Goal: Task Accomplishment & Management: Manage account settings

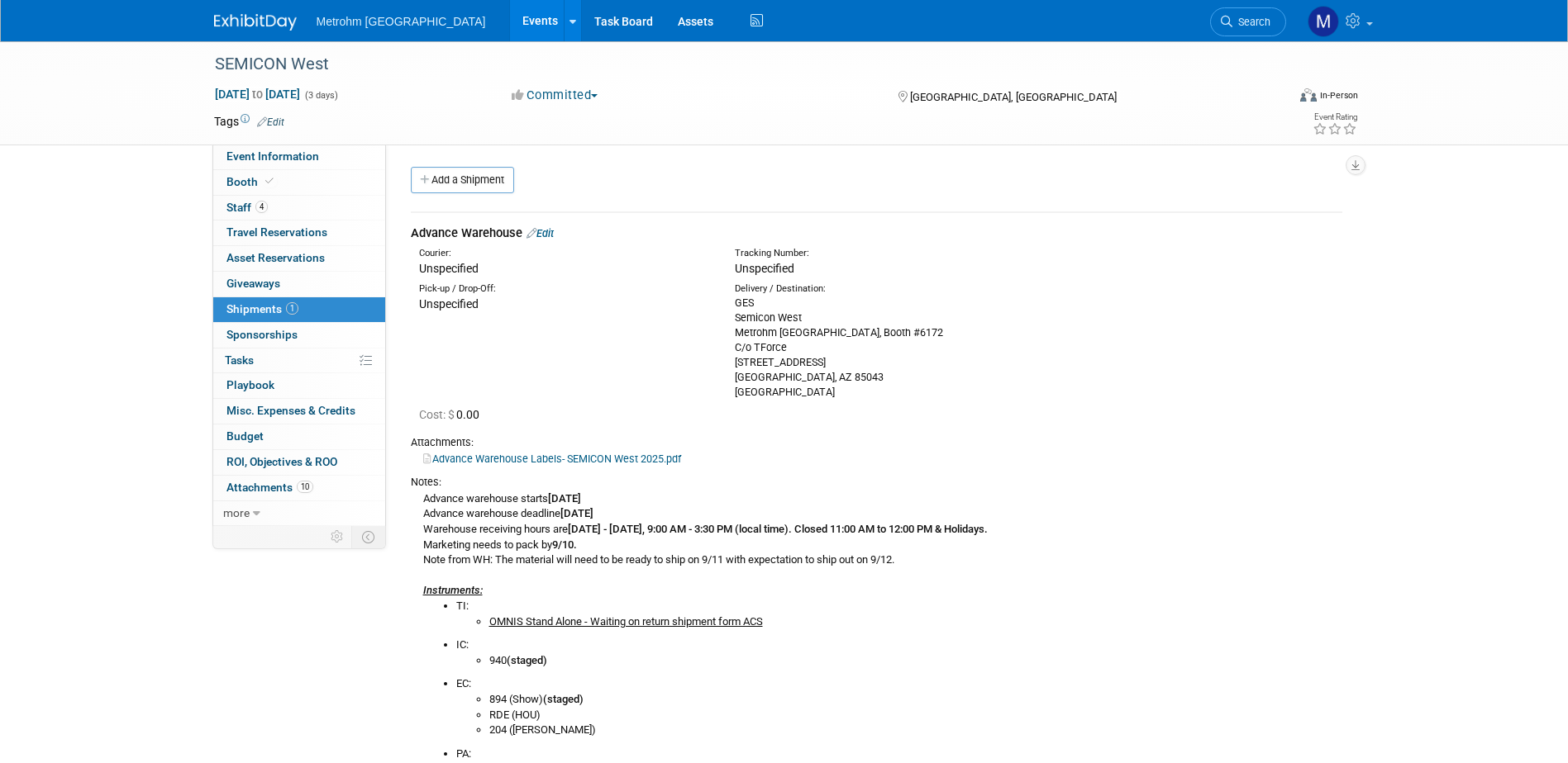
click at [285, 25] on img at bounding box center [255, 22] width 82 height 16
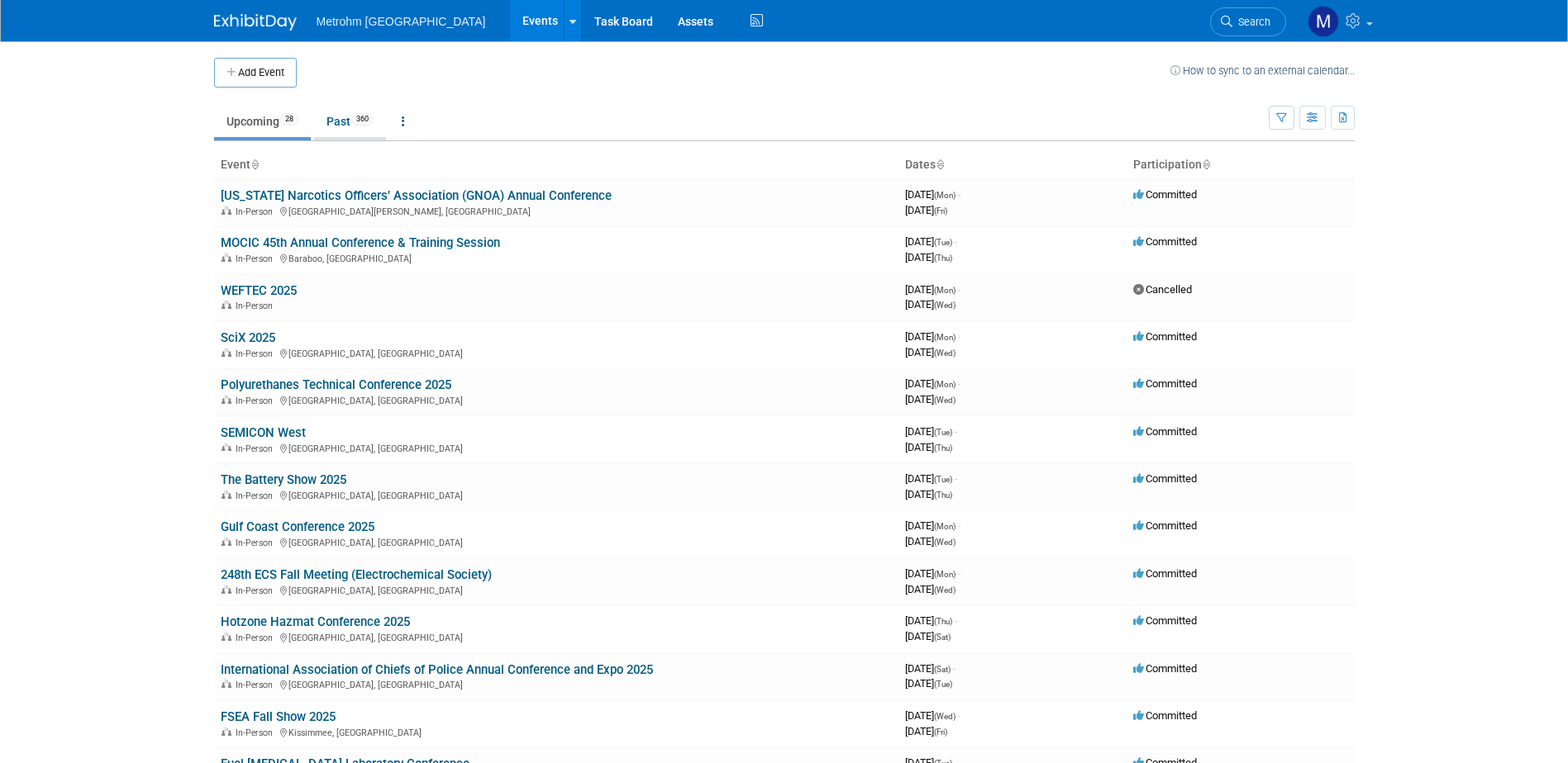
click at [344, 116] on link "Past 360" at bounding box center [350, 121] width 72 height 31
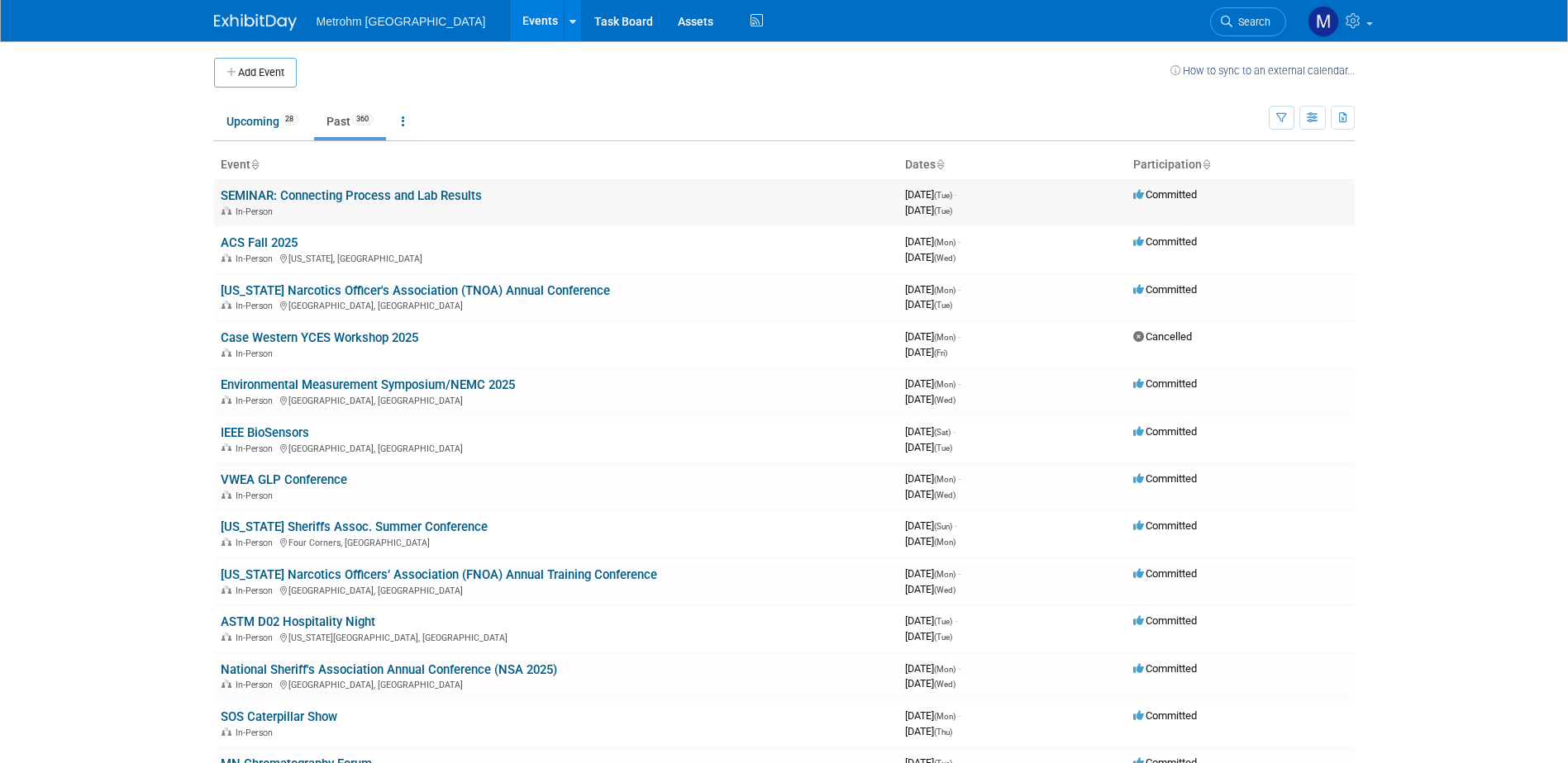
click at [315, 192] on link "SEMINAR: Connecting Process and Lab Results" at bounding box center [352, 196] width 261 height 15
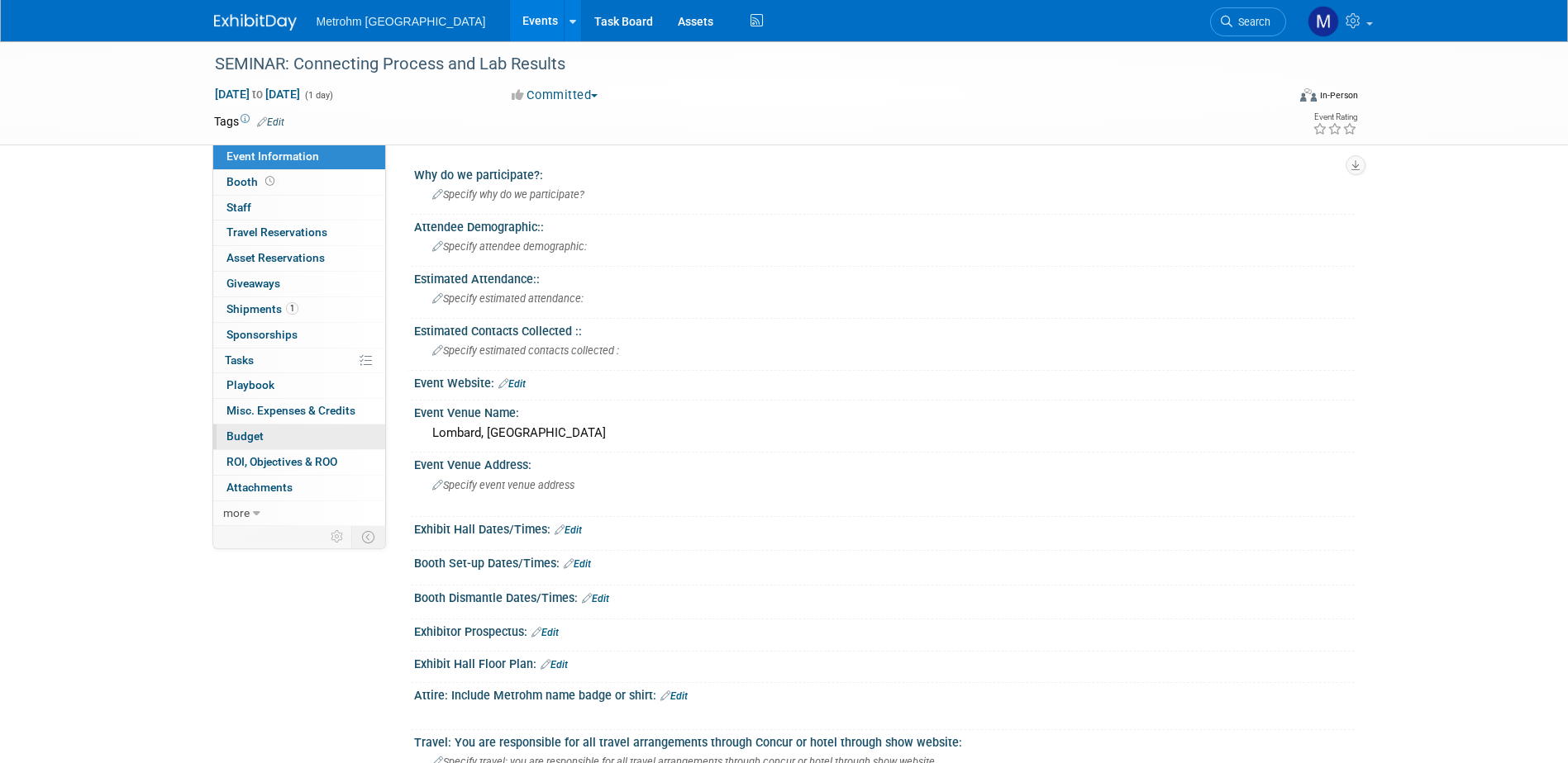
click at [253, 438] on span "Budget" at bounding box center [245, 436] width 38 height 13
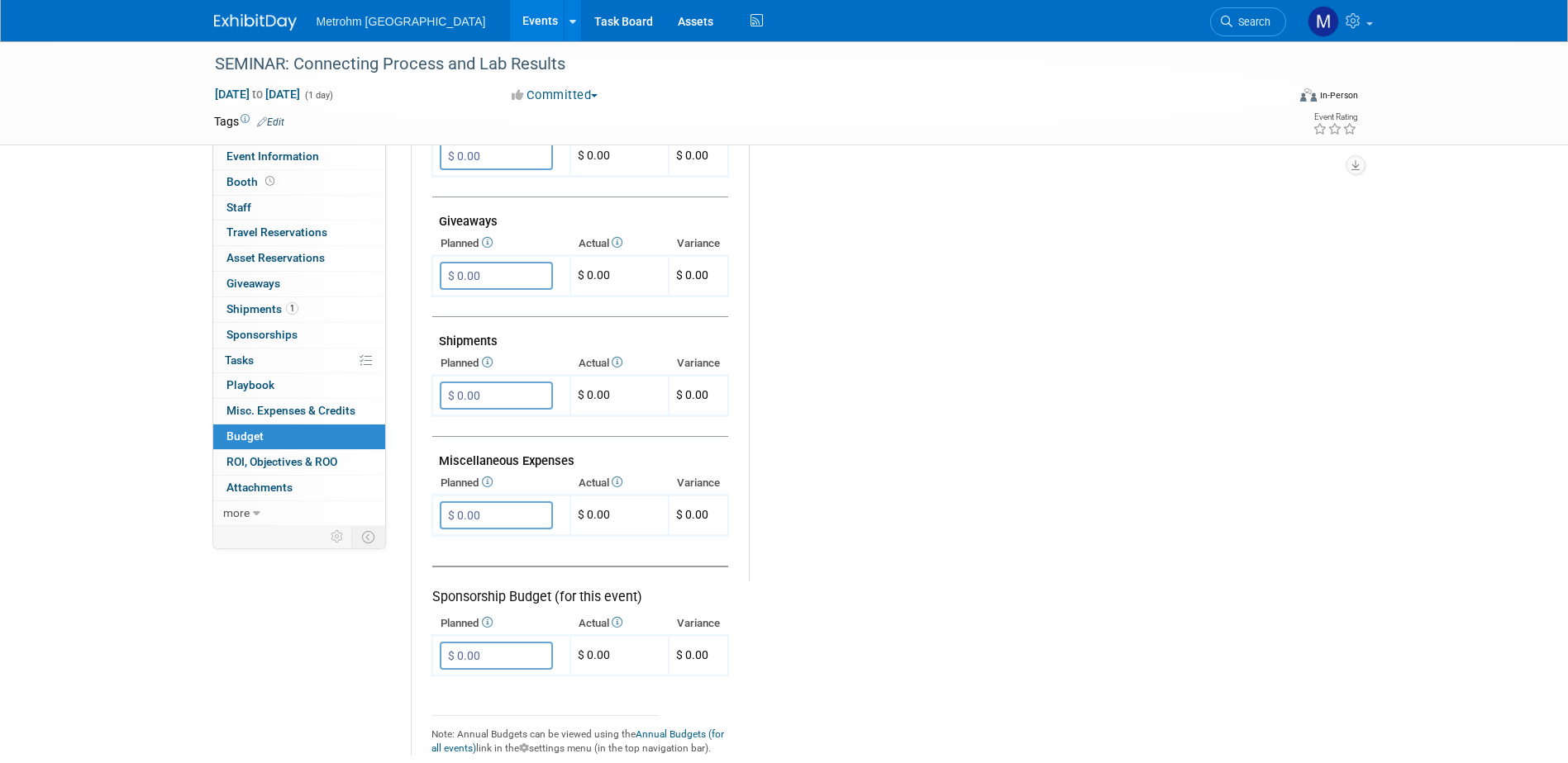
scroll to position [743, 0]
click at [524, 511] on input "$ 0.00" at bounding box center [496, 512] width 114 height 28
click at [652, 512] on td "$ 0.00" at bounding box center [619, 512] width 98 height 40
click at [497, 521] on input "$ 0.00" at bounding box center [496, 512] width 114 height 28
click at [618, 502] on td "$ 0.00" at bounding box center [619, 512] width 98 height 40
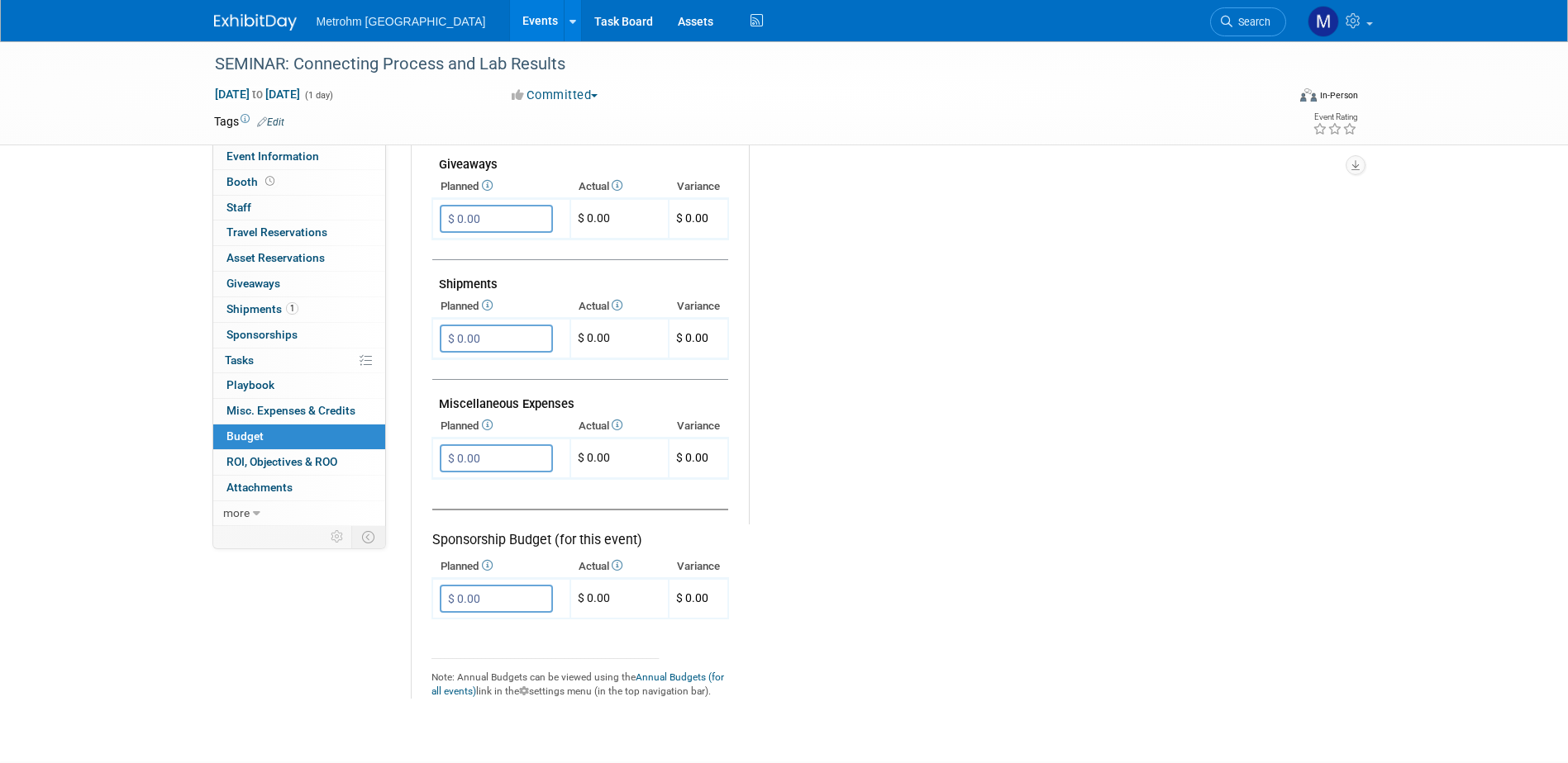
scroll to position [826, 0]
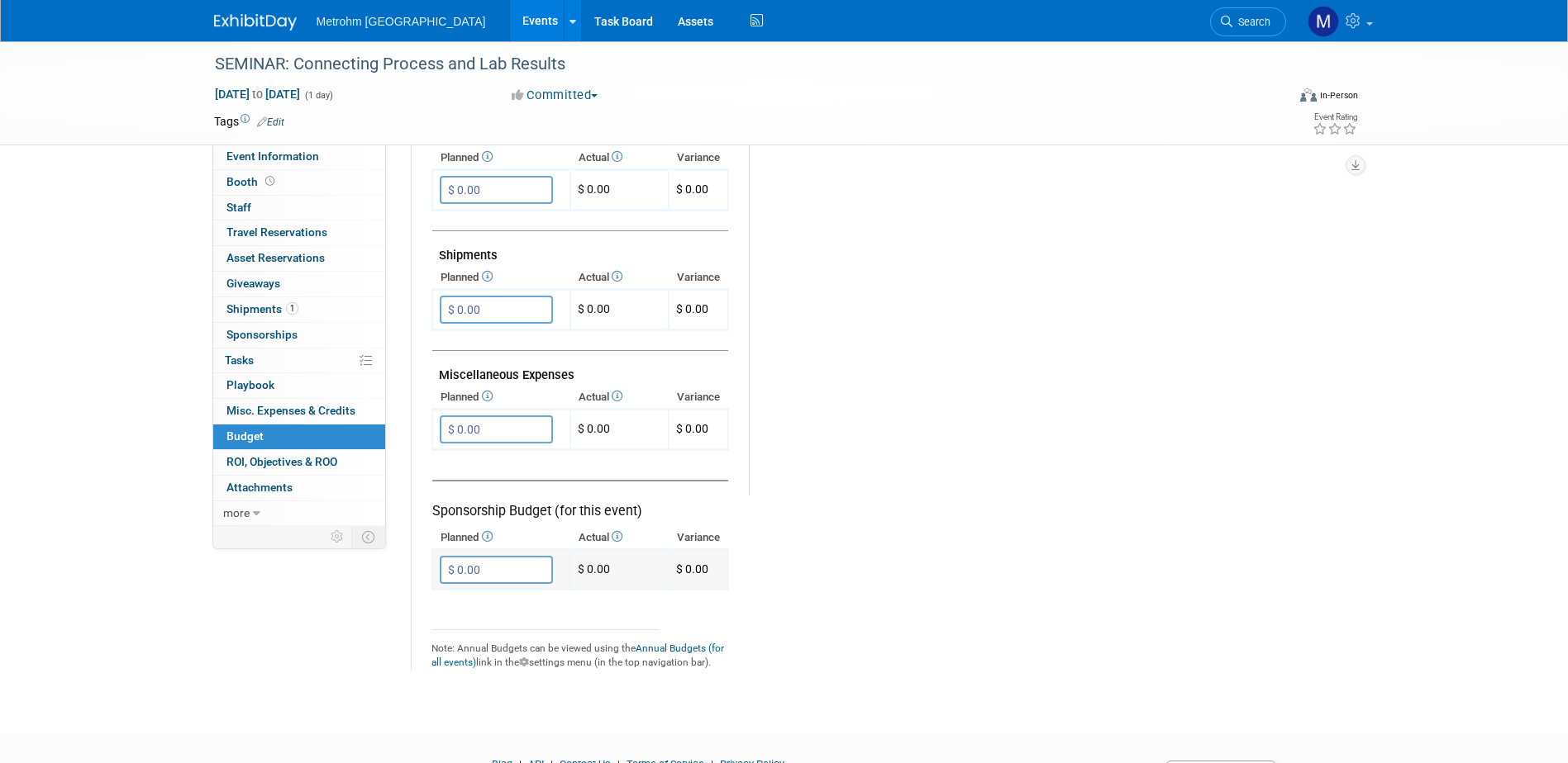
click at [610, 575] on td "$ 0.00" at bounding box center [619, 570] width 98 height 40
click at [601, 403] on th "Actual" at bounding box center [619, 397] width 98 height 23
click at [605, 419] on td "$ 0.00" at bounding box center [619, 429] width 98 height 40
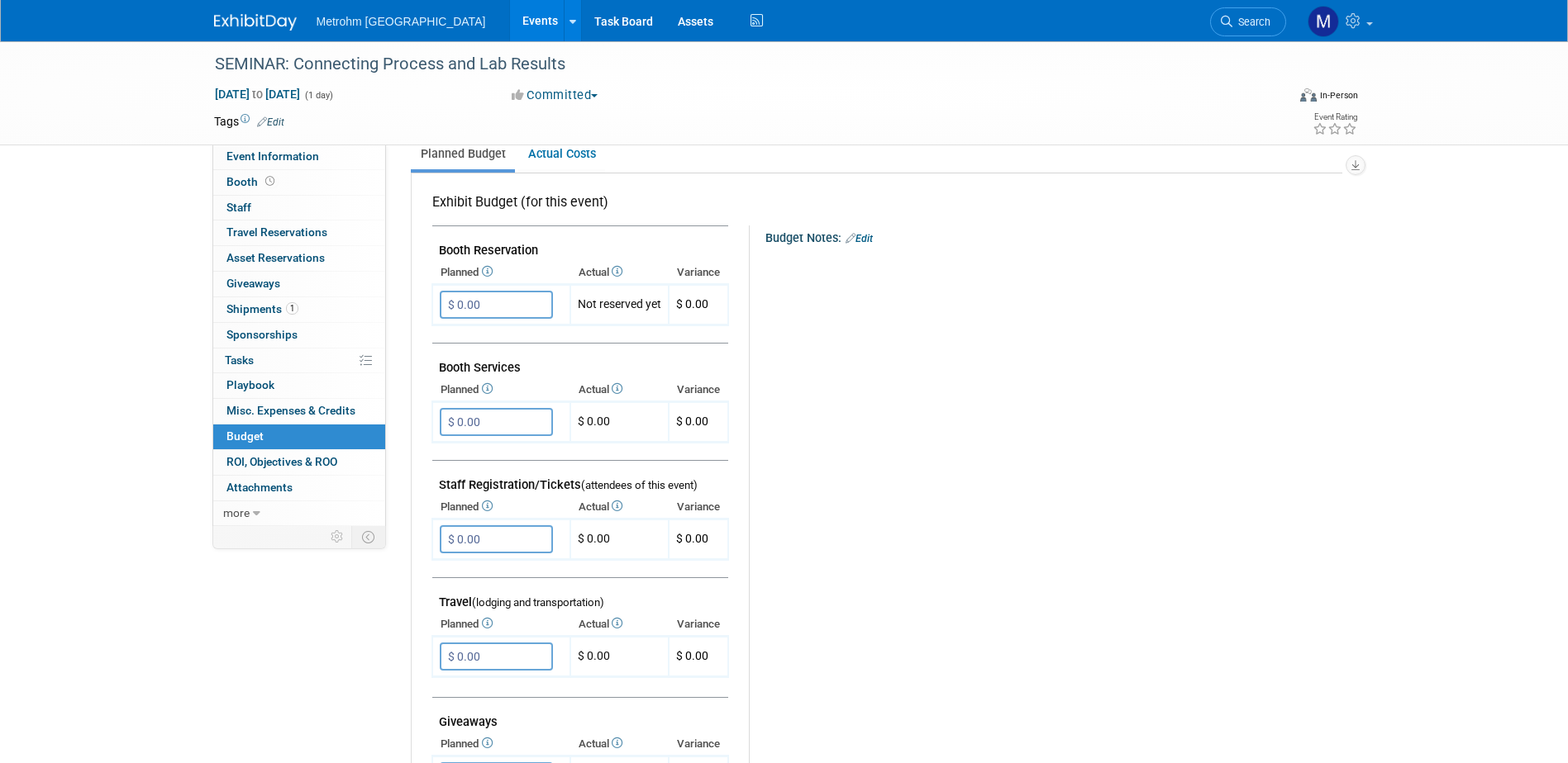
scroll to position [82, 0]
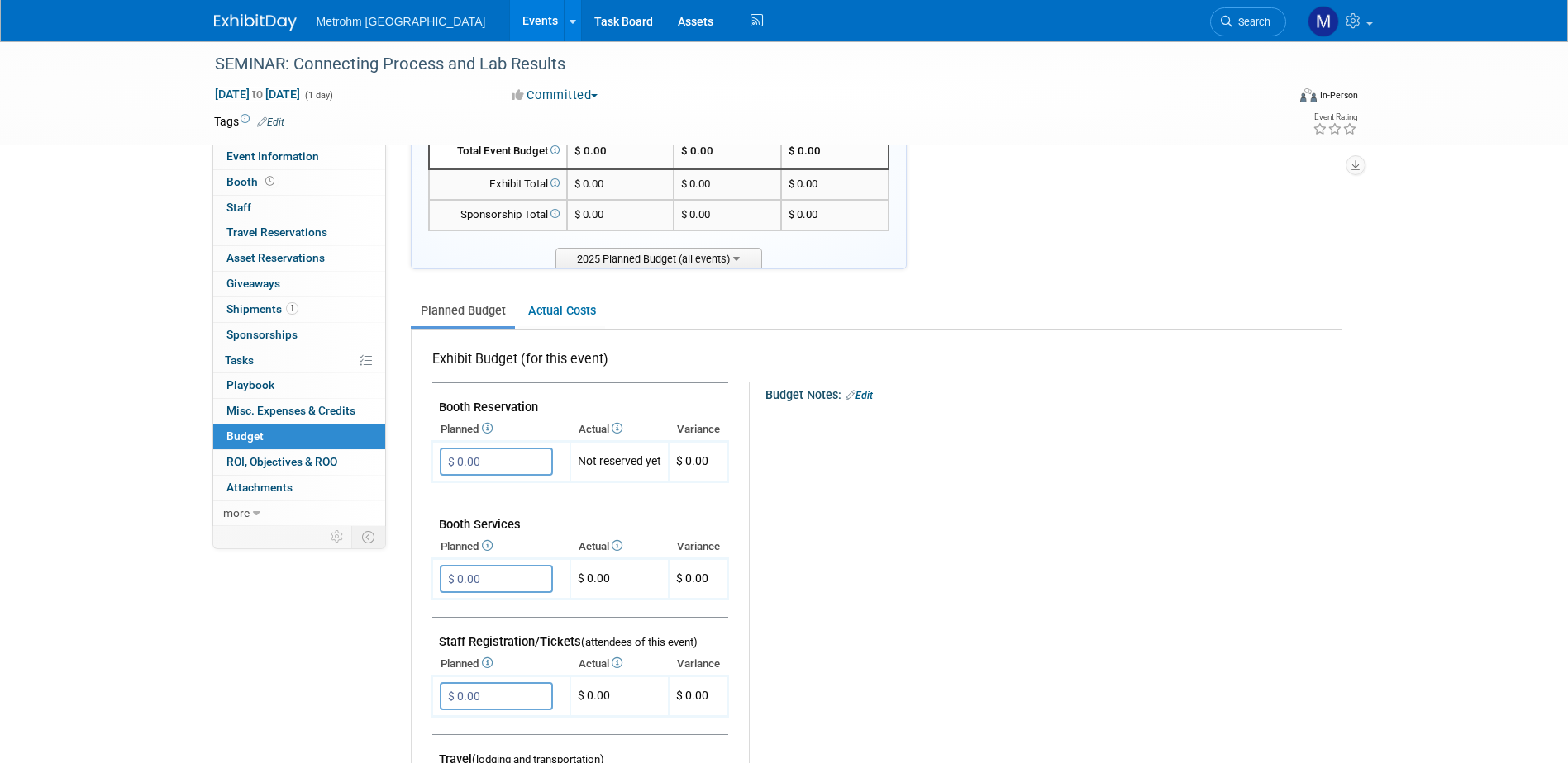
click at [865, 399] on link "Edit" at bounding box center [859, 395] width 27 height 12
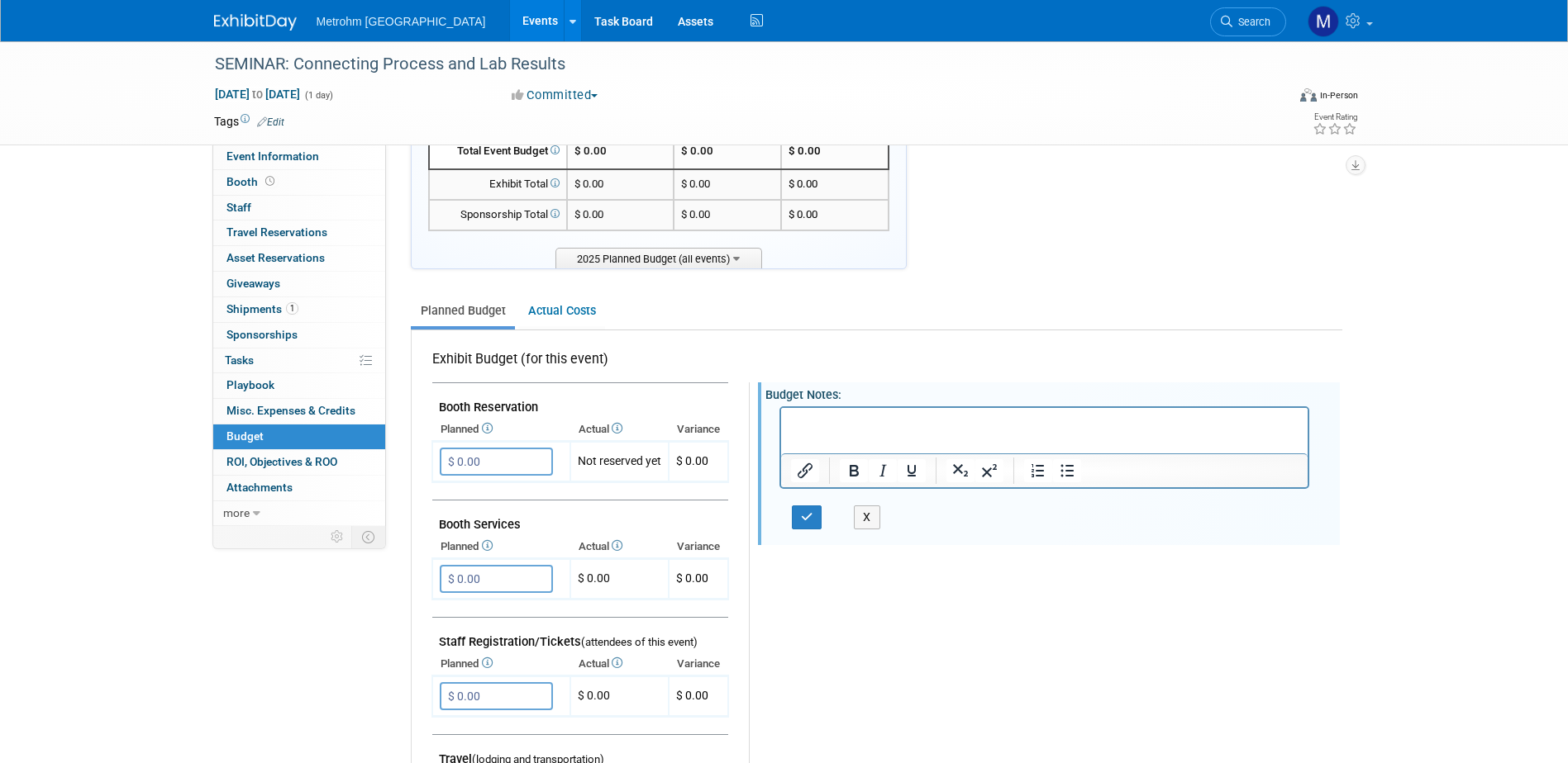
scroll to position [0, 0]
click at [874, 523] on button "X" at bounding box center [867, 517] width 27 height 24
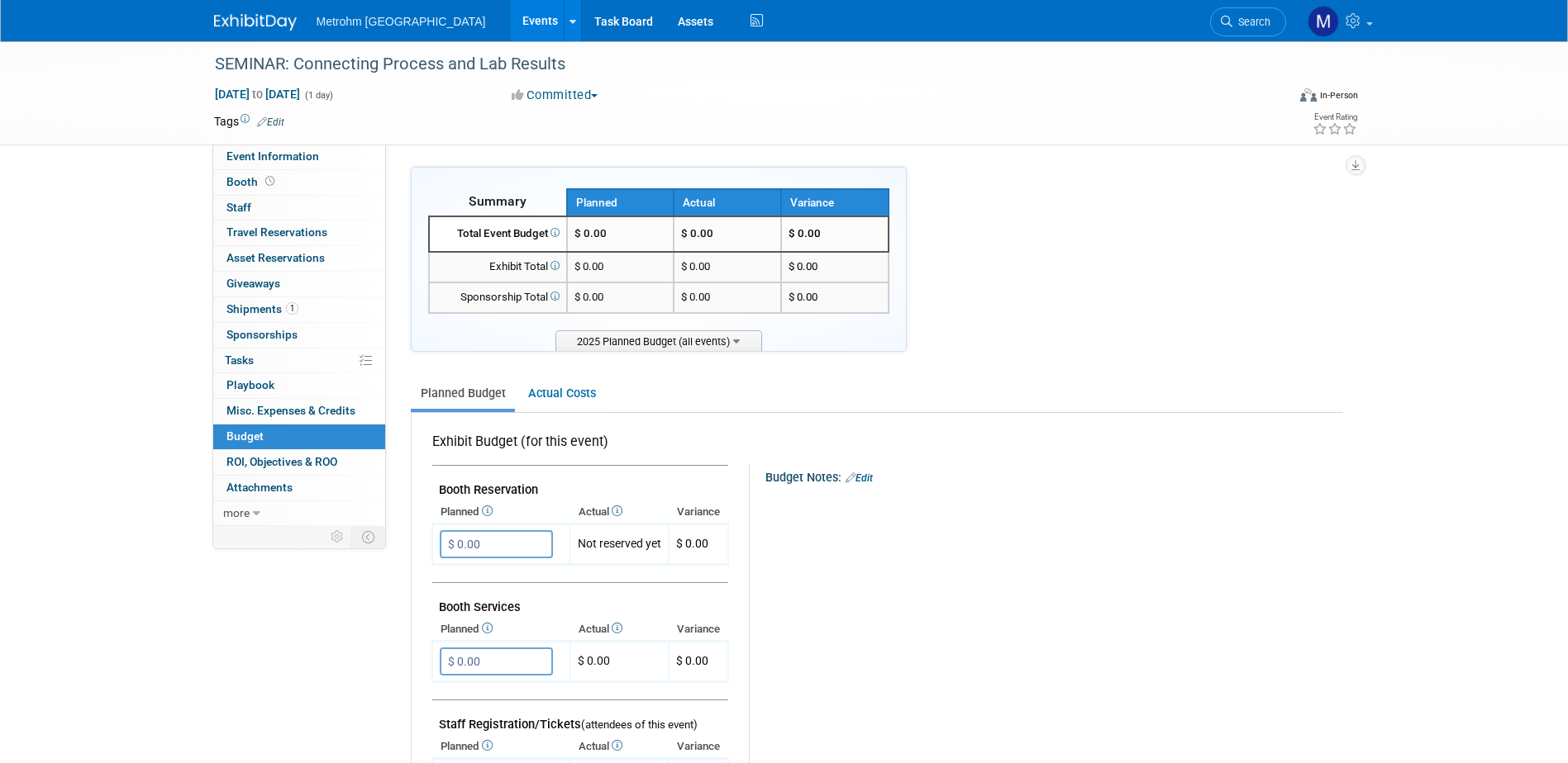
click at [653, 267] on td "$ 0.00" at bounding box center [621, 267] width 107 height 30
click at [643, 249] on td "$ 0.00" at bounding box center [621, 234] width 107 height 36
click at [670, 345] on span "2025 Planned Budget (all events)" at bounding box center [659, 340] width 207 height 21
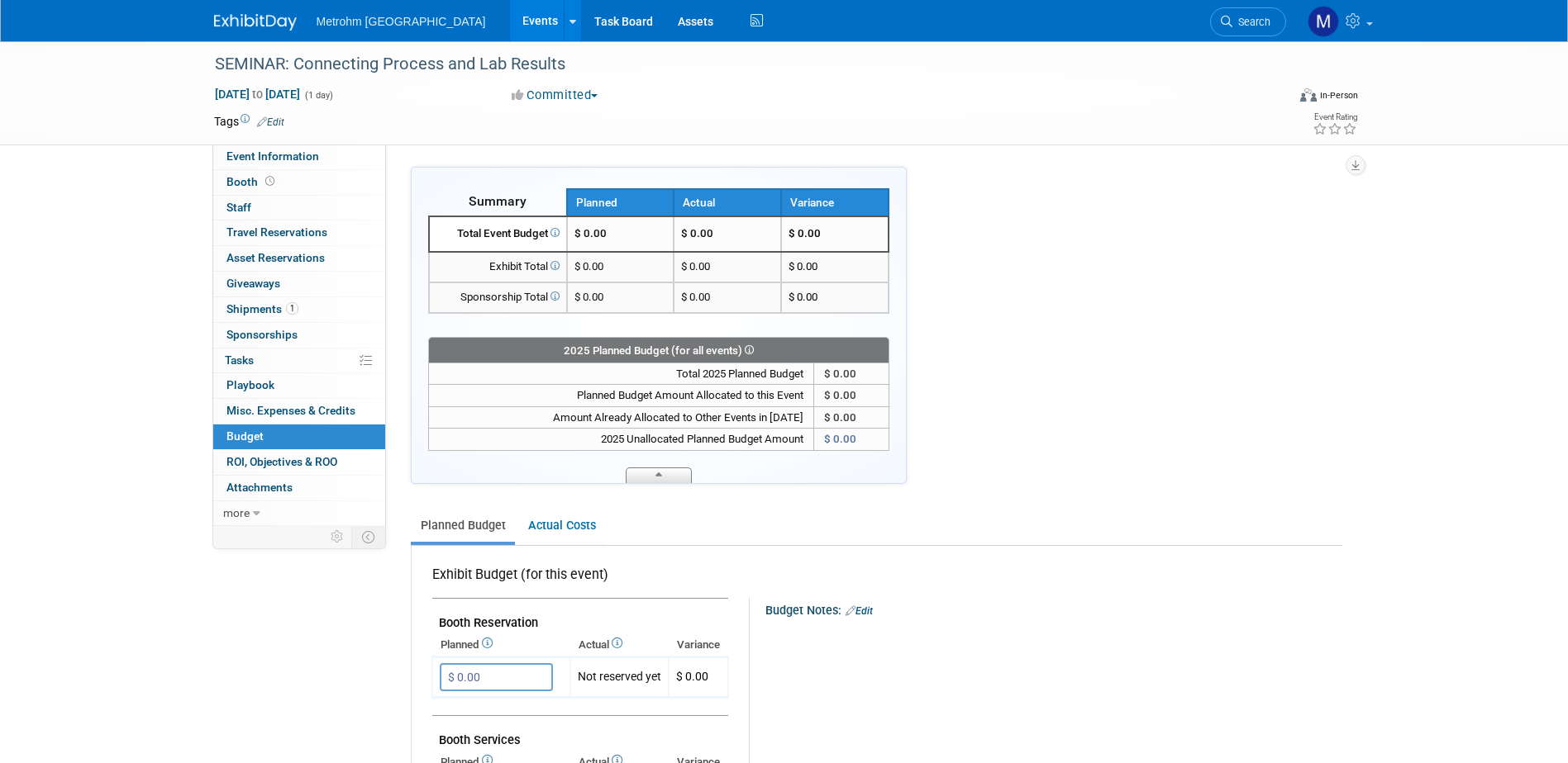
click at [663, 480] on span at bounding box center [659, 476] width 66 height 16
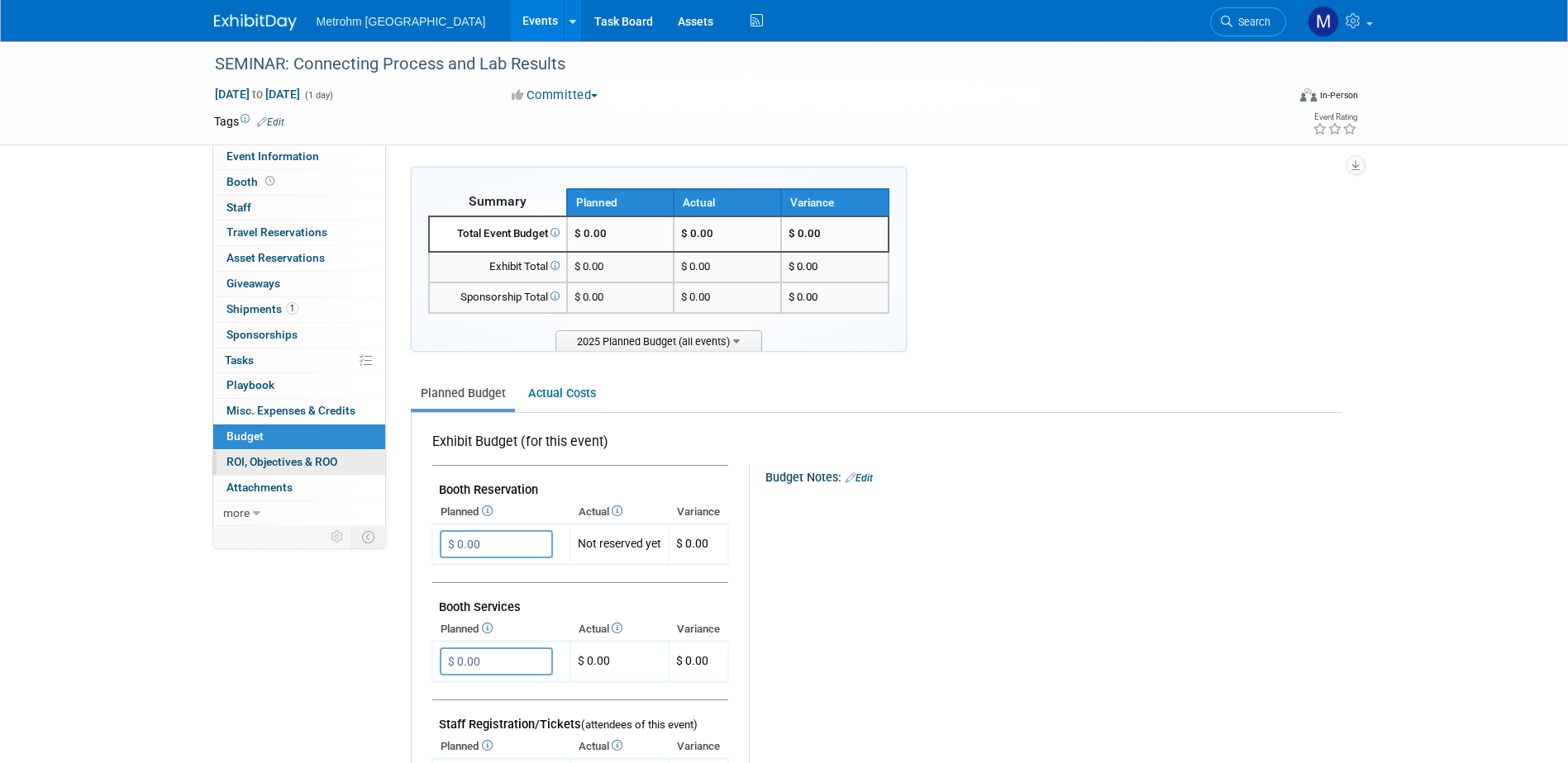
click at [273, 459] on span "ROI, Objectives & ROO 0" at bounding box center [282, 462] width 111 height 13
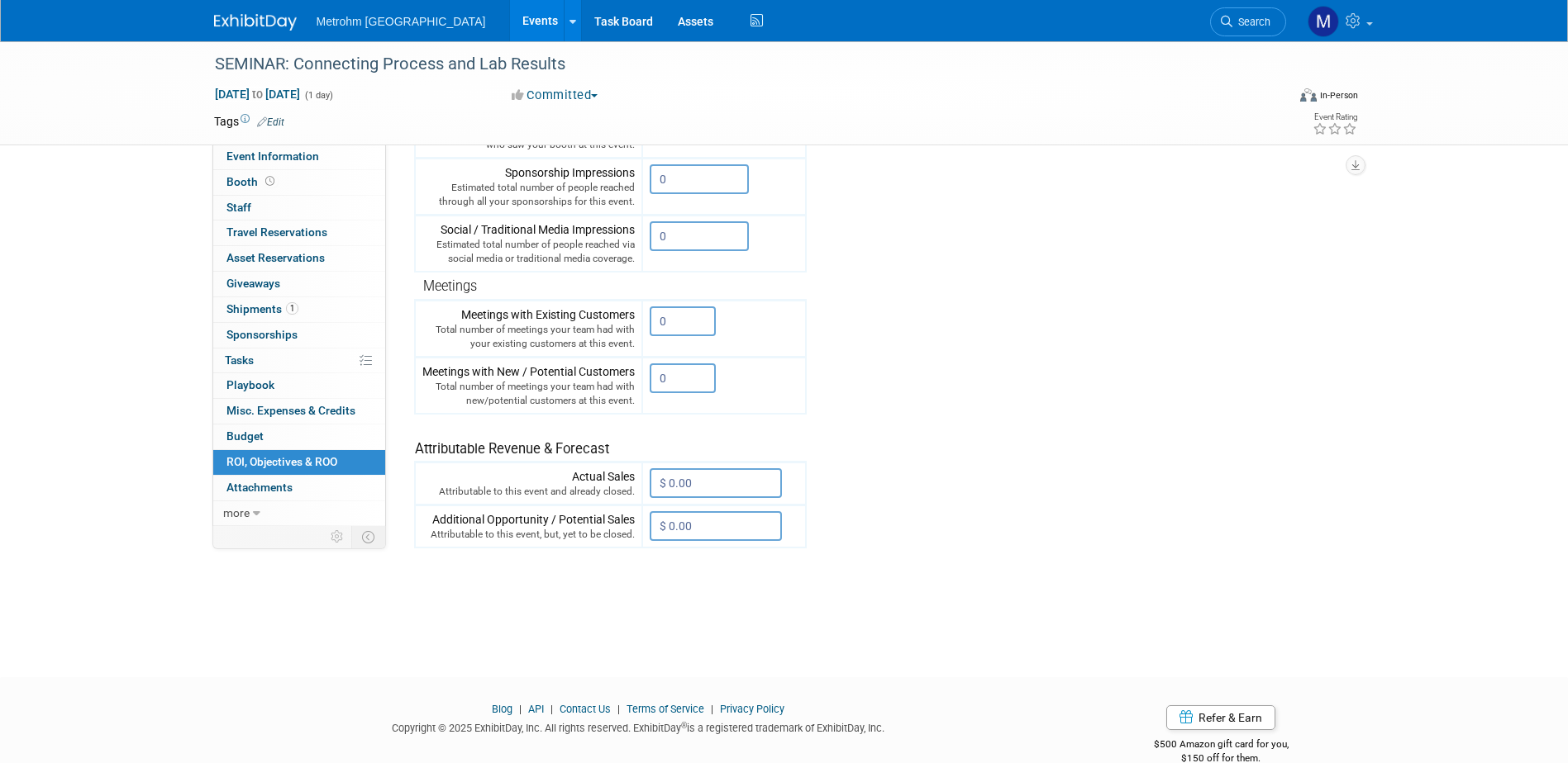
scroll to position [391, 0]
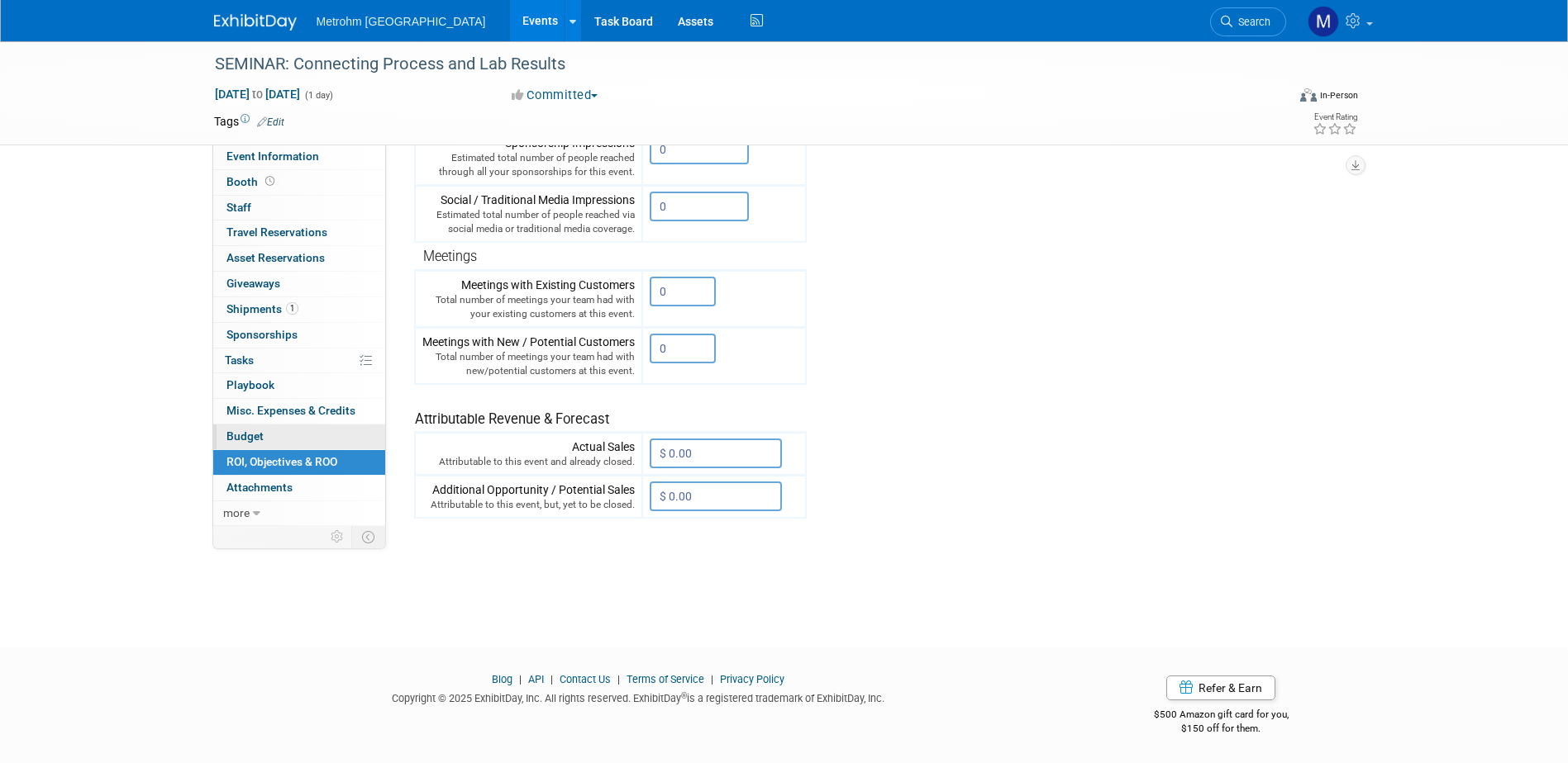
click at [335, 437] on link "Budget" at bounding box center [299, 437] width 172 height 25
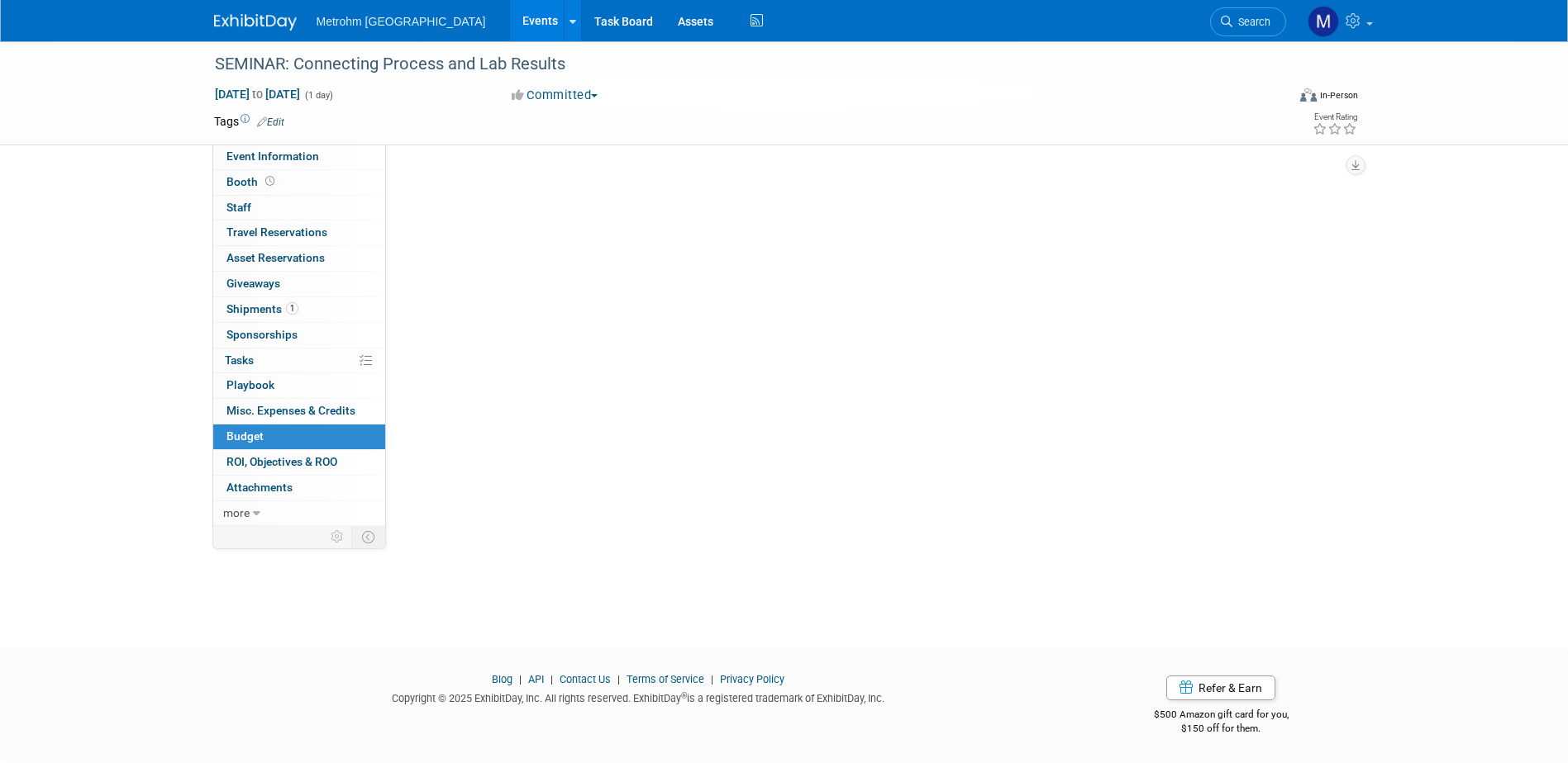
scroll to position [0, 0]
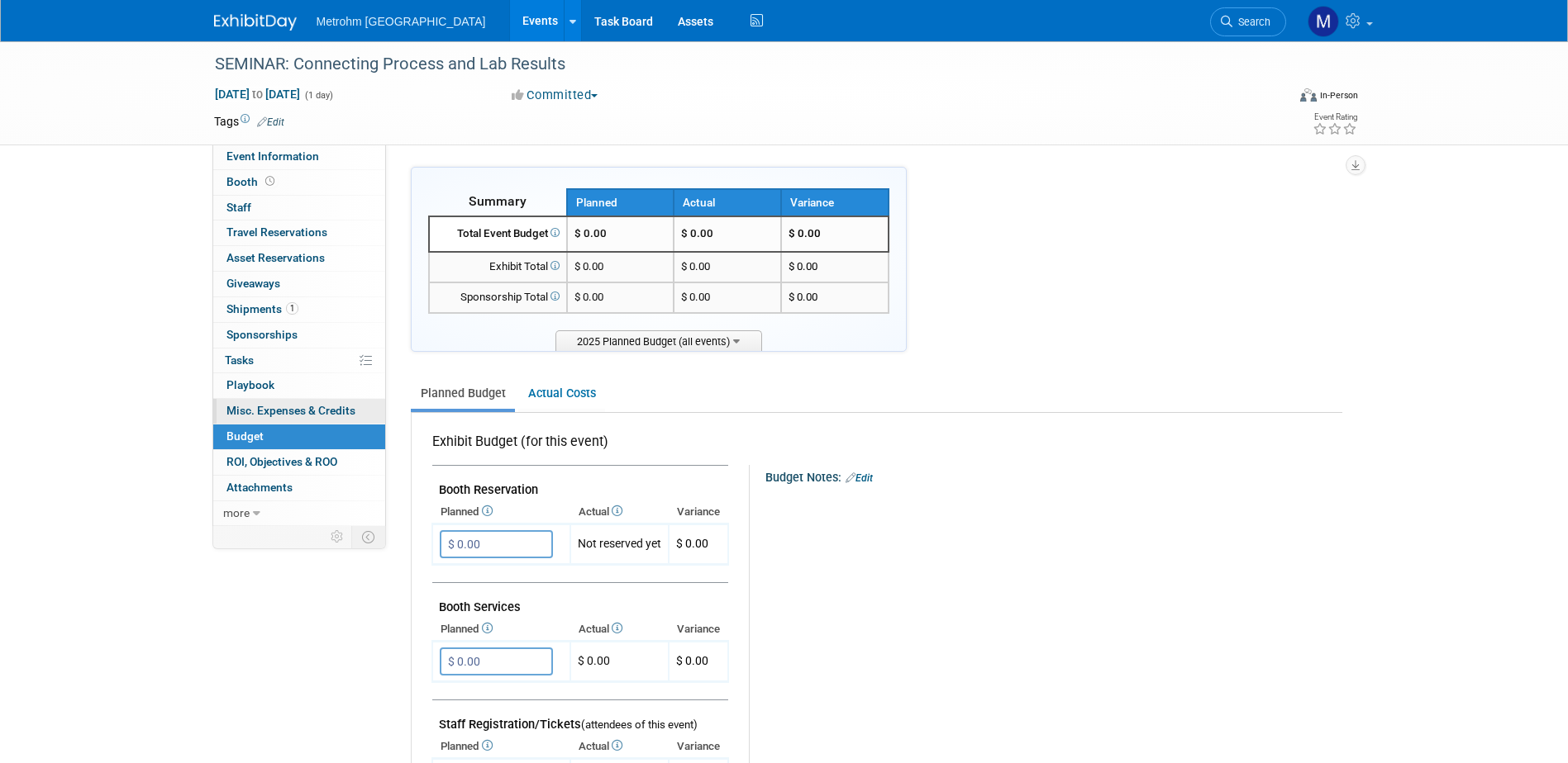
click at [337, 419] on link "0 Misc. Expenses & Credits 0" at bounding box center [299, 411] width 172 height 25
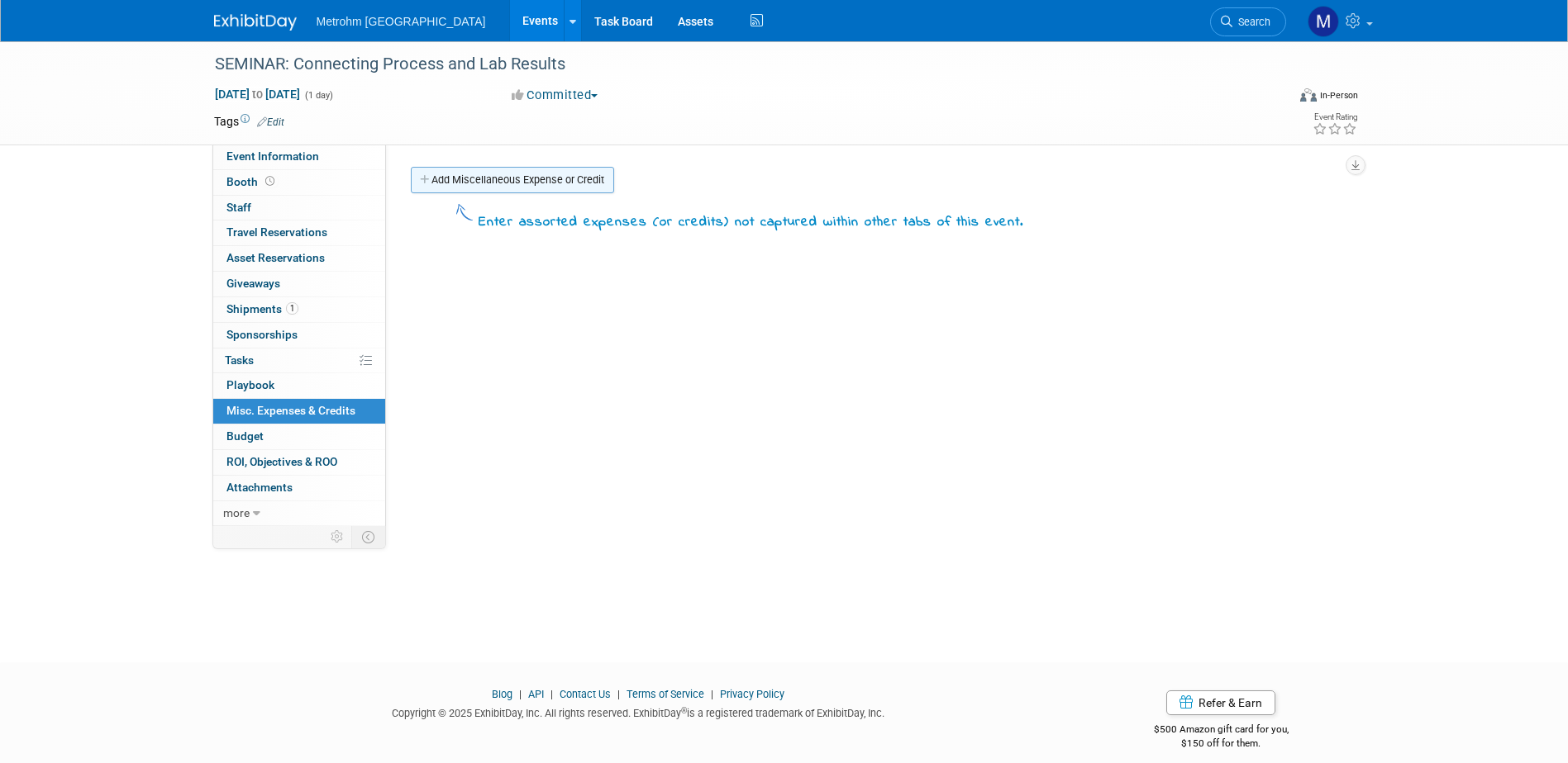
click at [491, 178] on link "Add Miscellaneous Expense or Credit" at bounding box center [512, 181] width 203 height 27
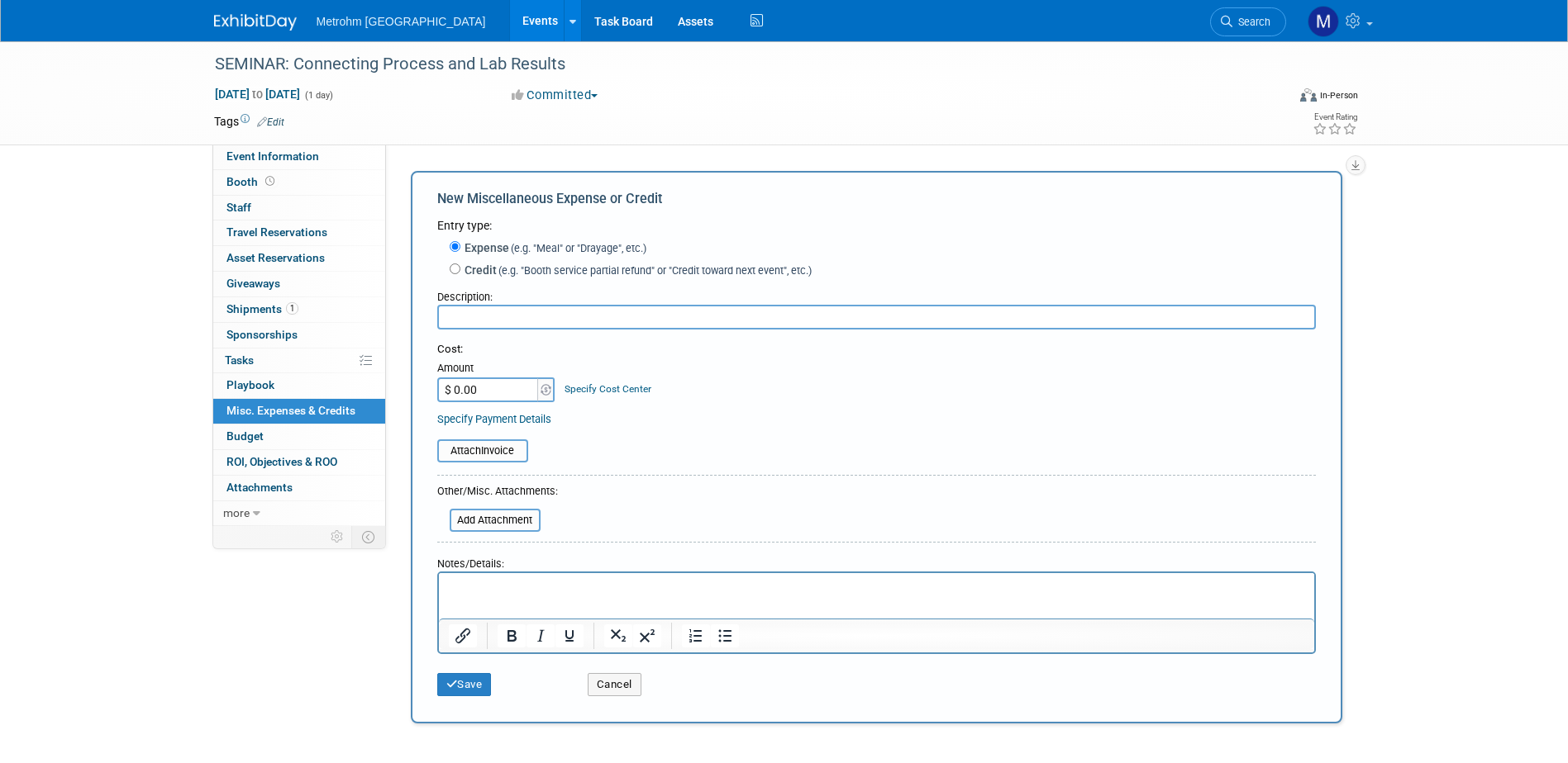
click at [496, 398] on input "$ 0.00" at bounding box center [489, 390] width 103 height 25
click at [481, 390] on input "$ 0.00" at bounding box center [489, 390] width 103 height 25
type input "$ 1,214.81"
click at [533, 323] on input "text" at bounding box center [877, 318] width 879 height 25
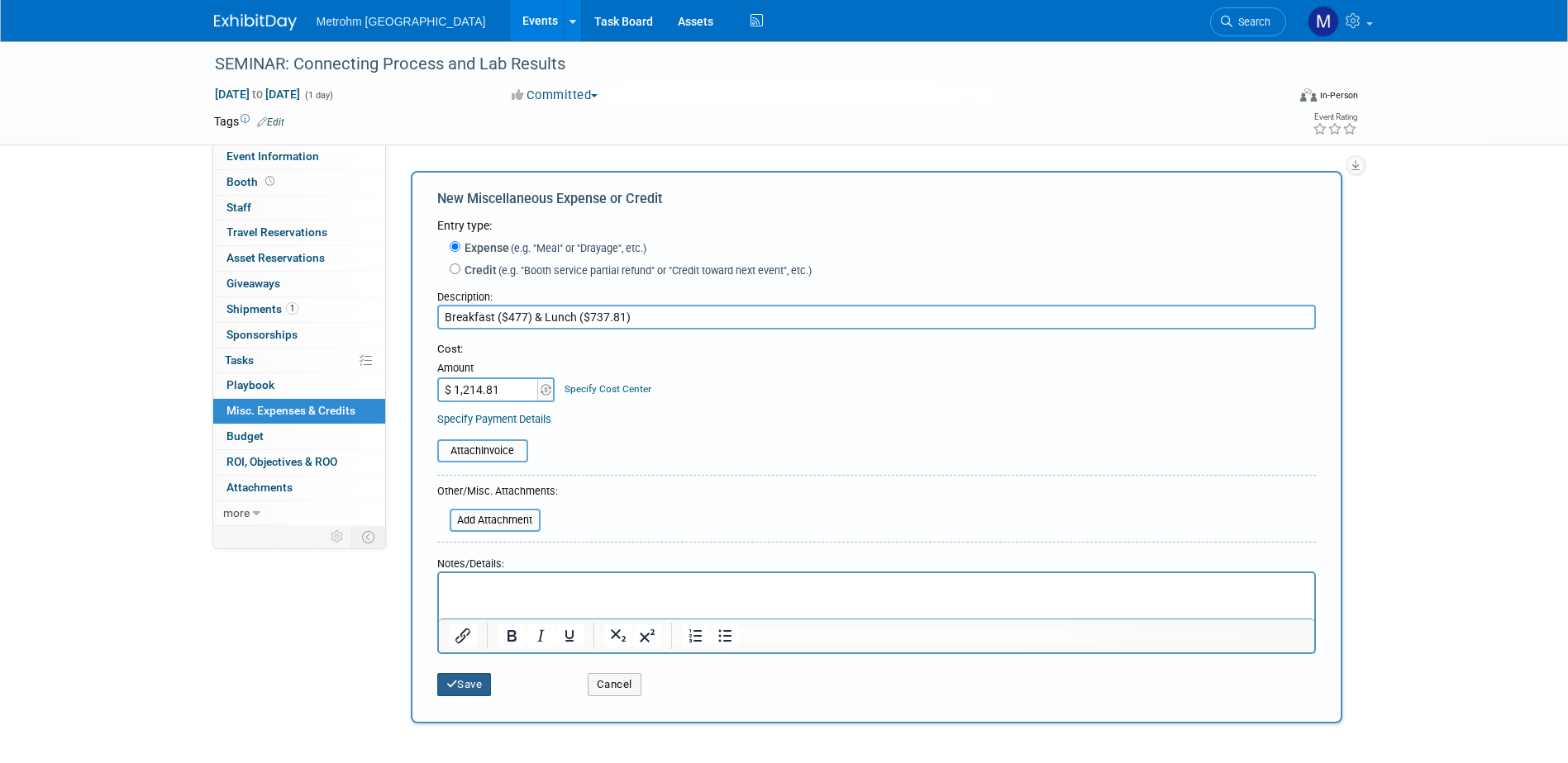
type input "Breakfast ($477) & Lunch ($737.81)"
click at [472, 680] on button "Save" at bounding box center [464, 685] width 55 height 23
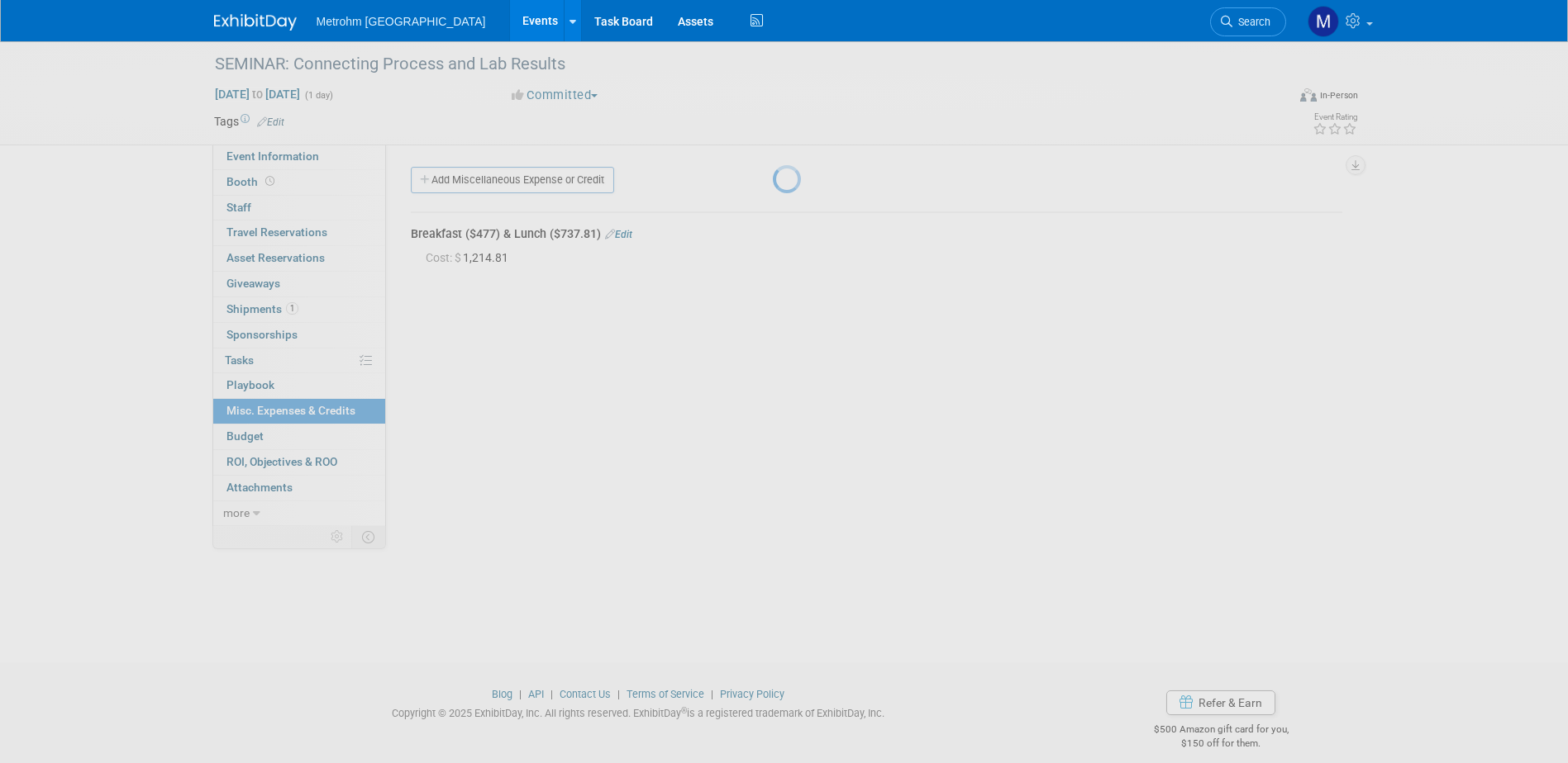
scroll to position [15, 0]
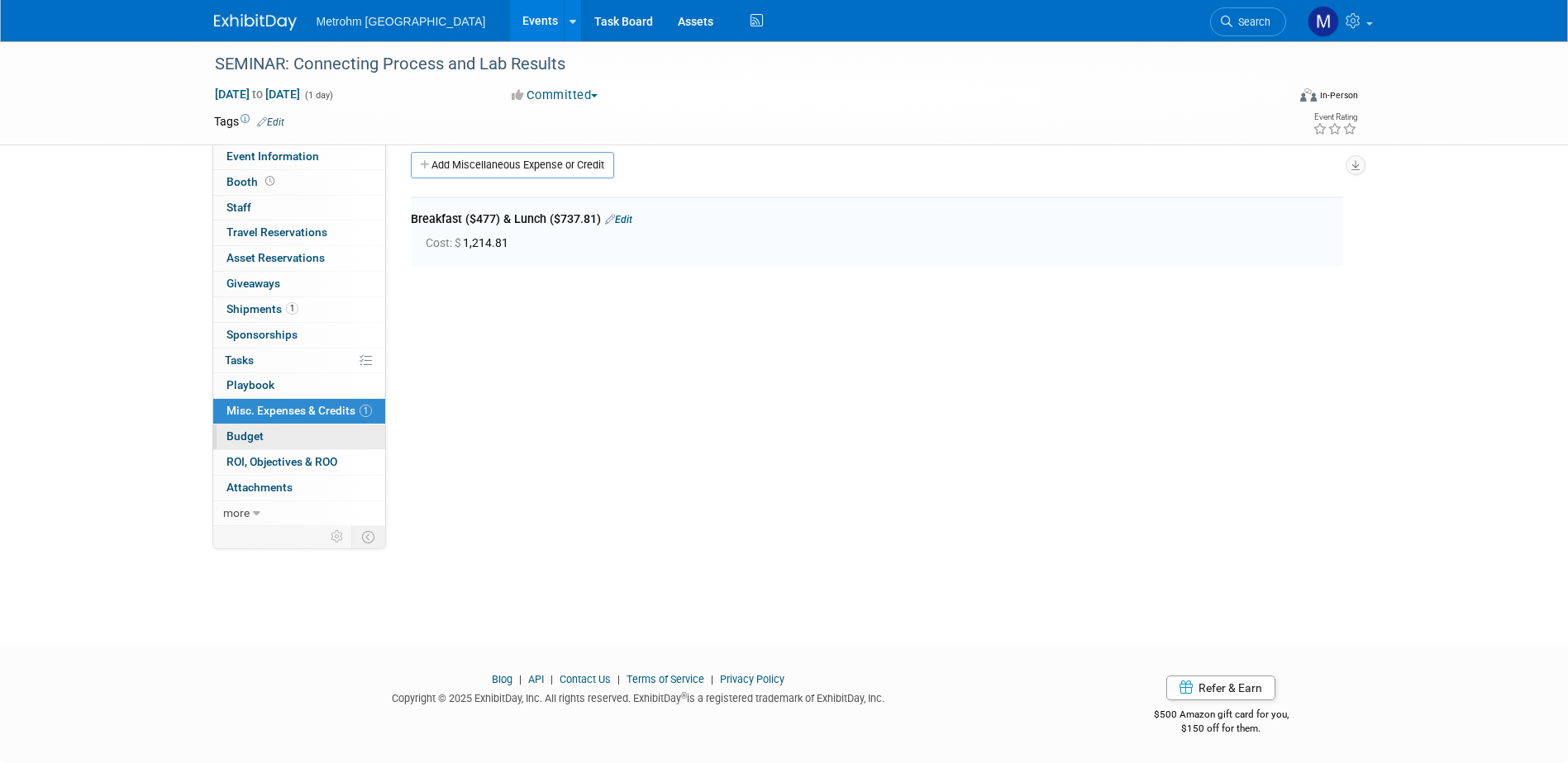
click at [265, 447] on link "Budget" at bounding box center [299, 437] width 172 height 25
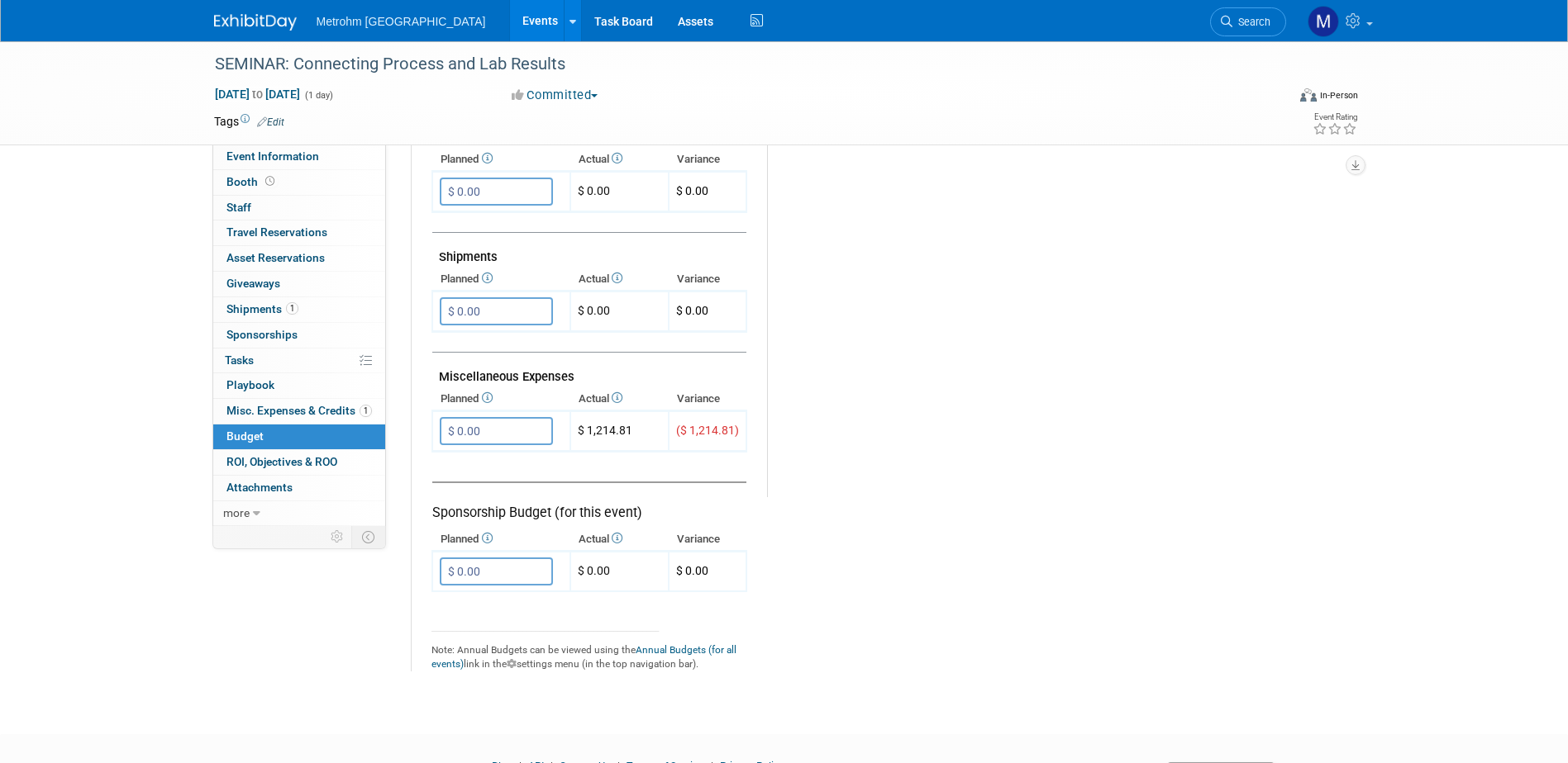
scroll to position [826, 0]
click at [324, 413] on span "Misc. Expenses & Credits 1" at bounding box center [299, 411] width 146 height 13
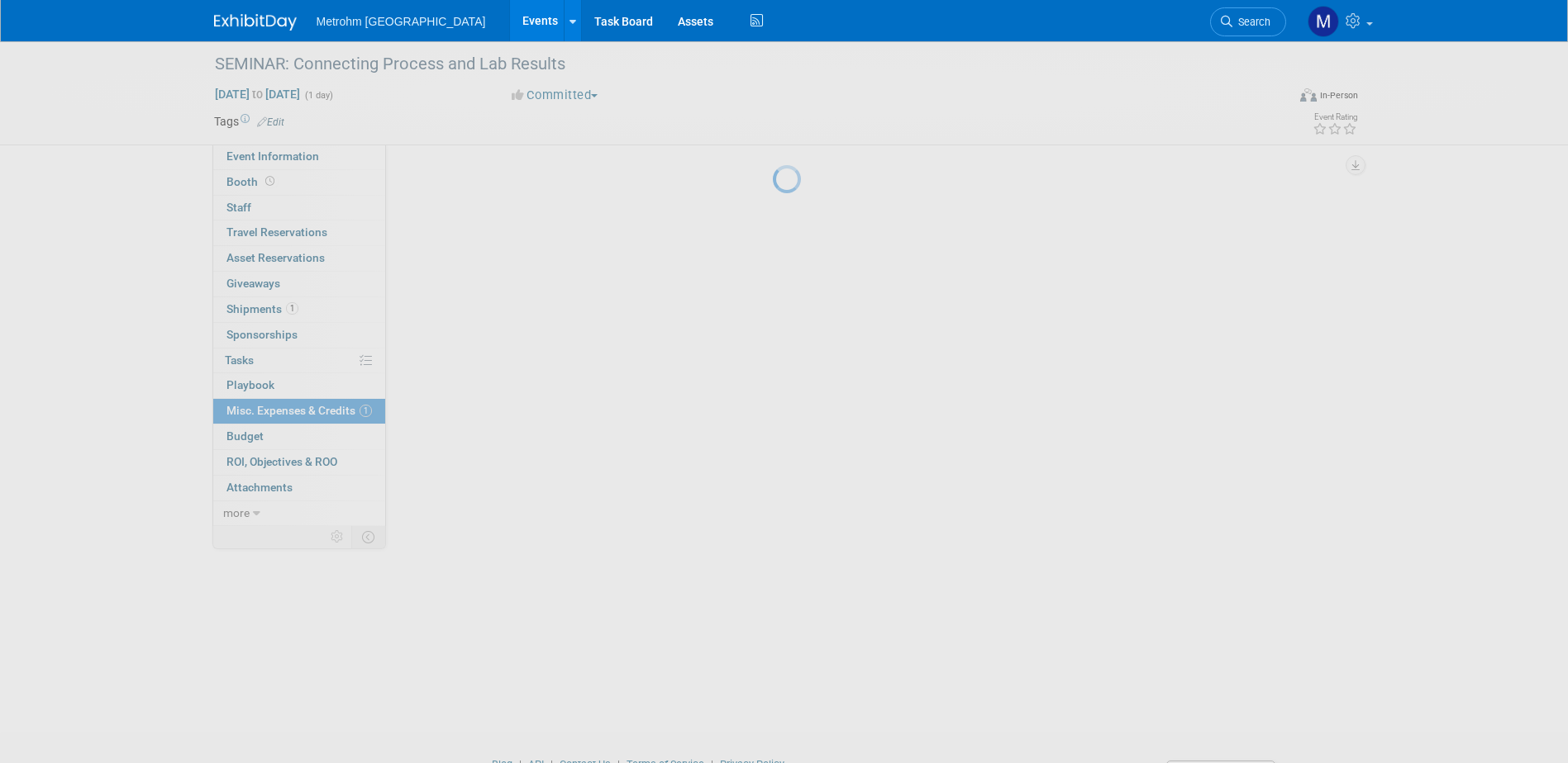
scroll to position [0, 0]
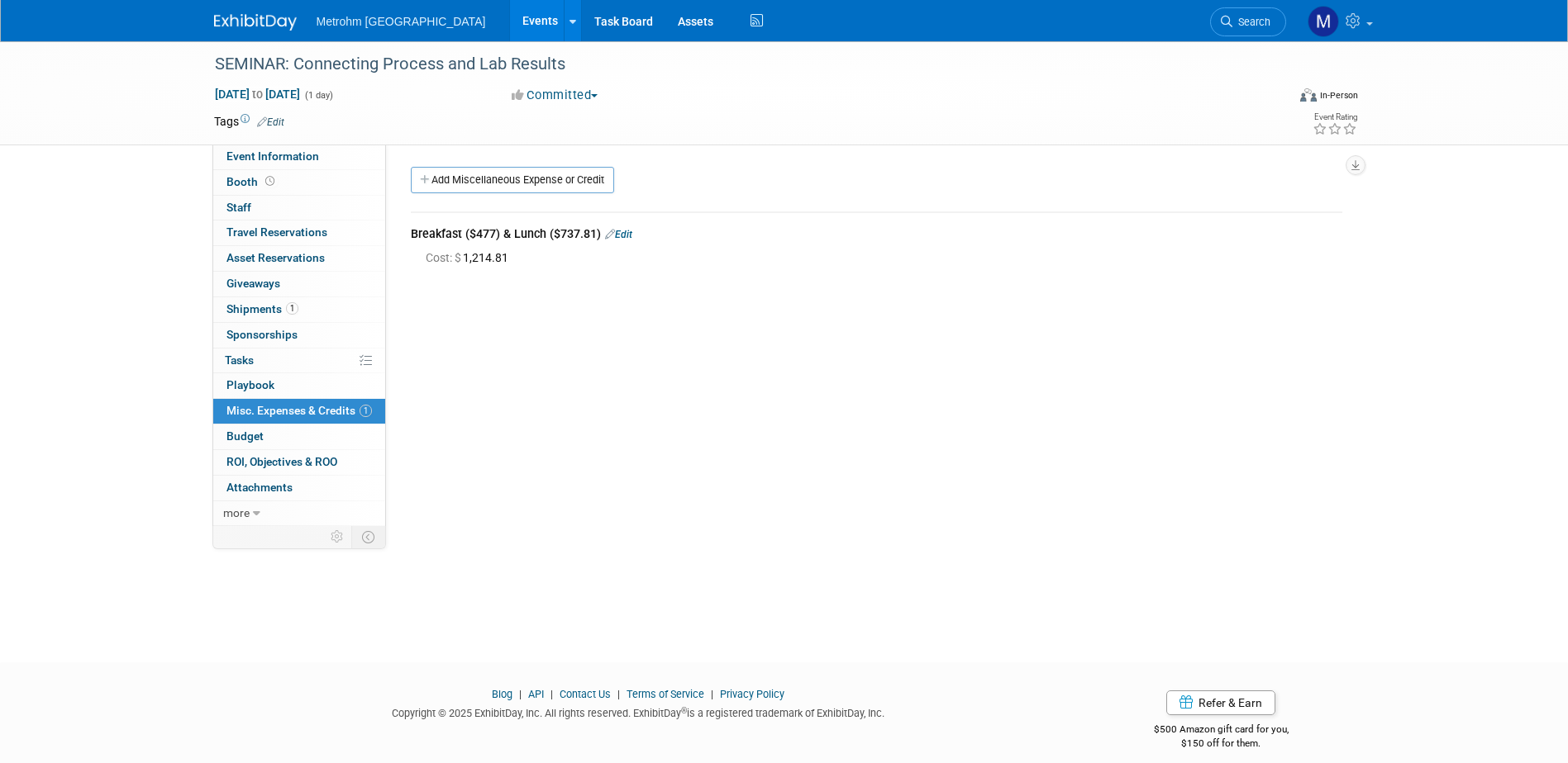
click at [625, 240] on link "Edit" at bounding box center [618, 234] width 27 height 12
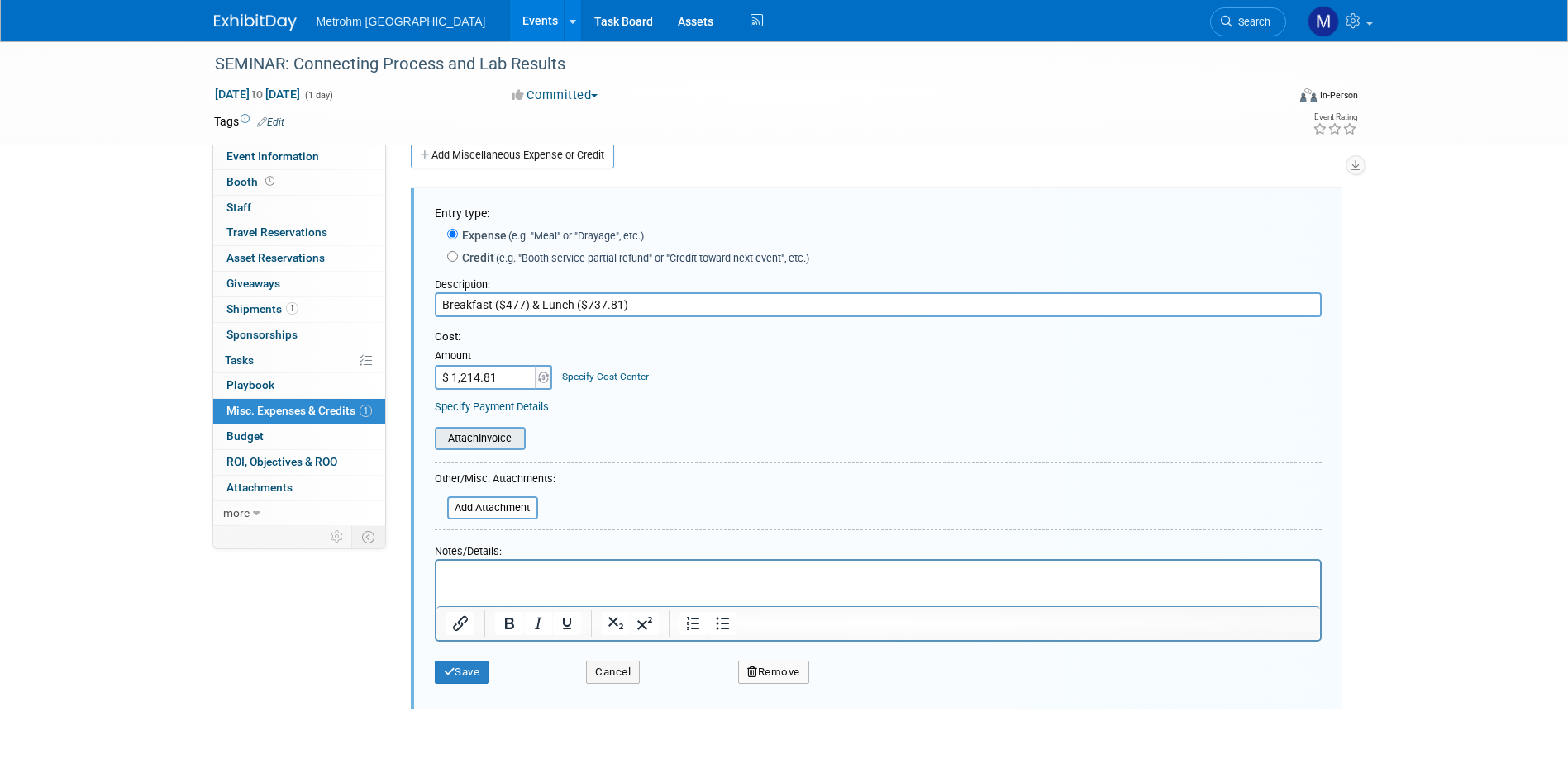
click at [514, 448] on input "file" at bounding box center [426, 438] width 197 height 20
click at [481, 510] on input "file" at bounding box center [439, 508] width 197 height 20
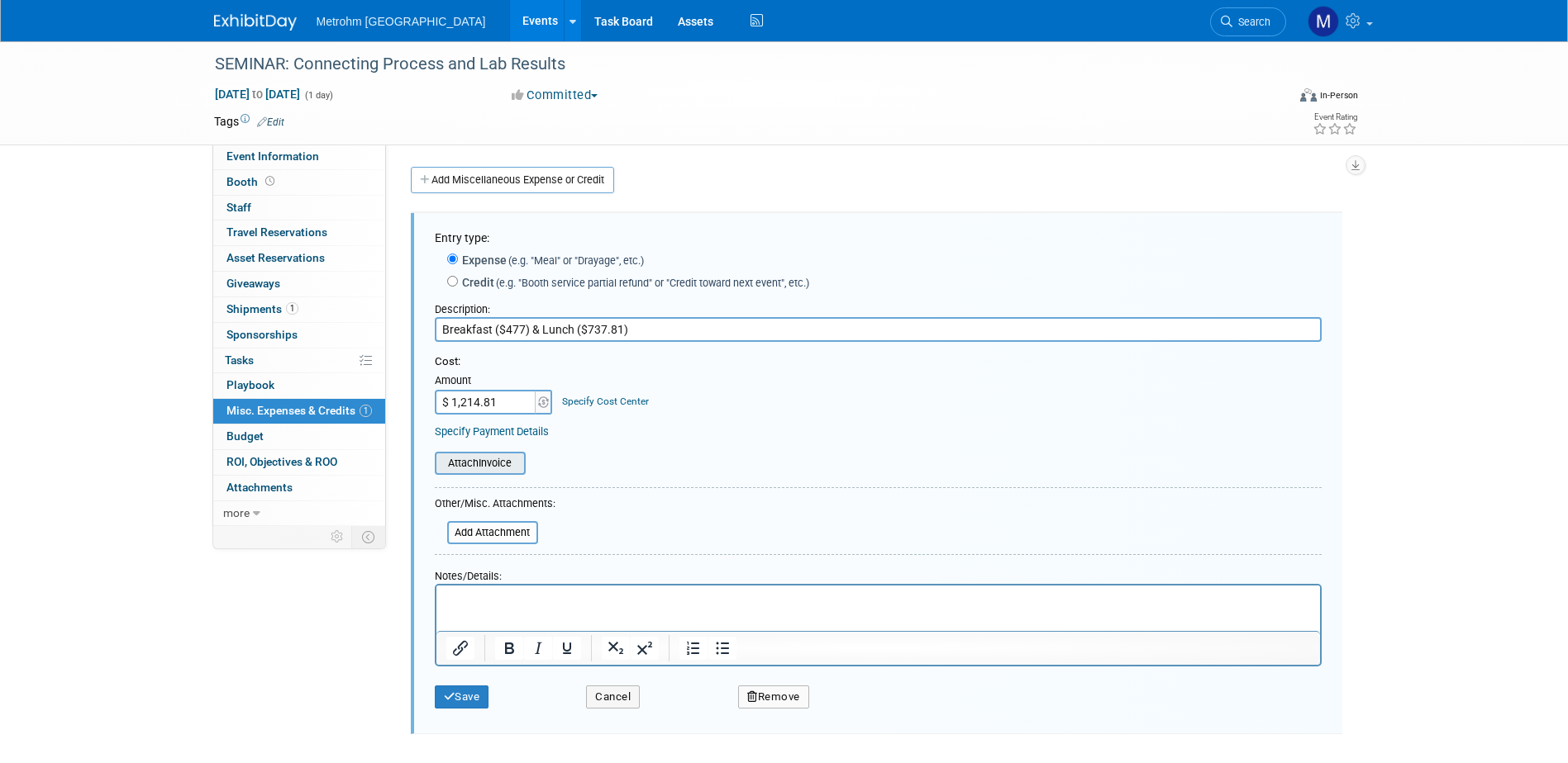
click at [456, 468] on input "file" at bounding box center [426, 463] width 197 height 20
click at [500, 530] on input "file" at bounding box center [439, 533] width 197 height 20
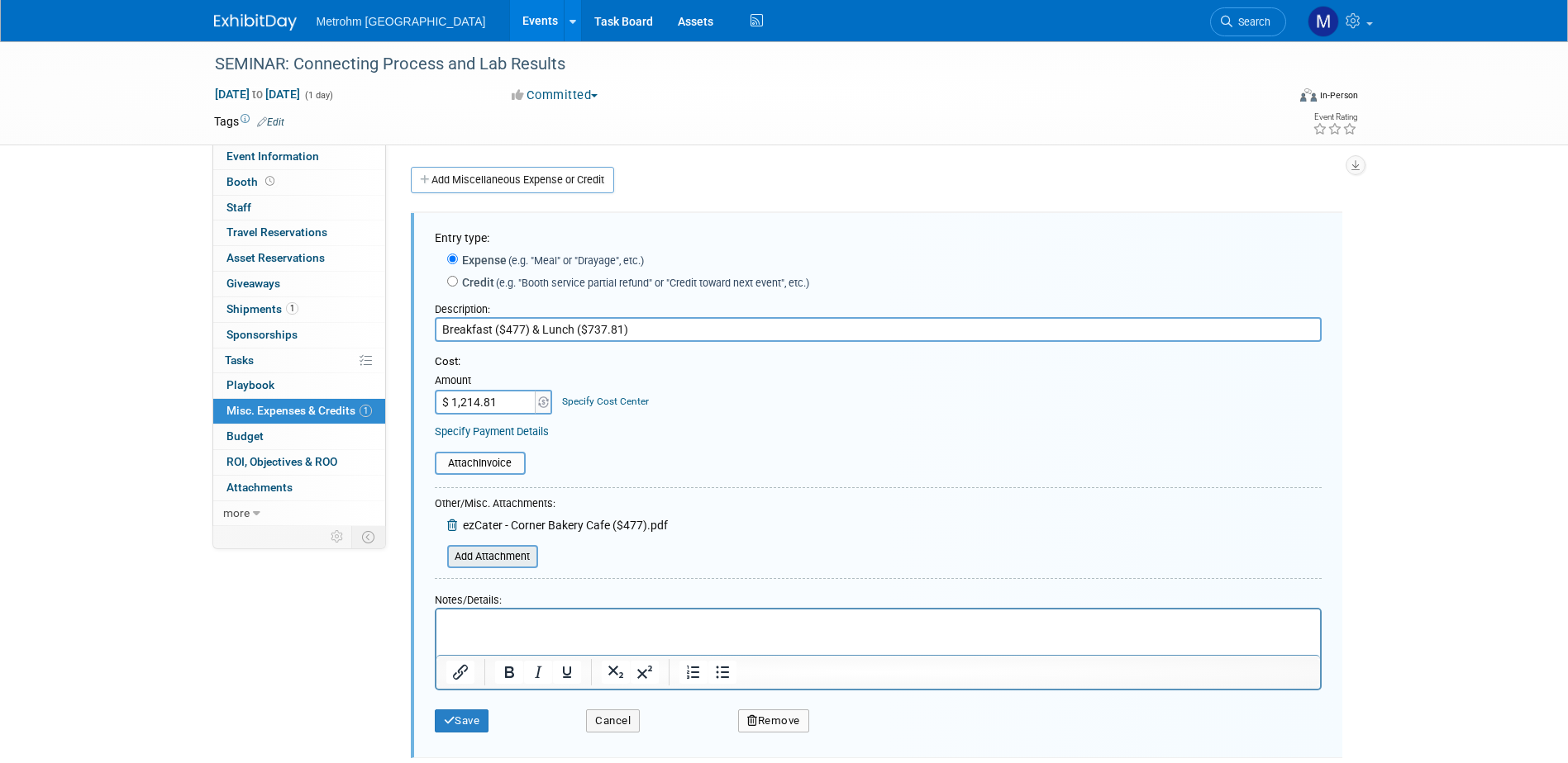
click at [519, 558] on input "file" at bounding box center [439, 556] width 197 height 20
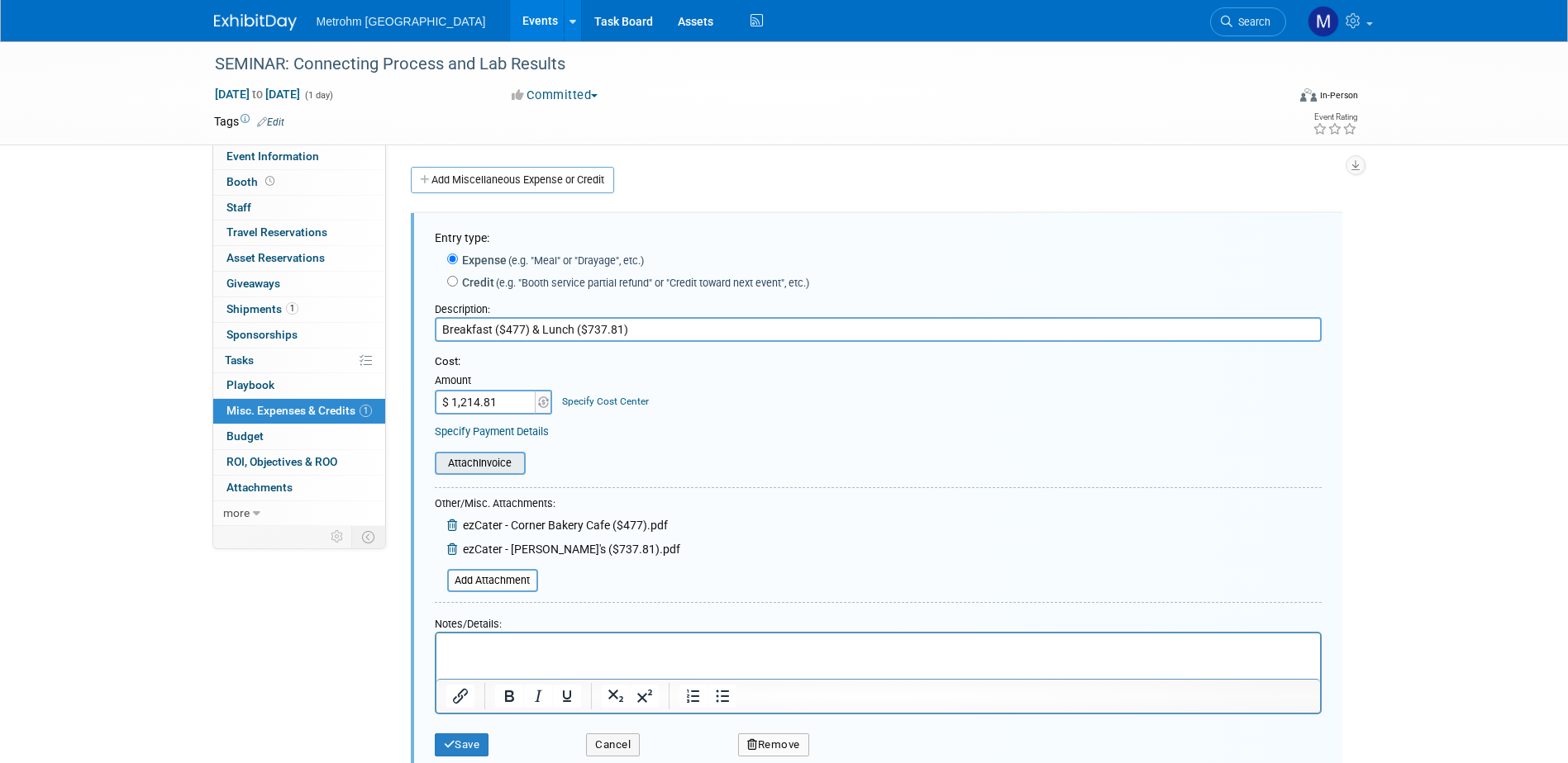
click at [501, 470] on input "file" at bounding box center [426, 463] width 197 height 20
type input "C:\fakepath\ezCater - Corner Bakery Cafe ($477).pdf"
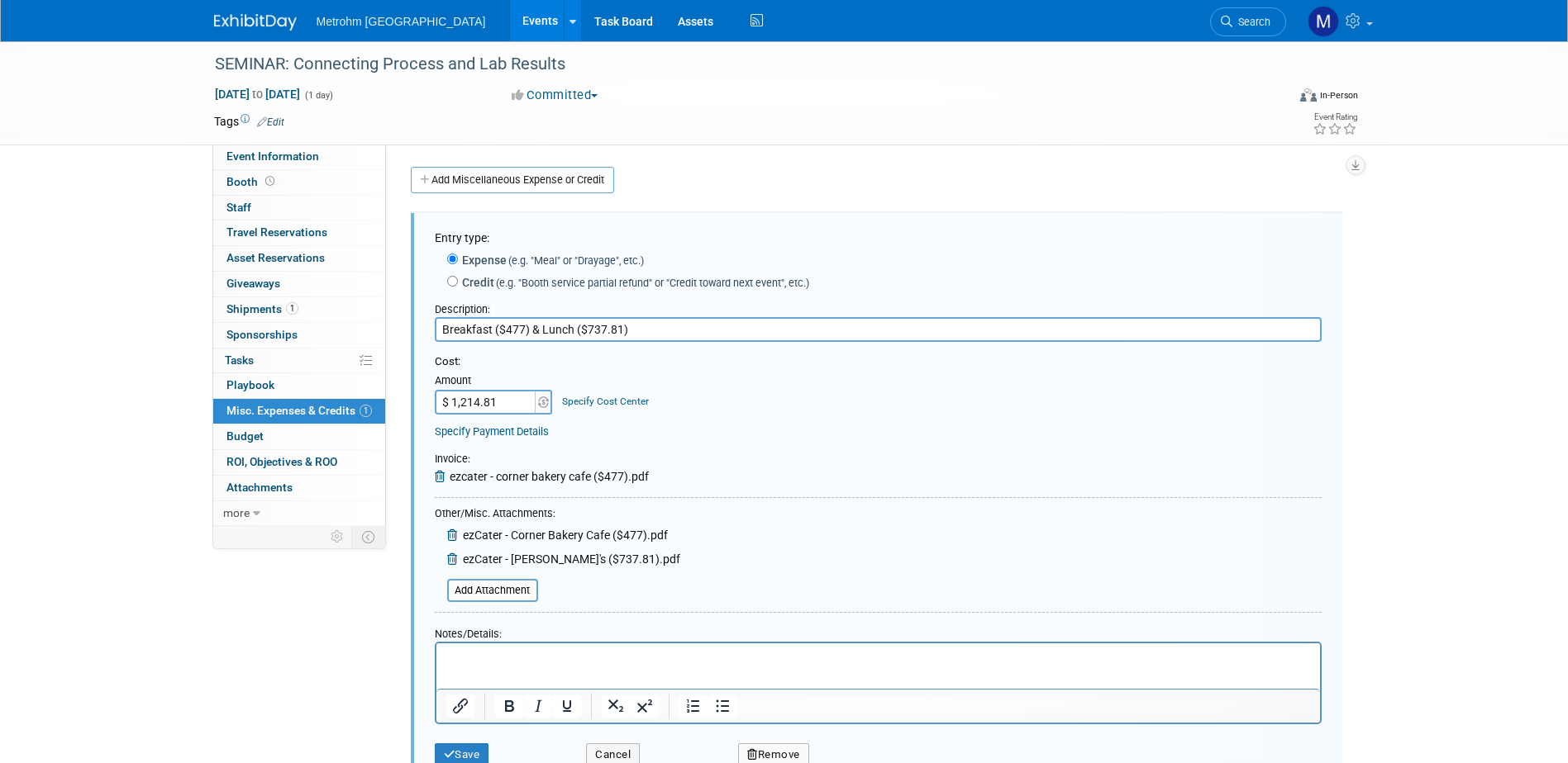
click at [548, 469] on div "Invoice :" at bounding box center [541, 460] width 214 height 16
click at [443, 480] on icon at bounding box center [442, 476] width 15 height 12
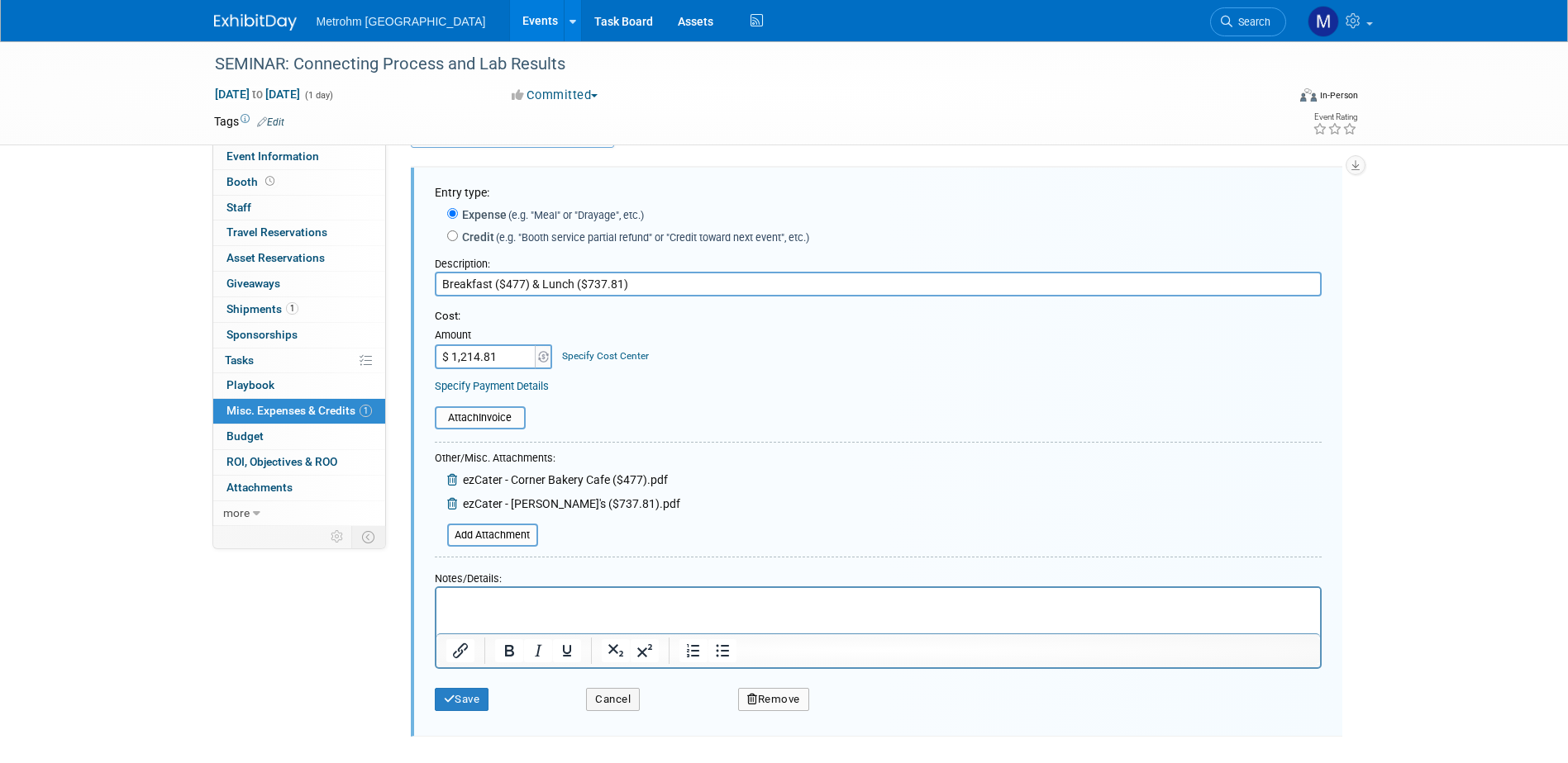
scroll to position [82, 0]
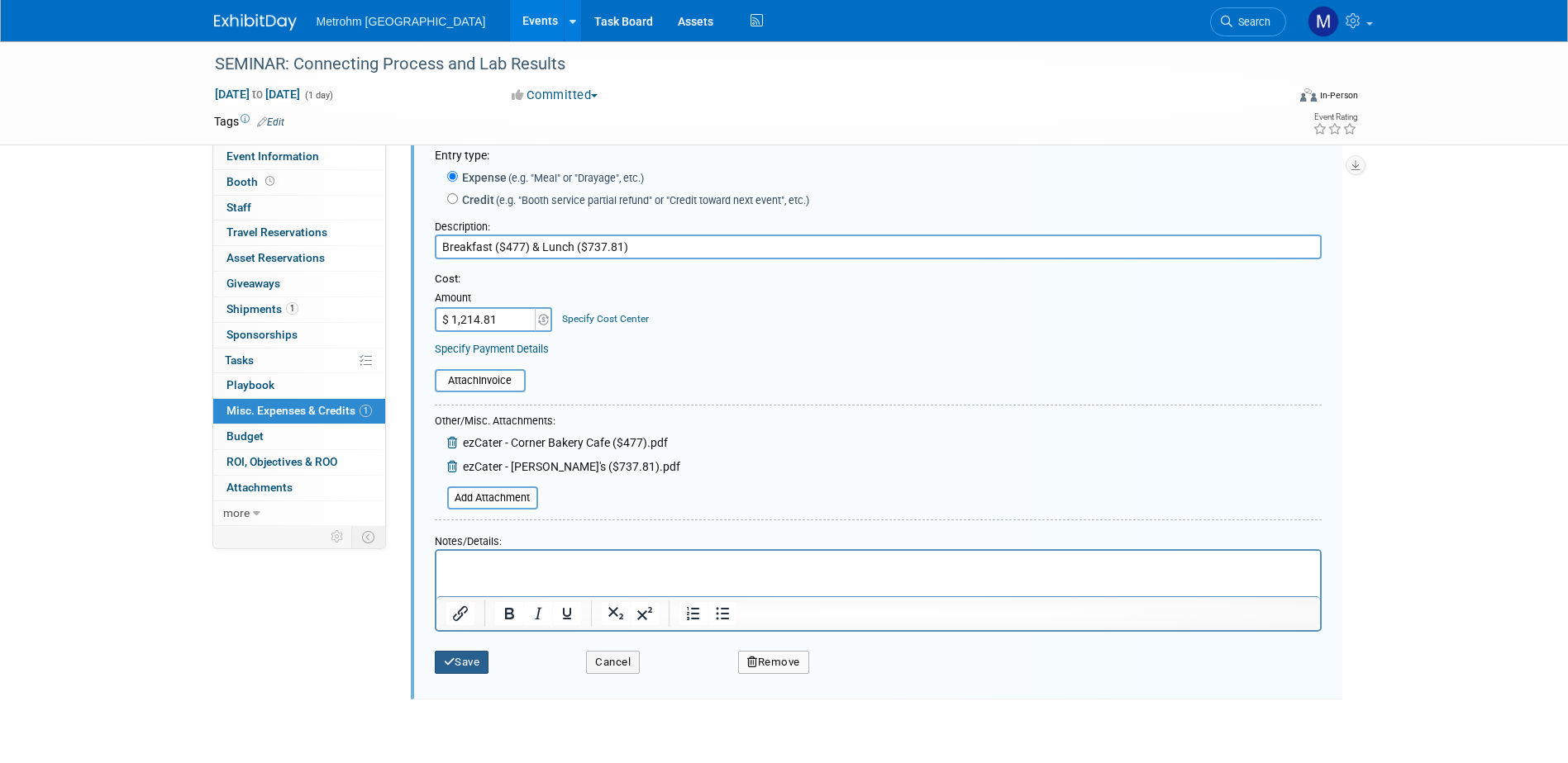
click at [479, 667] on button "Save" at bounding box center [462, 663] width 55 height 23
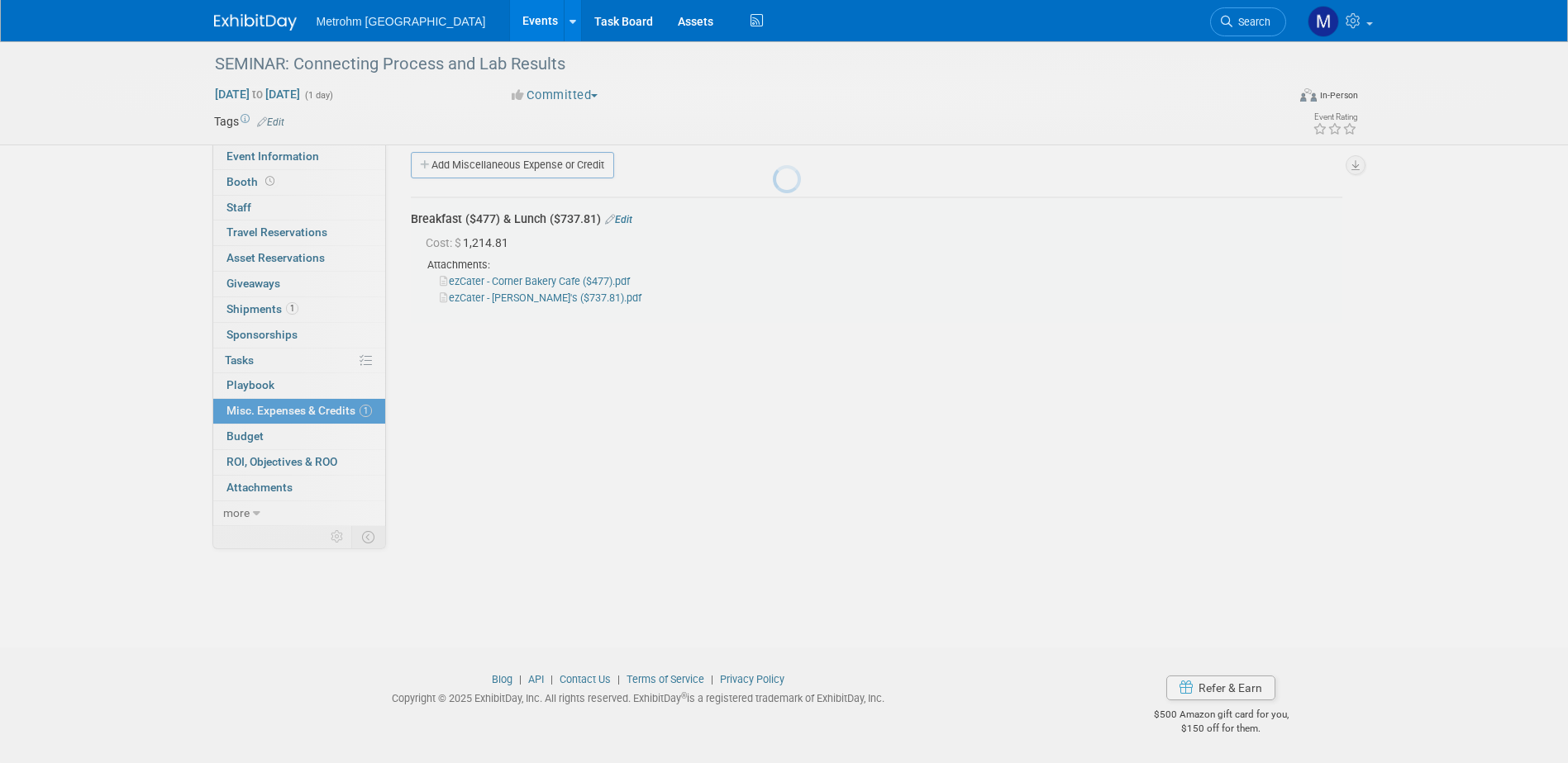
scroll to position [15, 0]
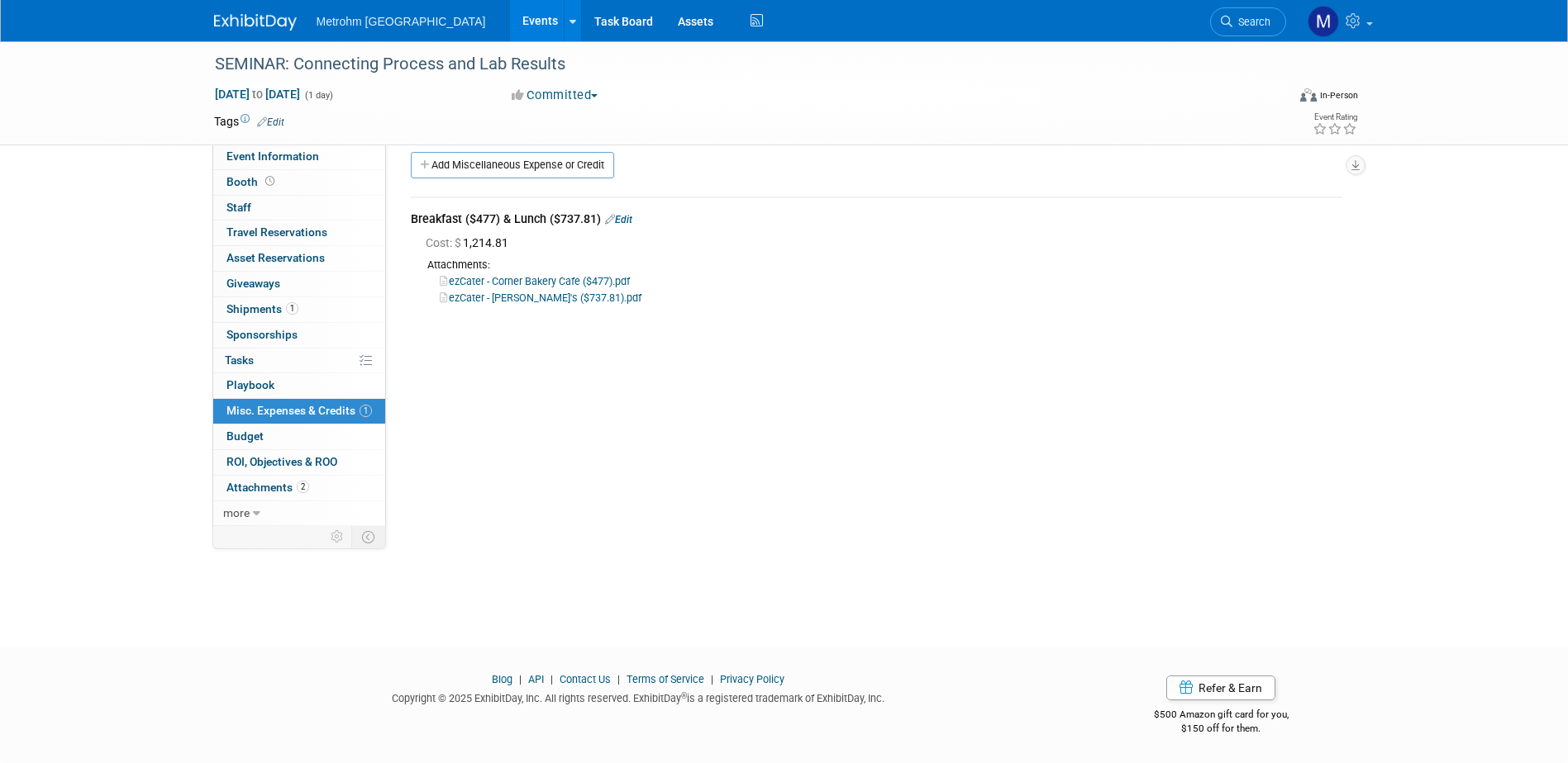
click at [608, 278] on link "ezCater - Corner Bakery Cafe ($477).pdf" at bounding box center [534, 282] width 190 height 13
click at [246, 21] on img at bounding box center [255, 22] width 82 height 16
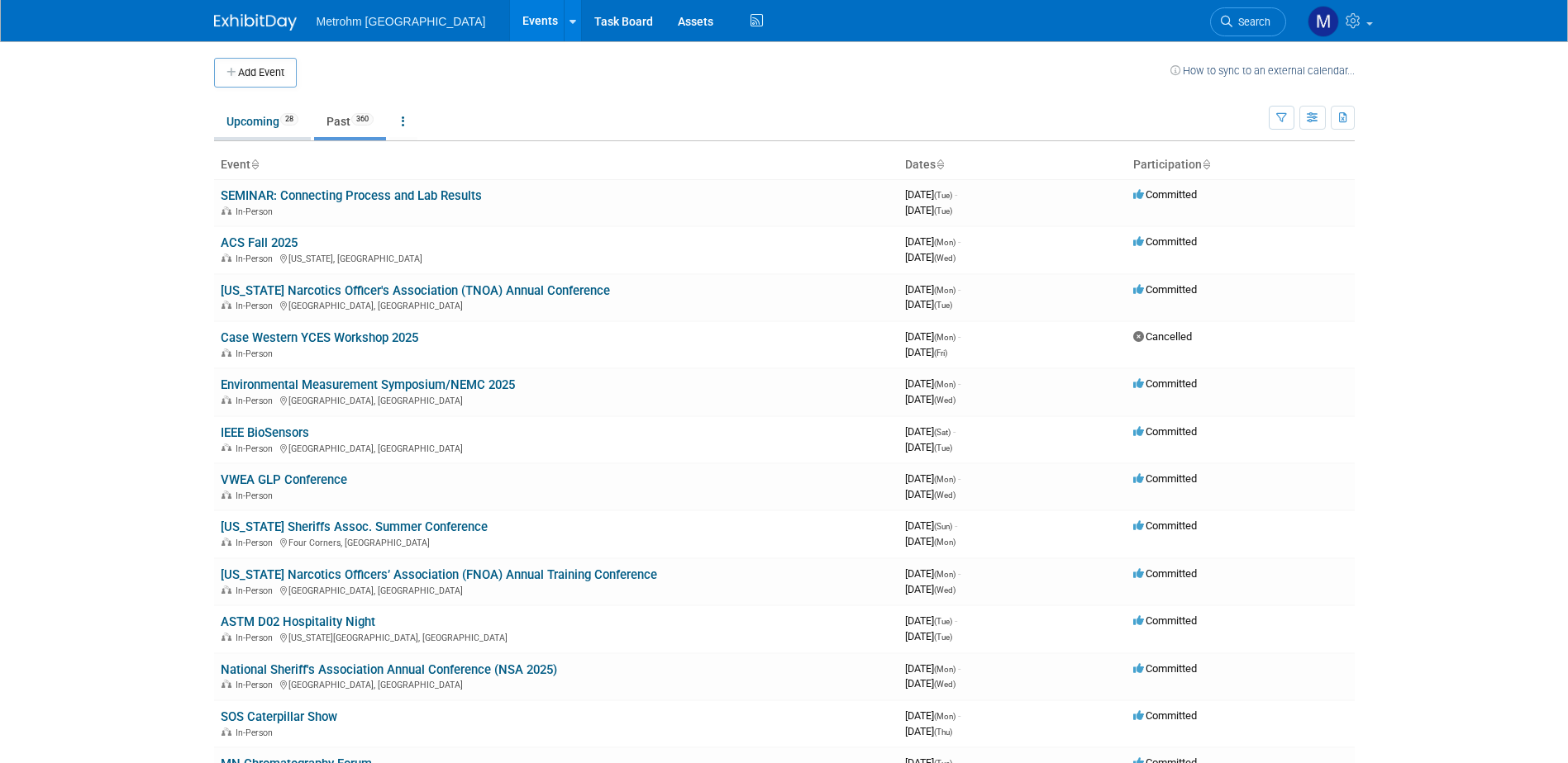
click at [251, 113] on link "Upcoming 28" at bounding box center [262, 121] width 97 height 31
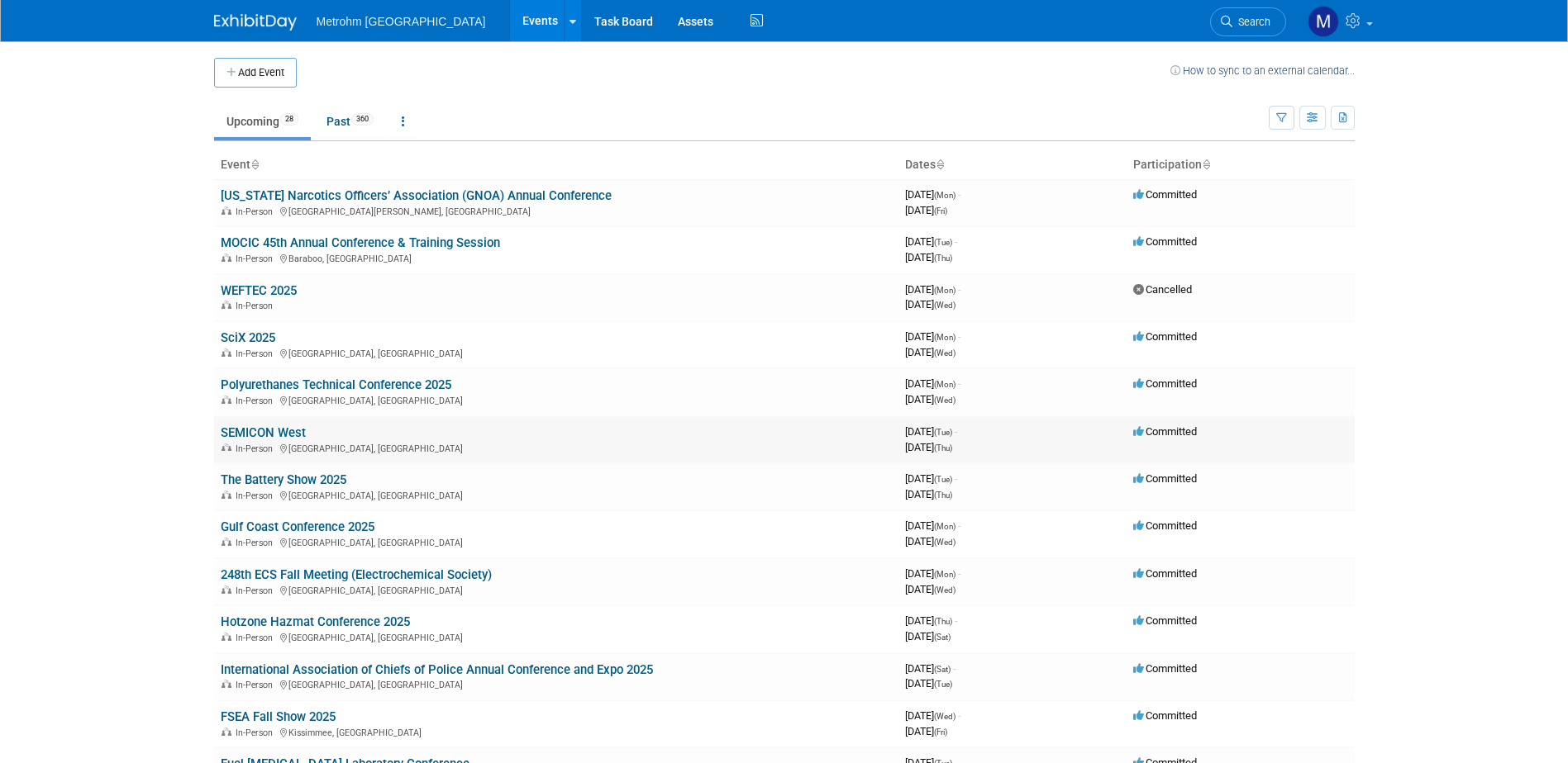
click at [277, 435] on link "SEMICON West" at bounding box center [263, 433] width 85 height 15
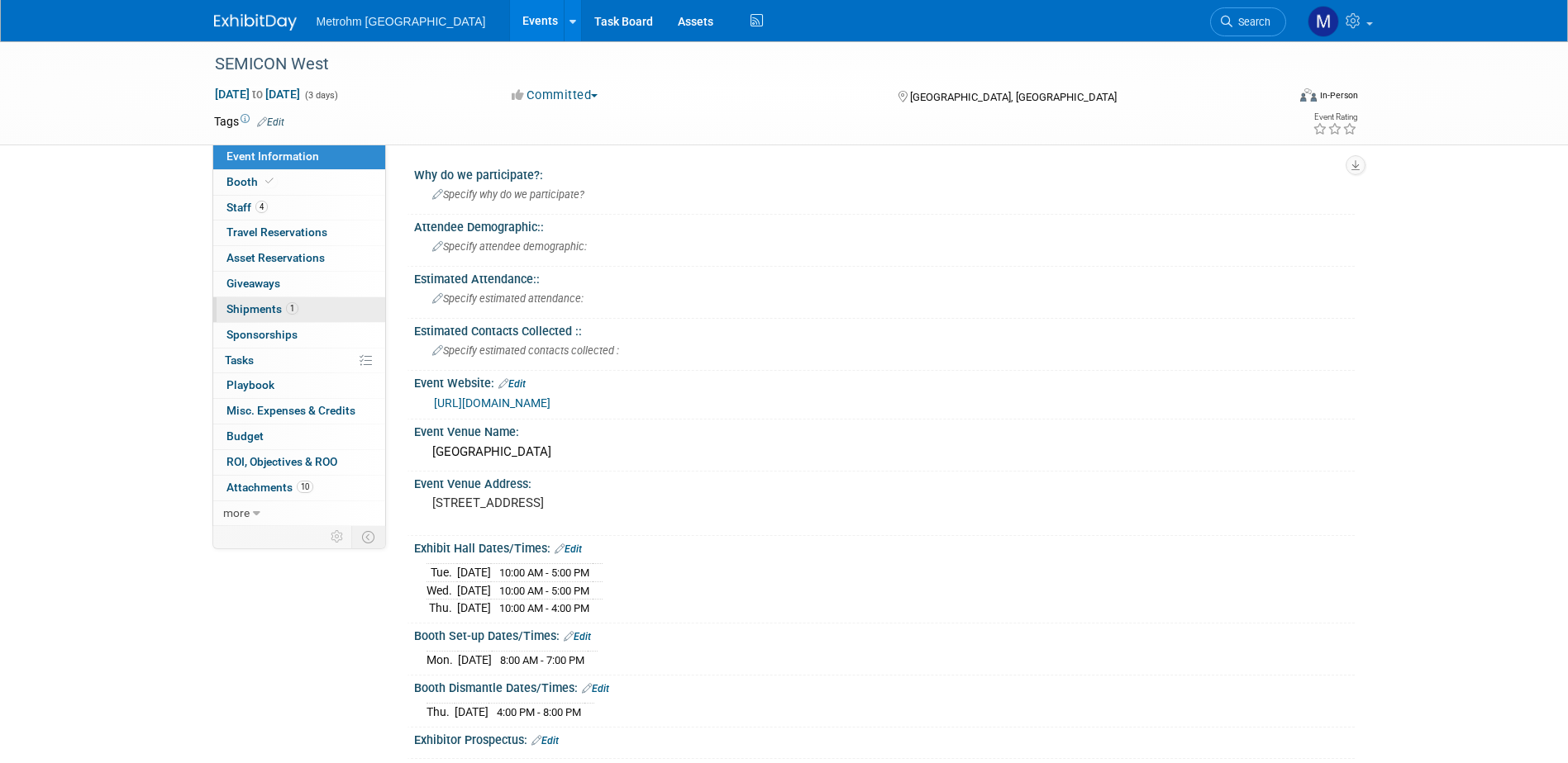
click at [329, 314] on link "1 Shipments 1" at bounding box center [299, 309] width 172 height 25
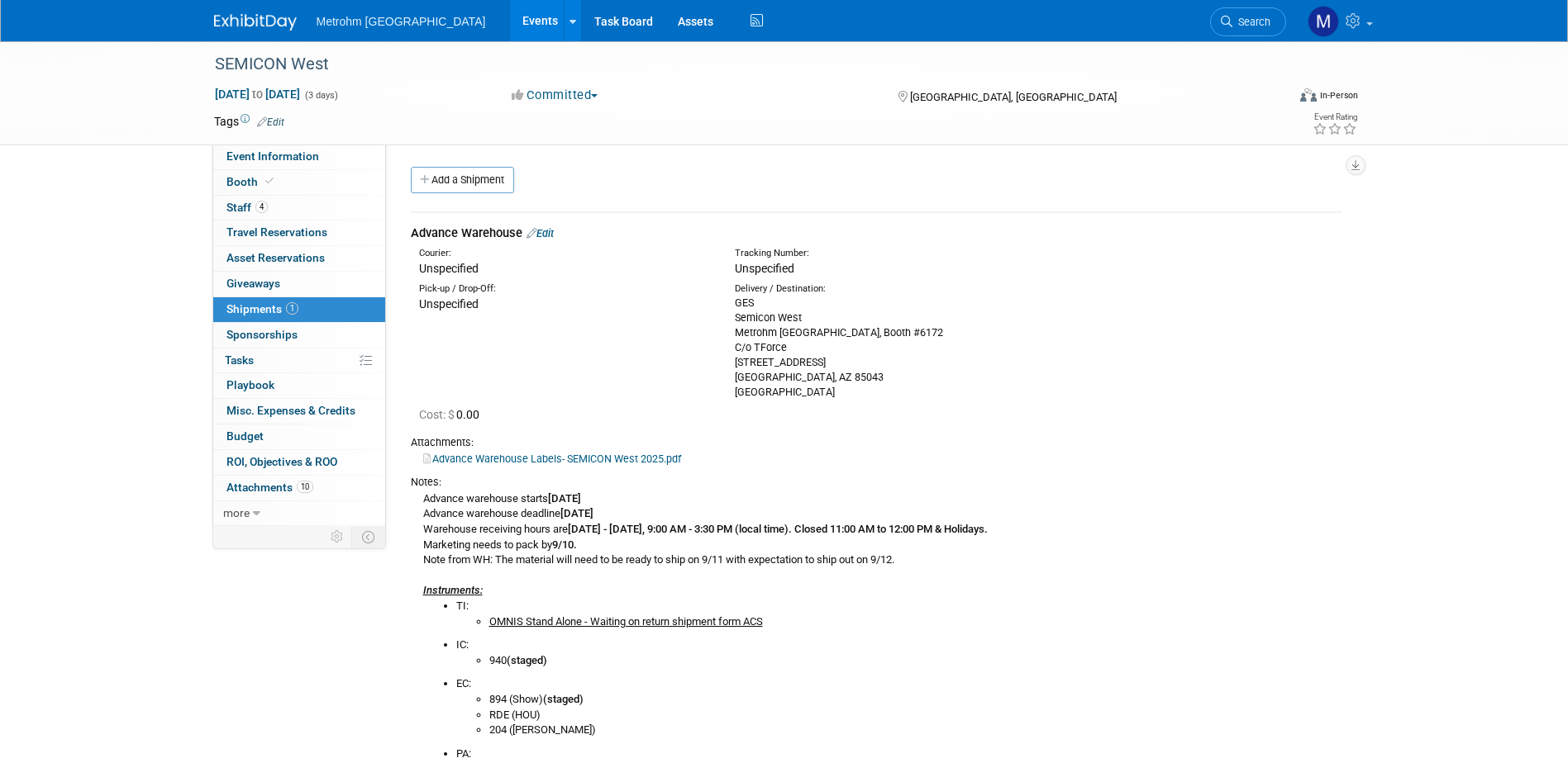
click at [549, 232] on link "Edit" at bounding box center [540, 233] width 27 height 13
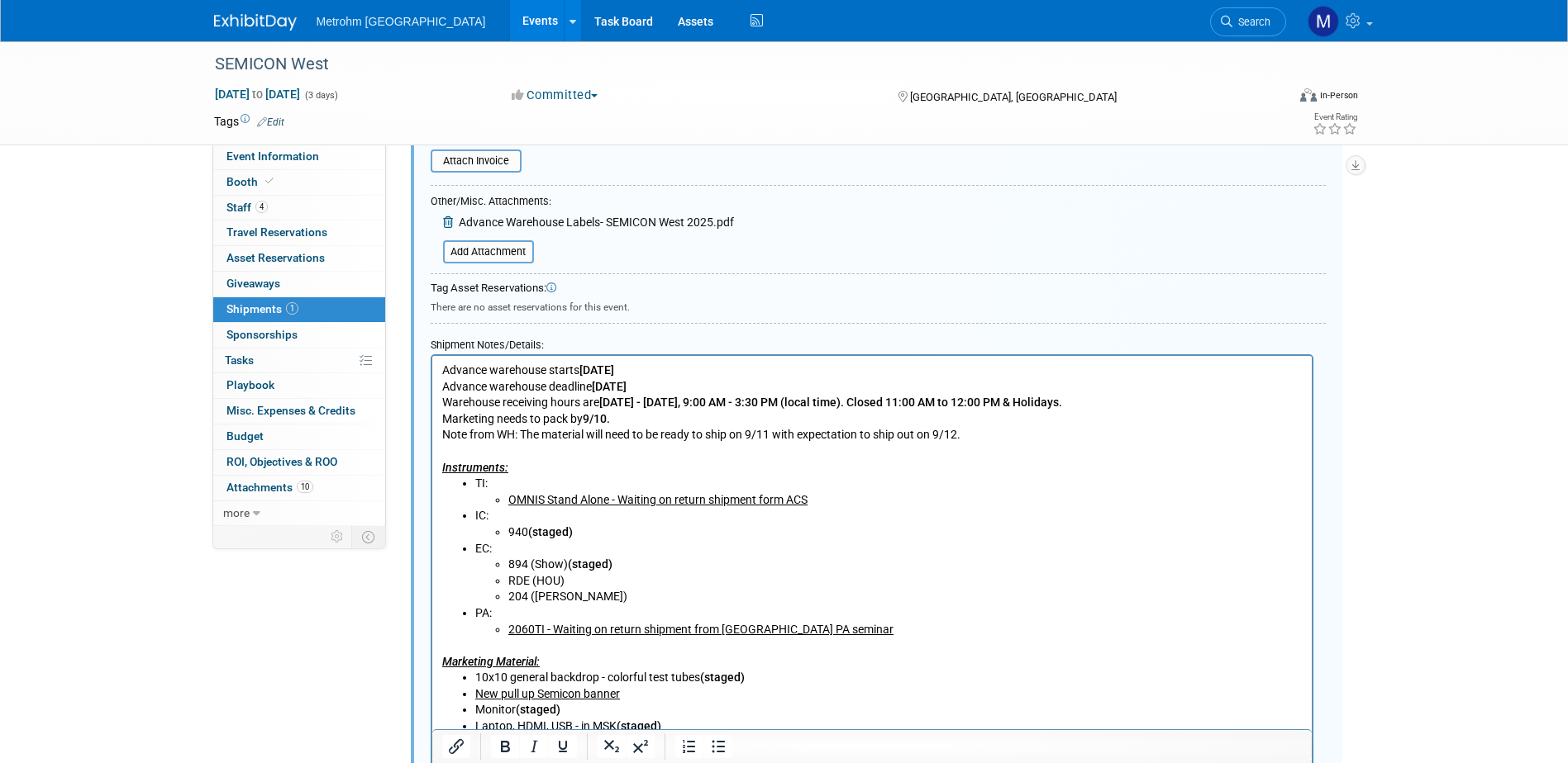
scroll to position [686, 0]
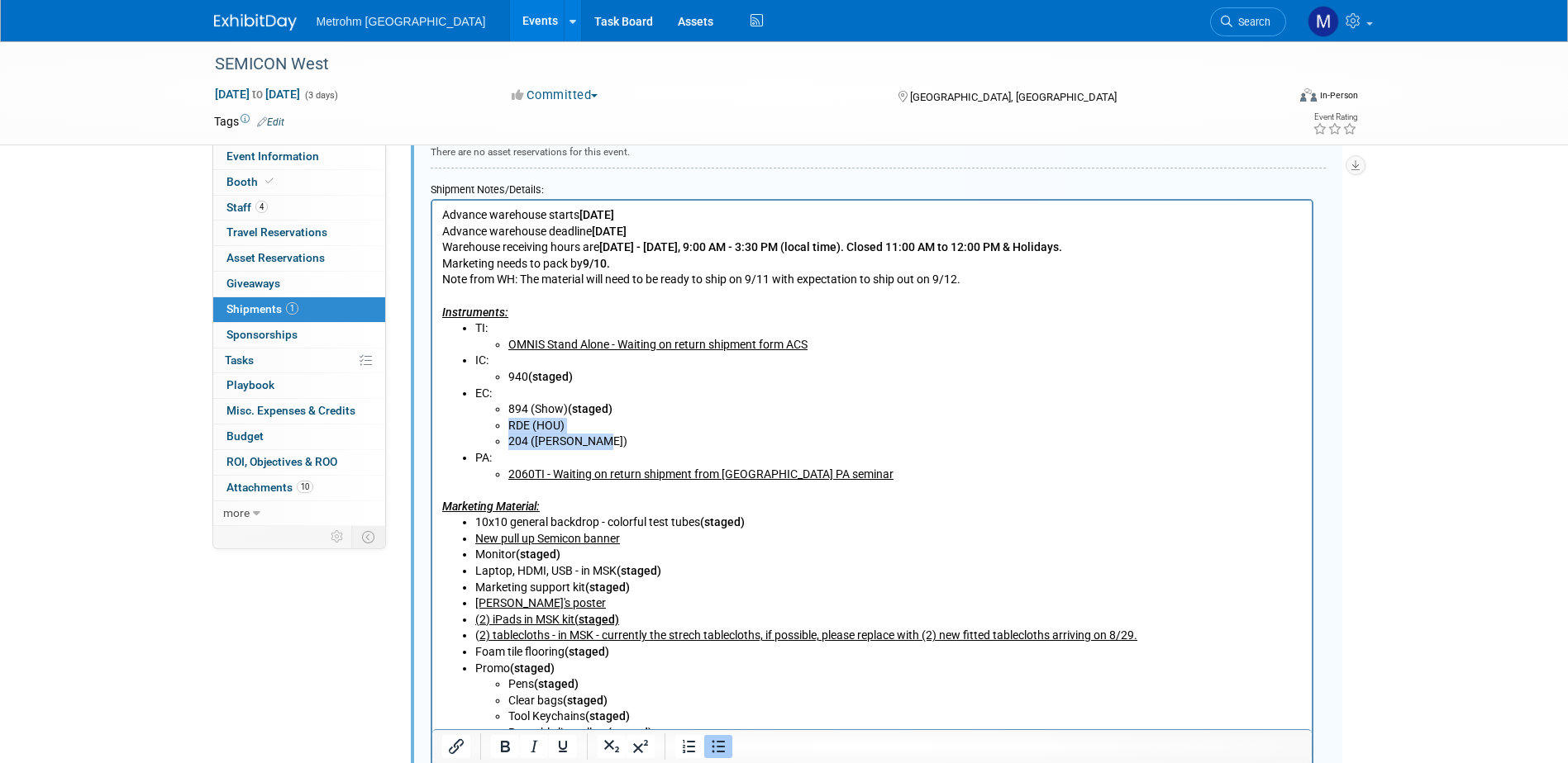
drag, startPoint x: 606, startPoint y: 441, endPoint x: 506, endPoint y: 425, distance: 101.3
click at [506, 425] on ul "894 (Show) ( staged) RDE (HOU) 204 (Chris Star)" at bounding box center [888, 426] width 827 height 48
click at [558, 434] on li "204 (Chris Star)" at bounding box center [904, 442] width 794 height 16
drag, startPoint x: 567, startPoint y: 427, endPoint x: 501, endPoint y: 429, distance: 66.0
click at [501, 429] on ul "894 (Show) ( staged) RDE (HOU) 204 (Chris Star)" at bounding box center [888, 426] width 827 height 48
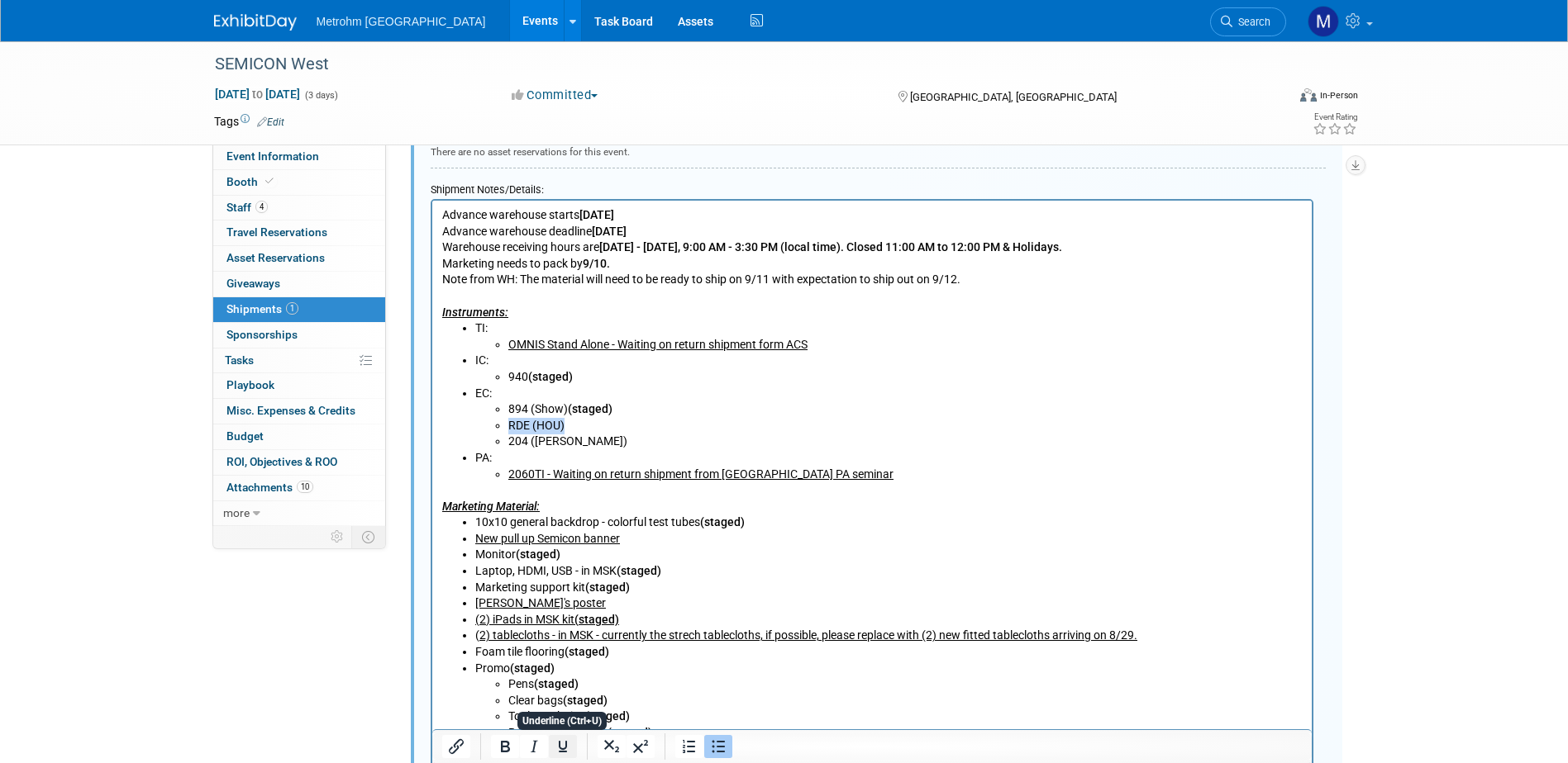
click at [560, 749] on icon "Underline" at bounding box center [561, 746] width 8 height 12
drag, startPoint x: 598, startPoint y: 437, endPoint x: 509, endPoint y: 448, distance: 89.7
click at [509, 448] on li "204 (Chris Star)" at bounding box center [904, 442] width 794 height 16
click at [572, 750] on icon "Underline" at bounding box center [563, 747] width 20 height 20
click at [655, 451] on li "PA: 2060TI - Waiting on return shipment from Chicago PA seminar" at bounding box center [888, 466] width 827 height 32
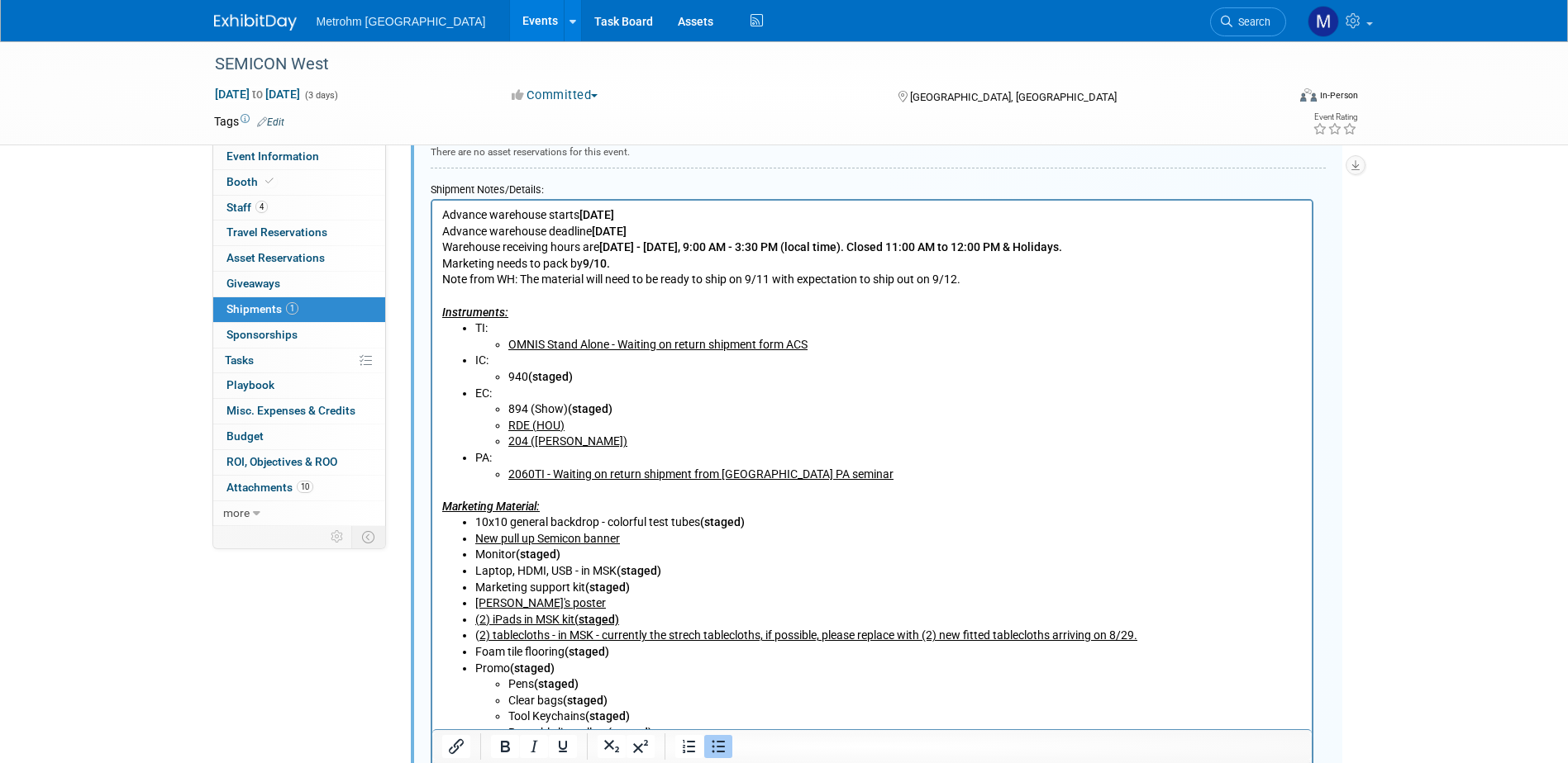
click at [657, 425] on li "RDE (HOU)" at bounding box center [904, 426] width 794 height 16
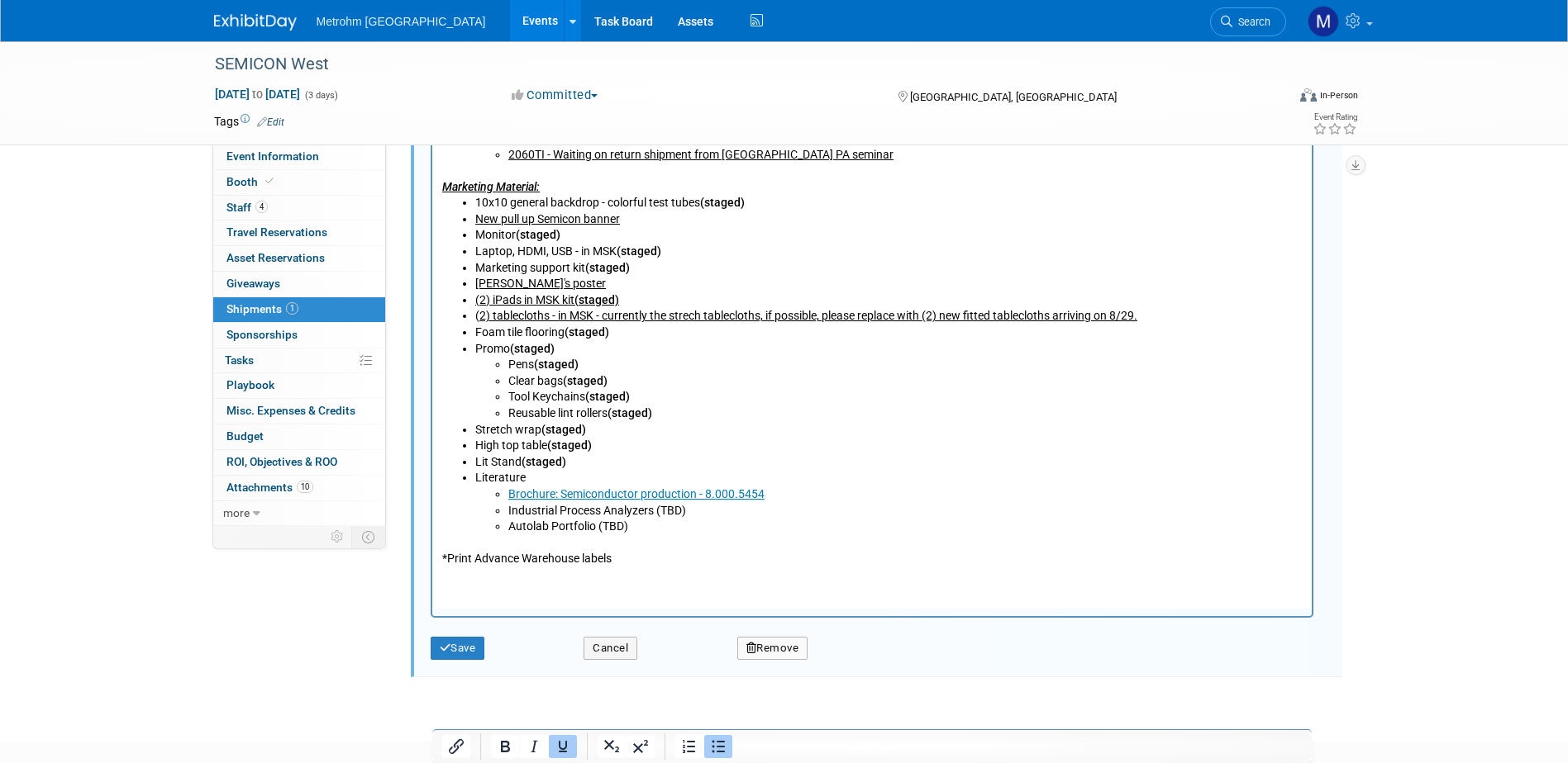
scroll to position [1016, 0]
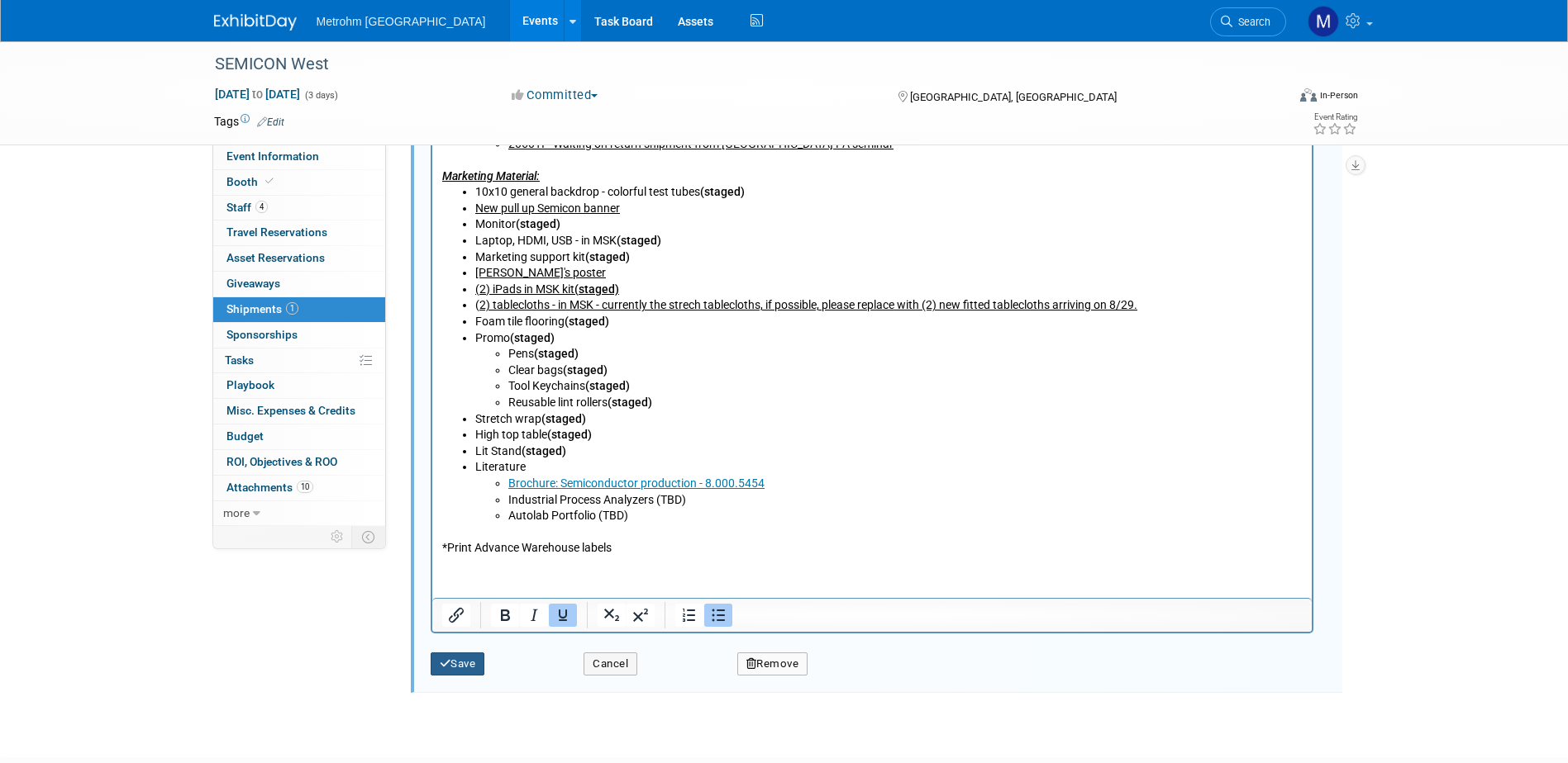
click at [464, 671] on button "Save" at bounding box center [457, 665] width 55 height 23
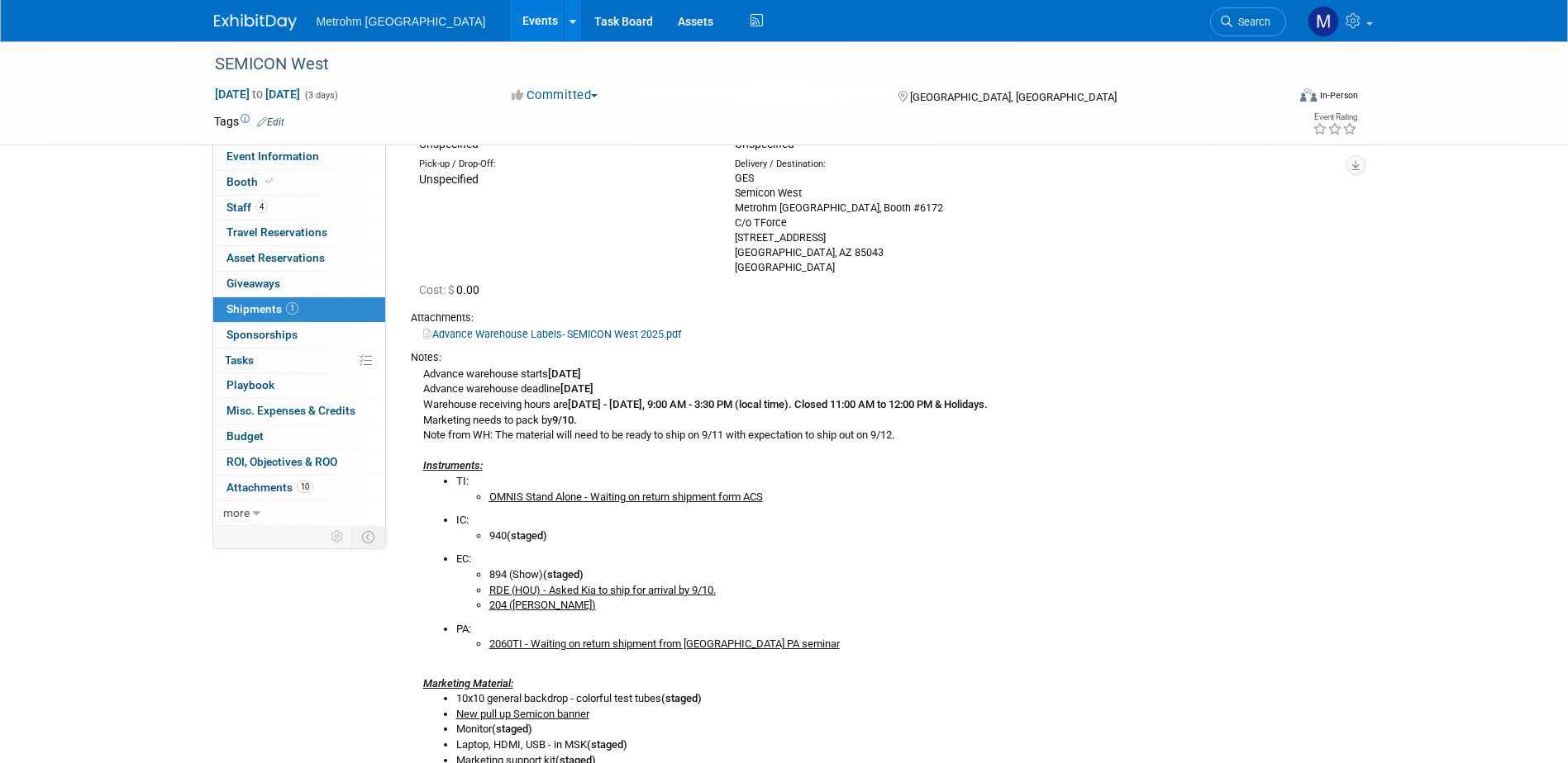
scroll to position [0, 0]
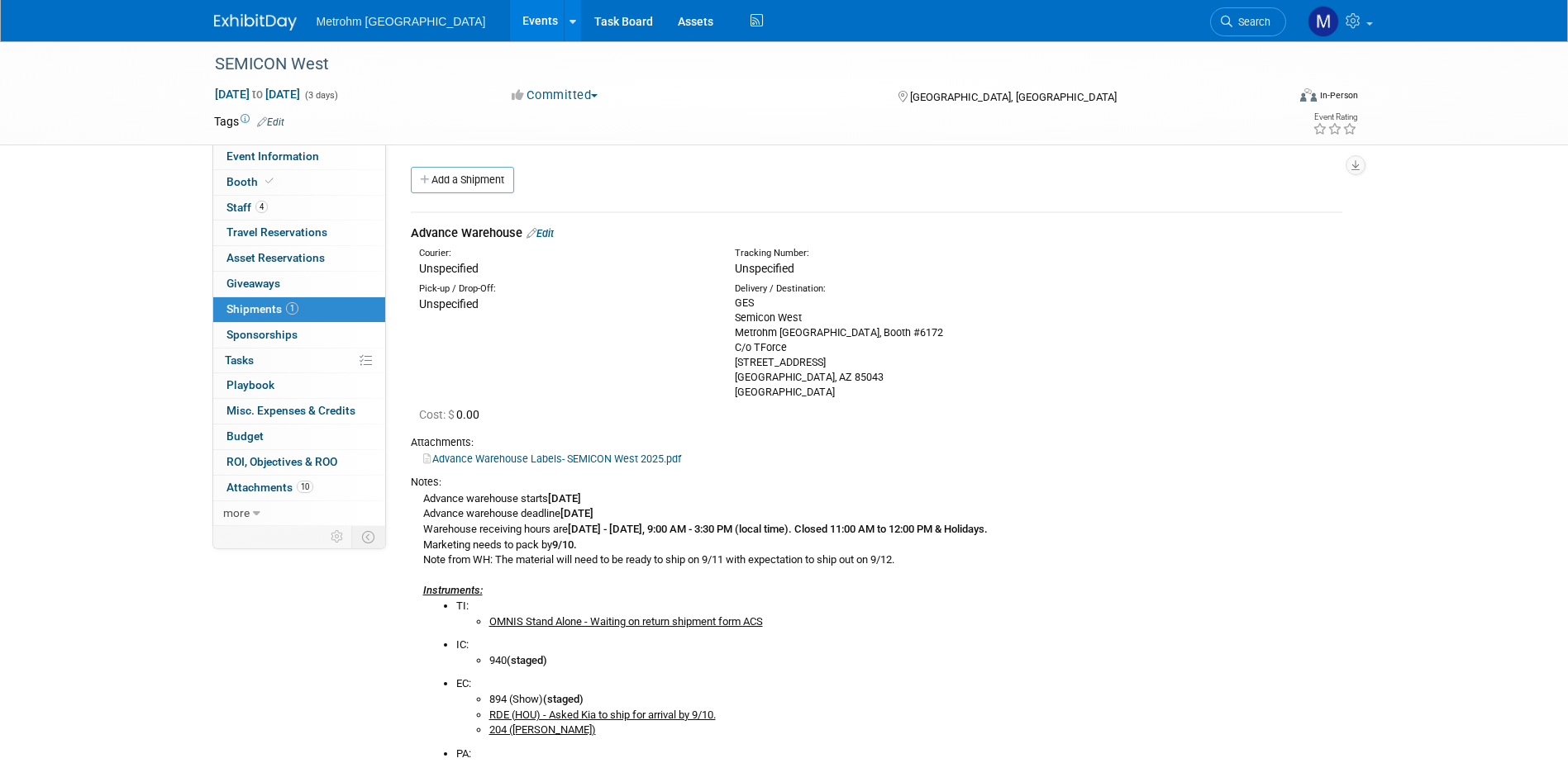
drag, startPoint x: 546, startPoint y: 236, endPoint x: 555, endPoint y: 262, distance: 27.5
click at [546, 236] on link "Edit" at bounding box center [540, 233] width 27 height 13
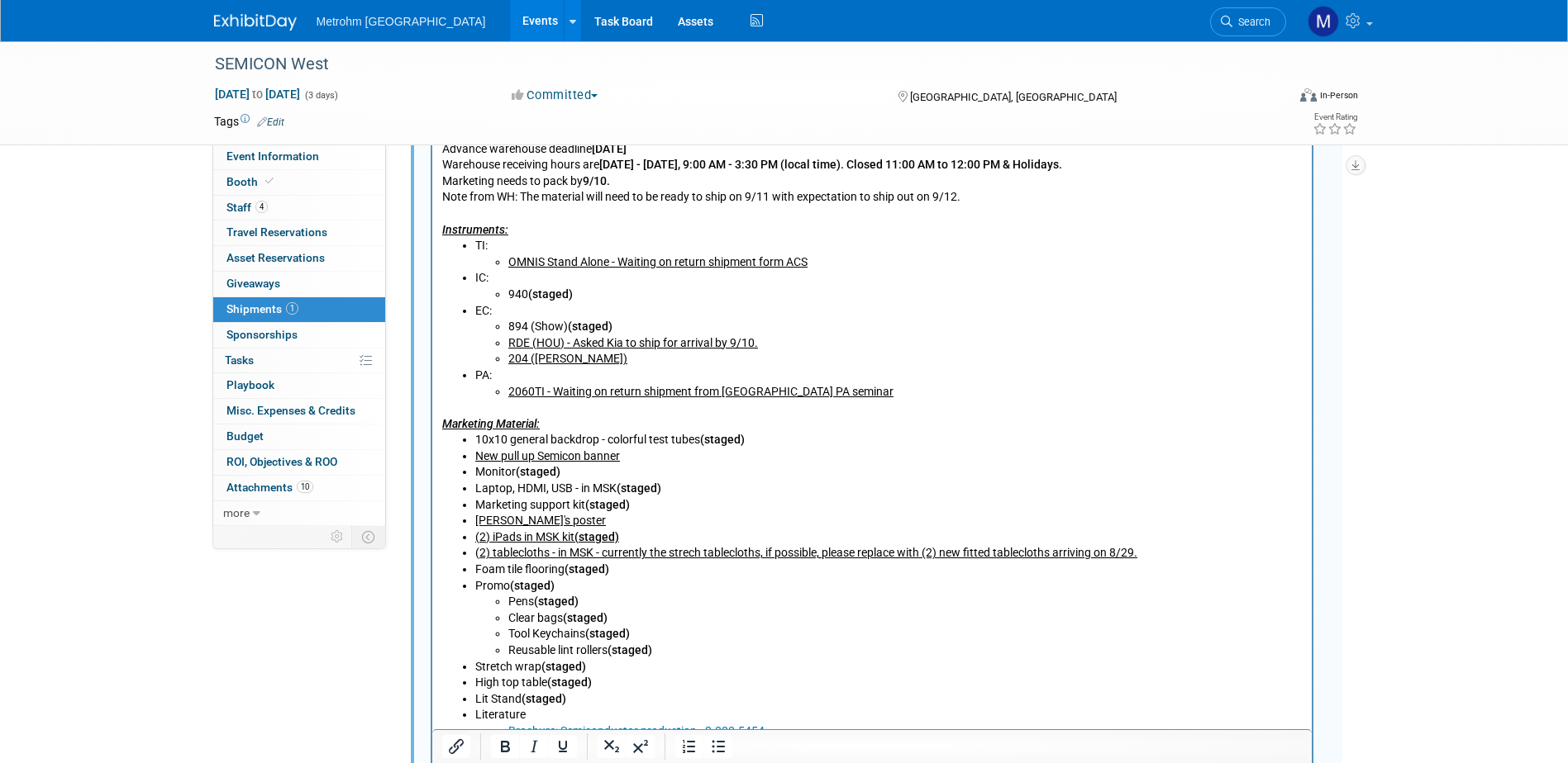
scroll to position [851, 0]
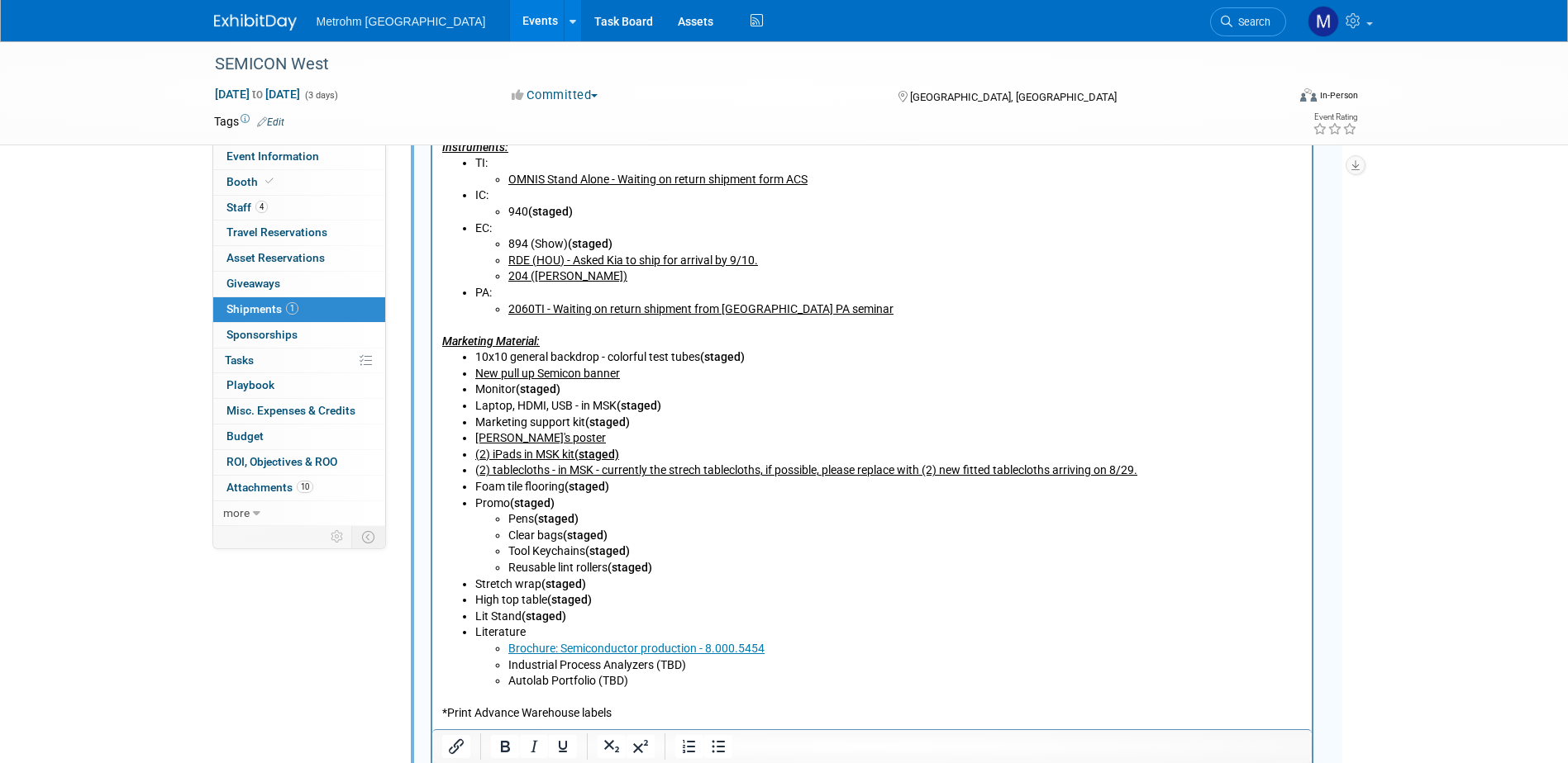
click at [702, 578] on li "Stretch wrap (staged)" at bounding box center [888, 585] width 827 height 16
drag, startPoint x: 622, startPoint y: 451, endPoint x: 473, endPoint y: 459, distance: 149.2
click at [473, 459] on ul "10x10 general backdrop - colorful test tubes (staged) New pull up Semicon banne…" at bounding box center [871, 520] width 860 height 340
click at [660, 494] on li "Foam tile flooring (staged)" at bounding box center [888, 487] width 827 height 16
drag, startPoint x: 632, startPoint y: 677, endPoint x: 508, endPoint y: 656, distance: 125.8
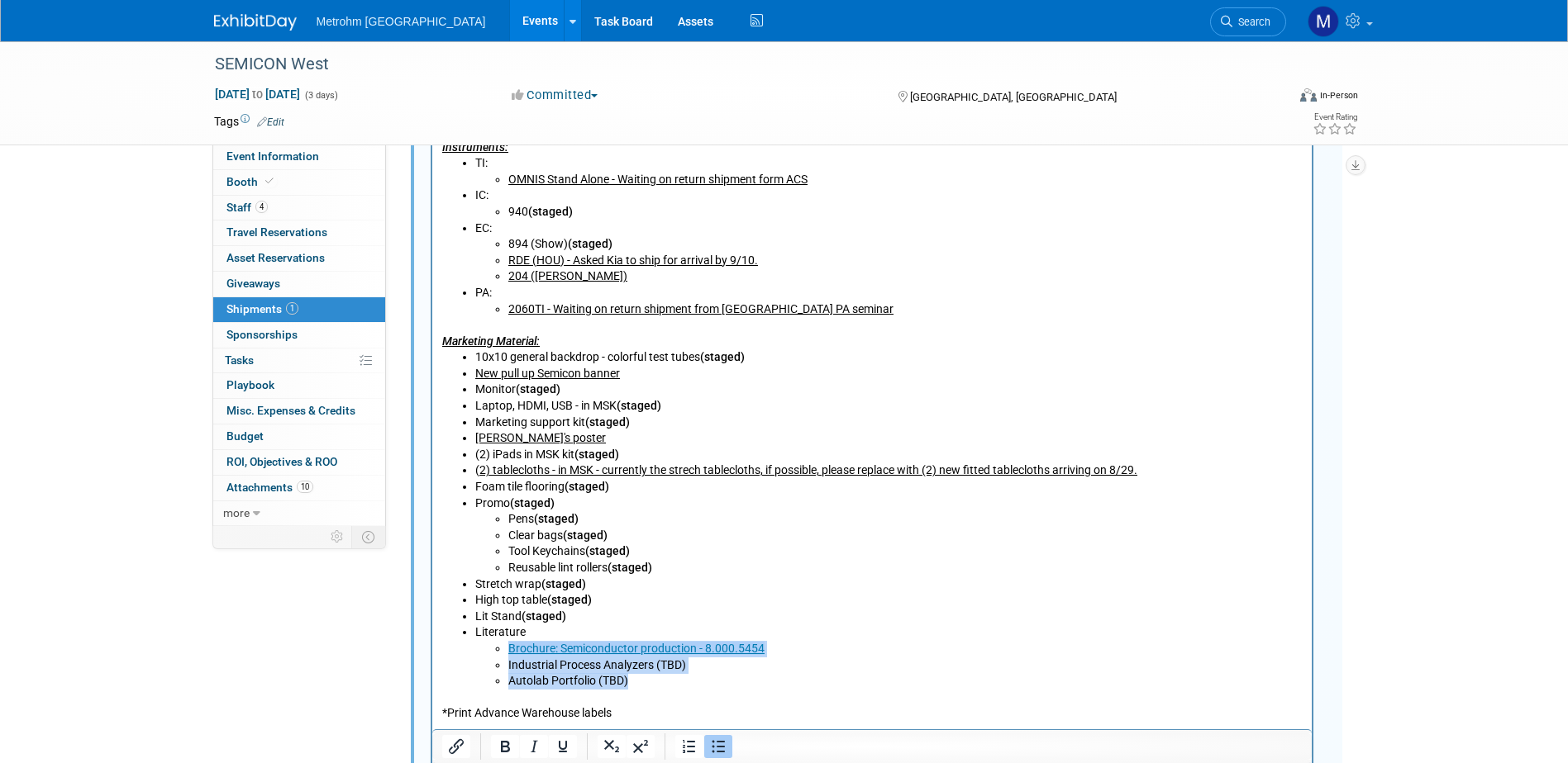
click at [508, 656] on ul "Brochure: Semiconductor production - 8.000.5454 Industrial Process Analyzers (T…" at bounding box center [888, 666] width 827 height 48
click at [665, 688] on li "Autolab Portfolio (TBD)" at bounding box center [904, 682] width 794 height 16
drag, startPoint x: 648, startPoint y: 691, endPoint x: 503, endPoint y: 666, distance: 147.1
click at [503, 666] on body "Advance warehouse starts [DATE] Advance warehouse deadline [DATE] Warehouse rec…" at bounding box center [871, 382] width 862 height 680
click at [562, 743] on icon "Underline" at bounding box center [563, 747] width 20 height 20
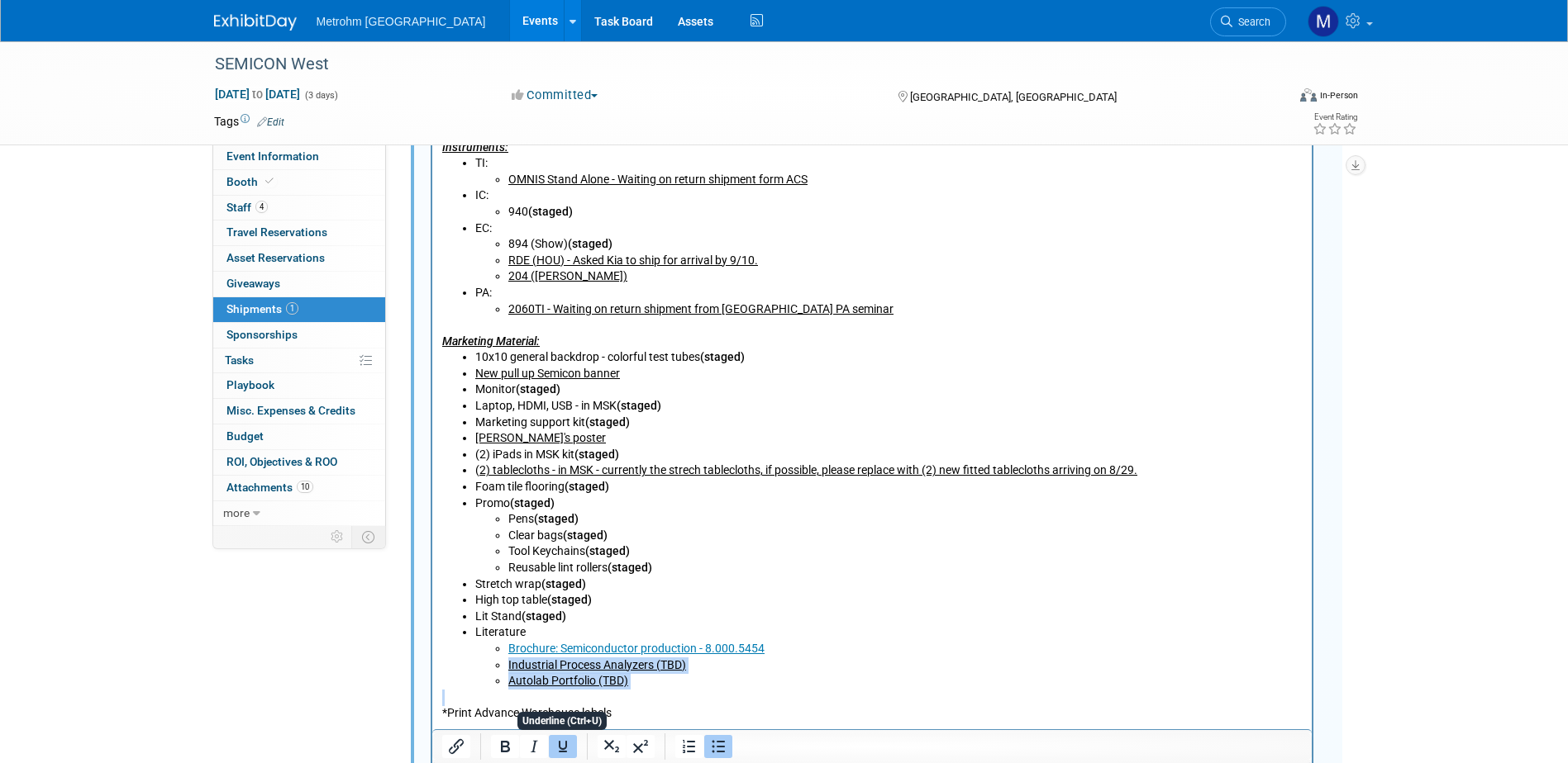
click at [622, 705] on p "*Print Advance Warehouse labels" at bounding box center [871, 706] width 860 height 32
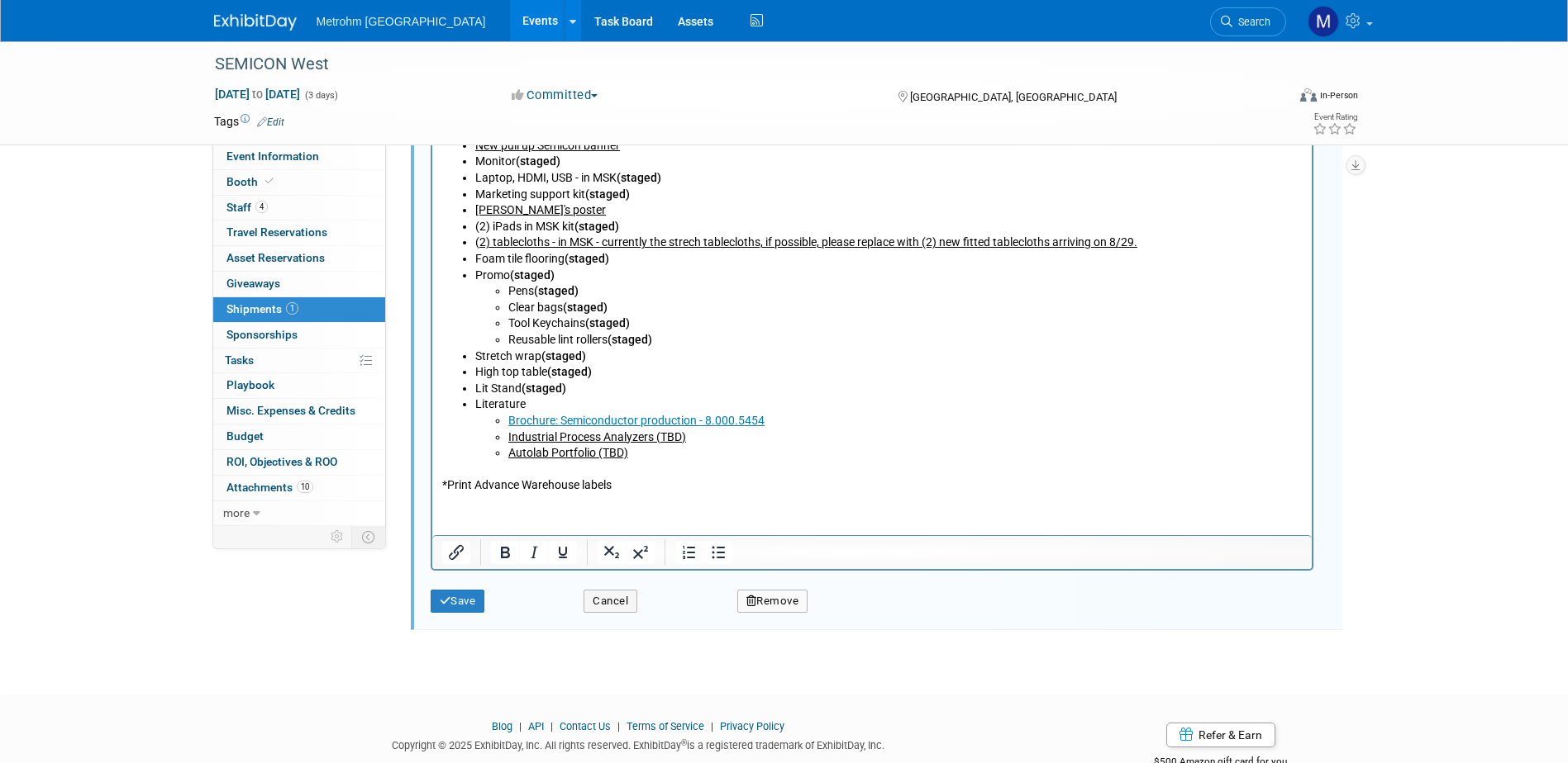
scroll to position [1098, 0]
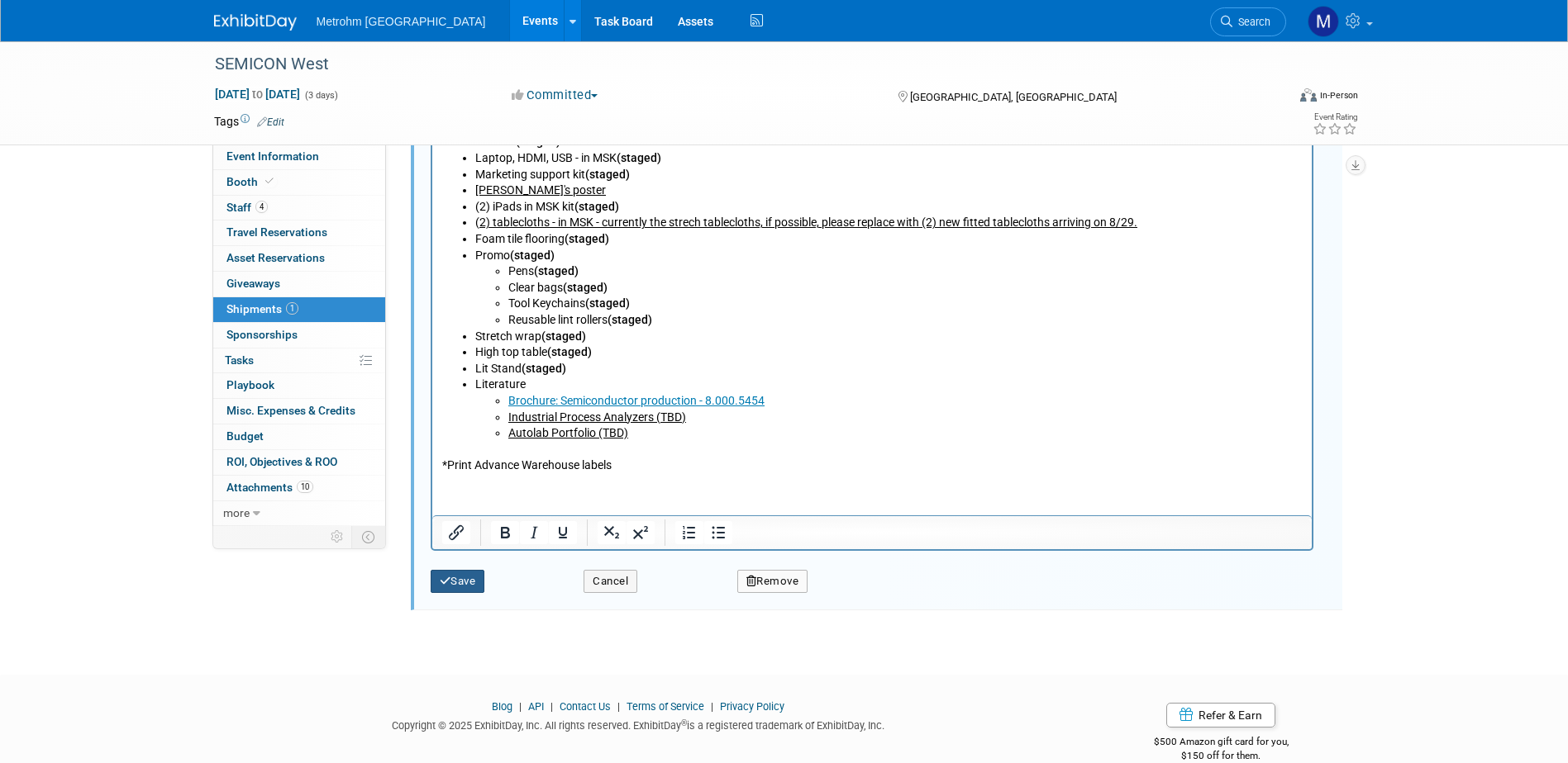
click at [472, 581] on button "Save" at bounding box center [457, 581] width 55 height 23
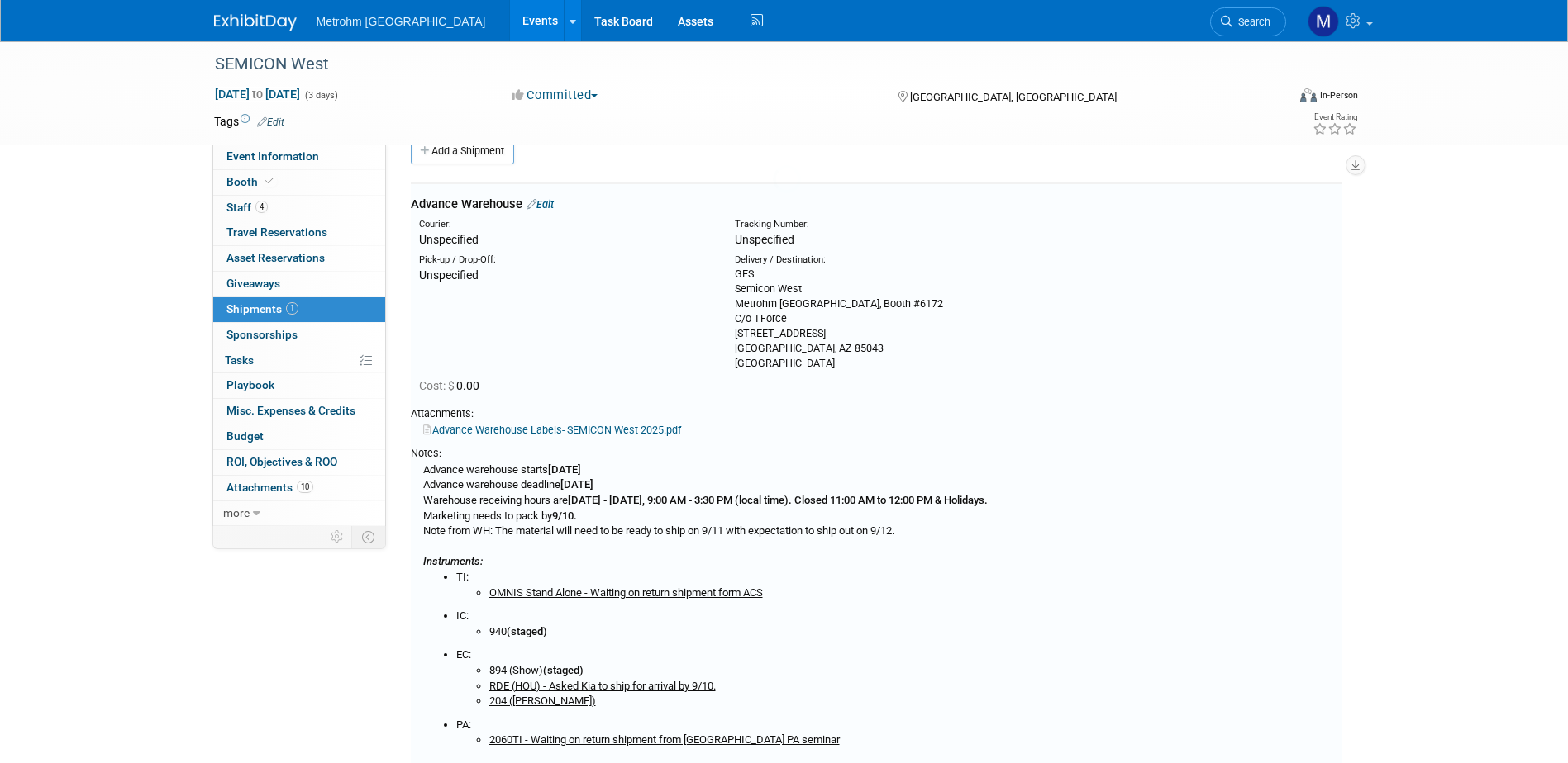
scroll to position [25, 0]
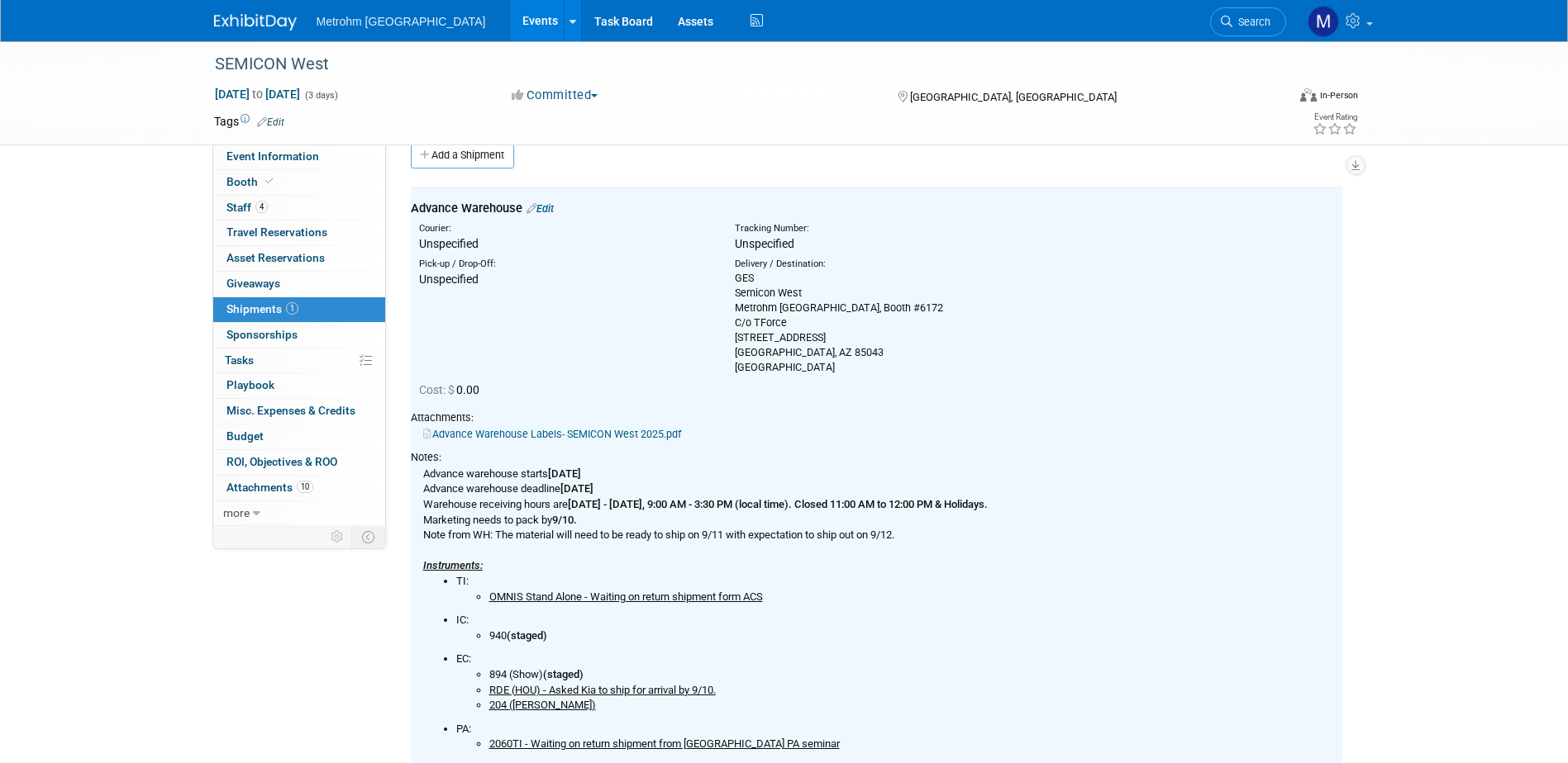
click at [260, 9] on link at bounding box center [265, 13] width 103 height 13
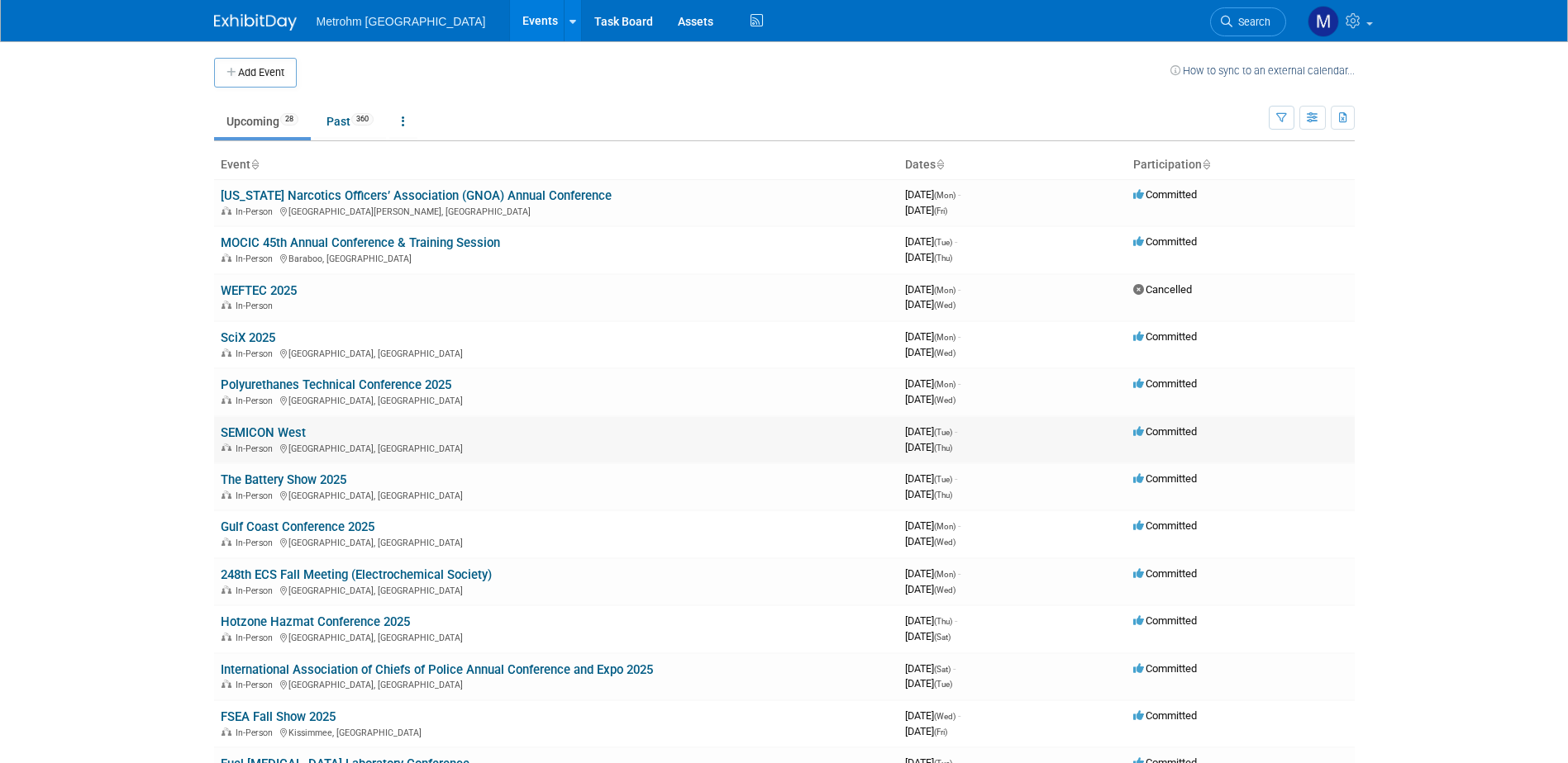
click at [248, 431] on link "SEMICON West" at bounding box center [263, 433] width 85 height 15
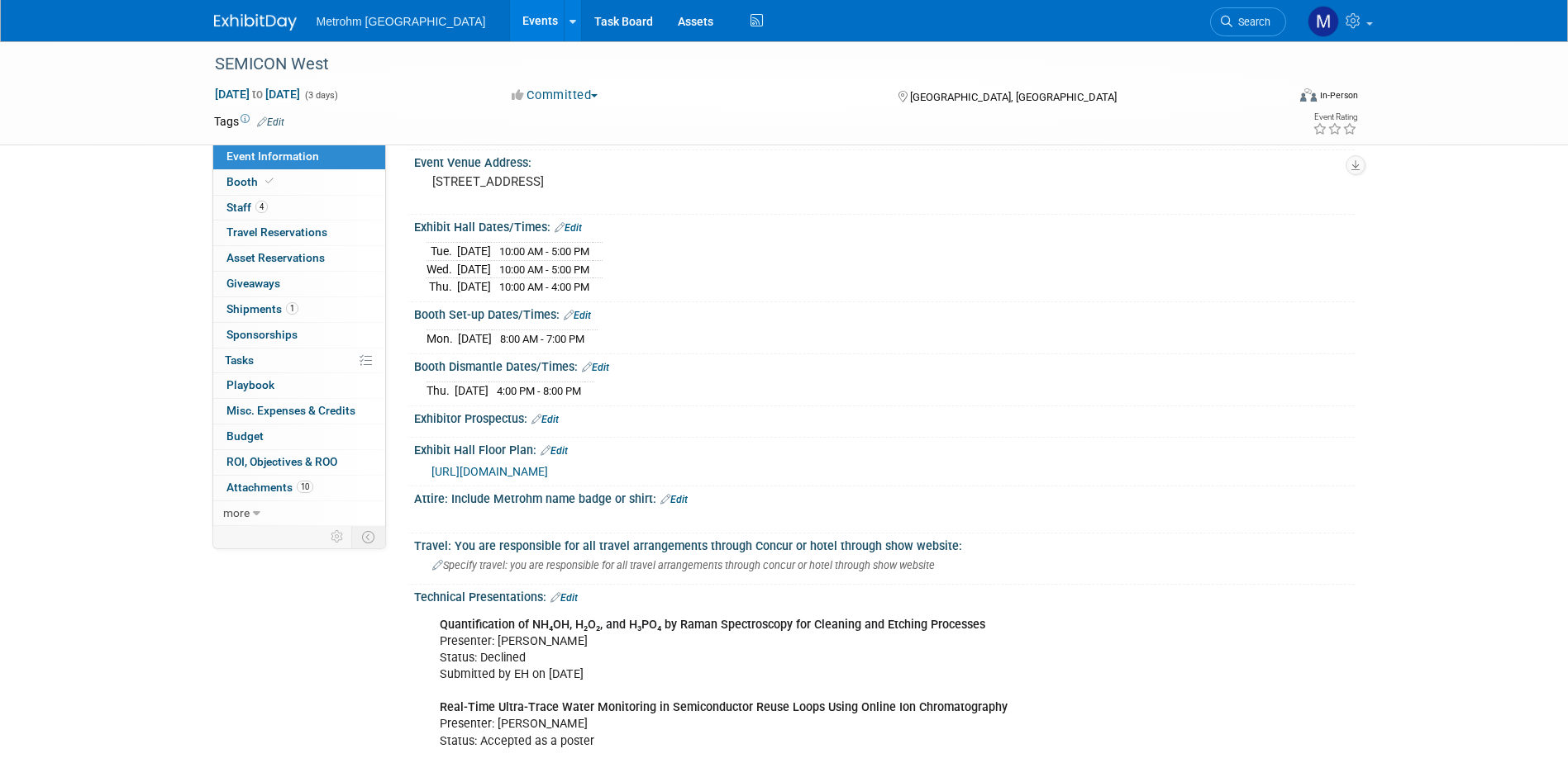
scroll to position [330, 0]
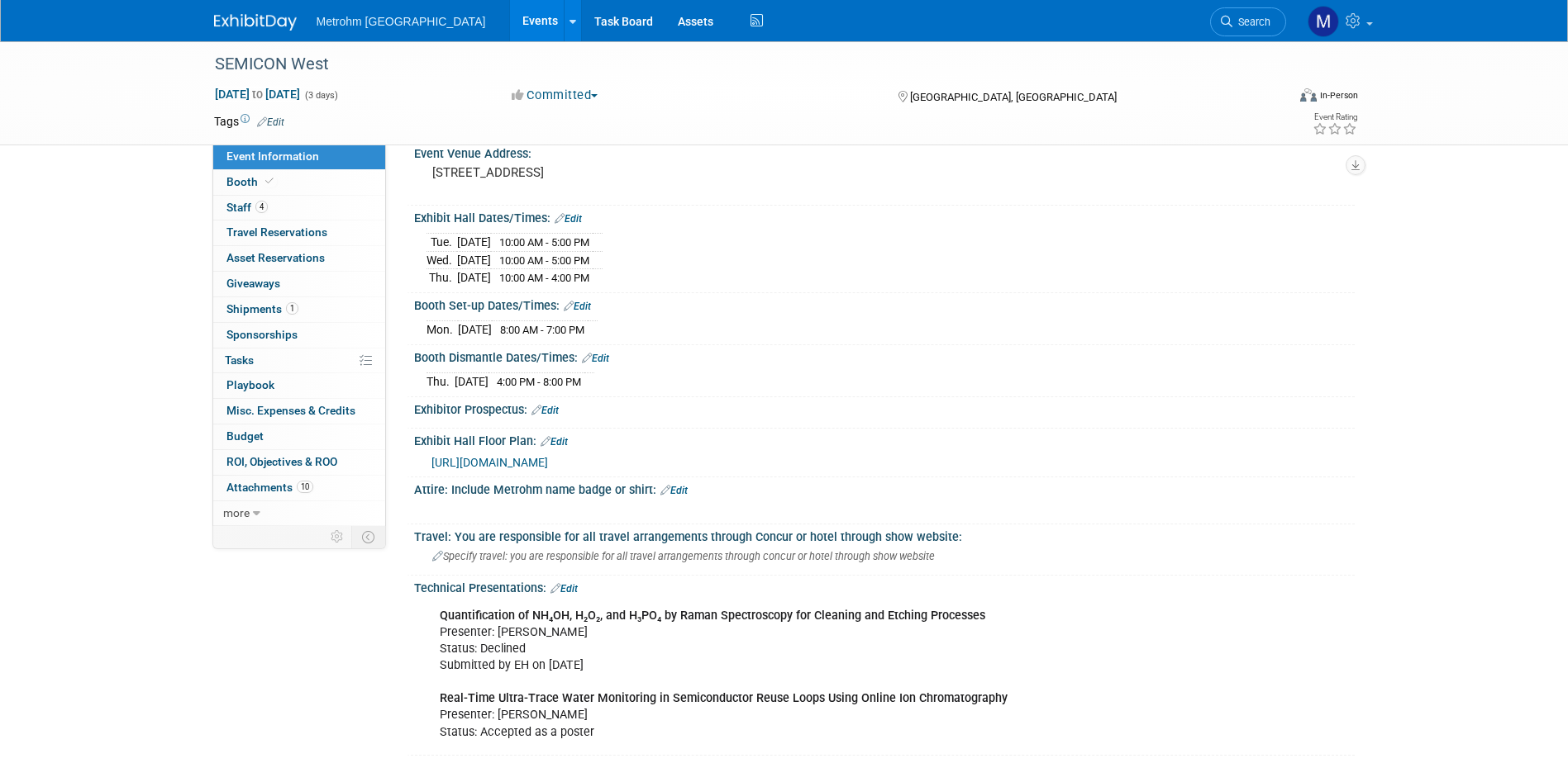
click at [260, 9] on link at bounding box center [265, 13] width 103 height 13
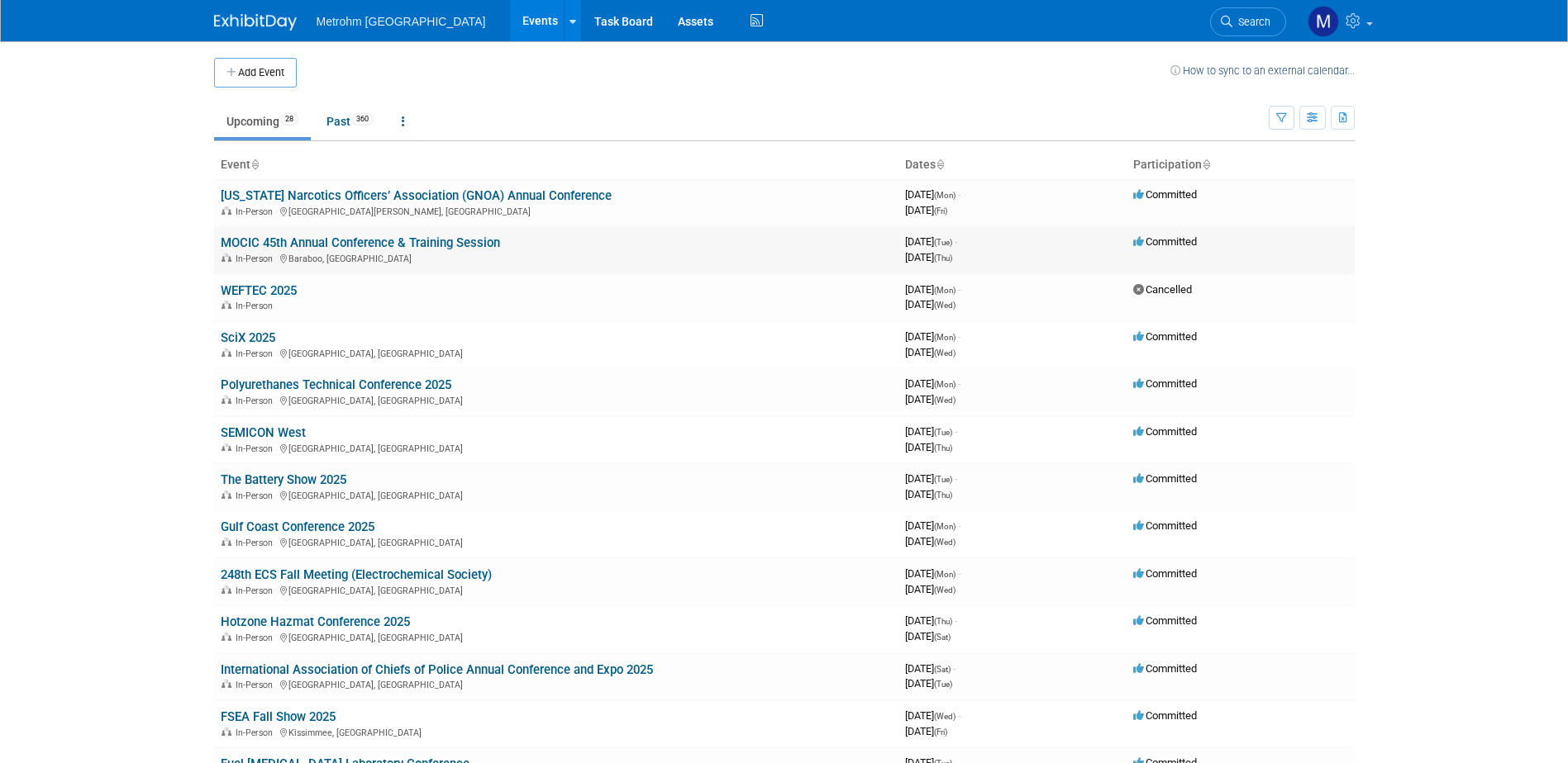
click at [286, 238] on link "MOCIC 45th Annual Conference & Training Session" at bounding box center [361, 242] width 279 height 15
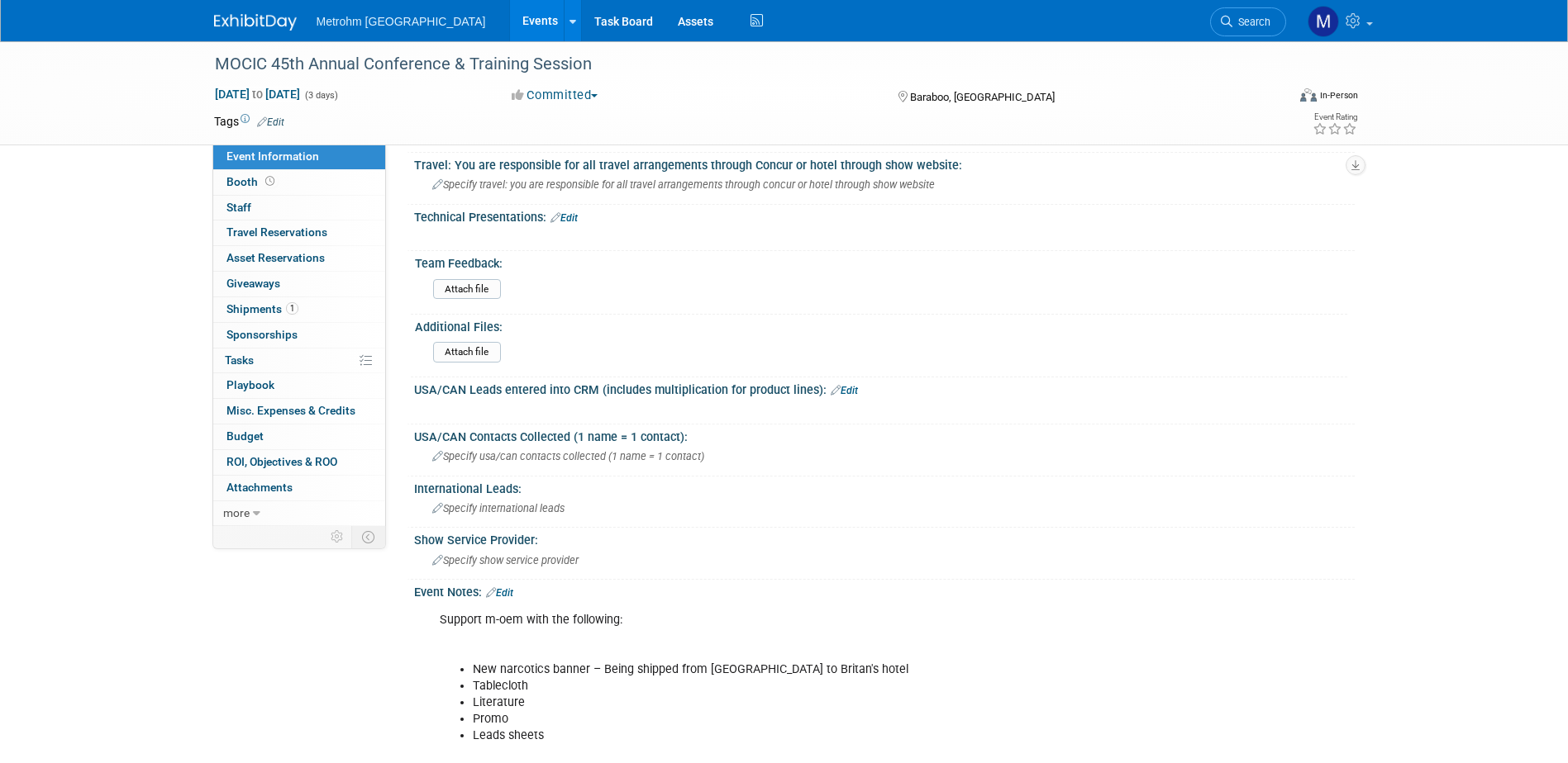
scroll to position [743, 0]
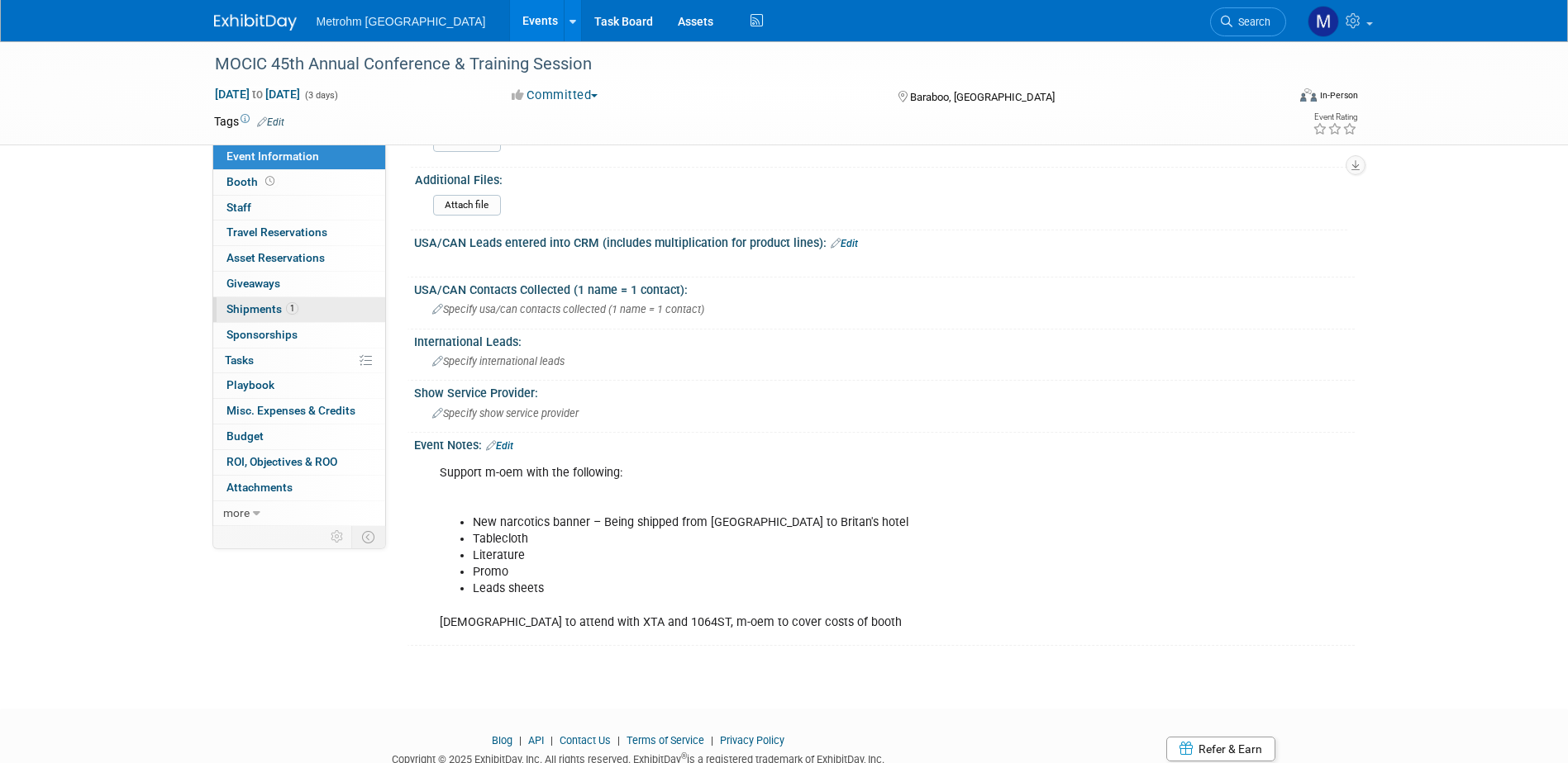
click at [295, 313] on span "Shipments 1" at bounding box center [262, 309] width 72 height 13
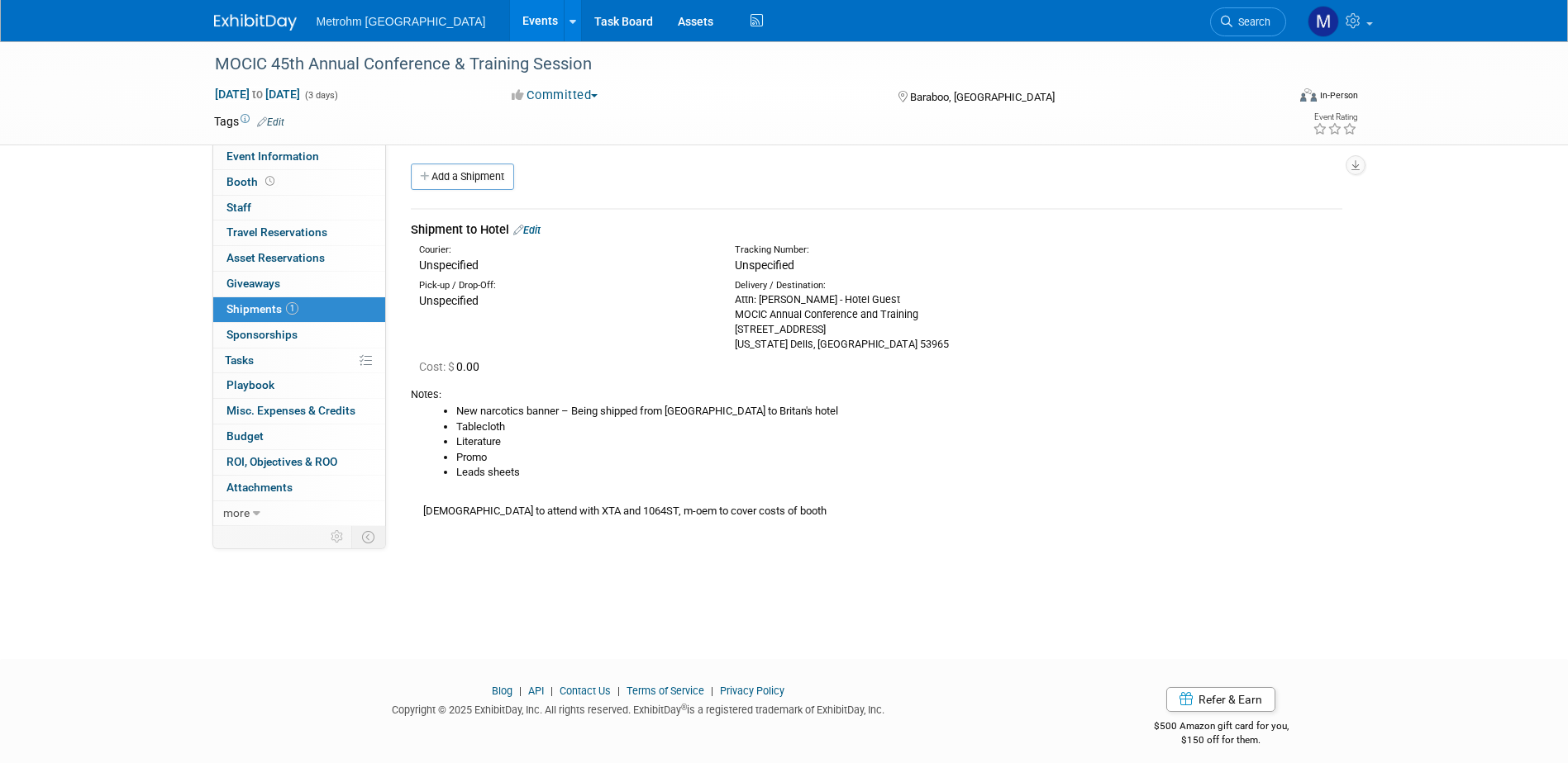
scroll to position [0, 0]
click at [546, 233] on div "Shipment to Hotel Edit" at bounding box center [876, 233] width 932 height 17
click at [536, 239] on link "Edit" at bounding box center [526, 233] width 27 height 13
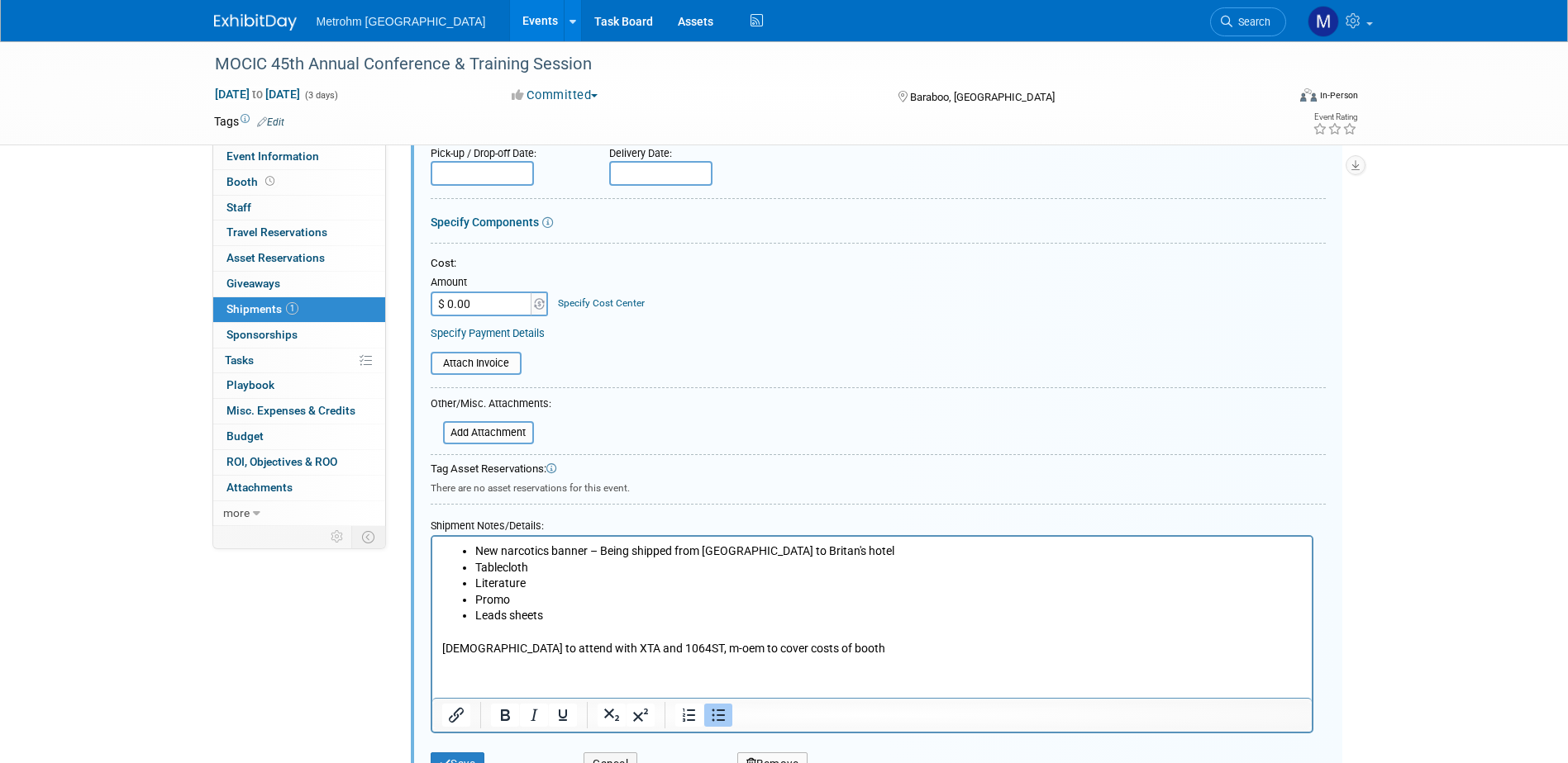
scroll to position [488, 0]
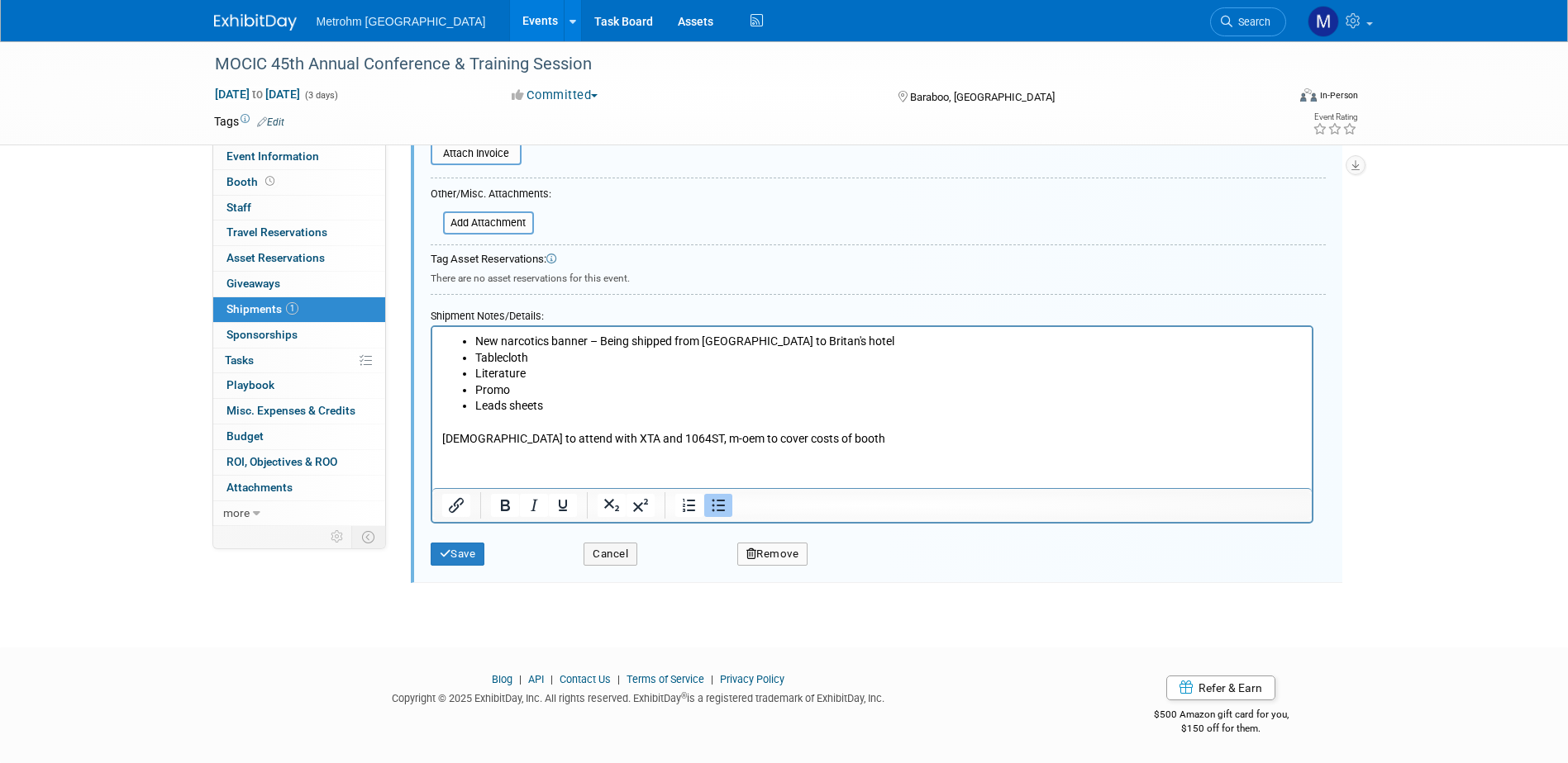
click at [547, 391] on li "Promo" at bounding box center [888, 391] width 827 height 16
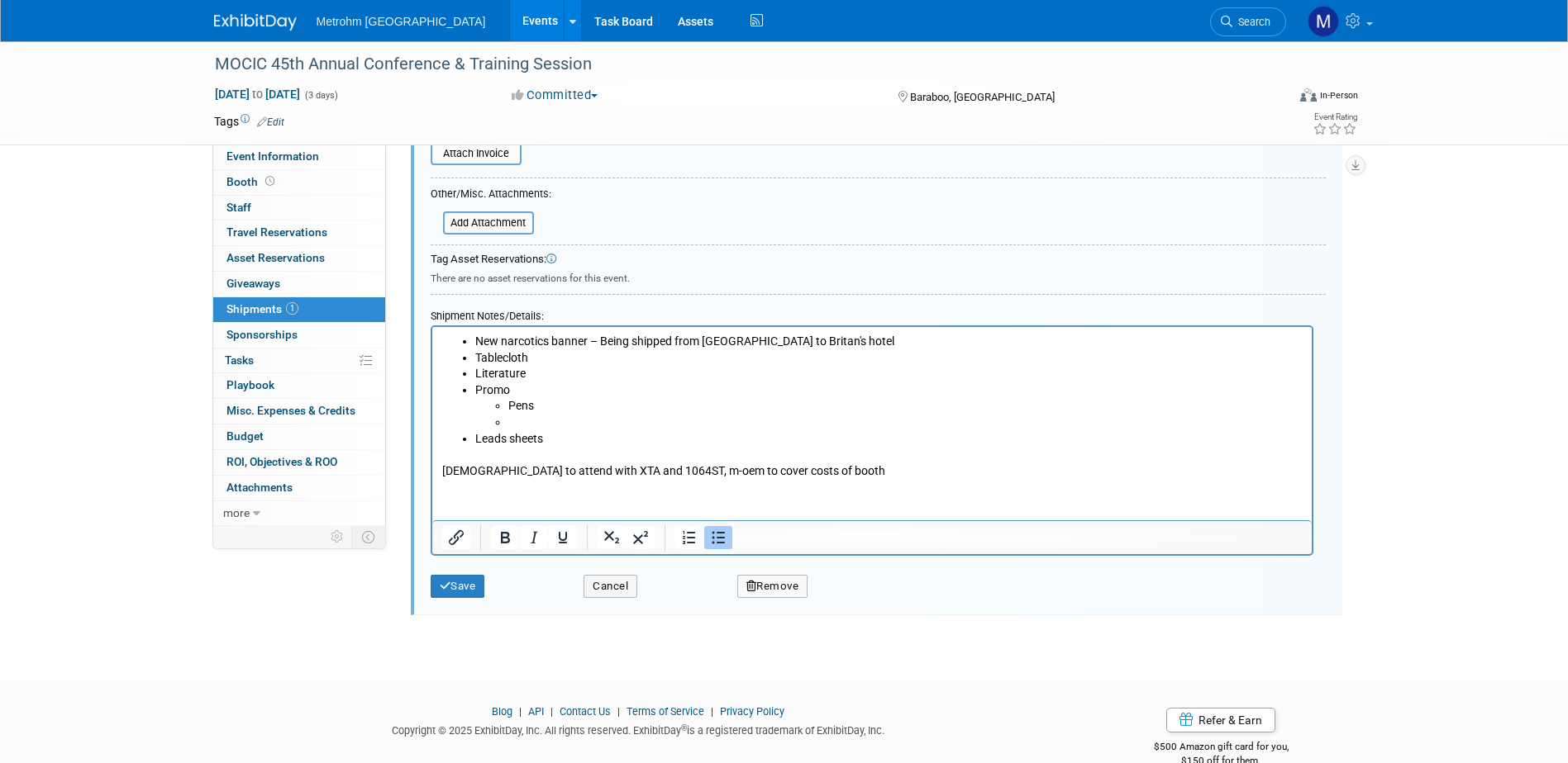
click at [823, 479] on html "New narcotics banner – Being shipped from Brooks to Britan's hotel Tablecloth L…" at bounding box center [871, 403] width 880 height 152
click at [555, 422] on li "Rich Text Area. Press ALT-0 for help." at bounding box center [904, 423] width 794 height 16
click at [453, 598] on button "Save" at bounding box center [457, 587] width 55 height 23
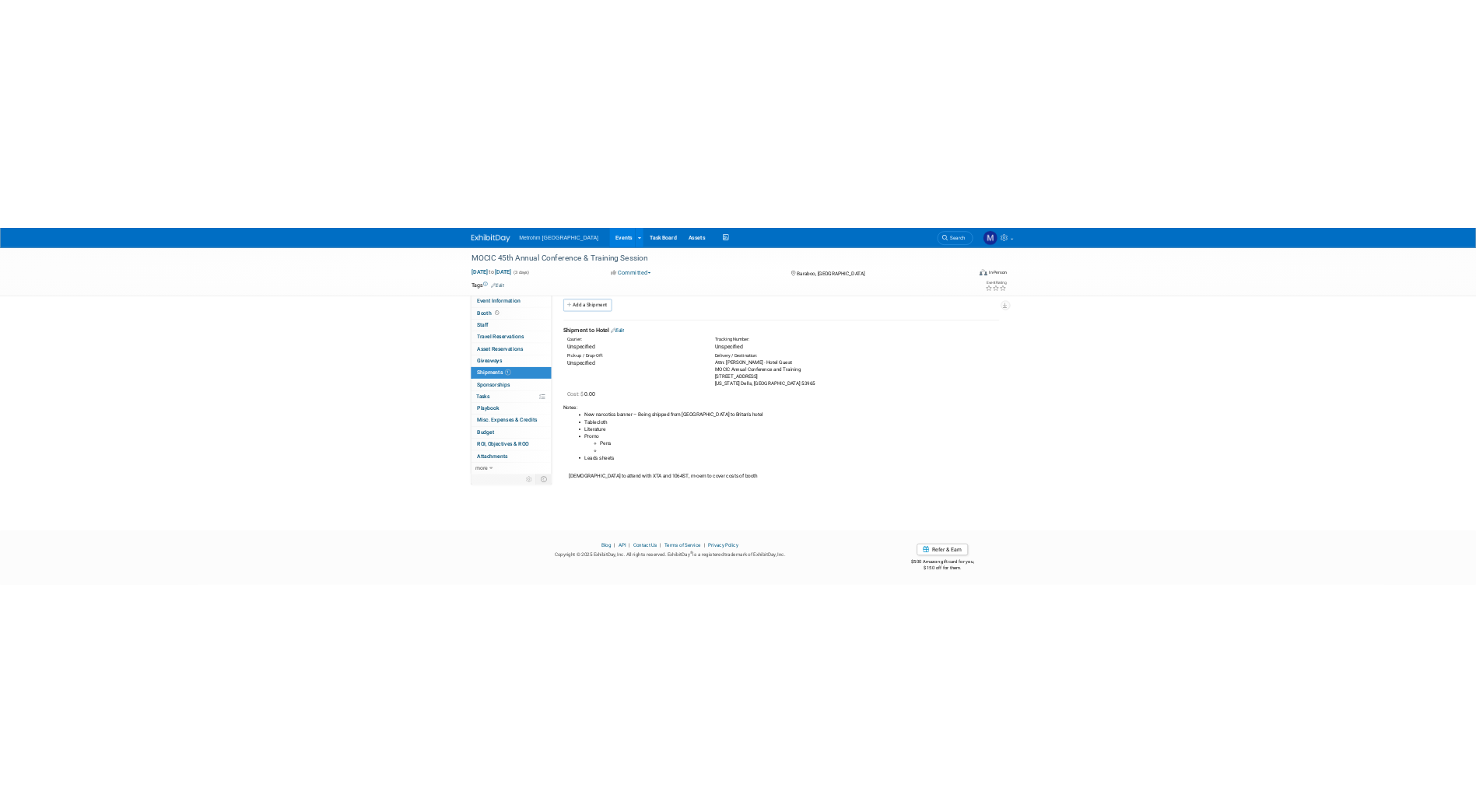
scroll to position [5, 0]
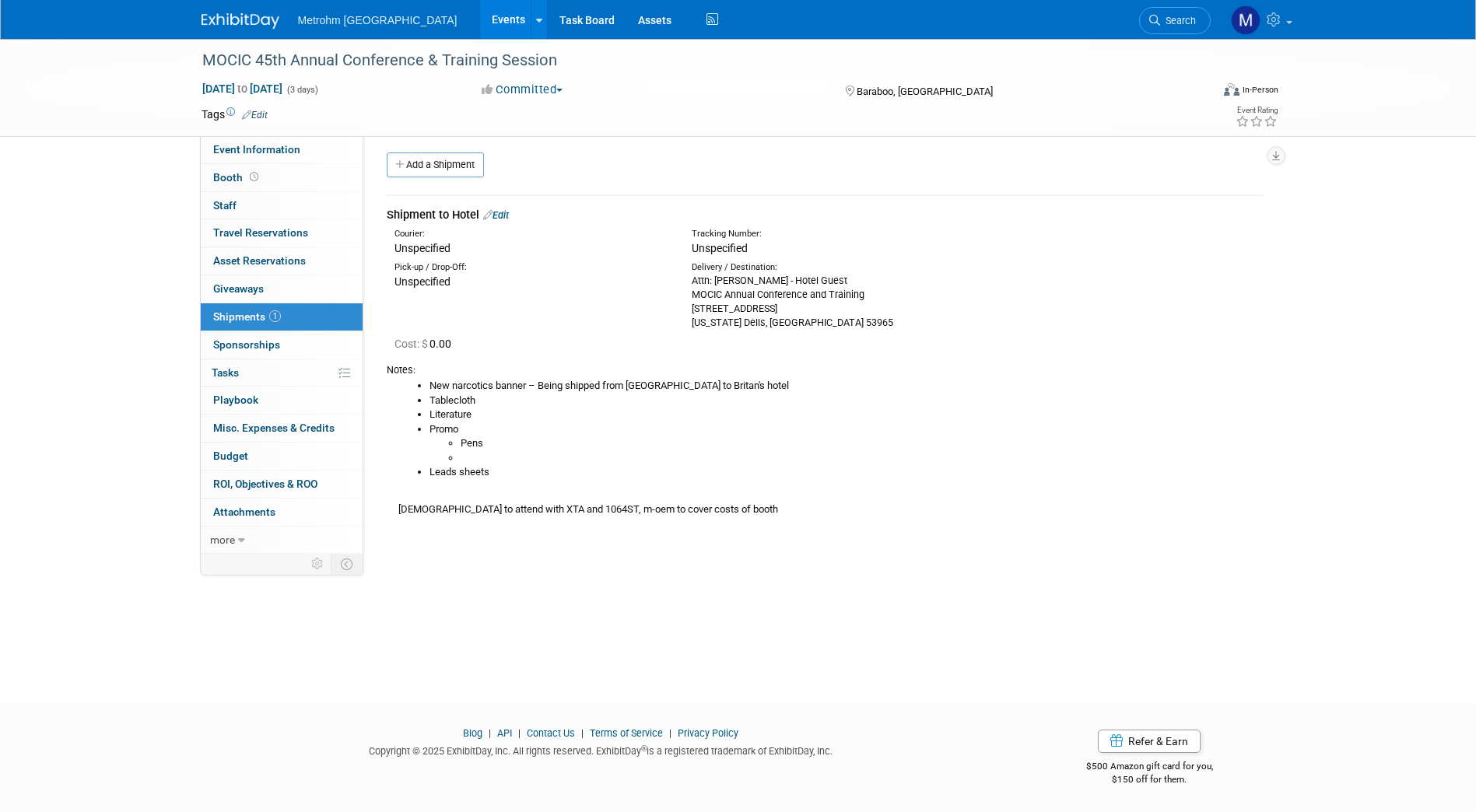
click at [123, 572] on div "MOCIC 45th Annual Conference & Training Session Sep 9, 2025 to Sep 11, 2025 (3 …" at bounding box center [738, 355] width 1476 height 641
drag, startPoint x: 505, startPoint y: 221, endPoint x: 493, endPoint y: 211, distance: 15.6
click at [493, 211] on div "Shipment to Hotel Edit" at bounding box center [825, 215] width 877 height 16
click at [504, 215] on link "Edit" at bounding box center [495, 215] width 25 height 12
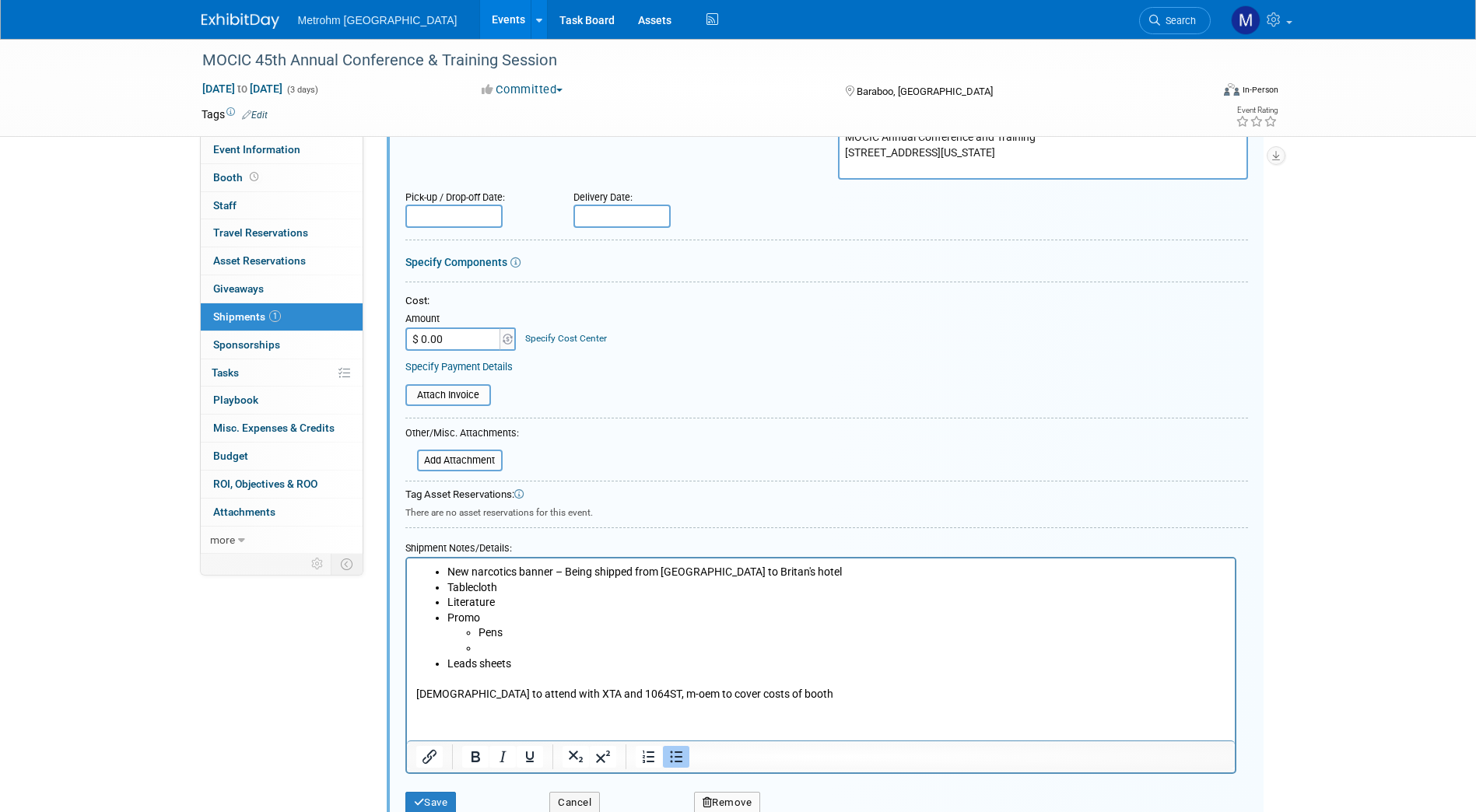
scroll to position [210, 0]
click at [527, 650] on li "Rich Text Area. Press ALT-0 for help." at bounding box center [851, 648] width 747 height 15
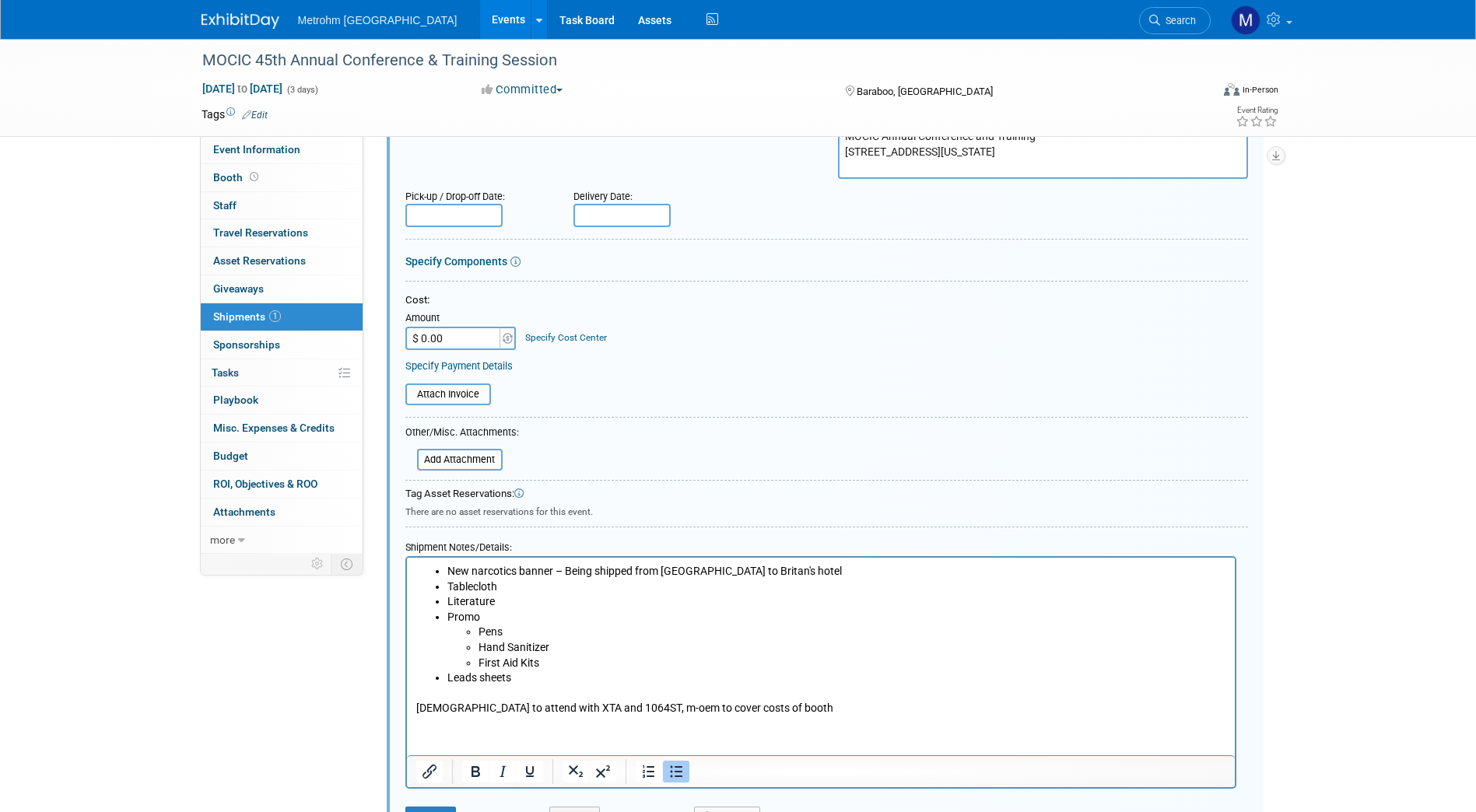
click at [537, 684] on li "Leads sheets" at bounding box center [836, 678] width 778 height 15
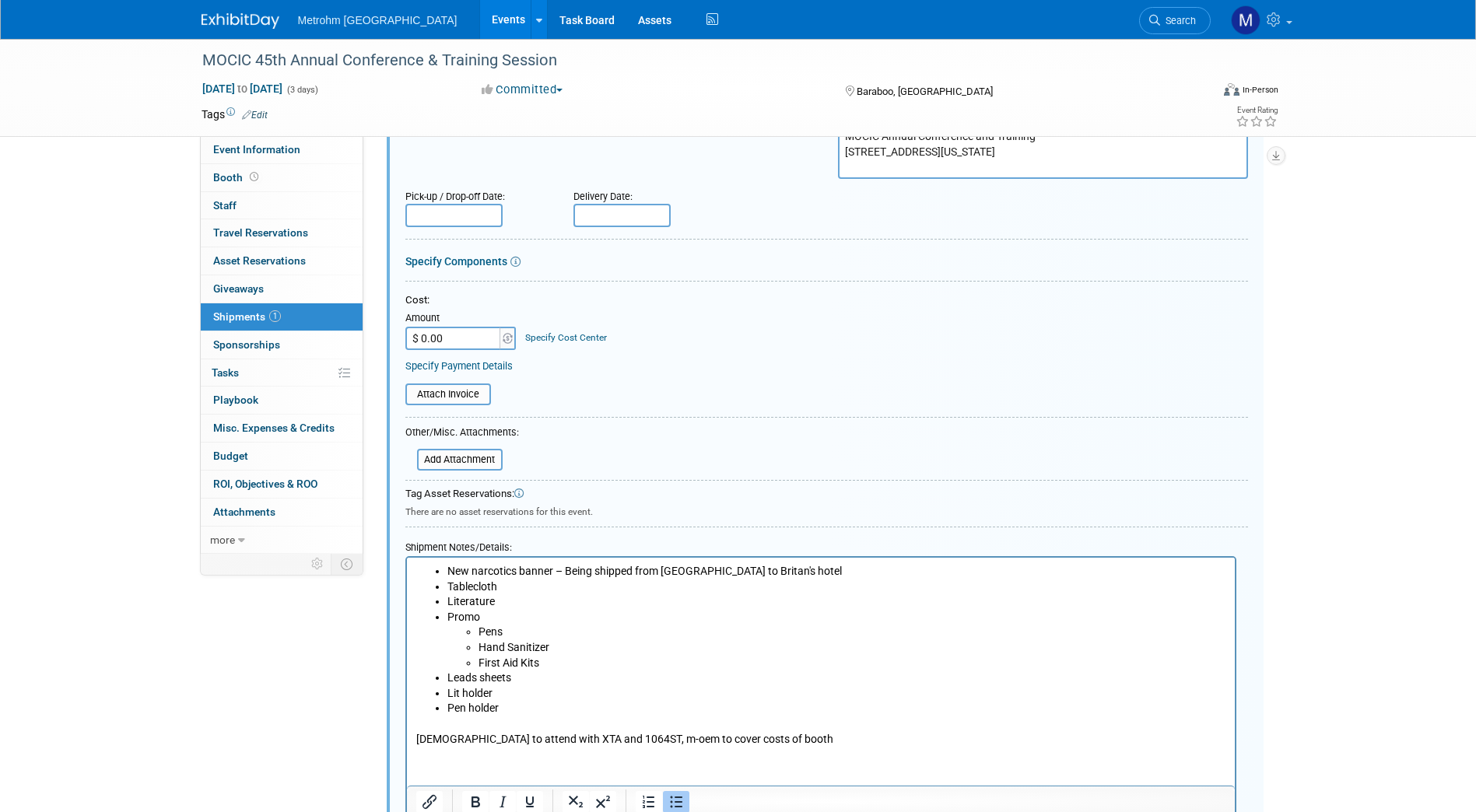
click at [564, 651] on li "Hand Sanitizer" at bounding box center [851, 648] width 747 height 15
click at [549, 613] on li "Promo Pens Hand Sanitizer First Aid Kits" at bounding box center [836, 640] width 778 height 61
click at [538, 608] on li "Literature" at bounding box center [836, 602] width 778 height 15
click at [563, 601] on li "Literature - Safe ID with Fentanyl" at bounding box center [836, 602] width 778 height 15
click at [598, 604] on li "Literature - Safe ID of Fentanyl" at bounding box center [836, 602] width 778 height 15
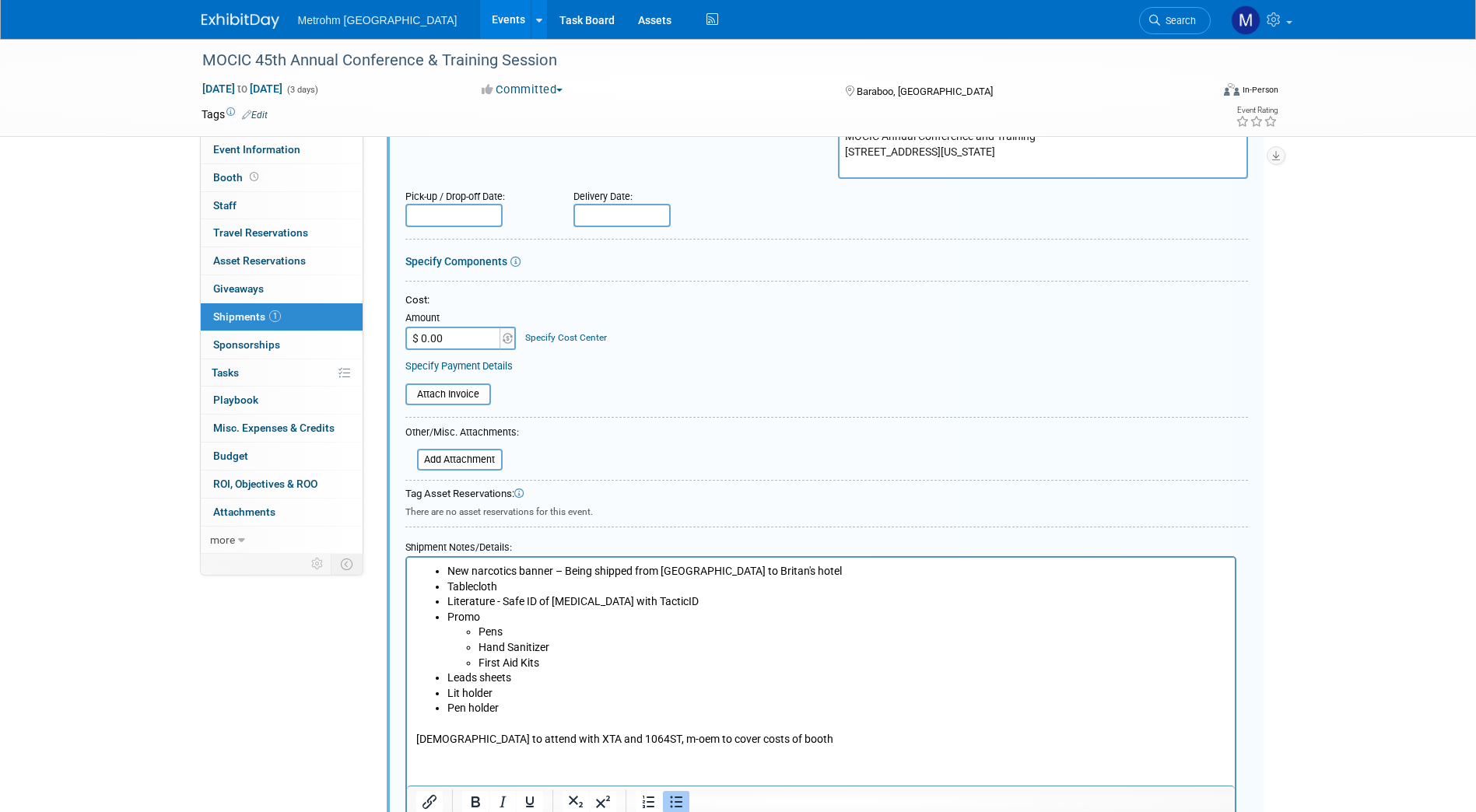
scroll to position [269, 0]
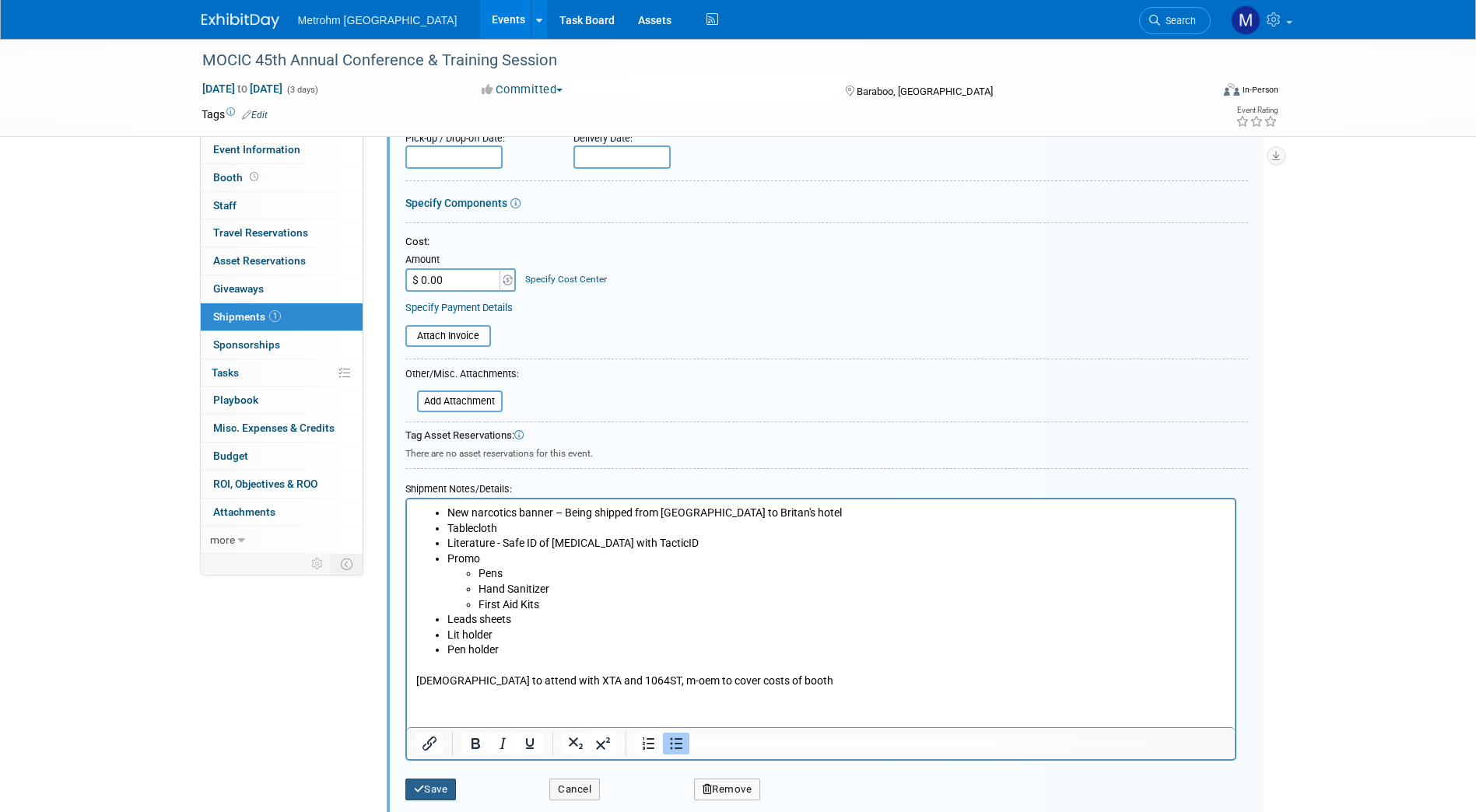
click at [435, 718] on button "Save" at bounding box center [430, 789] width 51 height 22
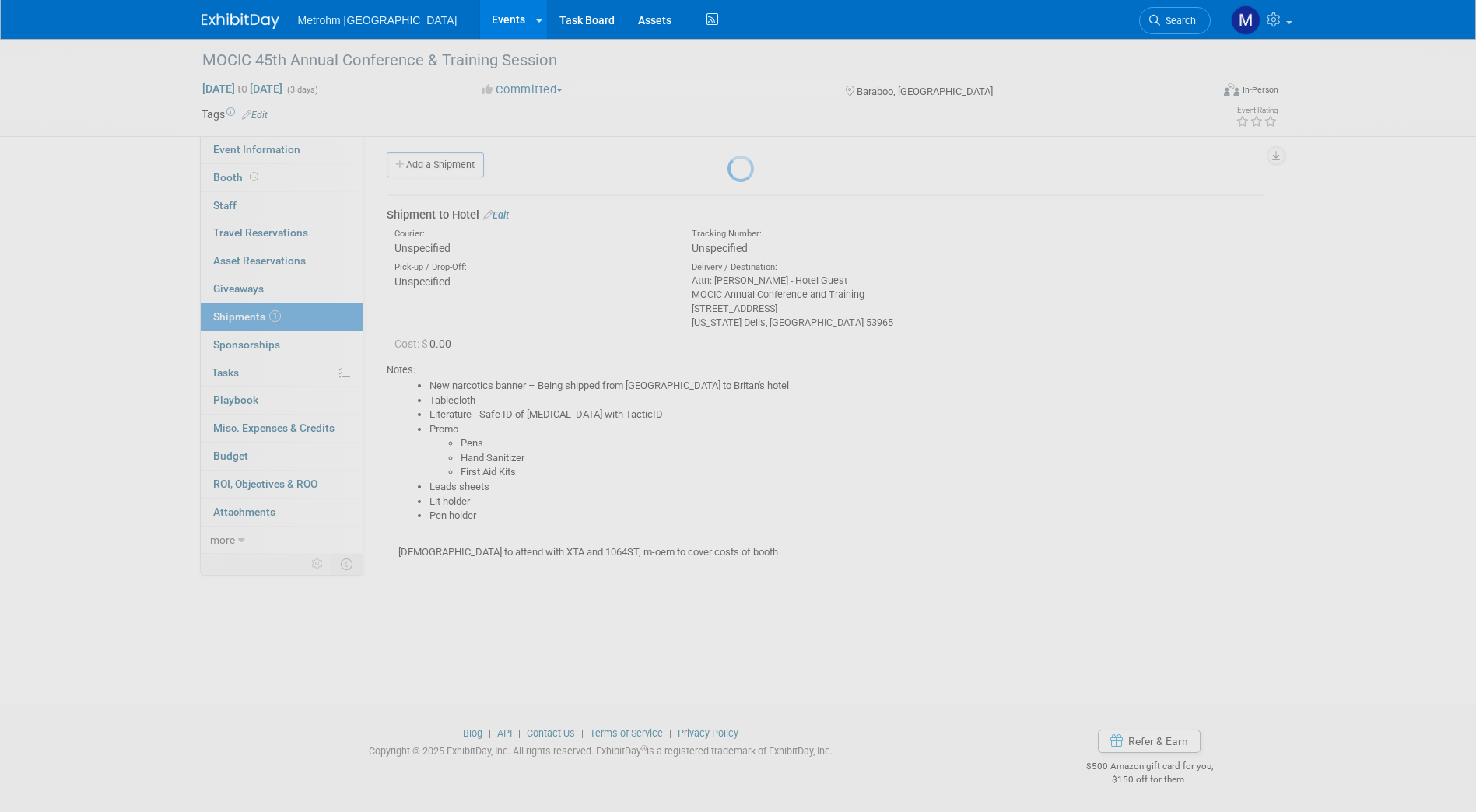
scroll to position [5, 0]
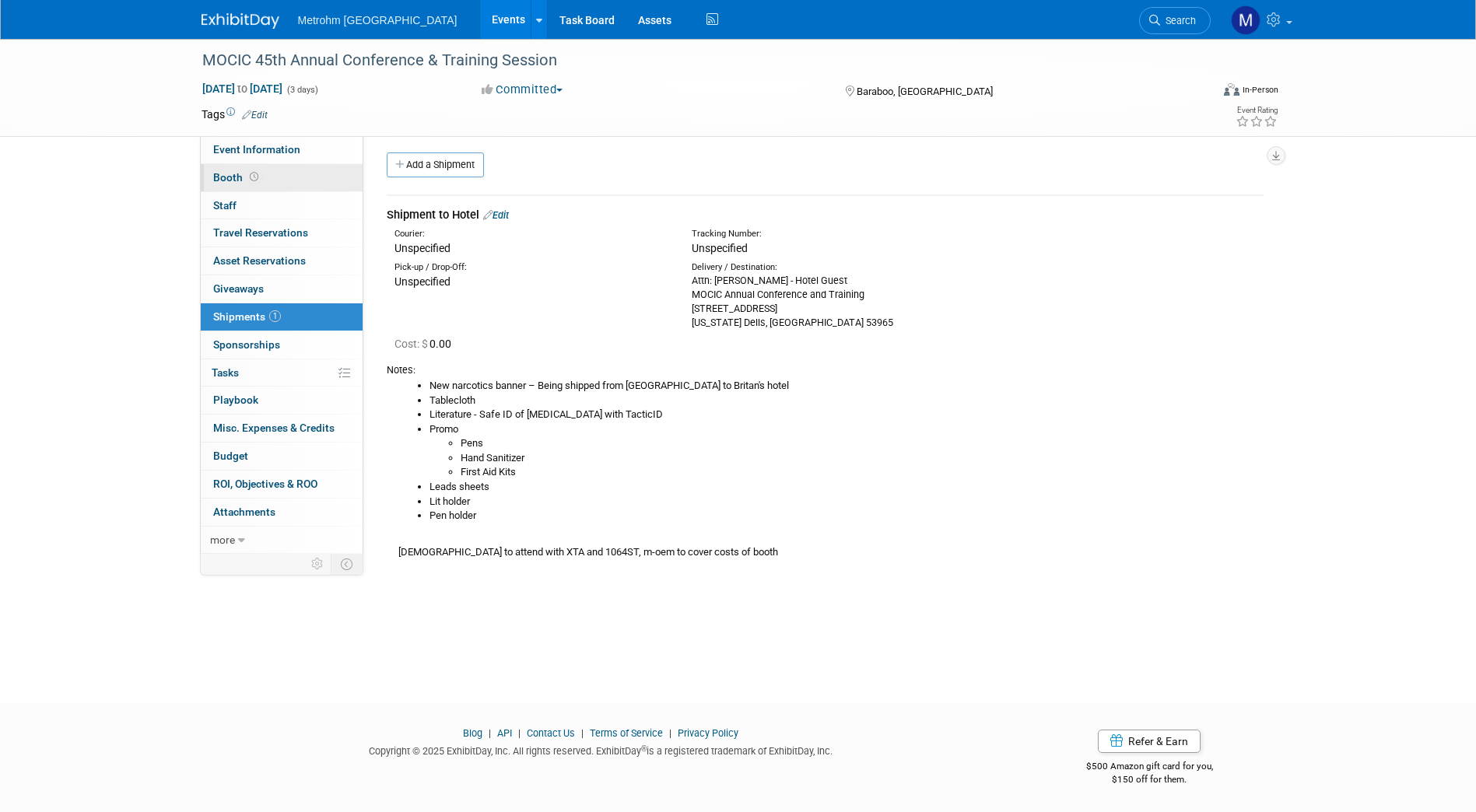
click at [285, 178] on link "Booth" at bounding box center [281, 178] width 162 height 27
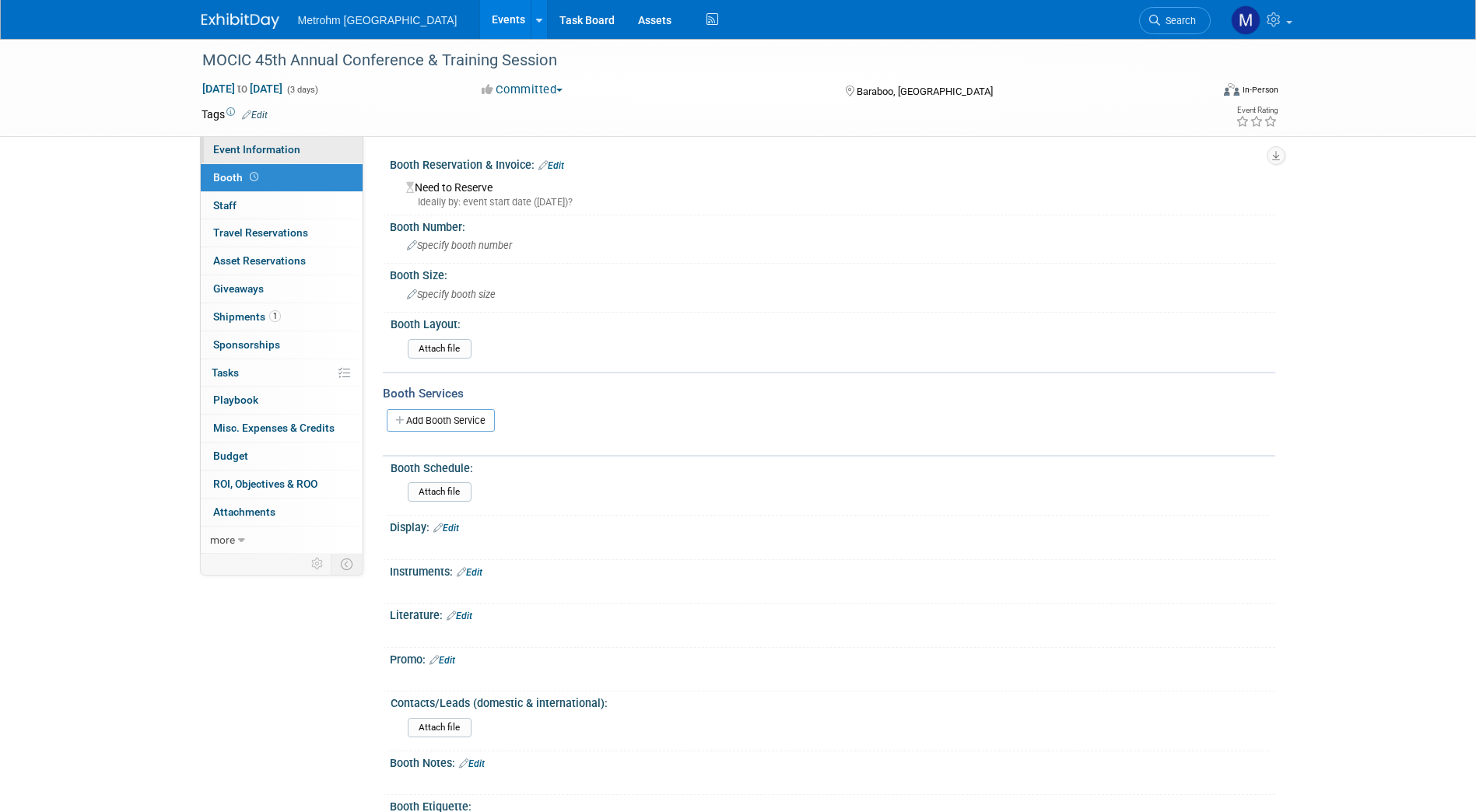
click at [309, 143] on link "Event Information" at bounding box center [281, 150] width 162 height 27
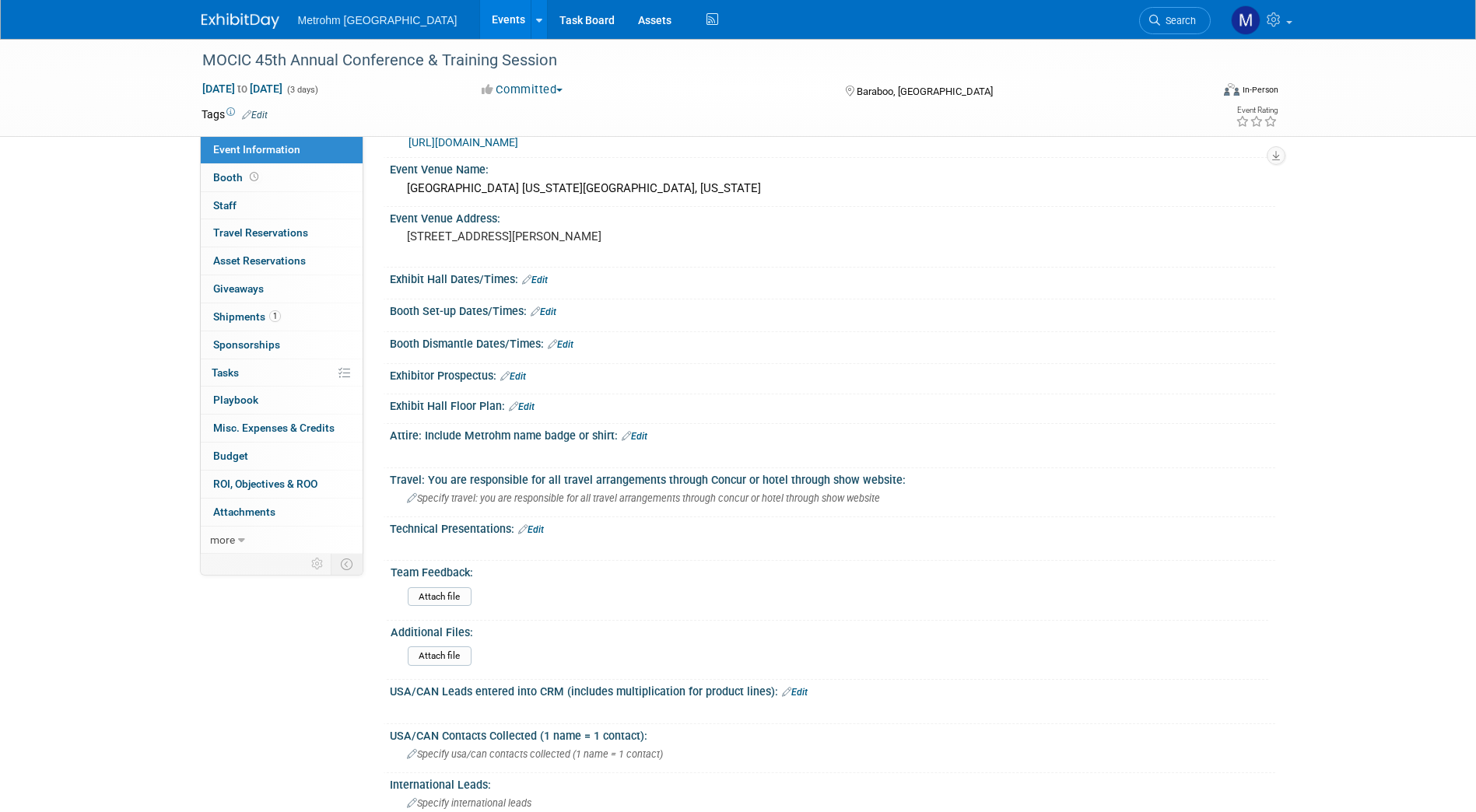
scroll to position [206, 0]
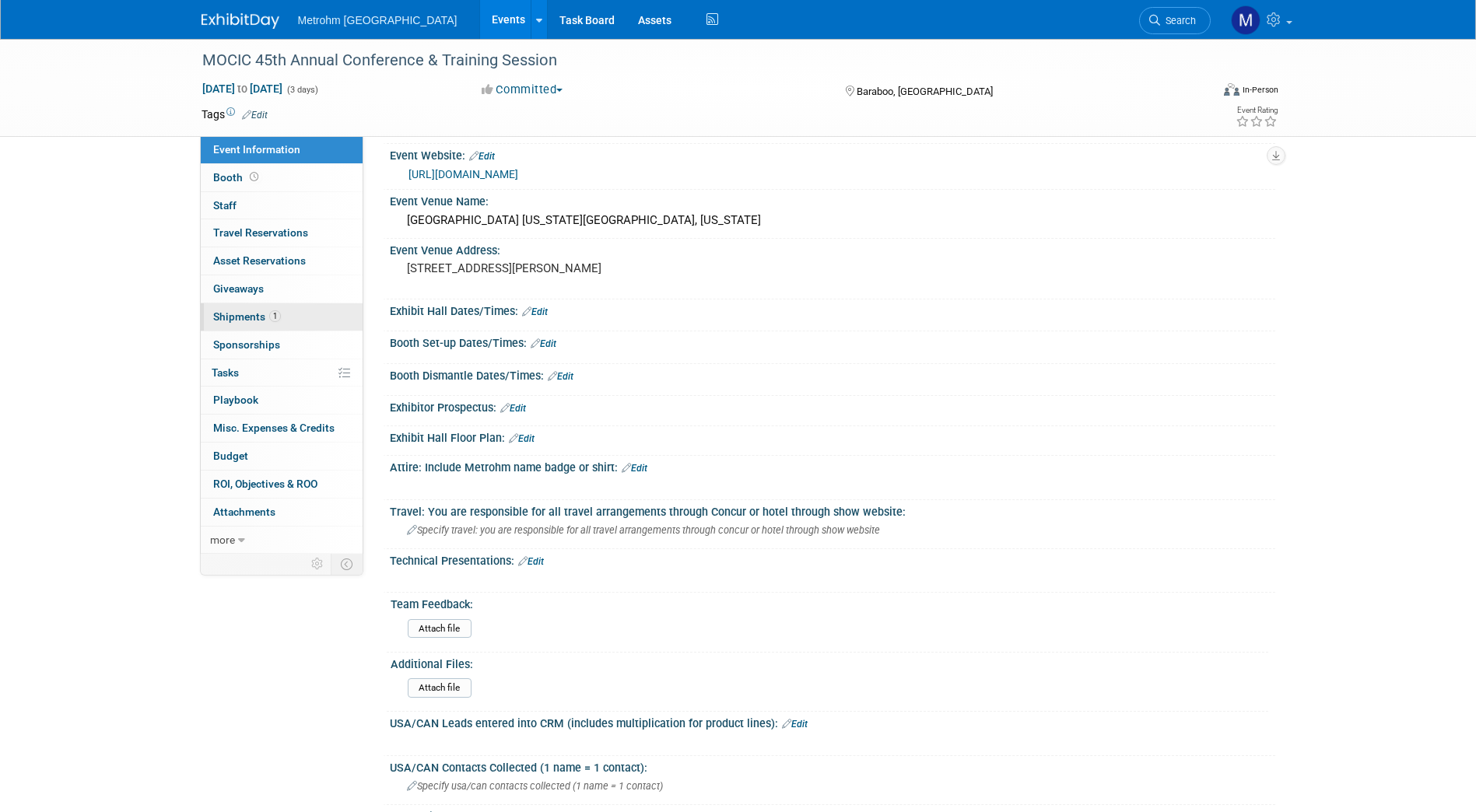
click at [295, 325] on link "1 Shipments 1" at bounding box center [281, 317] width 162 height 27
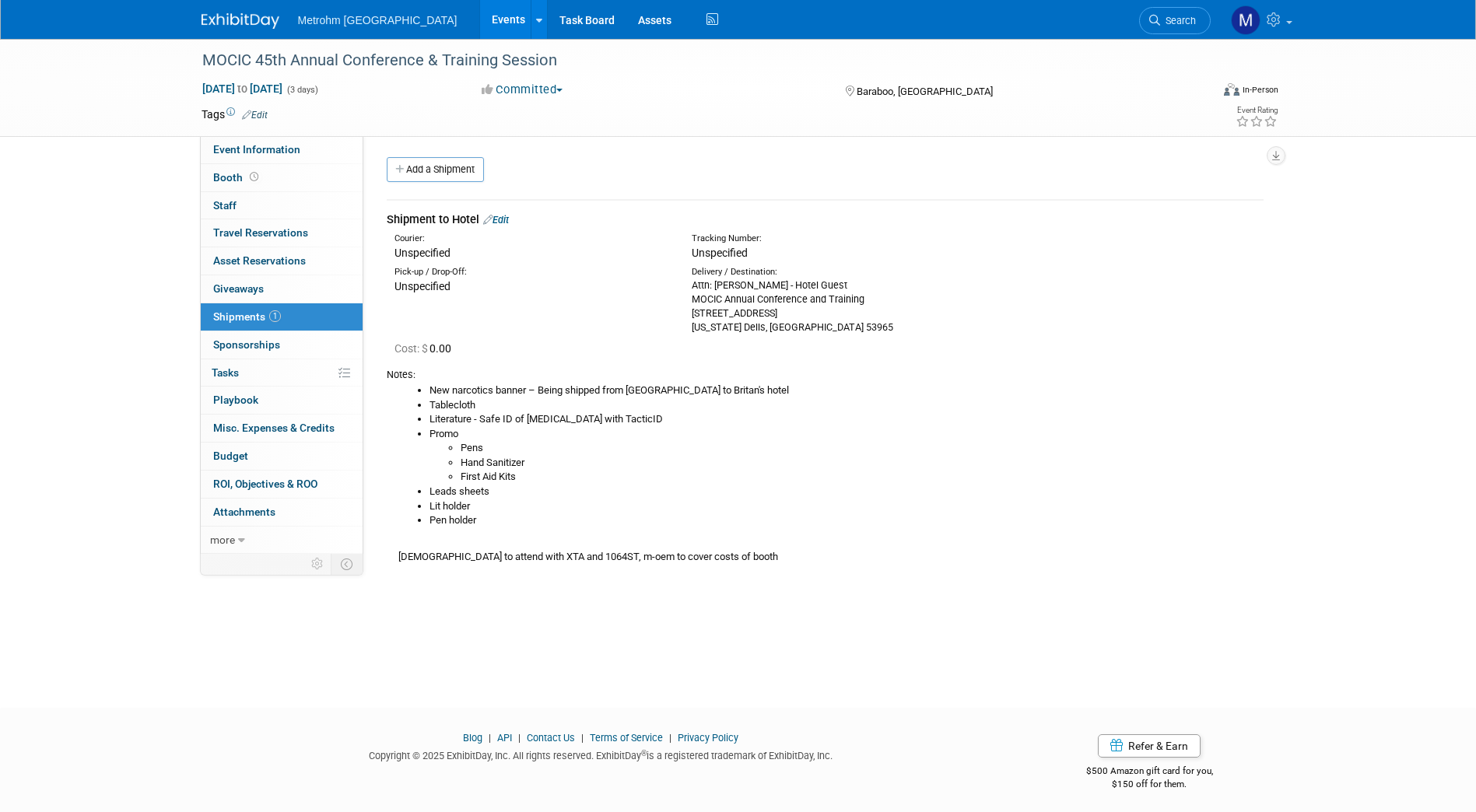
scroll to position [5, 0]
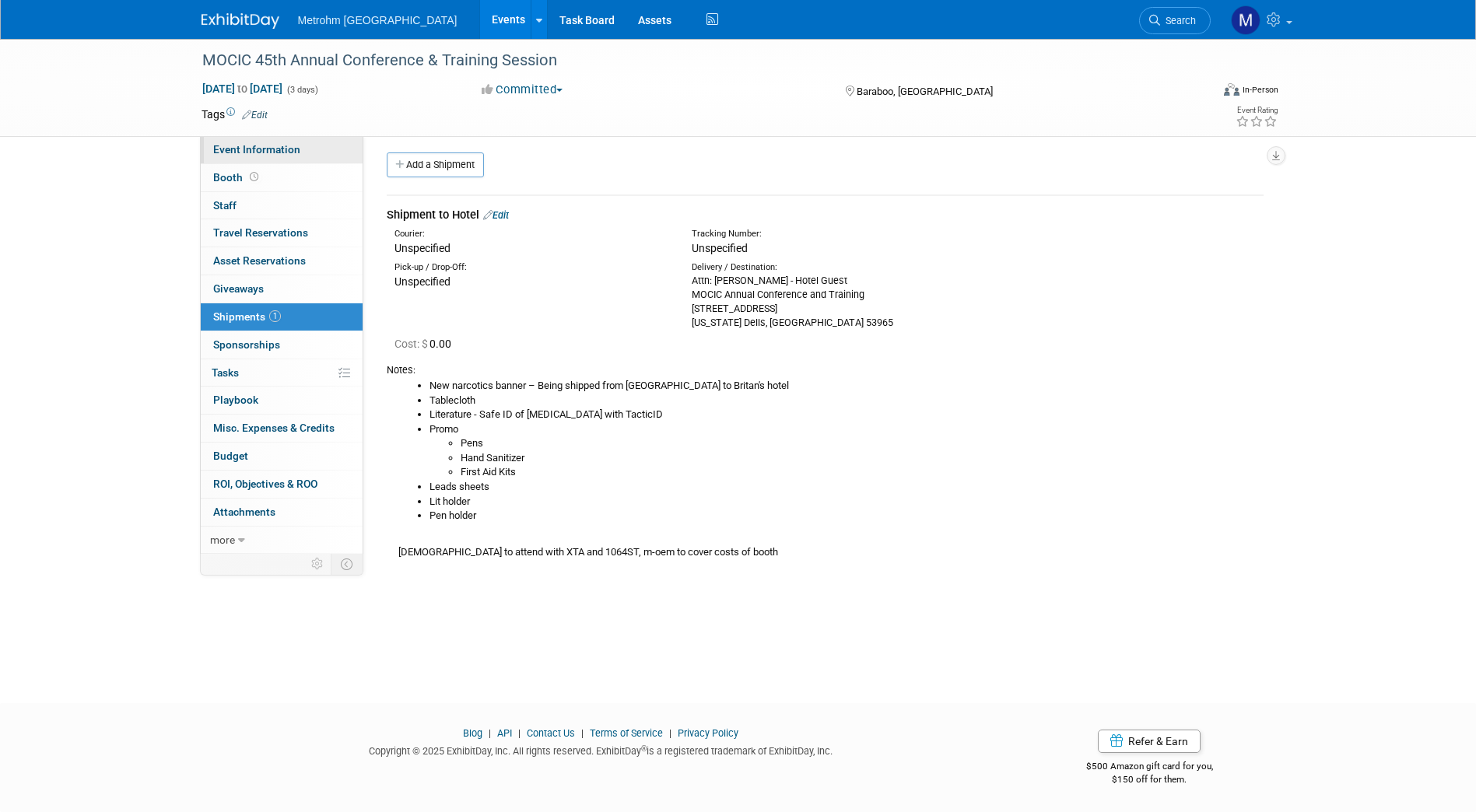
click at [295, 142] on link "Event Information" at bounding box center [281, 150] width 162 height 27
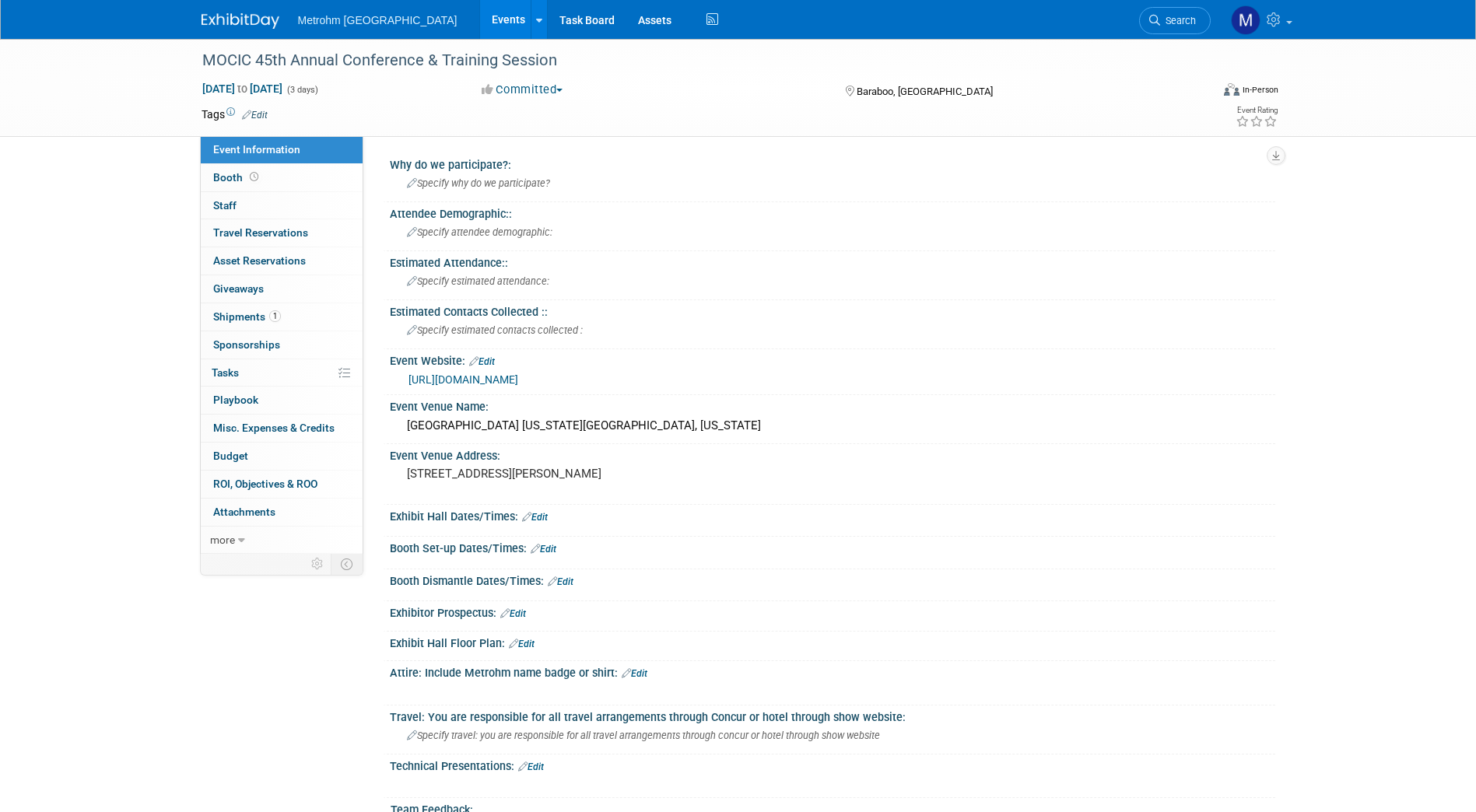
click at [499, 383] on link "https://www.mocictraining.com/" at bounding box center [463, 379] width 110 height 13
click at [230, 29] on img at bounding box center [240, 21] width 78 height 15
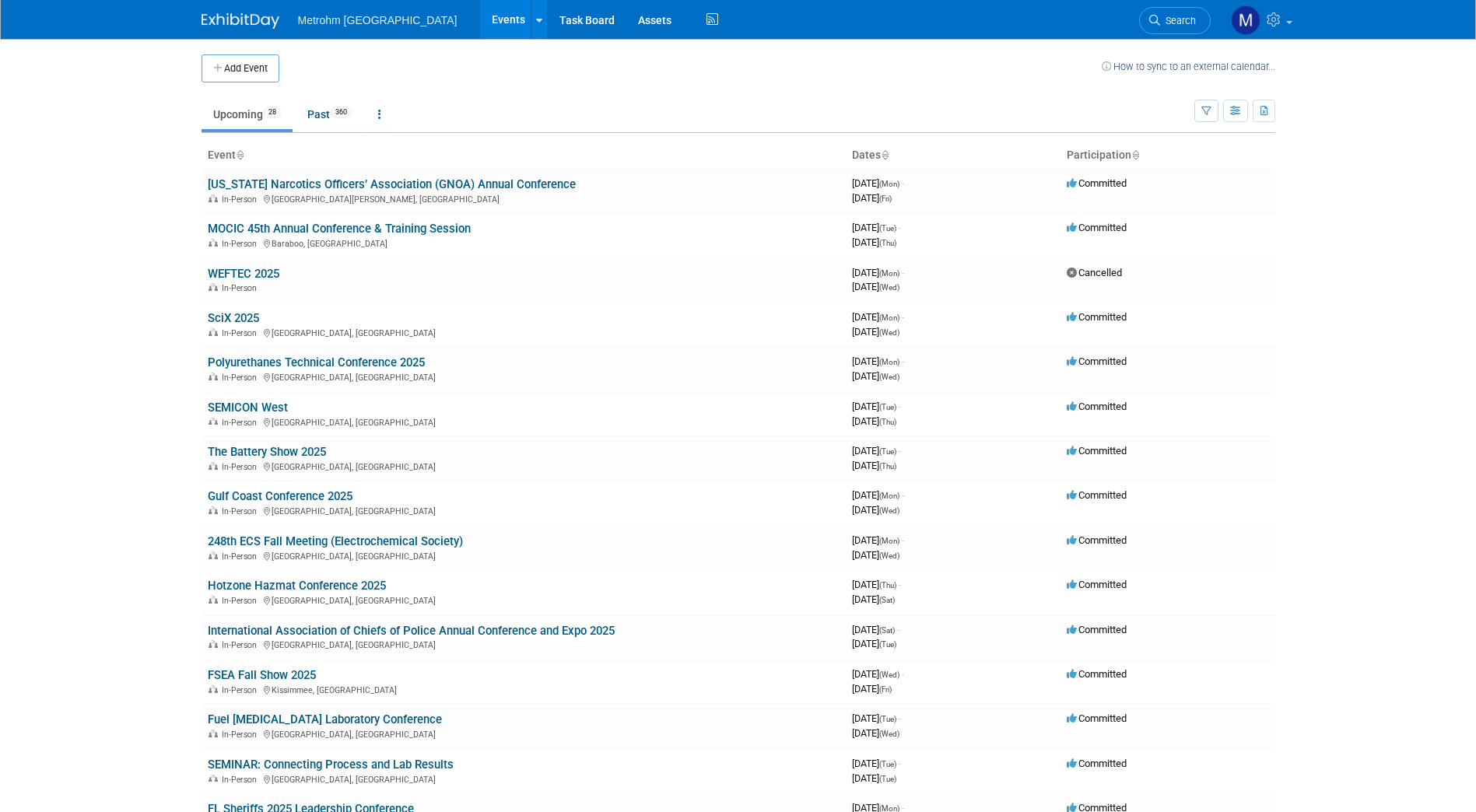
scroll to position [80, 0]
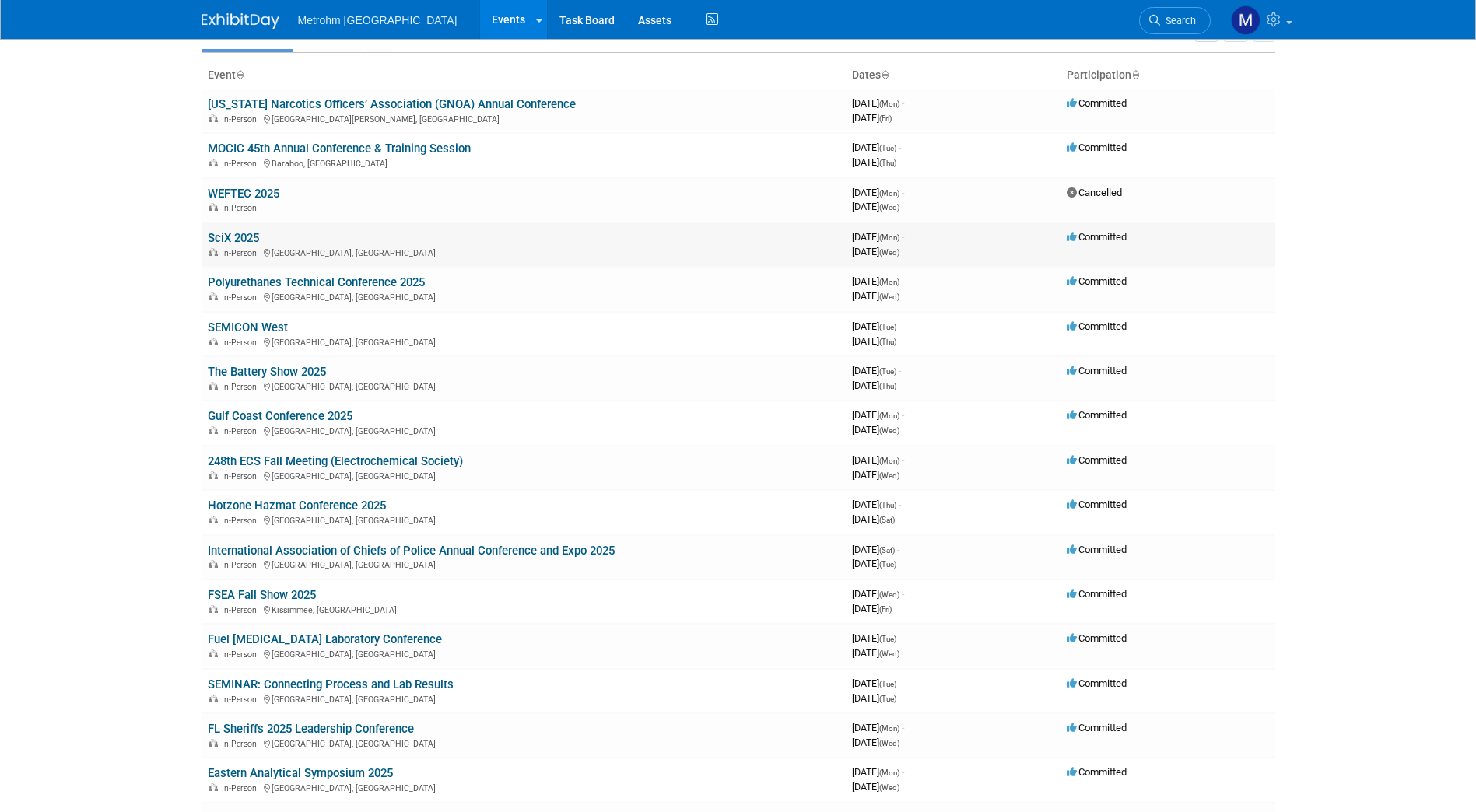
click at [239, 239] on link "SciX 2025" at bounding box center [233, 238] width 51 height 14
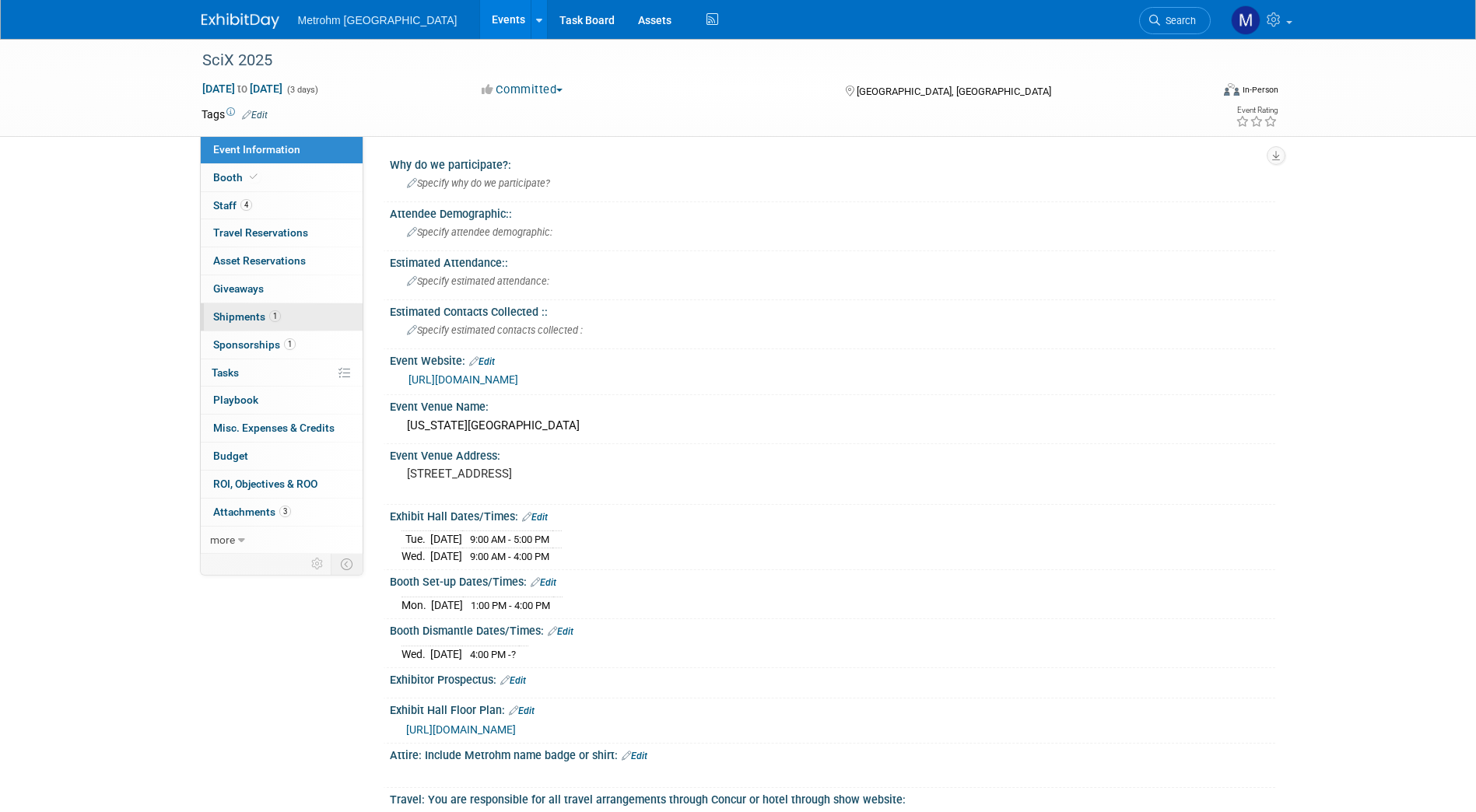
click at [294, 317] on link "1 Shipments 1" at bounding box center [281, 317] width 162 height 27
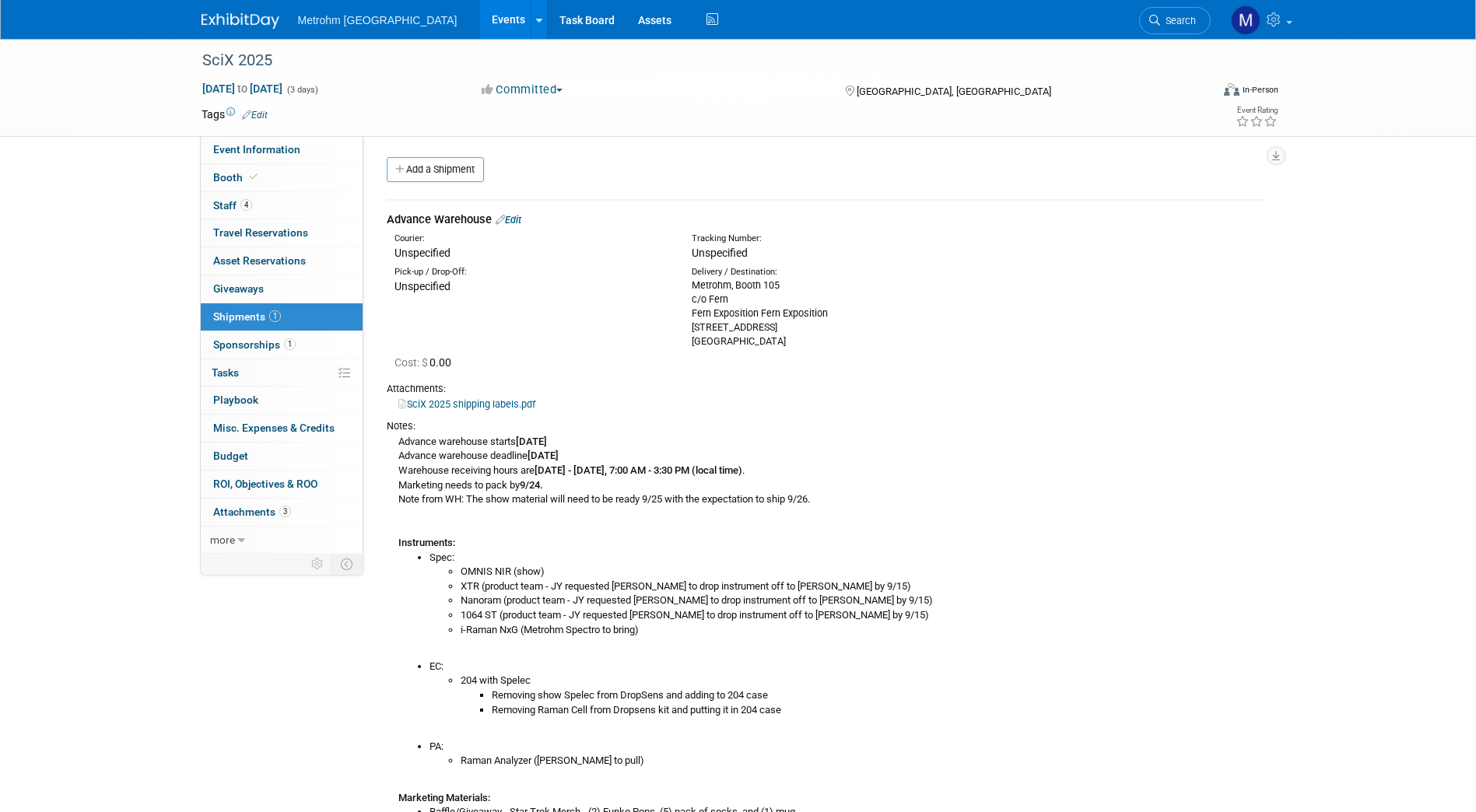
click at [514, 227] on div "Advance Warehouse Edit" at bounding box center [825, 219] width 877 height 16
click at [521, 224] on link "Edit" at bounding box center [508, 220] width 25 height 12
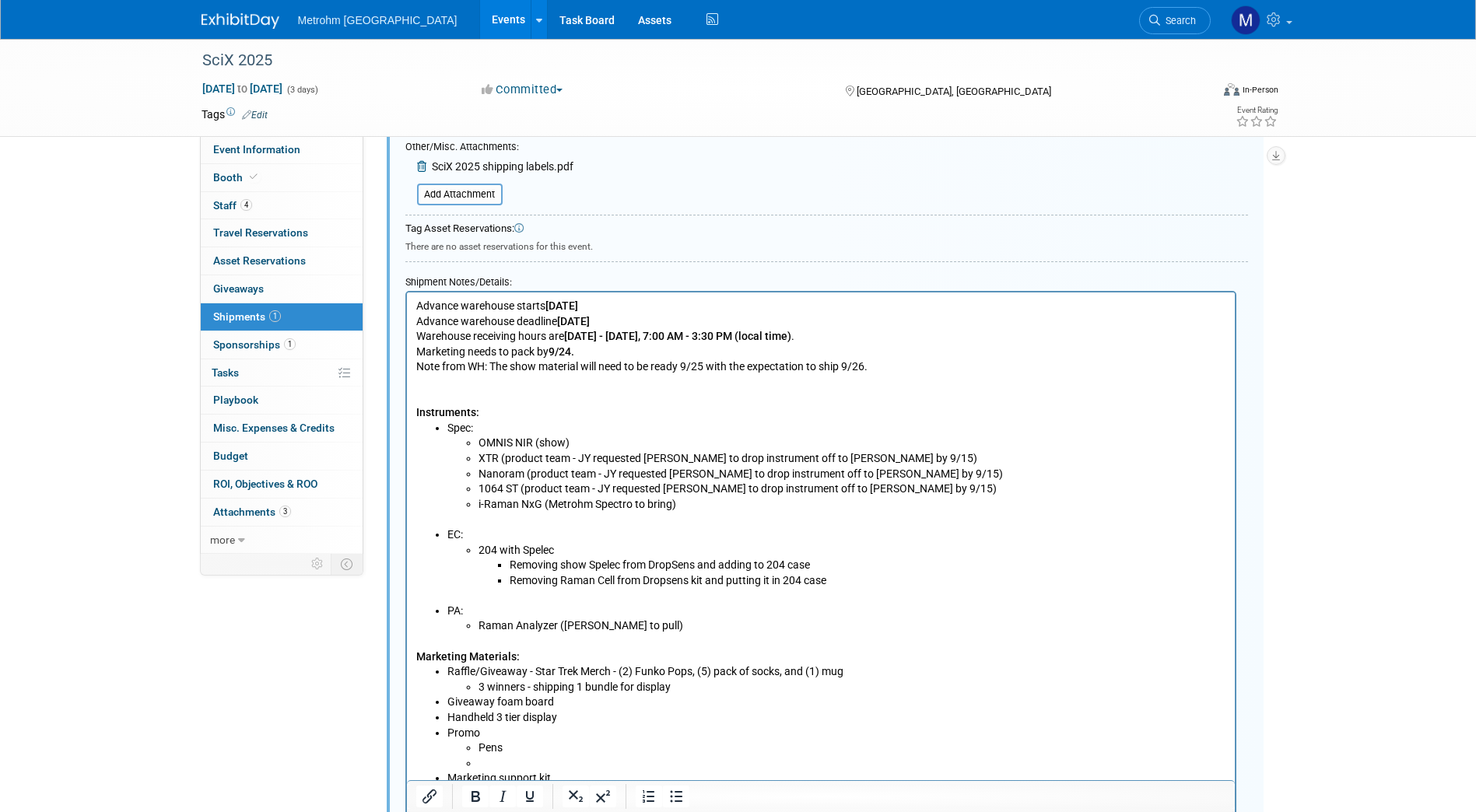
scroll to position [512, 0]
drag, startPoint x: 850, startPoint y: 578, endPoint x: 507, endPoint y: 572, distance: 343.1
click at [507, 572] on ul "Removing show Spelec from DropSens and adding to 204 case Removing Raman Cell f…" at bounding box center [851, 572] width 747 height 30
click at [475, 546] on ul "204 with Spelec Removing show Spelec from DropSens and adding to 204 case Remov…" at bounding box center [836, 565] width 778 height 45
click at [555, 547] on li "Show 204 with Spelec Removing show Spelec from DropSens and adding to 204 case …" at bounding box center [851, 565] width 747 height 45
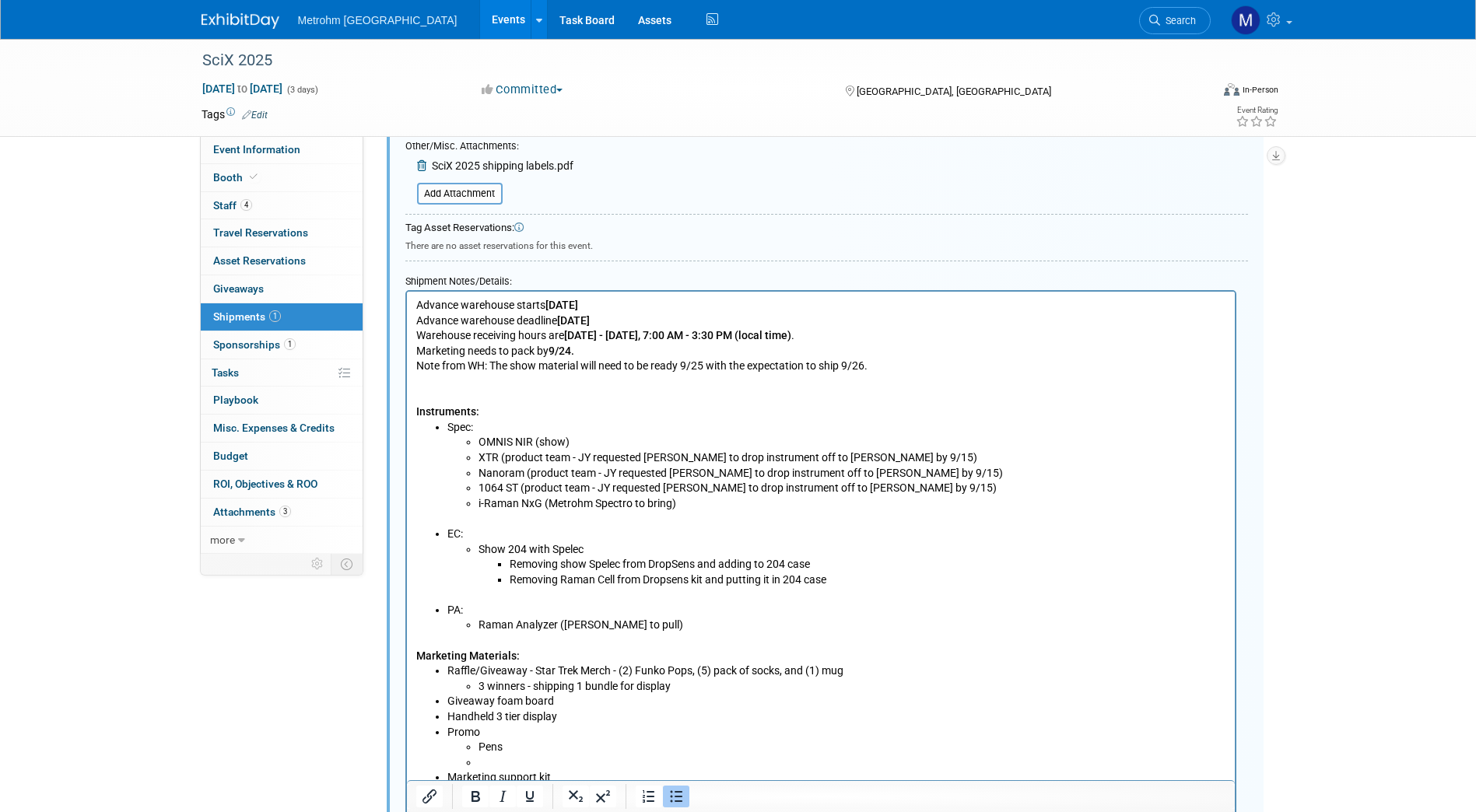
click at [554, 548] on li "Show 204 with Spelec Removing show Spelec from DropSens and adding to 204 case …" at bounding box center [851, 565] width 747 height 45
drag, startPoint x: 839, startPoint y: 578, endPoint x: 509, endPoint y: 567, distance: 330.2
click at [509, 567] on ul "Removing show Spelec from DropSens and adding to 204 case Removing Raman Cell f…" at bounding box center [851, 572] width 747 height 30
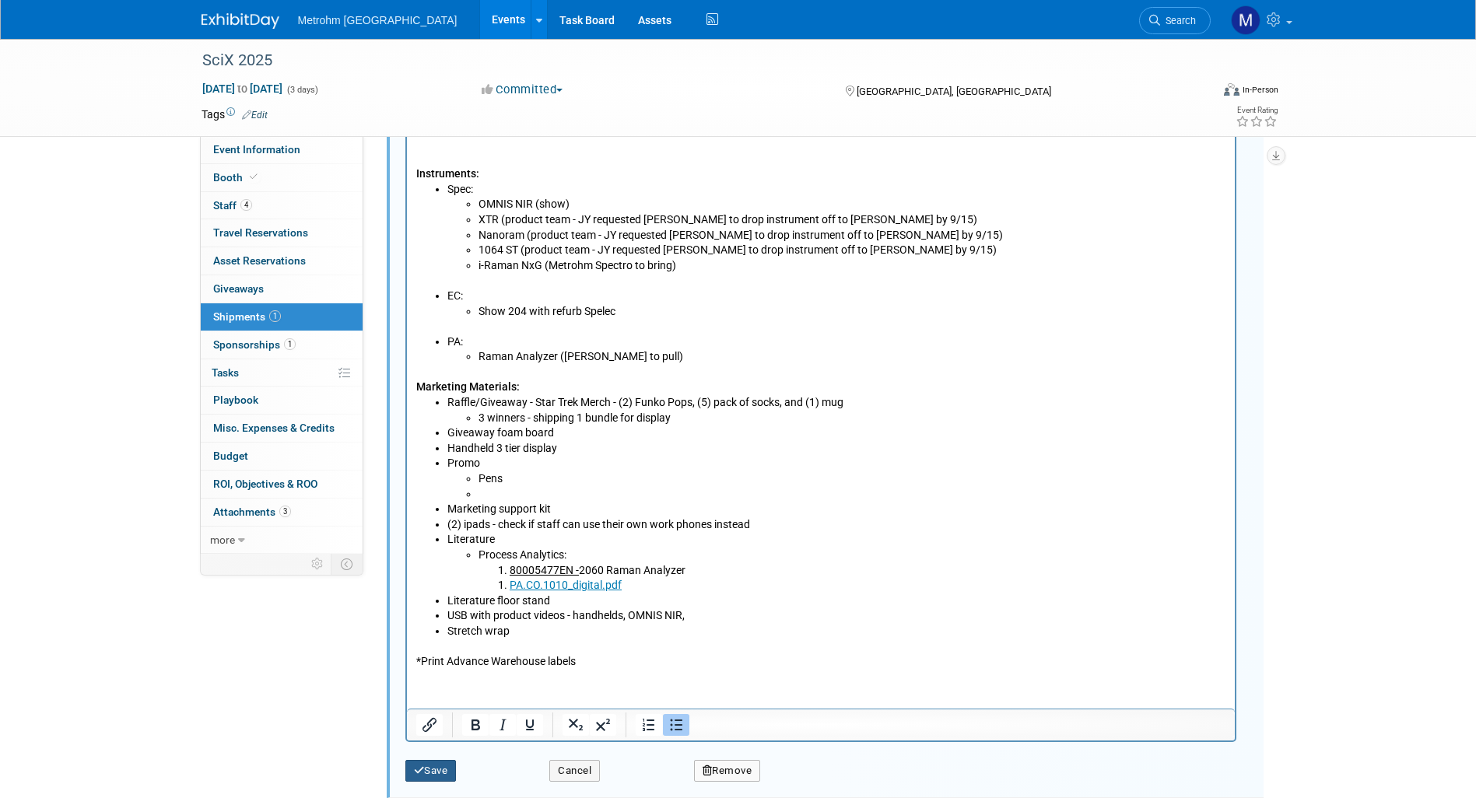
scroll to position [751, 0]
click at [435, 763] on button "Save" at bounding box center [430, 770] width 51 height 22
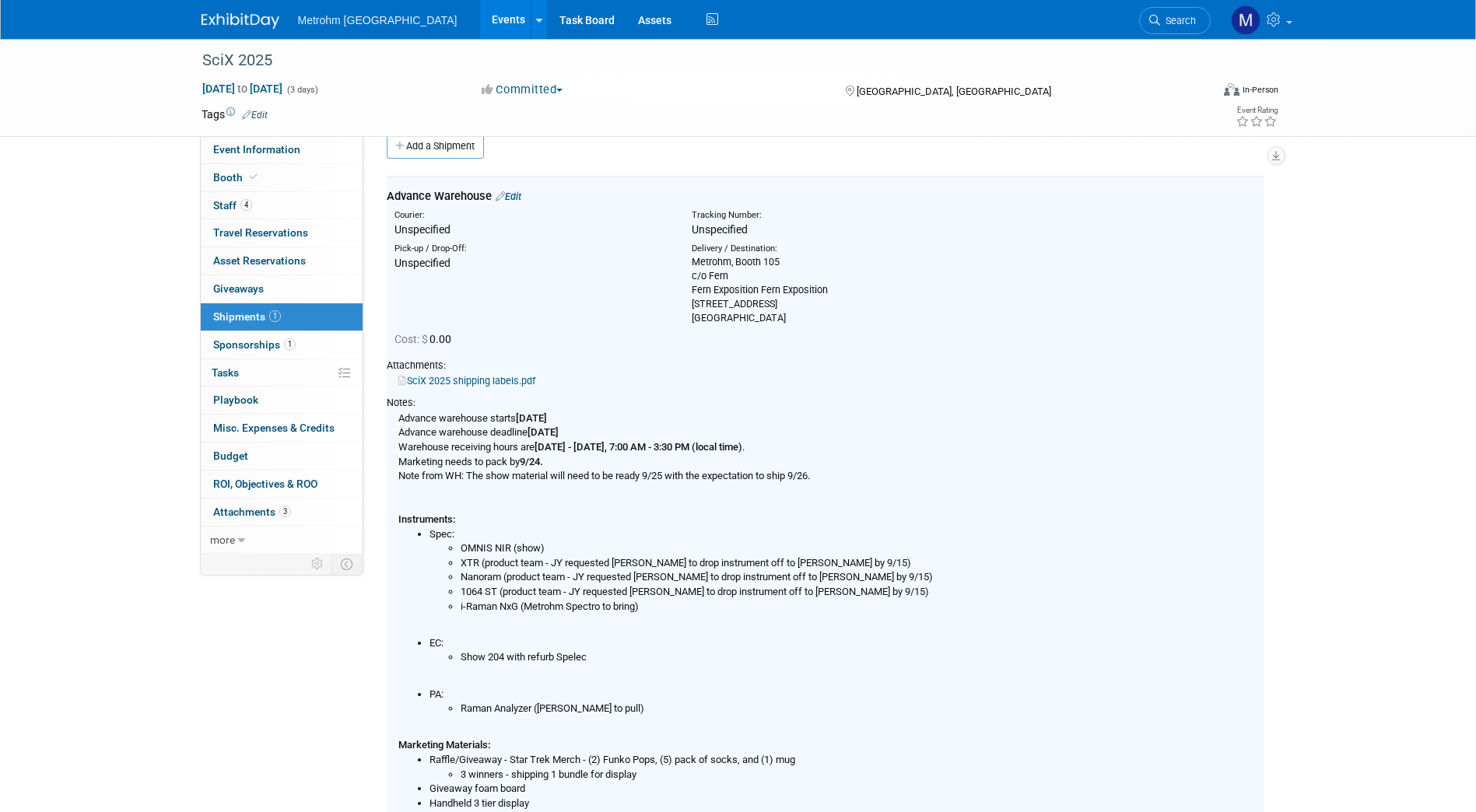
scroll to position [0, 0]
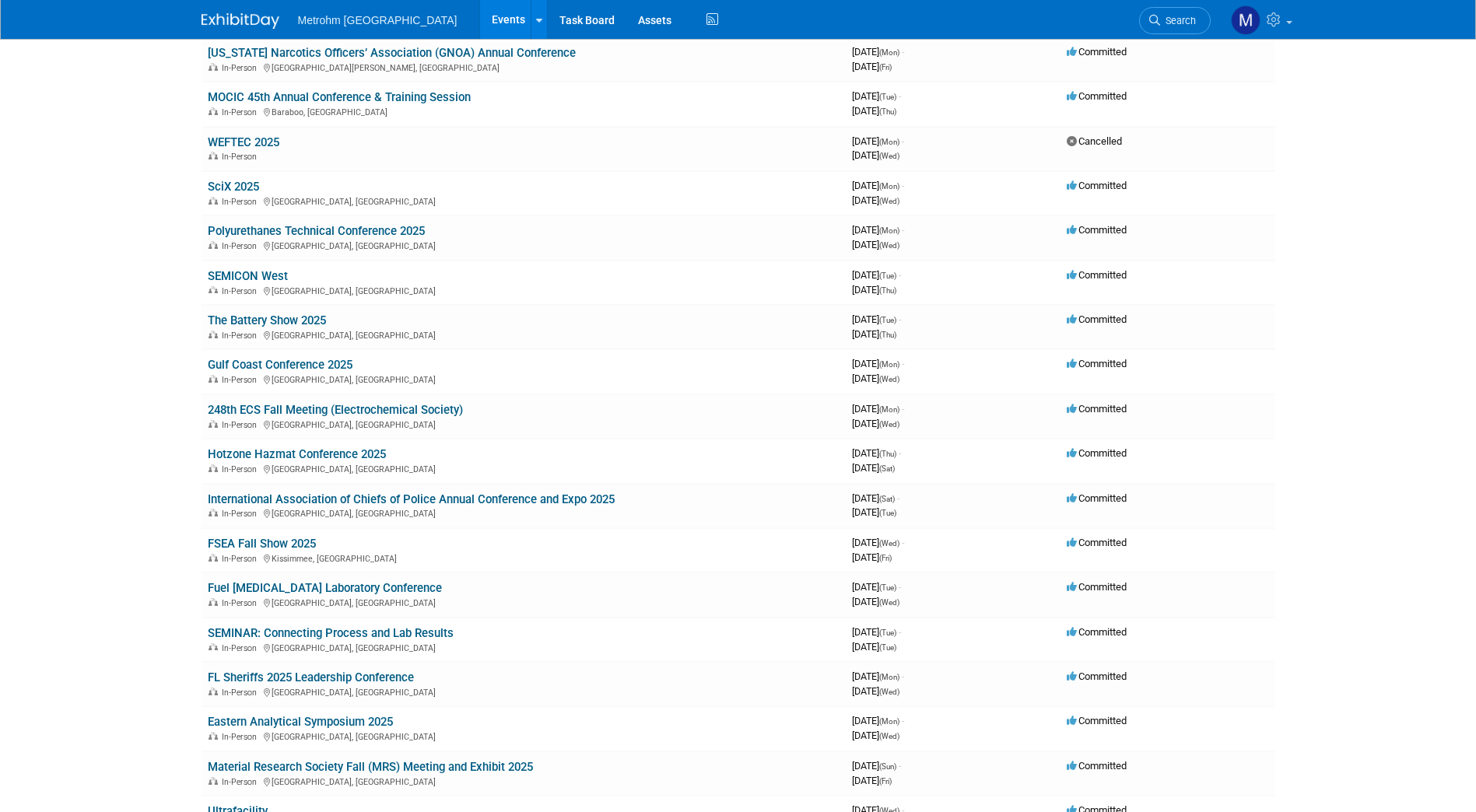
scroll to position [120, 0]
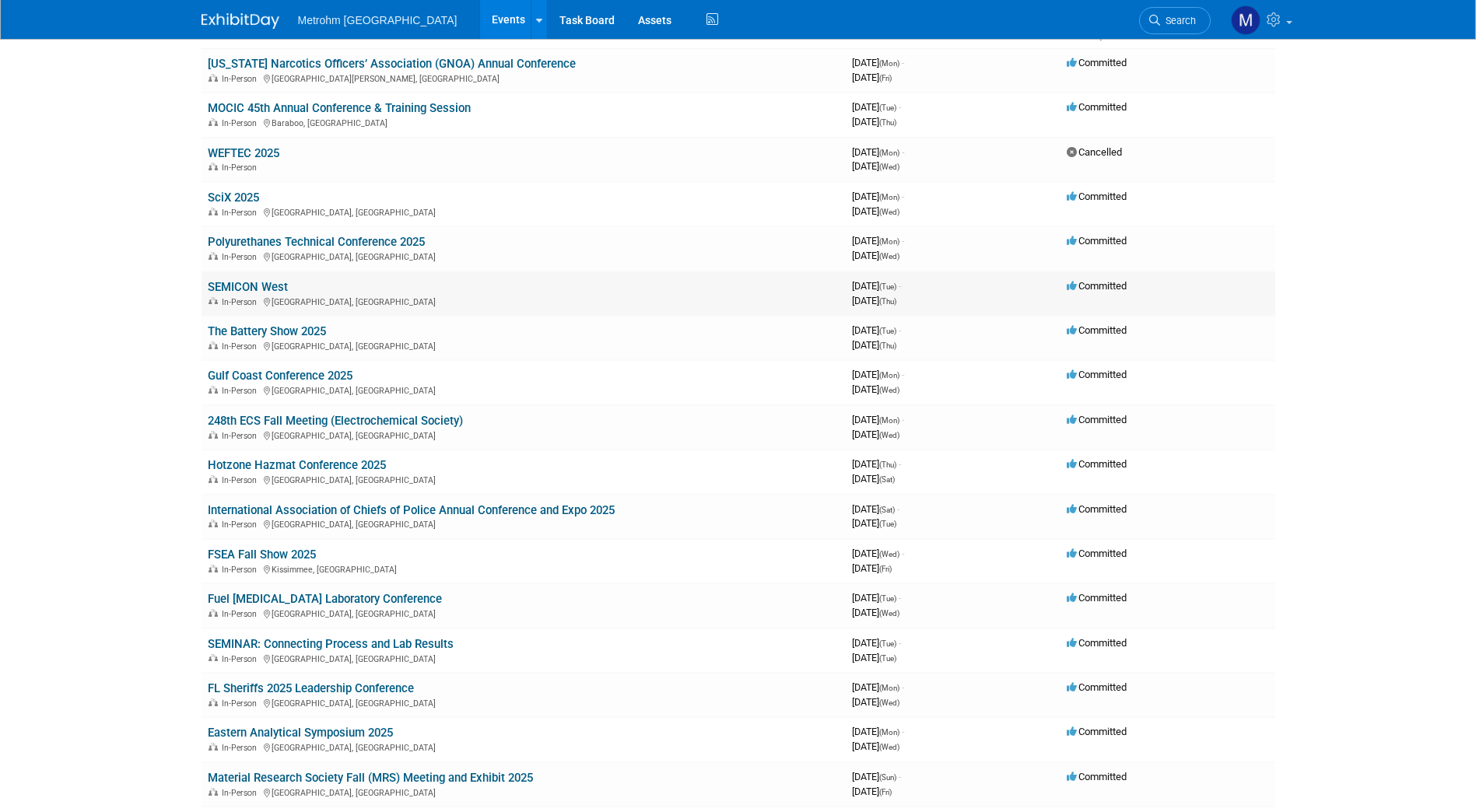
click at [275, 290] on link "SEMICON West" at bounding box center [248, 286] width 80 height 14
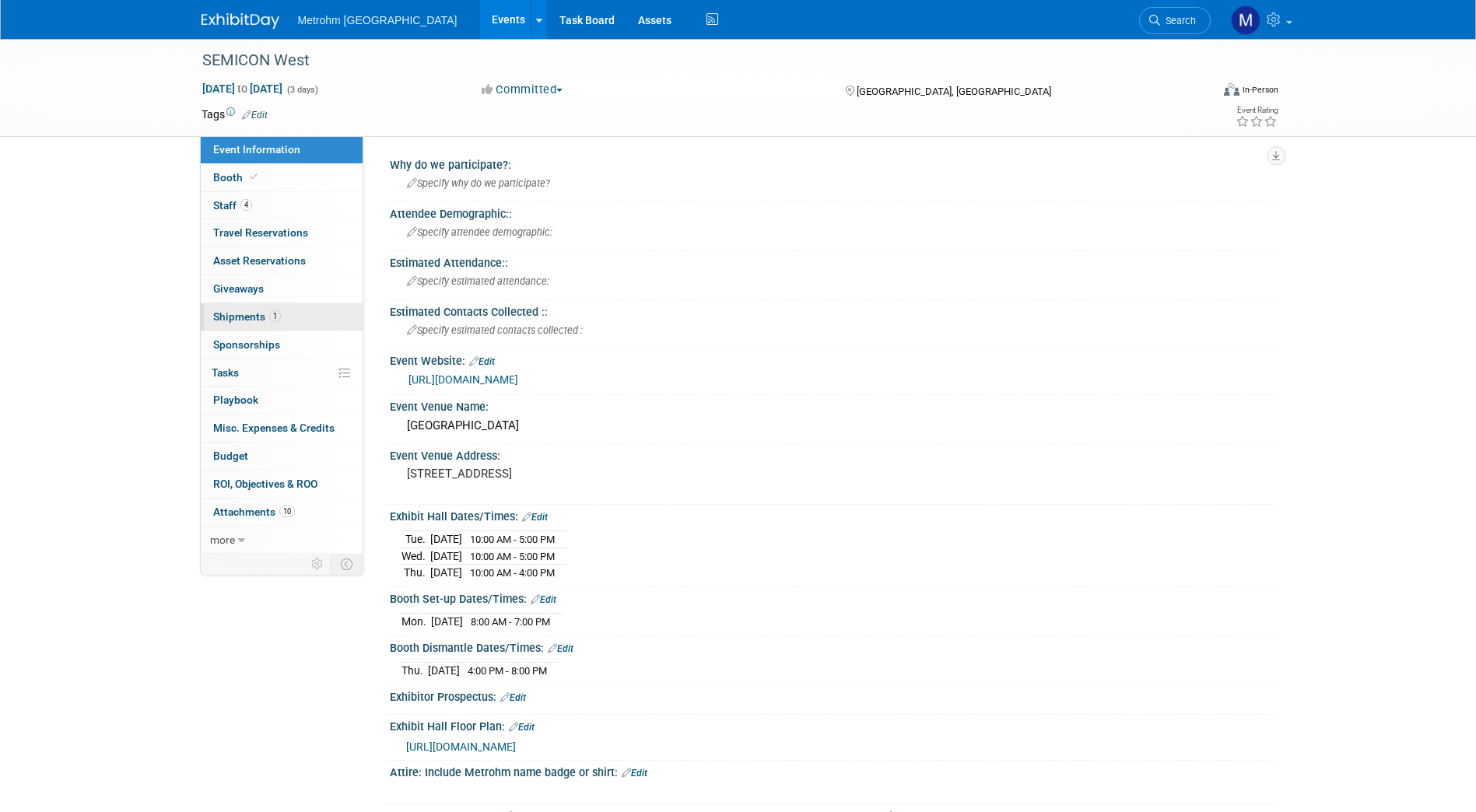
click at [321, 319] on link "1 Shipments 1" at bounding box center [281, 317] width 162 height 27
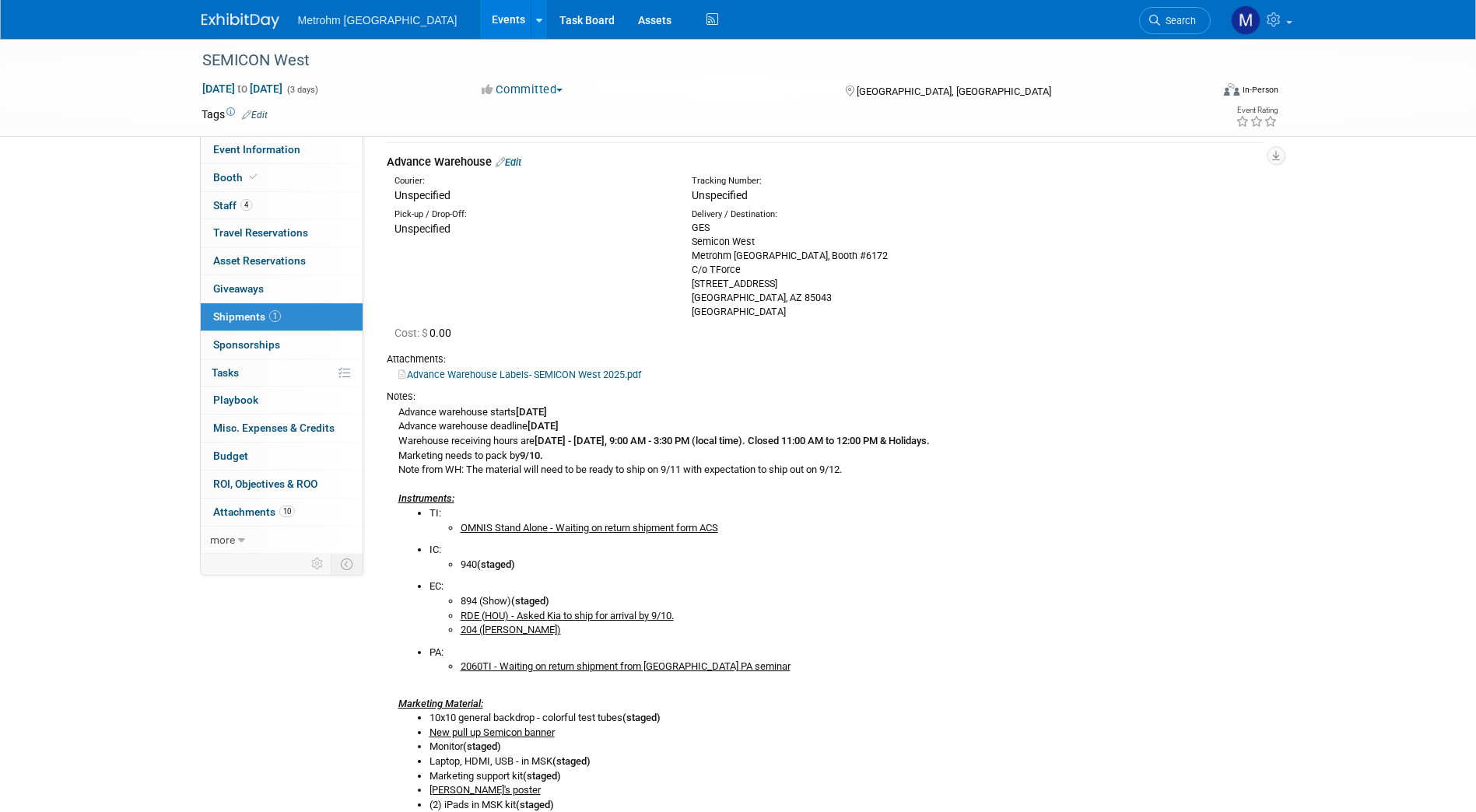
scroll to position [54, 0]
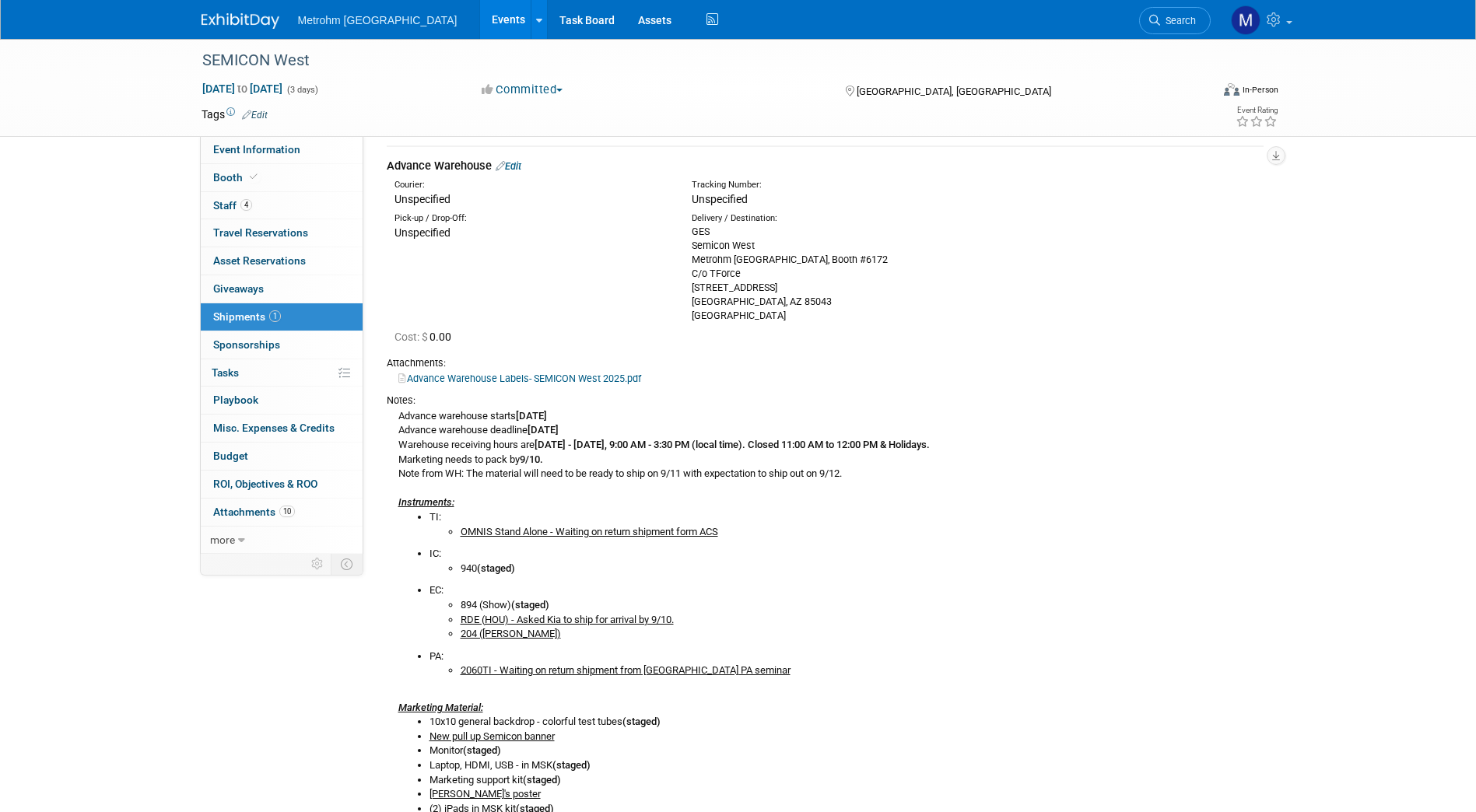
click at [521, 169] on link "Edit" at bounding box center [508, 166] width 25 height 12
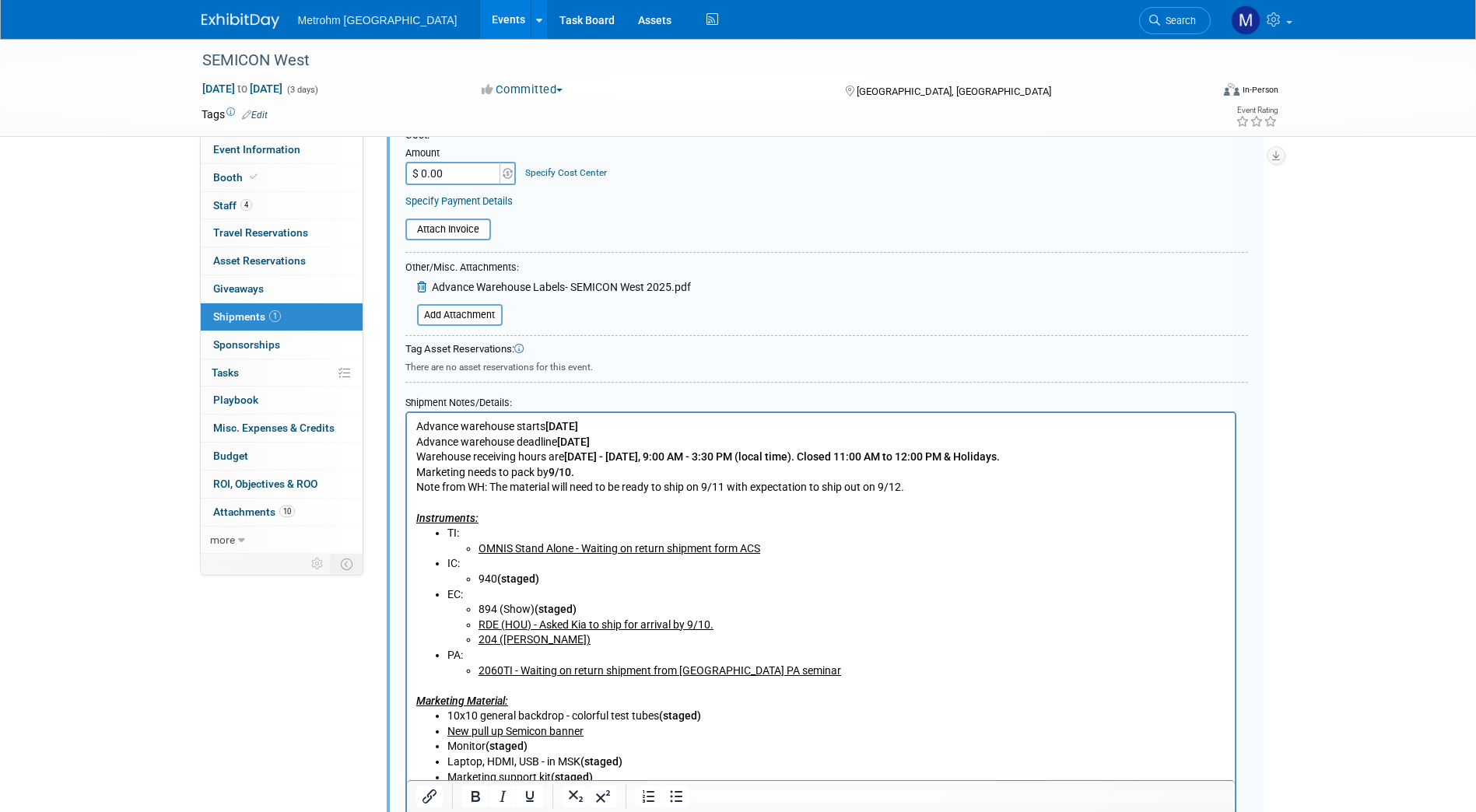
scroll to position [422, 0]
click at [546, 644] on u "204 (Chris Star)" at bounding box center [533, 638] width 112 height 13
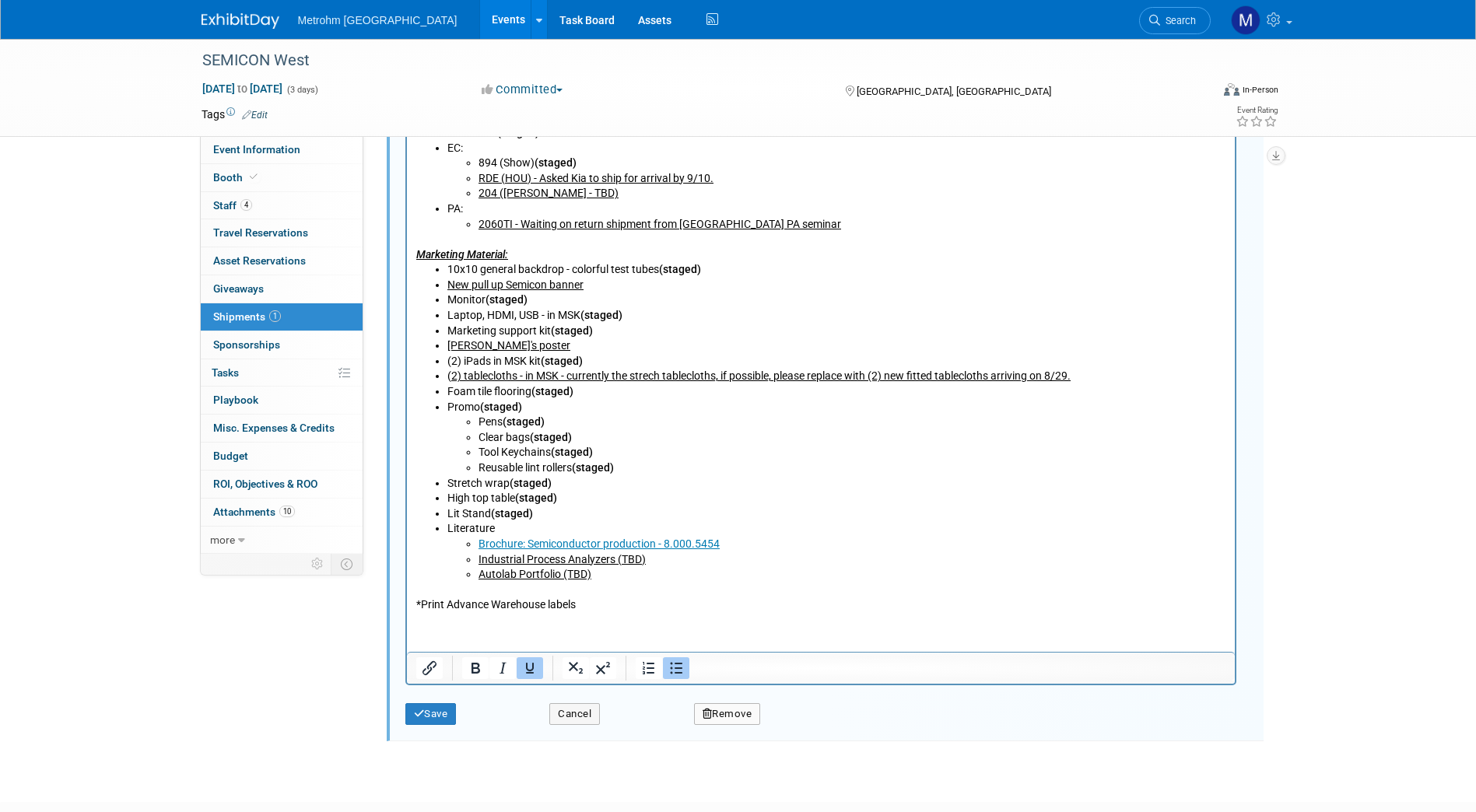
scroll to position [869, 0]
click at [430, 709] on button "Save" at bounding box center [430, 713] width 51 height 22
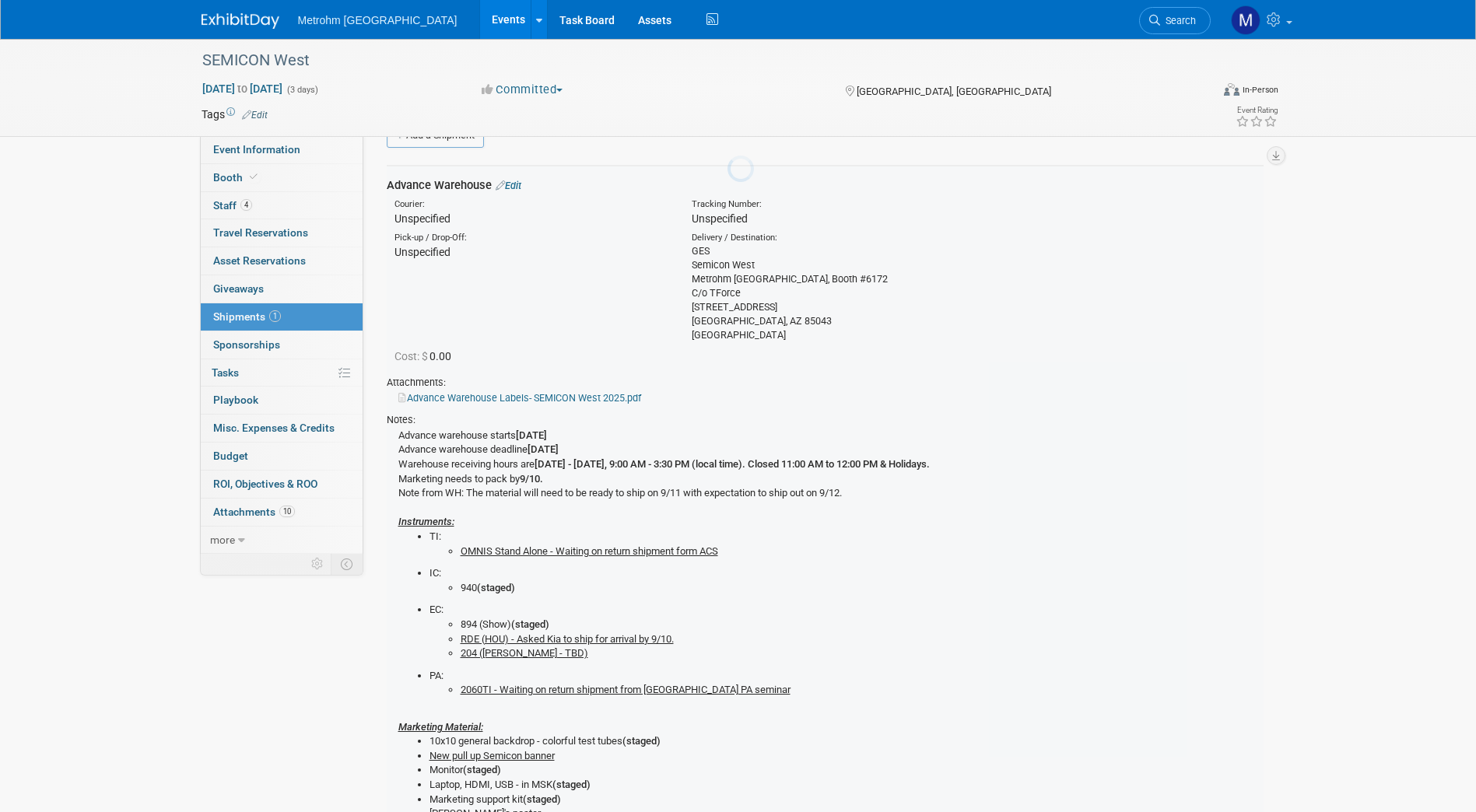
scroll to position [24, 0]
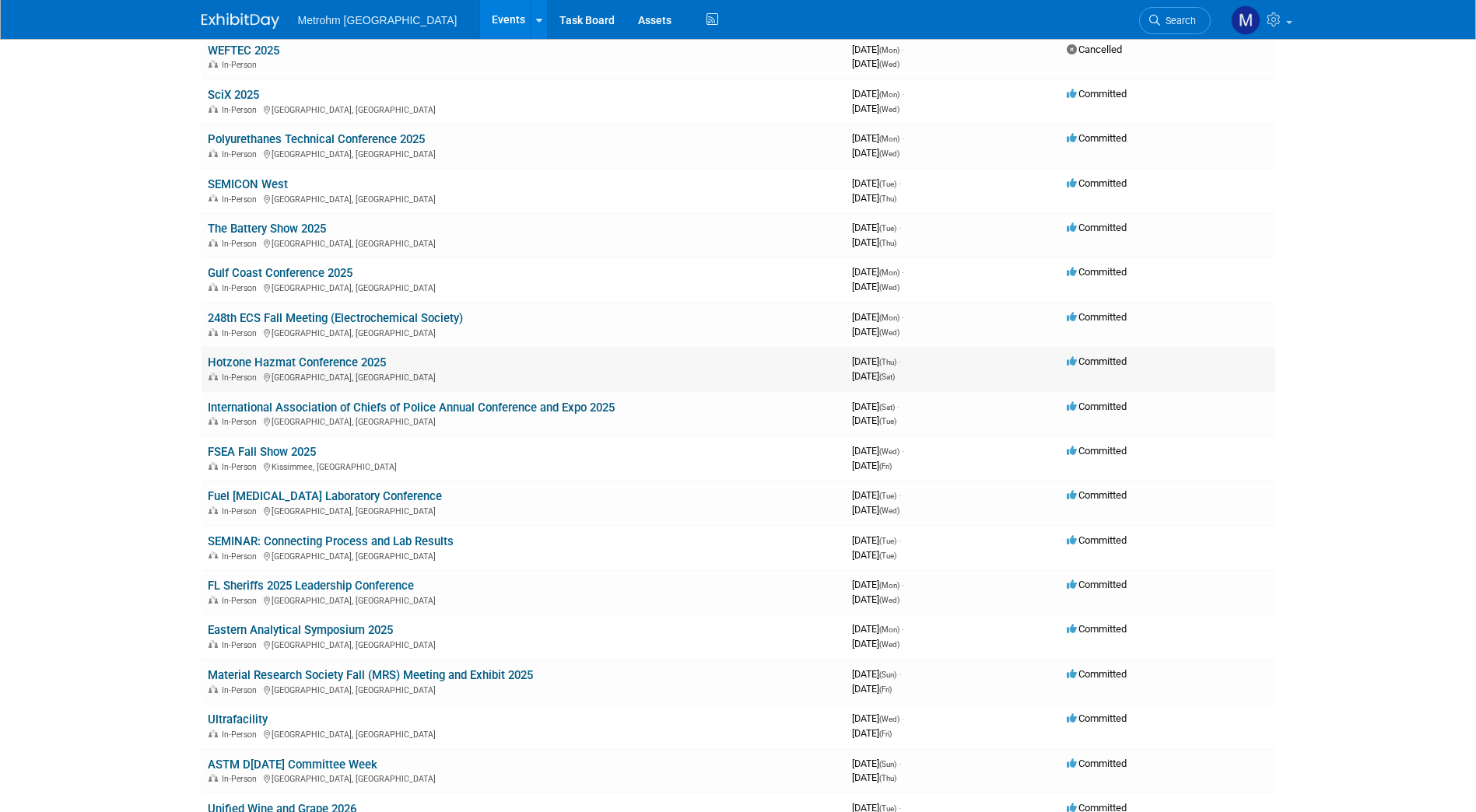
scroll to position [219, 0]
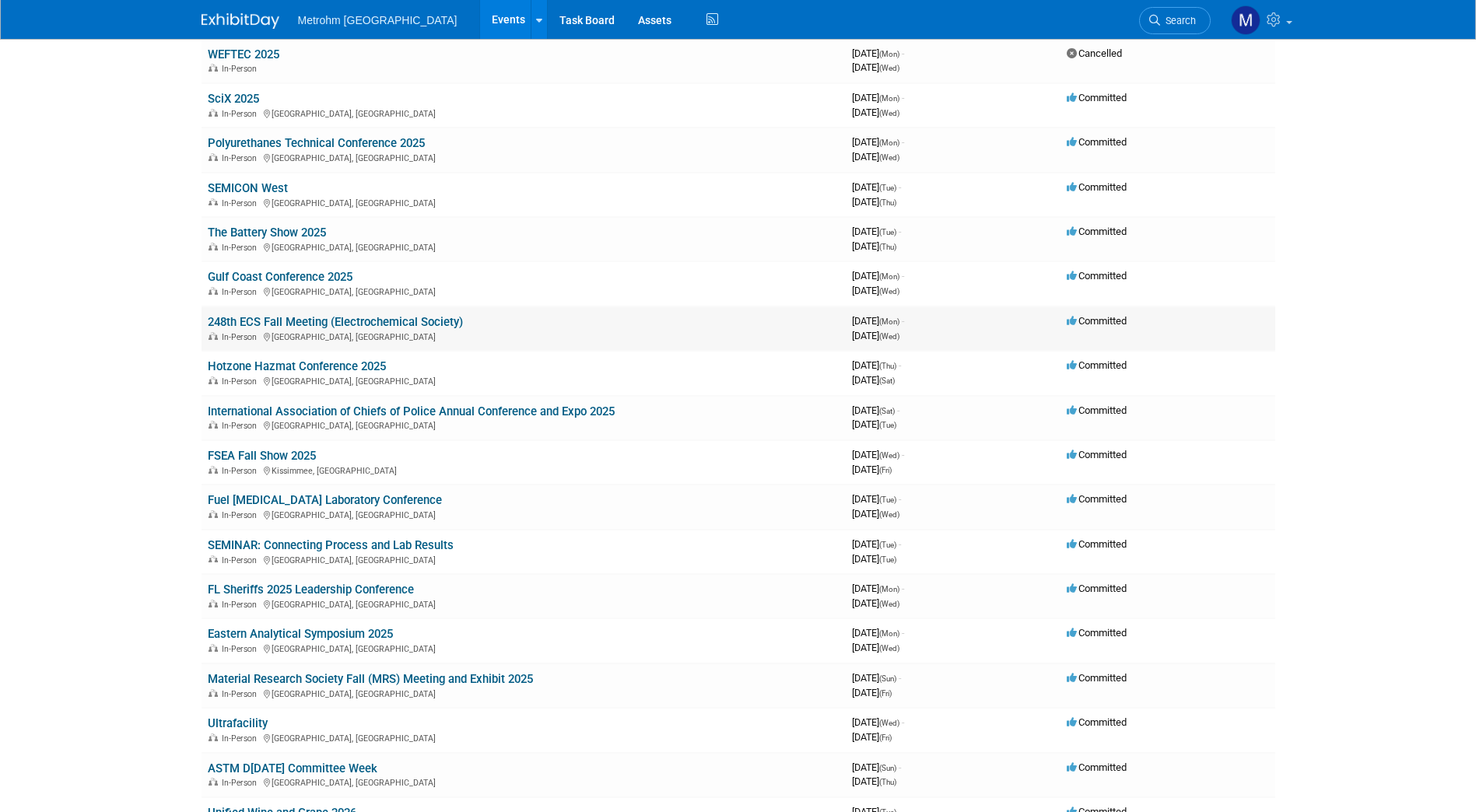
click at [318, 327] on link "248th ECS Fall Meeting (Electrochemical Society)" at bounding box center [335, 322] width 255 height 14
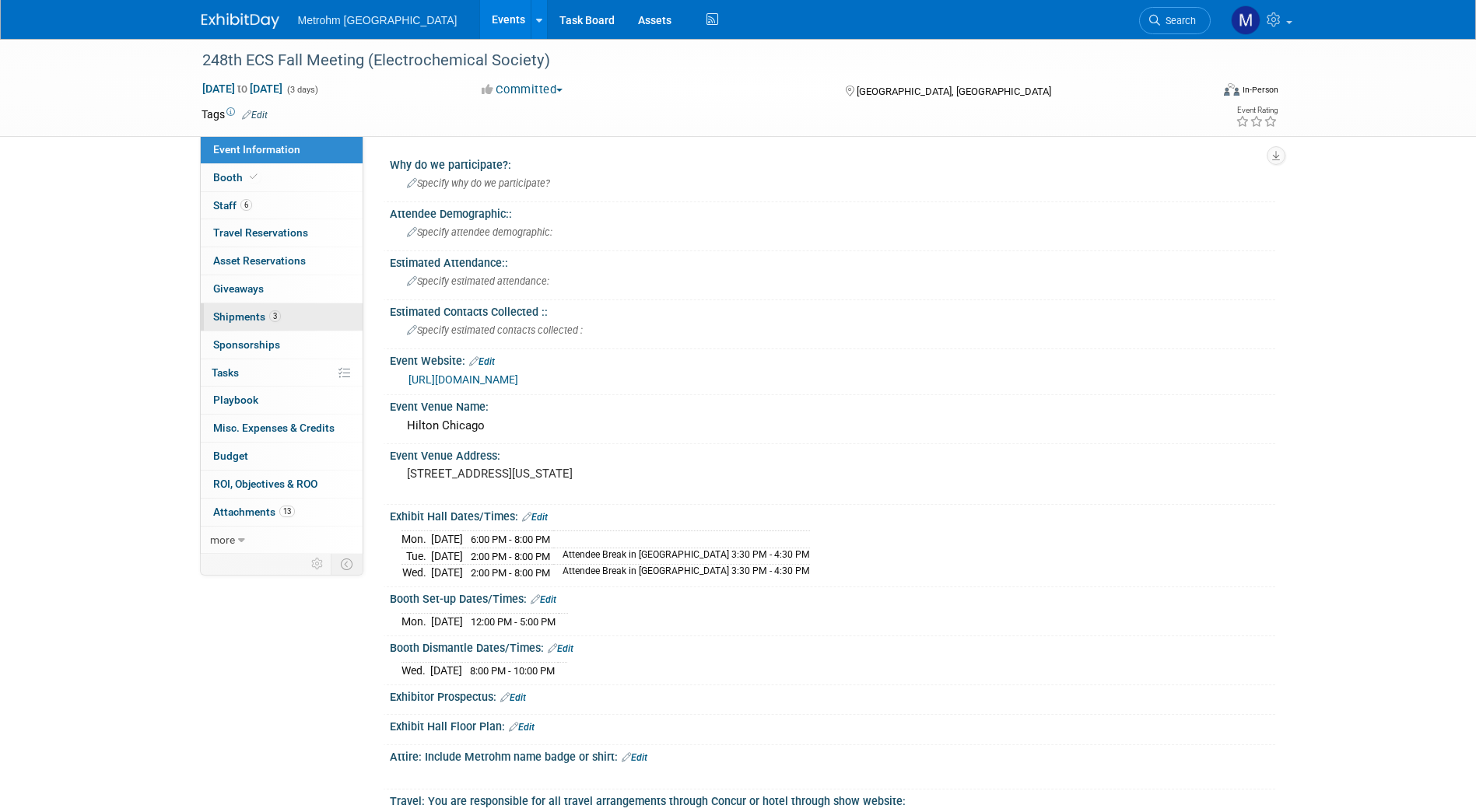
click at [280, 314] on link "3 Shipments 3" at bounding box center [281, 317] width 162 height 27
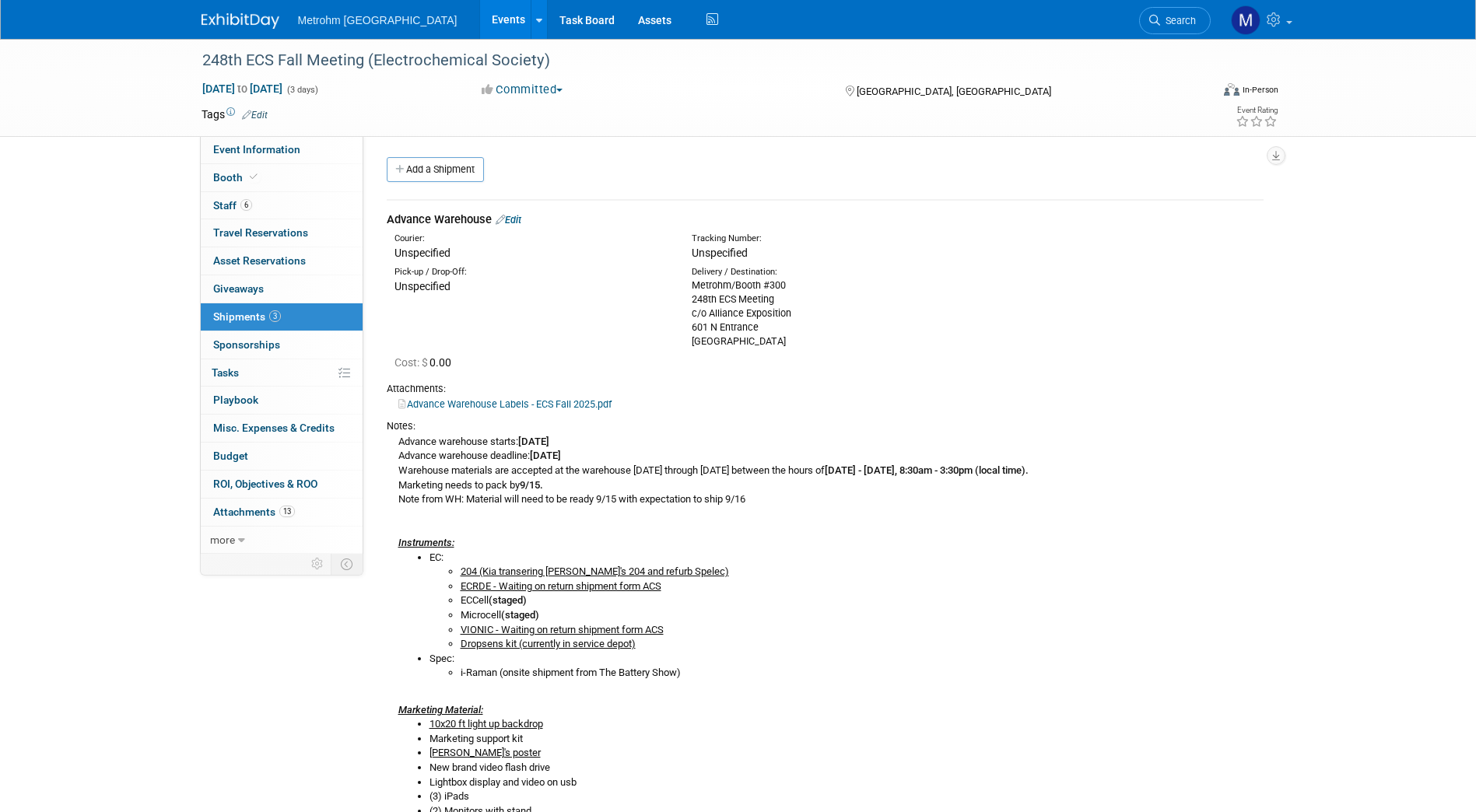
click at [507, 218] on link "Edit" at bounding box center [508, 220] width 25 height 12
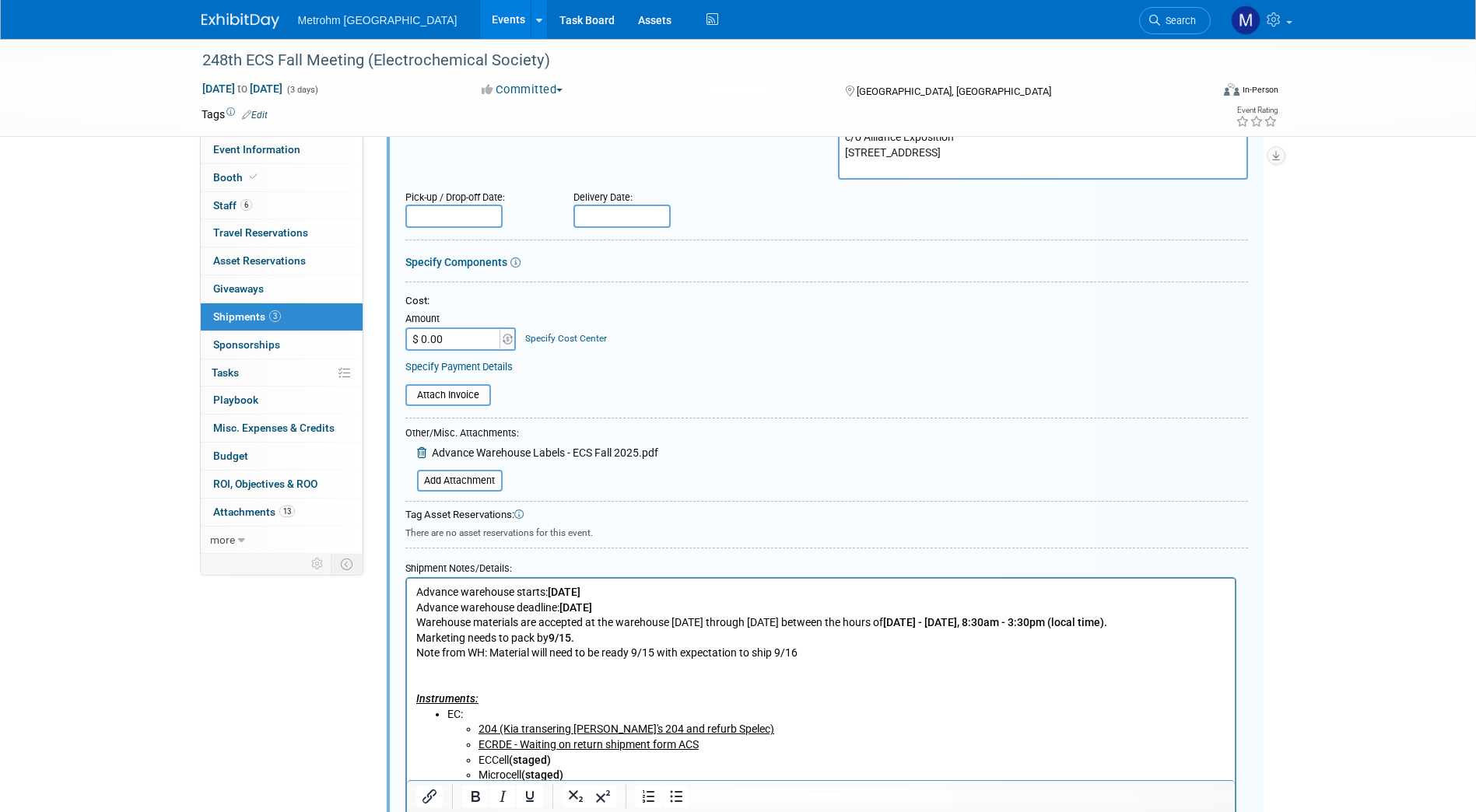
scroll to position [272, 0]
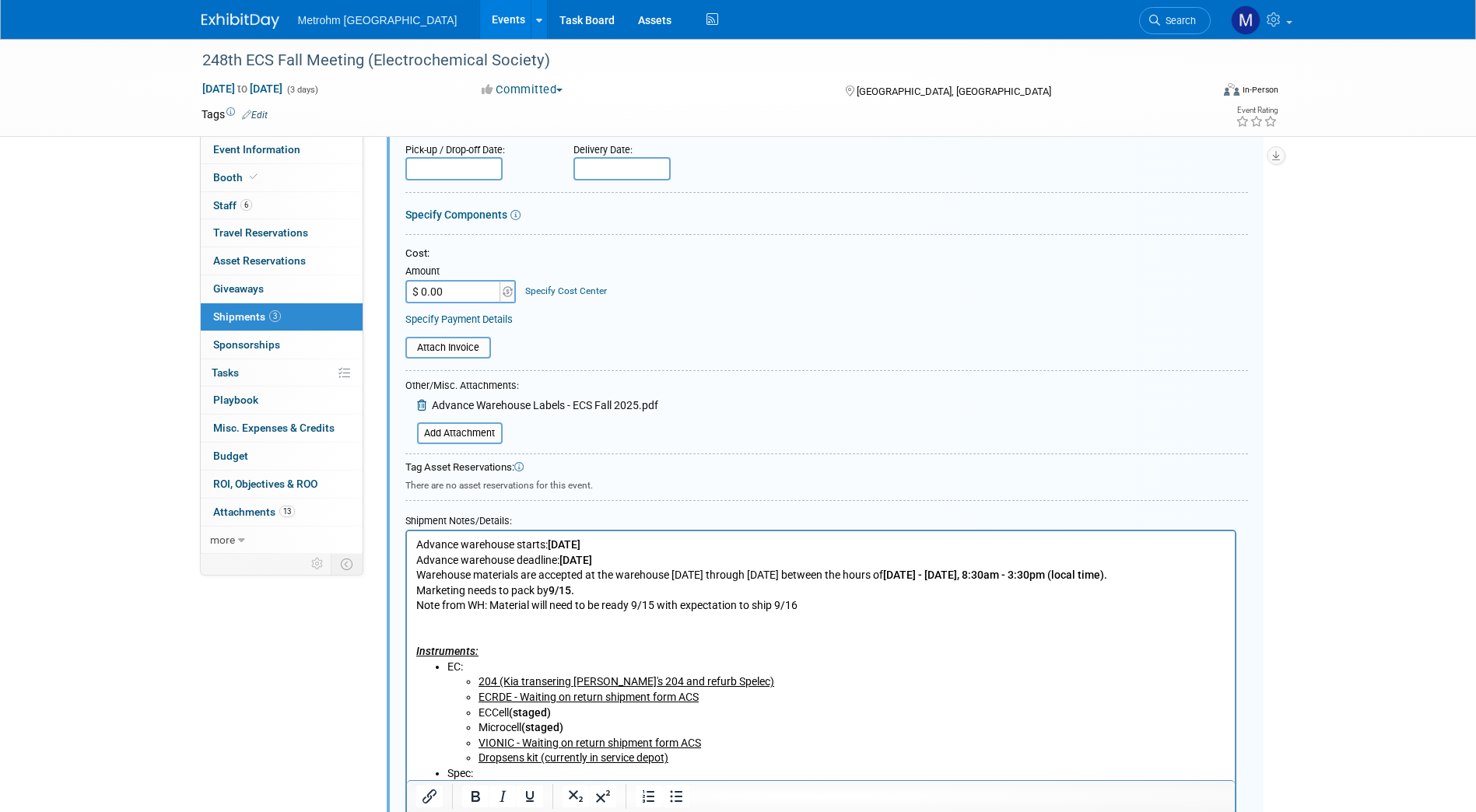
click at [573, 683] on u "204 (Kia transering Chris Star's 204 and refurb Spelec)" at bounding box center [625, 681] width 296 height 13
click at [724, 446] on form "Description (e.g. "Booth Furniture"): Advance Warehouse Courier: 007EX 17 Post …" at bounding box center [826, 665] width 842 height 1459
click at [767, 702] on li "ECRDE - Waiting on return shipment form ACS" at bounding box center [851, 697] width 747 height 15
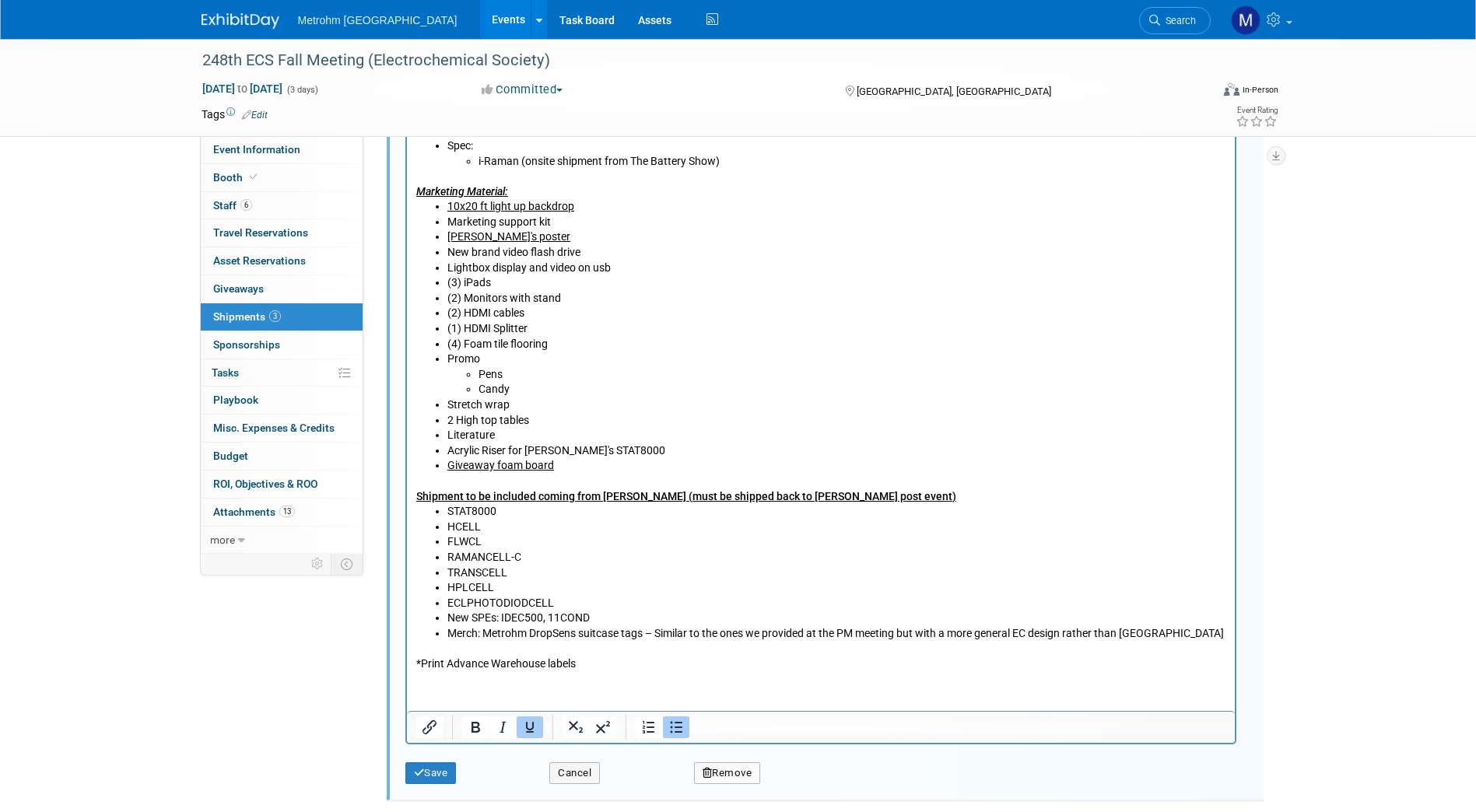
scroll to position [907, 0]
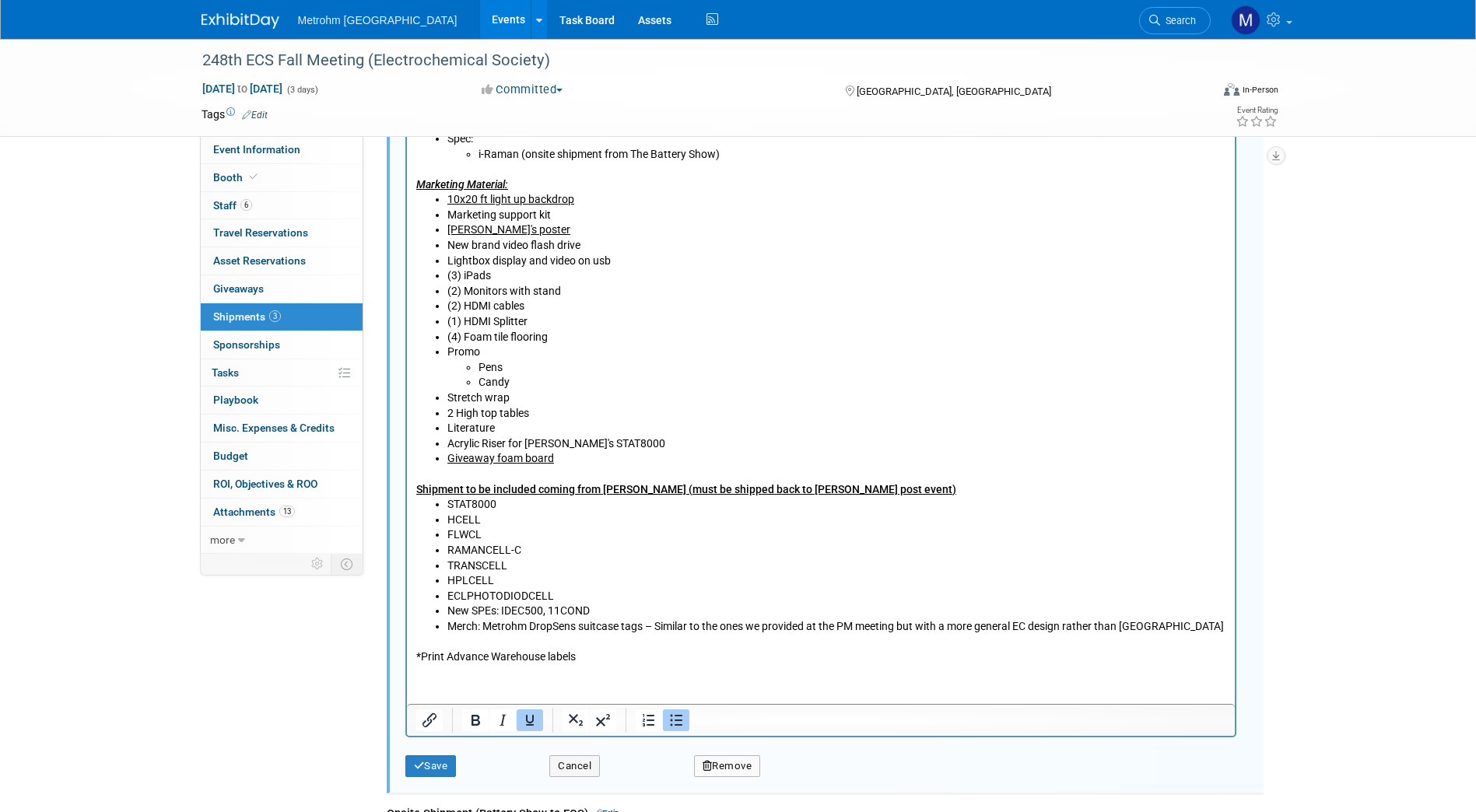
click at [432, 786] on div "Description (e.g. "Booth Furniture"): Advance Warehouse Courier: 007EX 17 Post …" at bounding box center [825, 43] width 877 height 1500
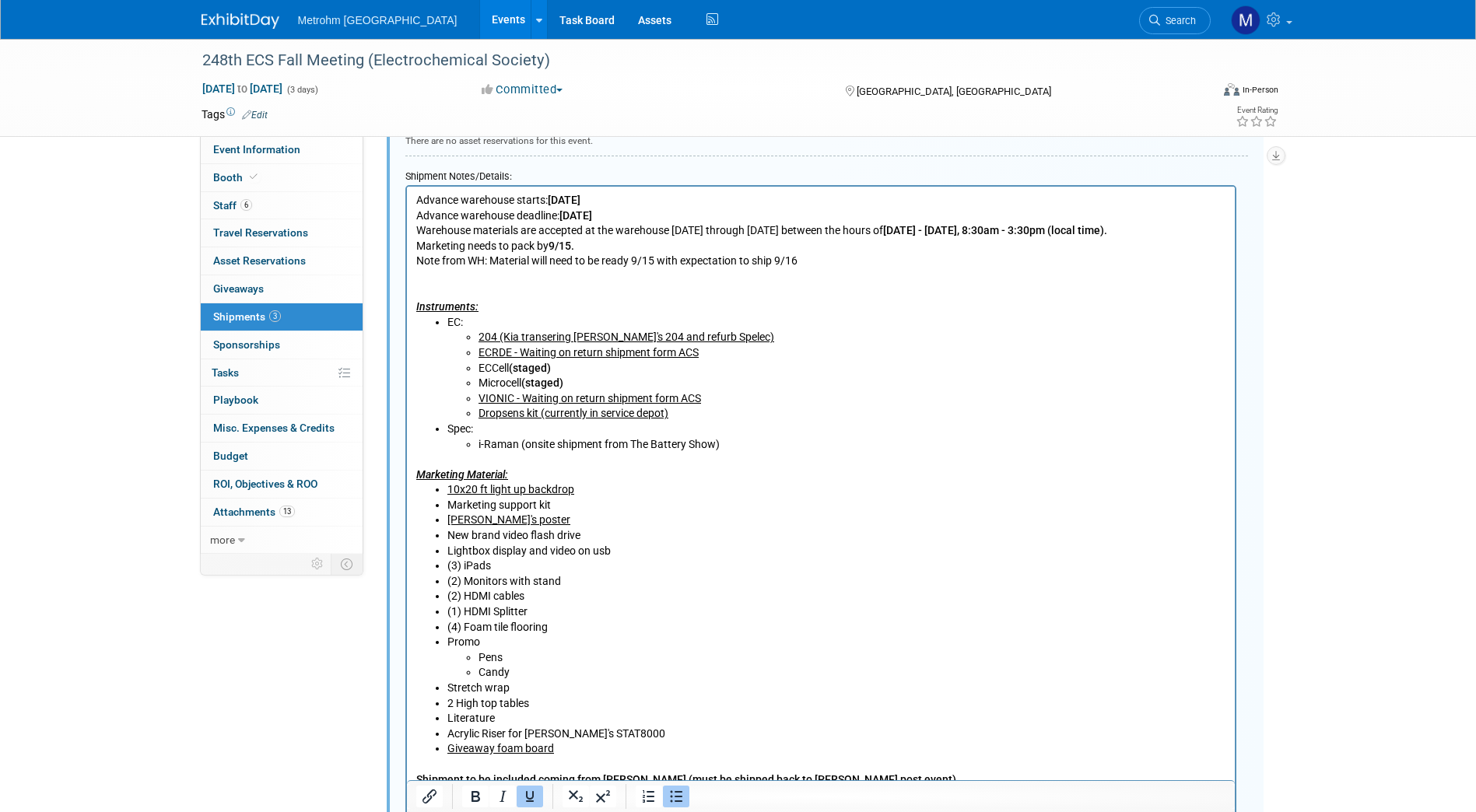
scroll to position [616, 0]
click at [571, 338] on u "204 (Kia transering Chris Star's 204 and refurb Spelec)" at bounding box center [625, 337] width 296 height 13
click at [666, 331] on u "204 (Chris Star's 204 and refurb Spelec)" at bounding box center [591, 337] width 226 height 13
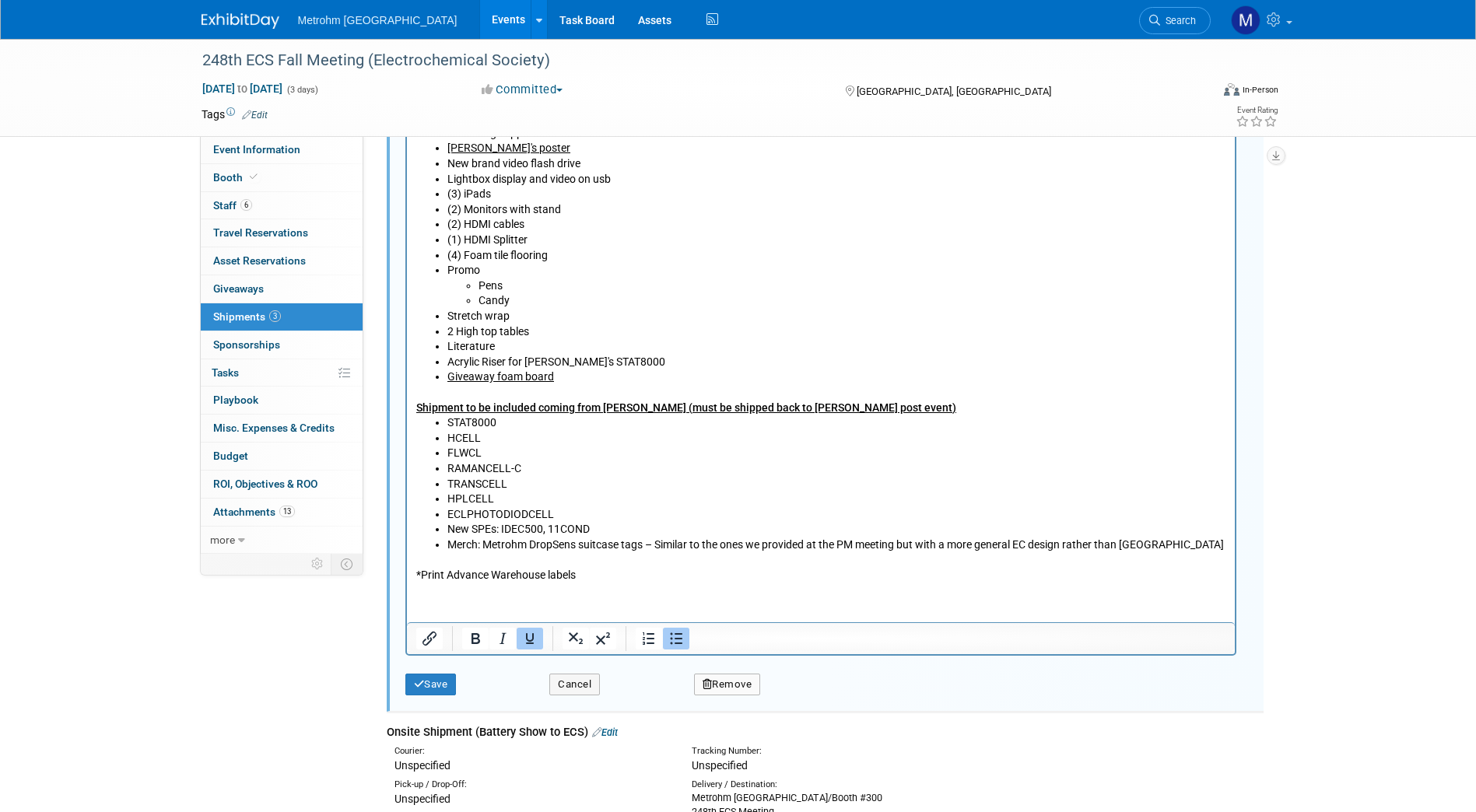
scroll to position [1005, 0]
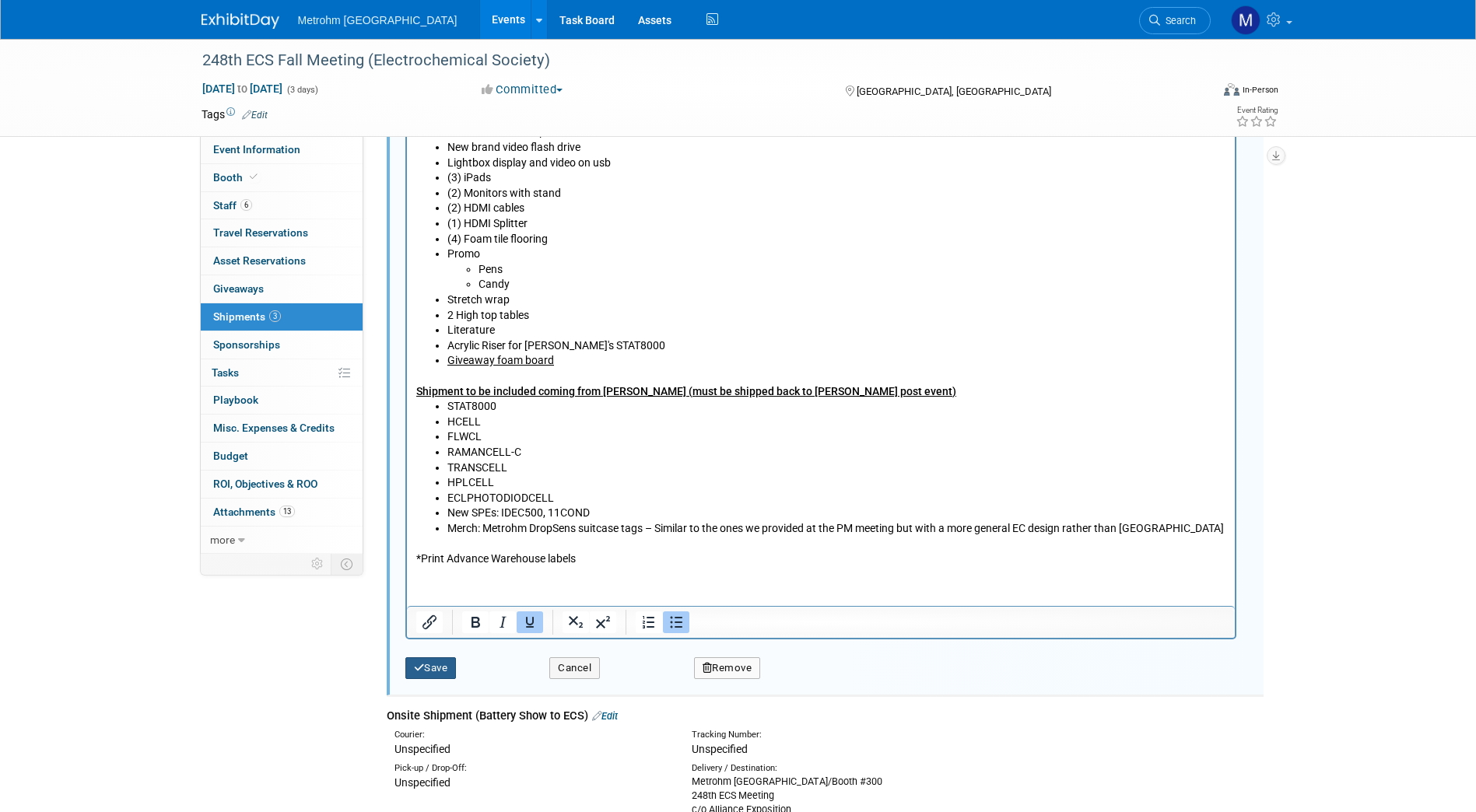
click at [430, 673] on button "Save" at bounding box center [430, 668] width 51 height 22
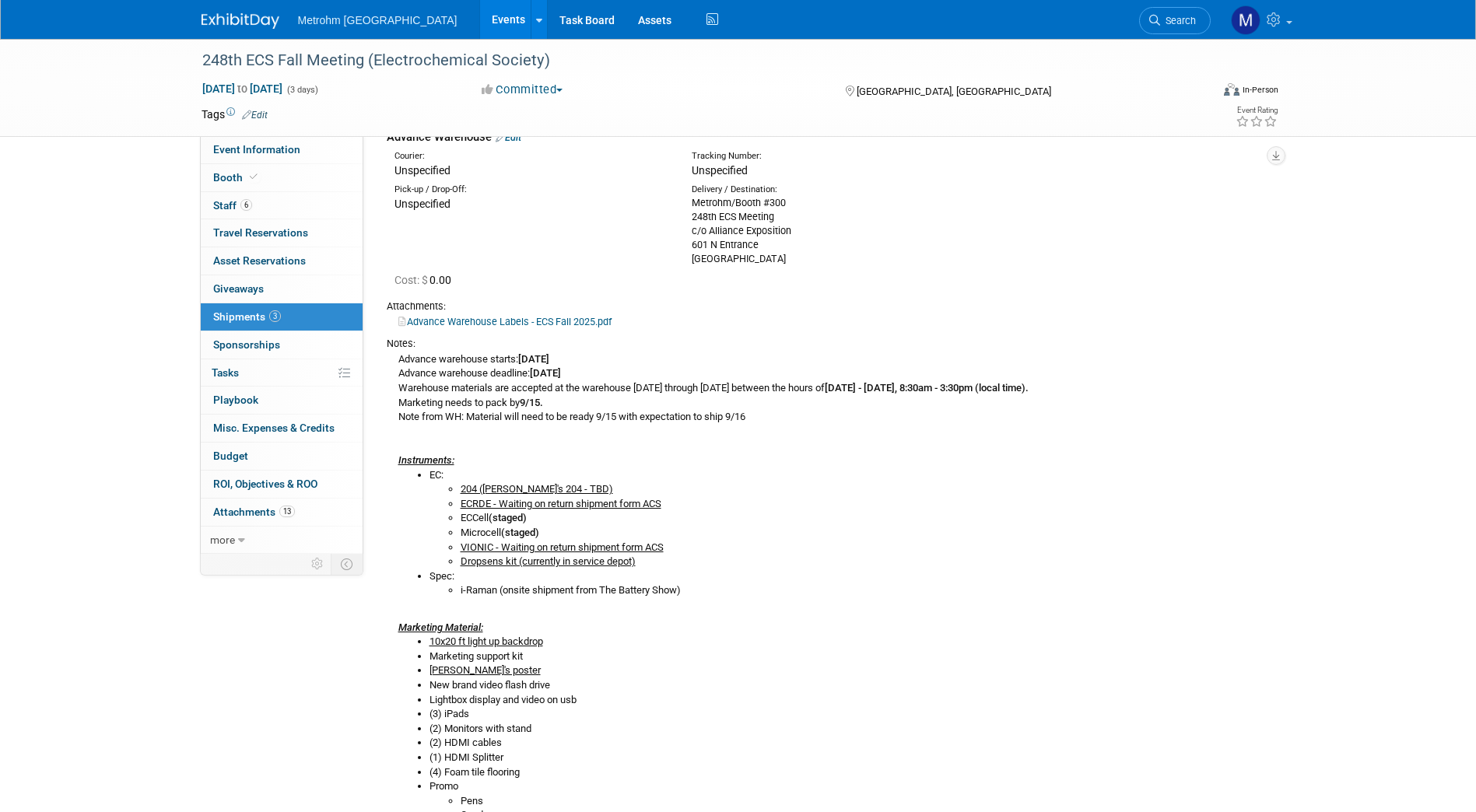
scroll to position [0, 0]
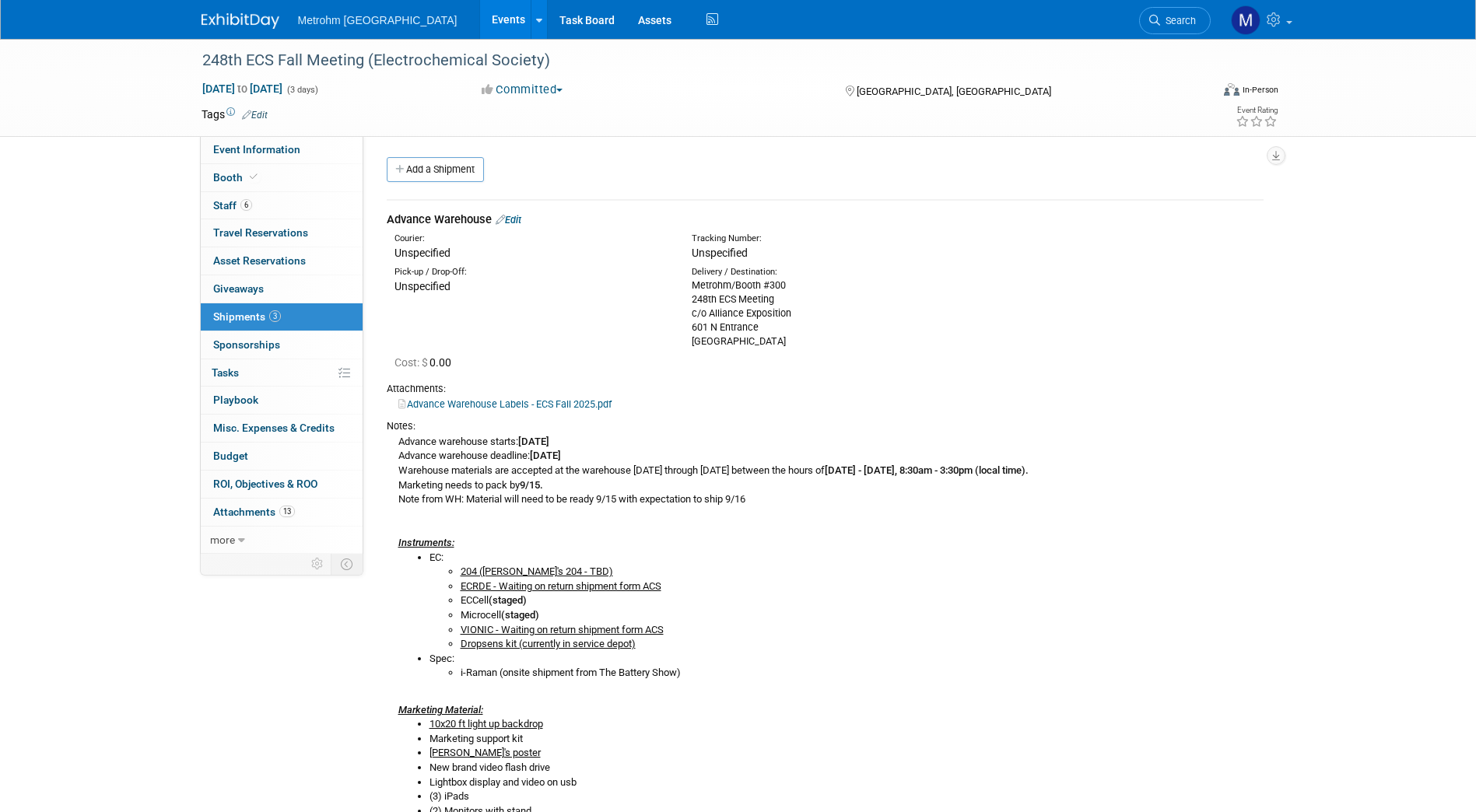
click at [249, 15] on img at bounding box center [240, 21] width 78 height 15
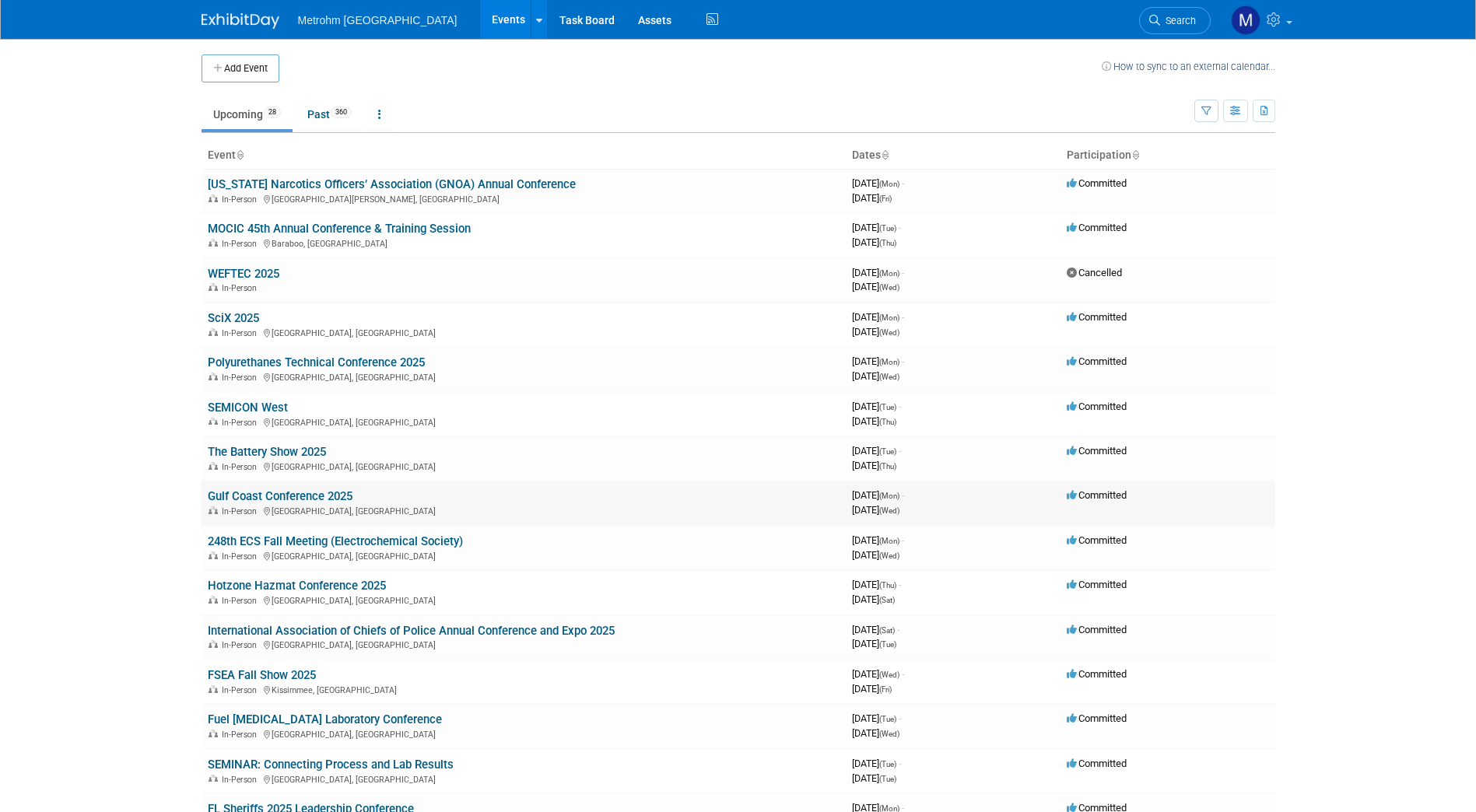
click at [258, 491] on link "Gulf Coast Conference 2025" at bounding box center [281, 496] width 145 height 14
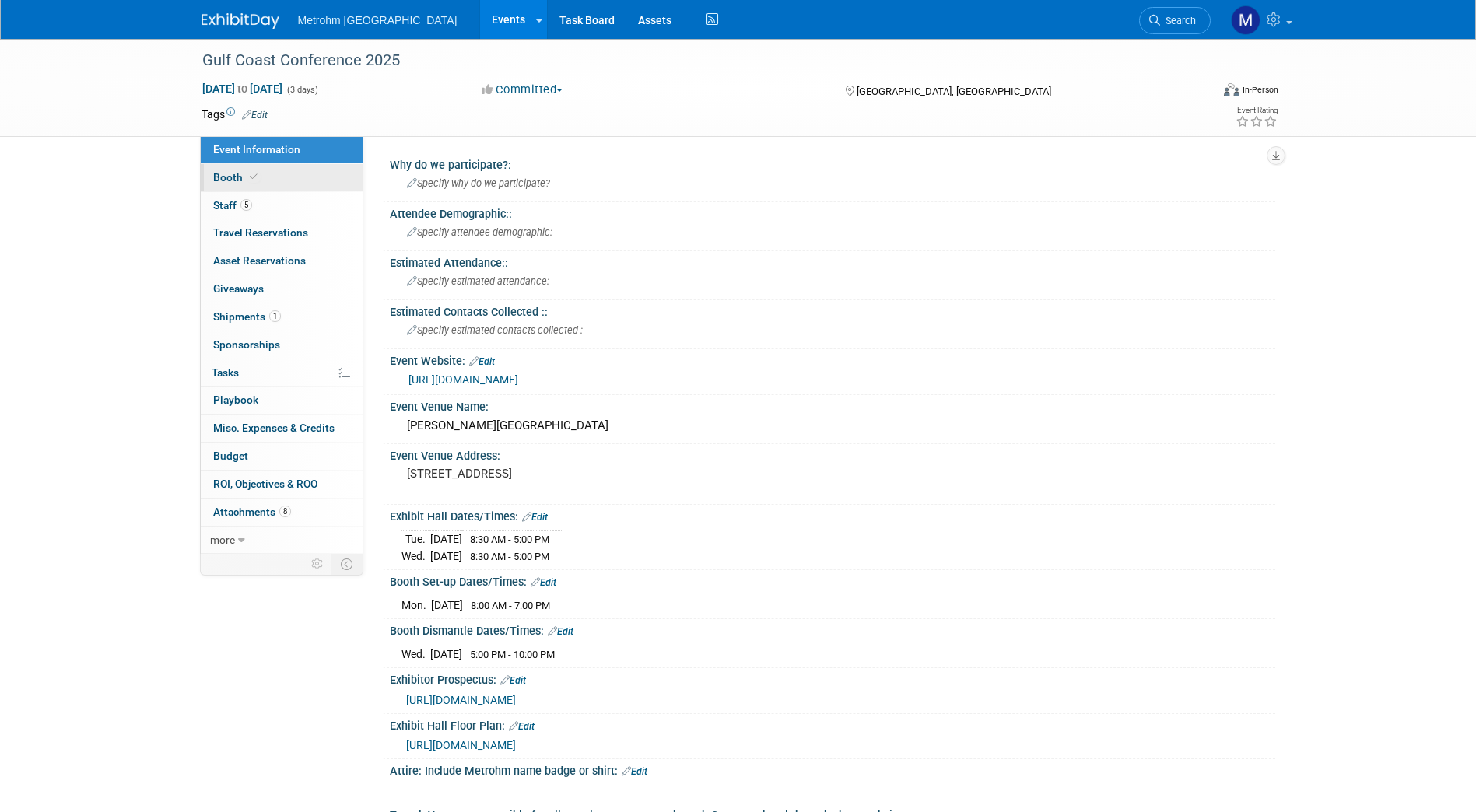
click at [295, 179] on link "Booth" at bounding box center [281, 178] width 162 height 27
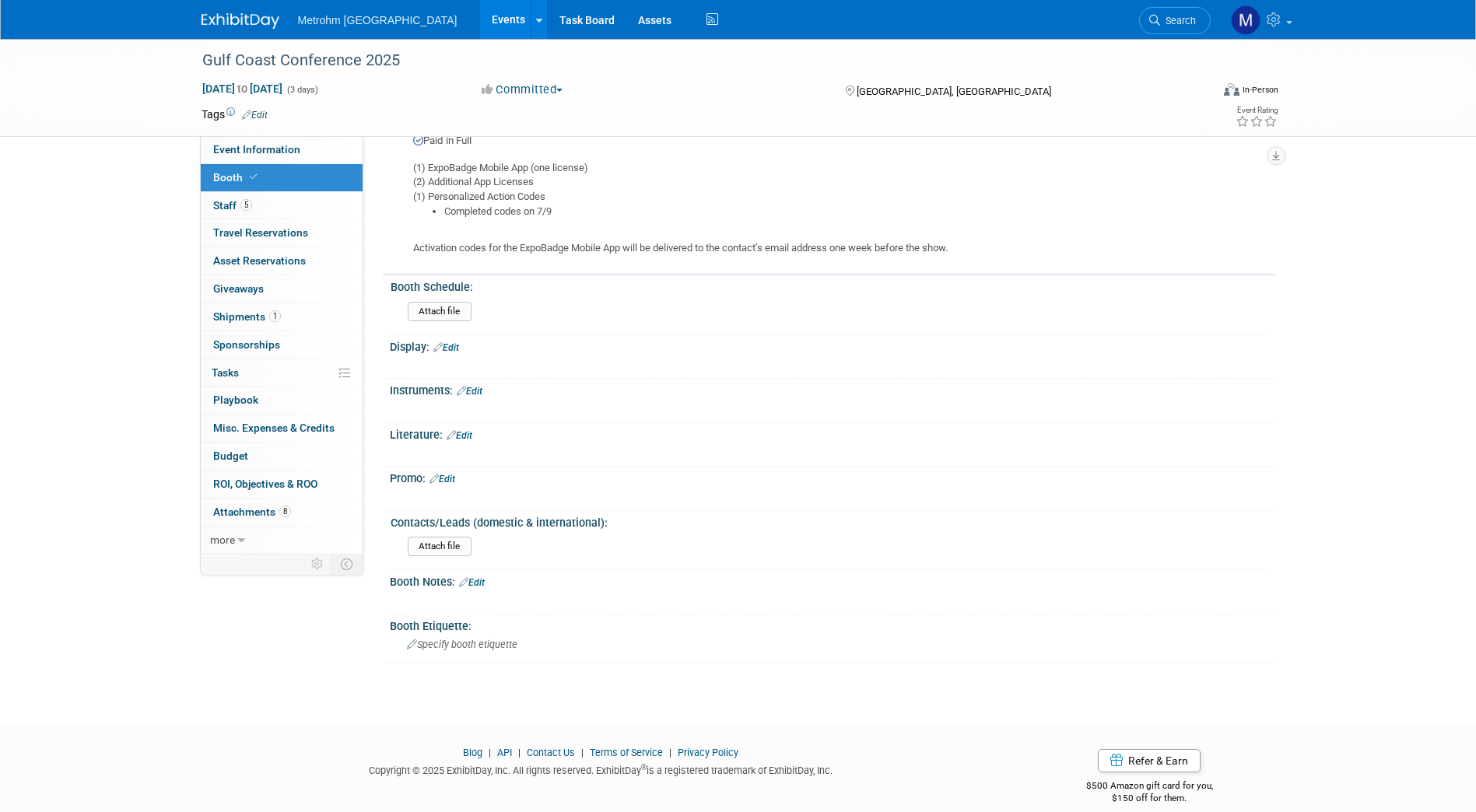
scroll to position [639, 0]
click at [303, 157] on link "Event Information" at bounding box center [281, 150] width 162 height 27
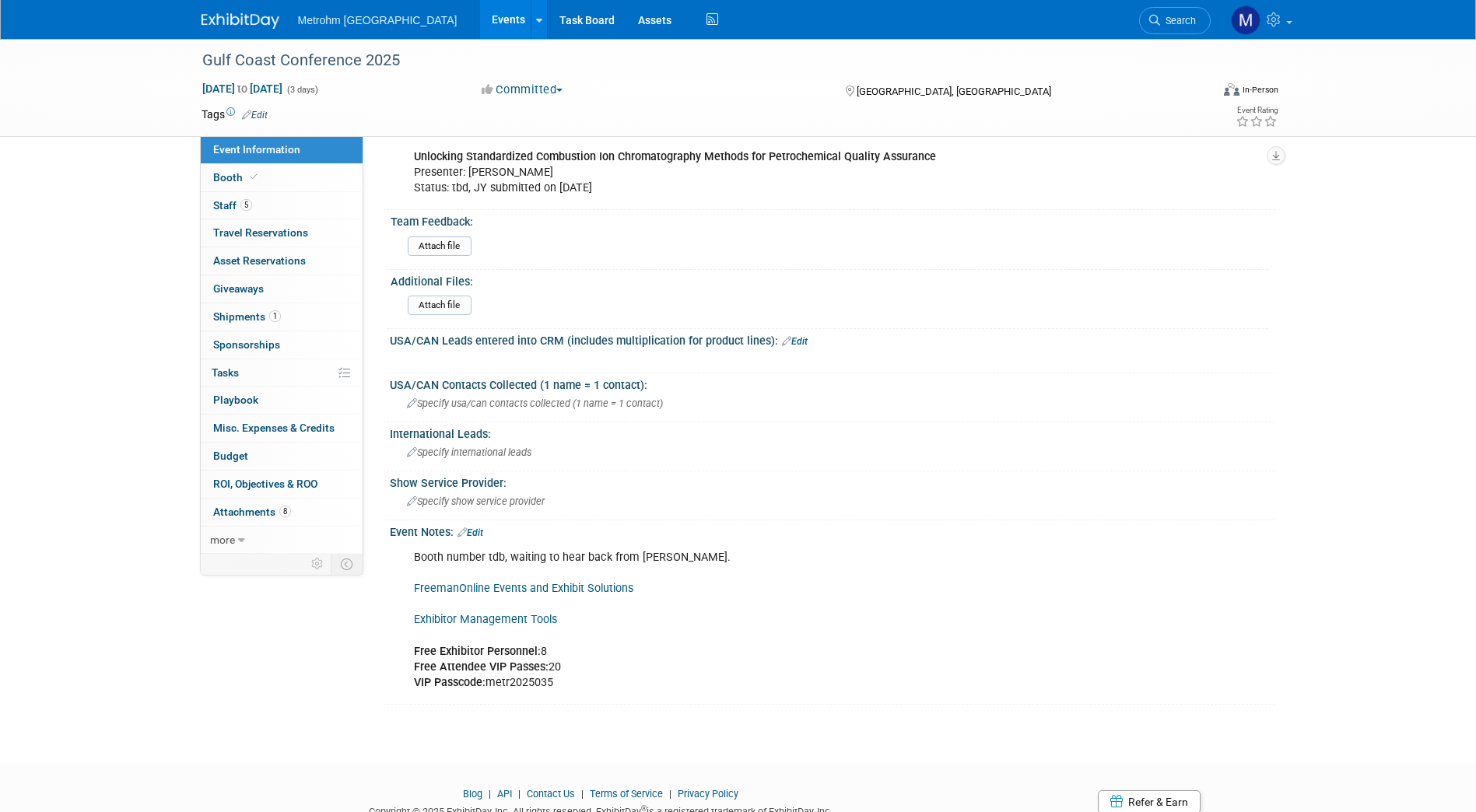
scroll to position [857, 0]
click at [273, 323] on link "1 Shipments 1" at bounding box center [281, 317] width 162 height 27
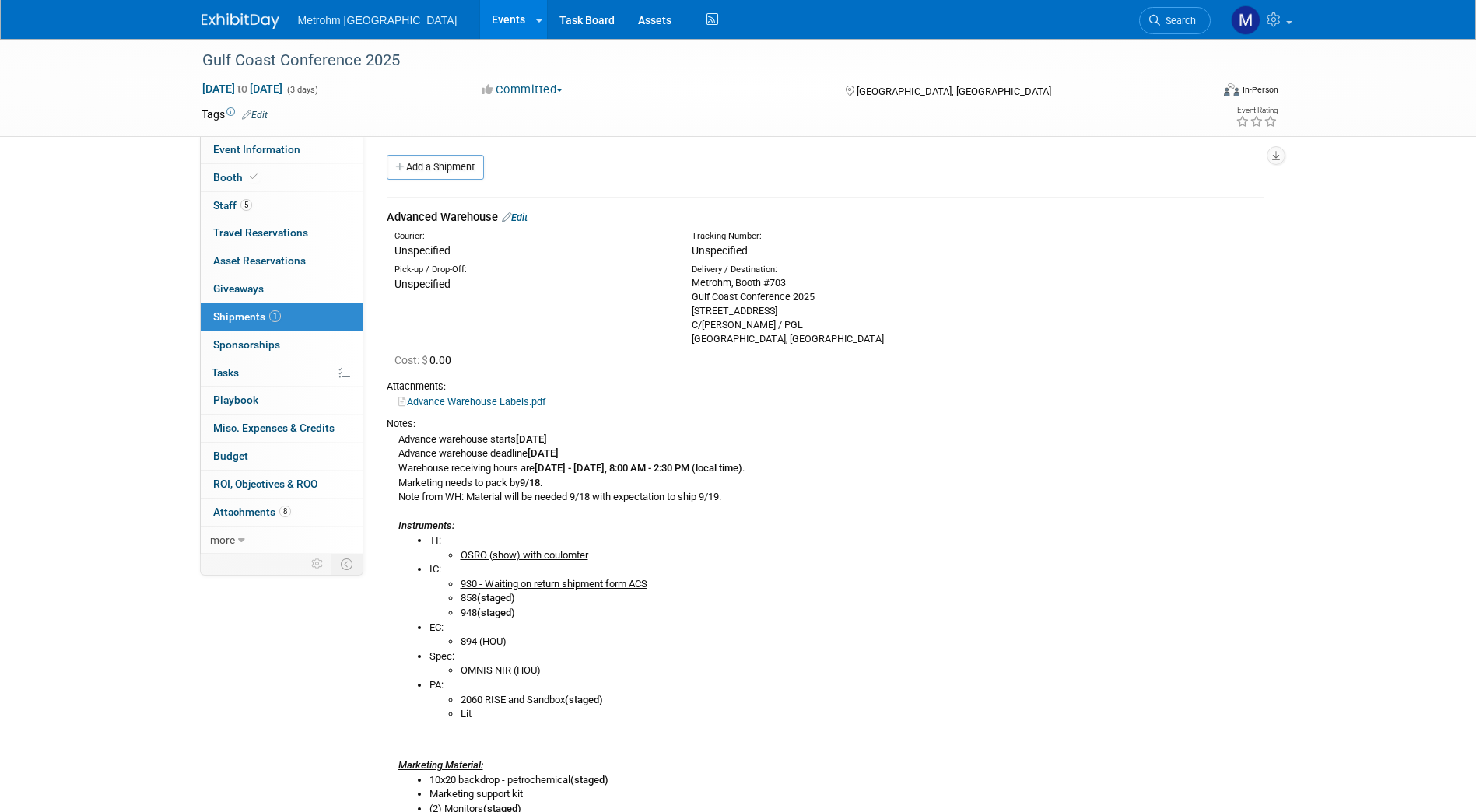
scroll to position [1, 0]
click at [522, 213] on link "Edit" at bounding box center [515, 219] width 25 height 12
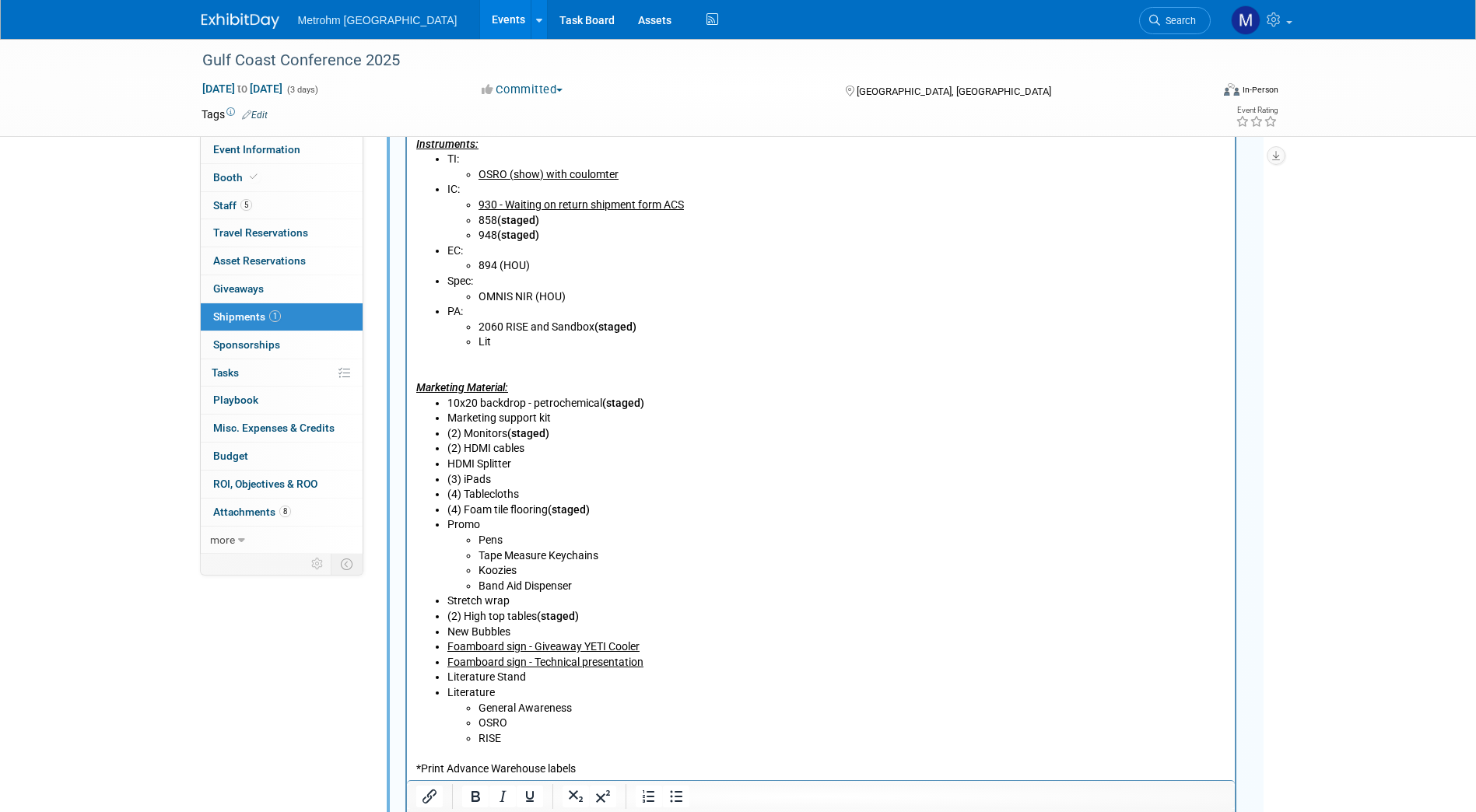
scroll to position [766, 0]
click at [562, 432] on li "(2) Monitors (staged)" at bounding box center [836, 433] width 778 height 15
click at [569, 427] on li "(2) Monitors (staged)" at bounding box center [836, 433] width 778 height 15
click at [548, 434] on b "(staged)" at bounding box center [527, 432] width 42 height 13
click at [543, 435] on b "(staged)" at bounding box center [527, 432] width 42 height 13
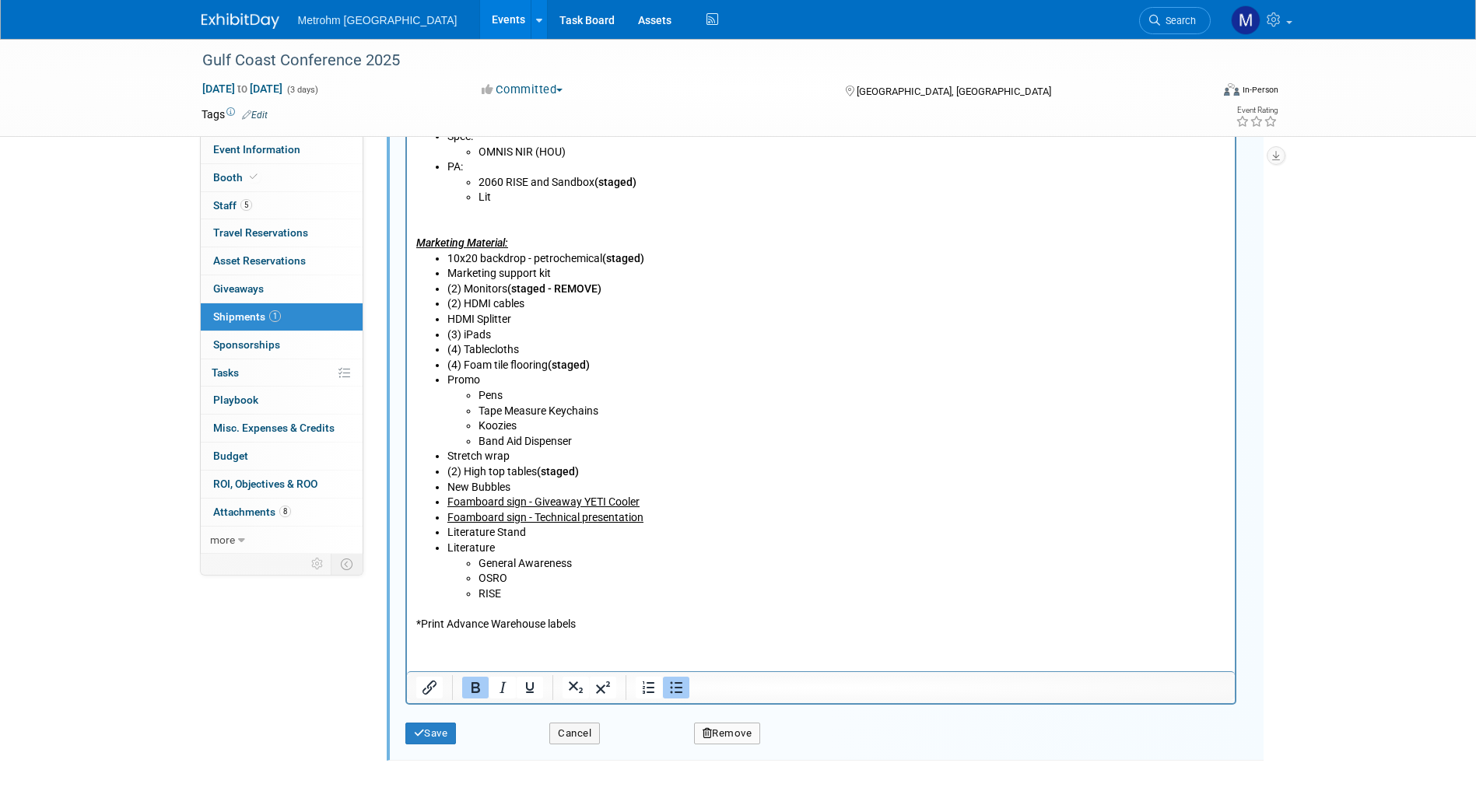
scroll to position [910, 0]
click at [445, 735] on button "Save" at bounding box center [430, 733] width 51 height 22
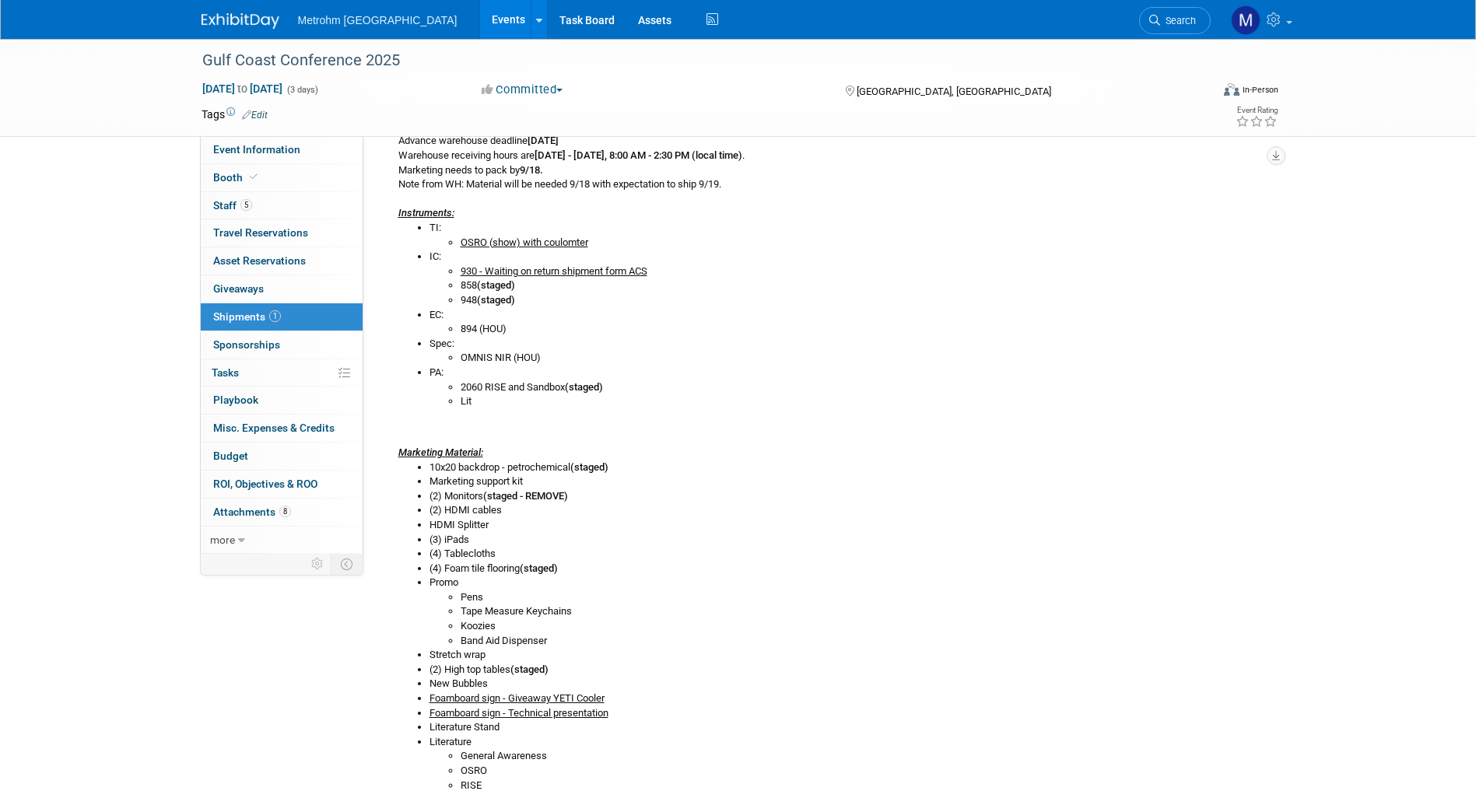
scroll to position [318, 0]
click at [249, 16] on img at bounding box center [240, 21] width 78 height 15
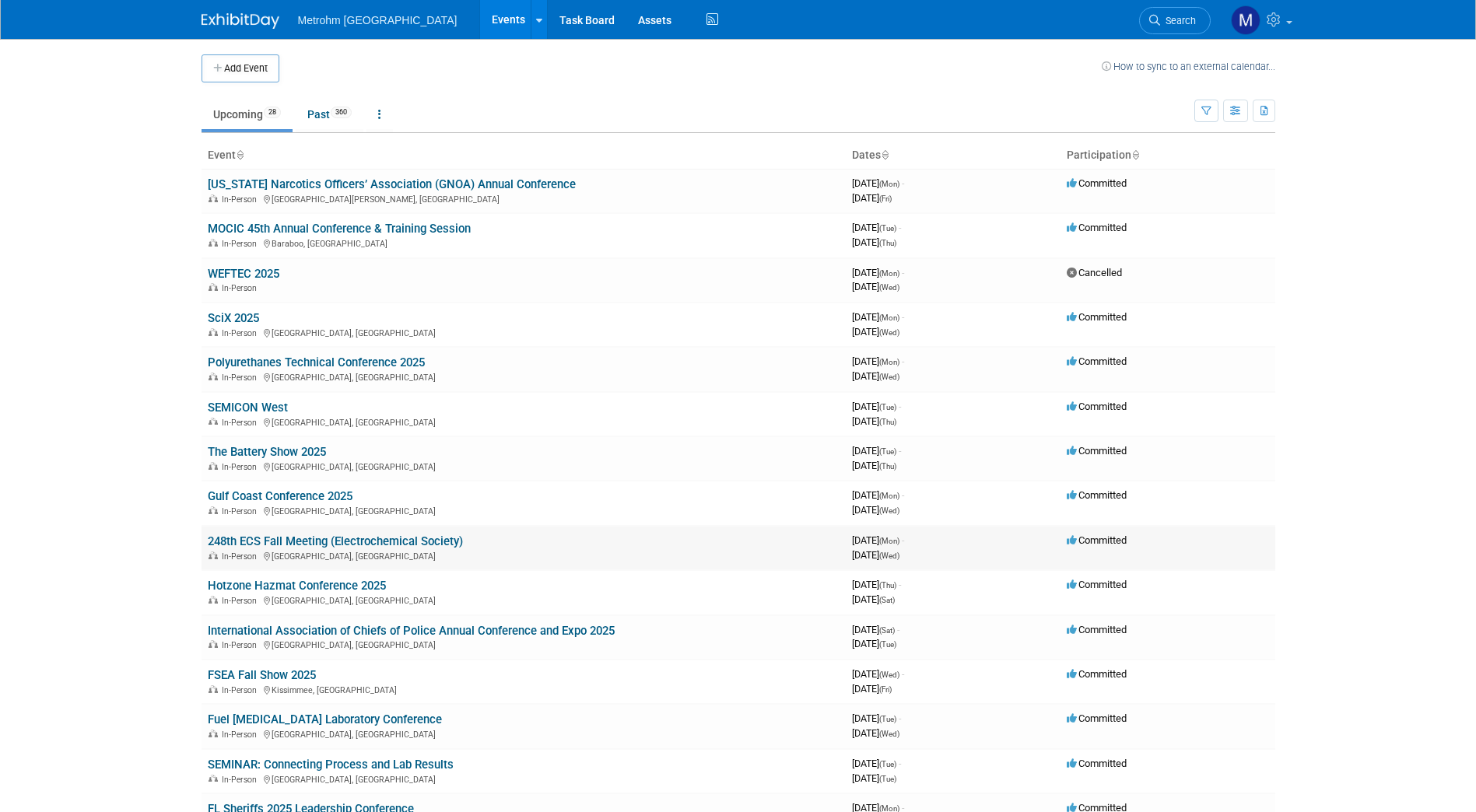
click at [271, 543] on link "248th ECS Fall Meeting (Electrochemical Society)" at bounding box center [335, 541] width 255 height 14
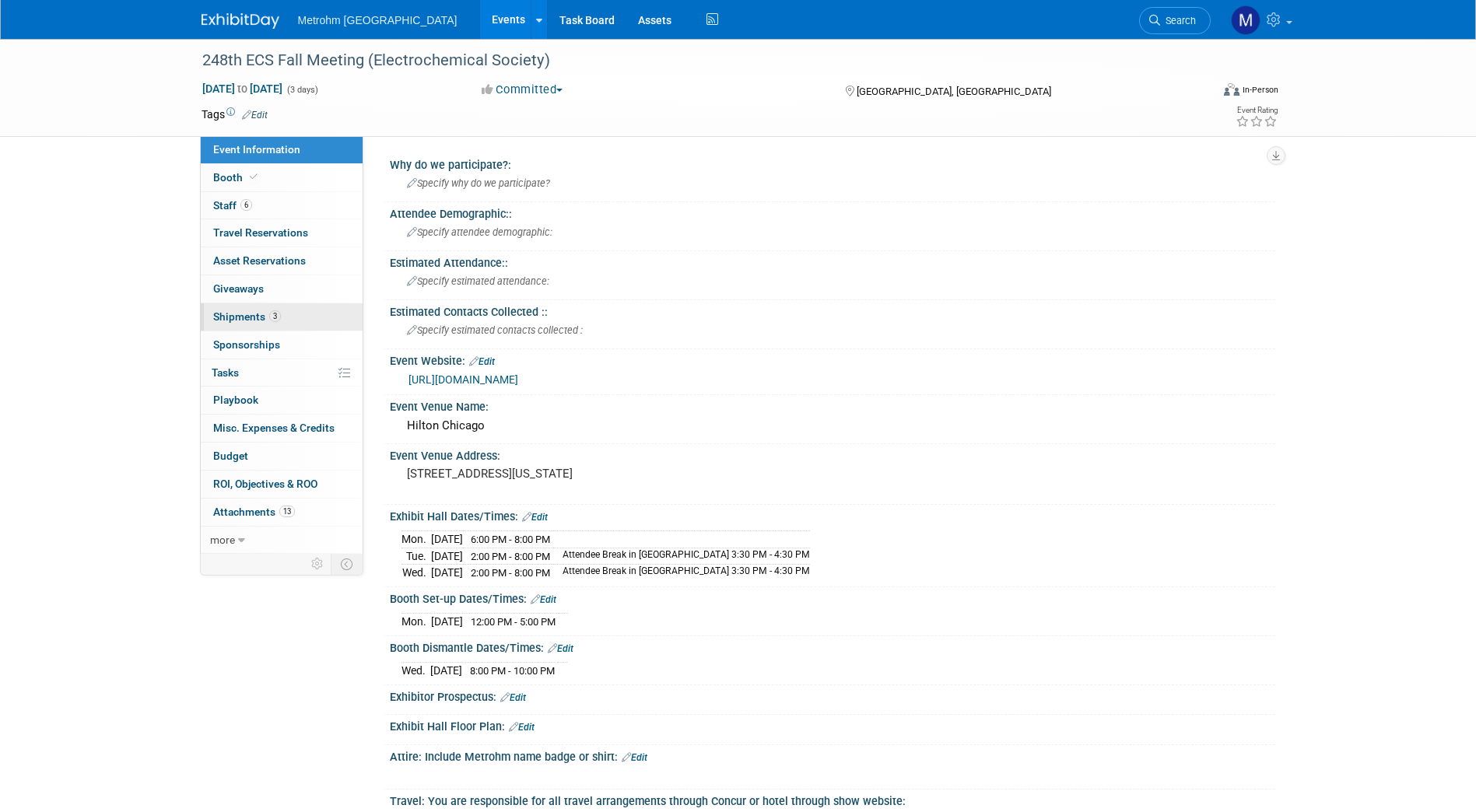
click at [275, 313] on span "3" at bounding box center [275, 316] width 12 height 12
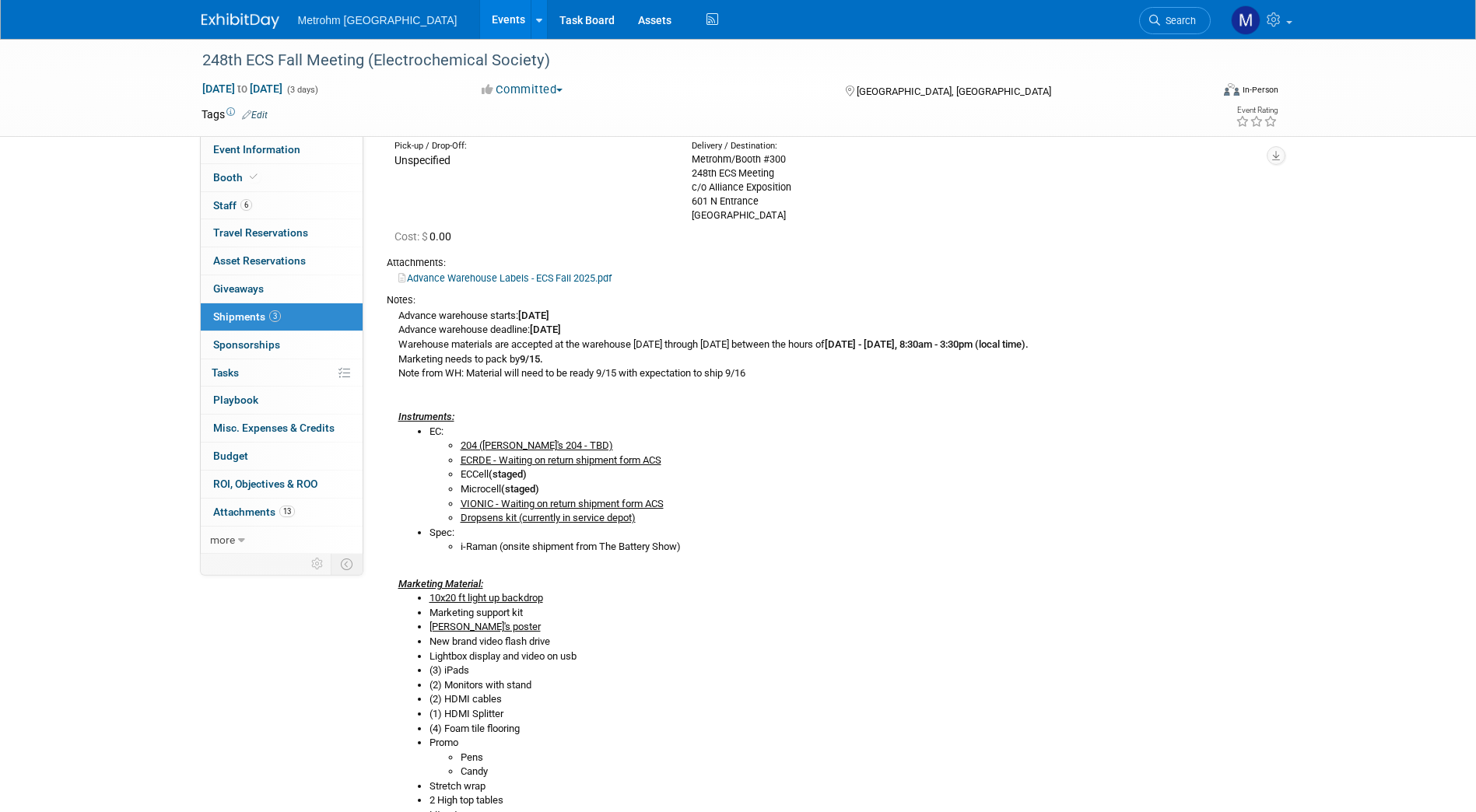
scroll to position [127, 0]
click at [52, 548] on div "248th ECS Fall Meeting (Electrochemical Society) [DATE] to [DATE] (3 days) [DAT…" at bounding box center [738, 799] width 1476 height 1773
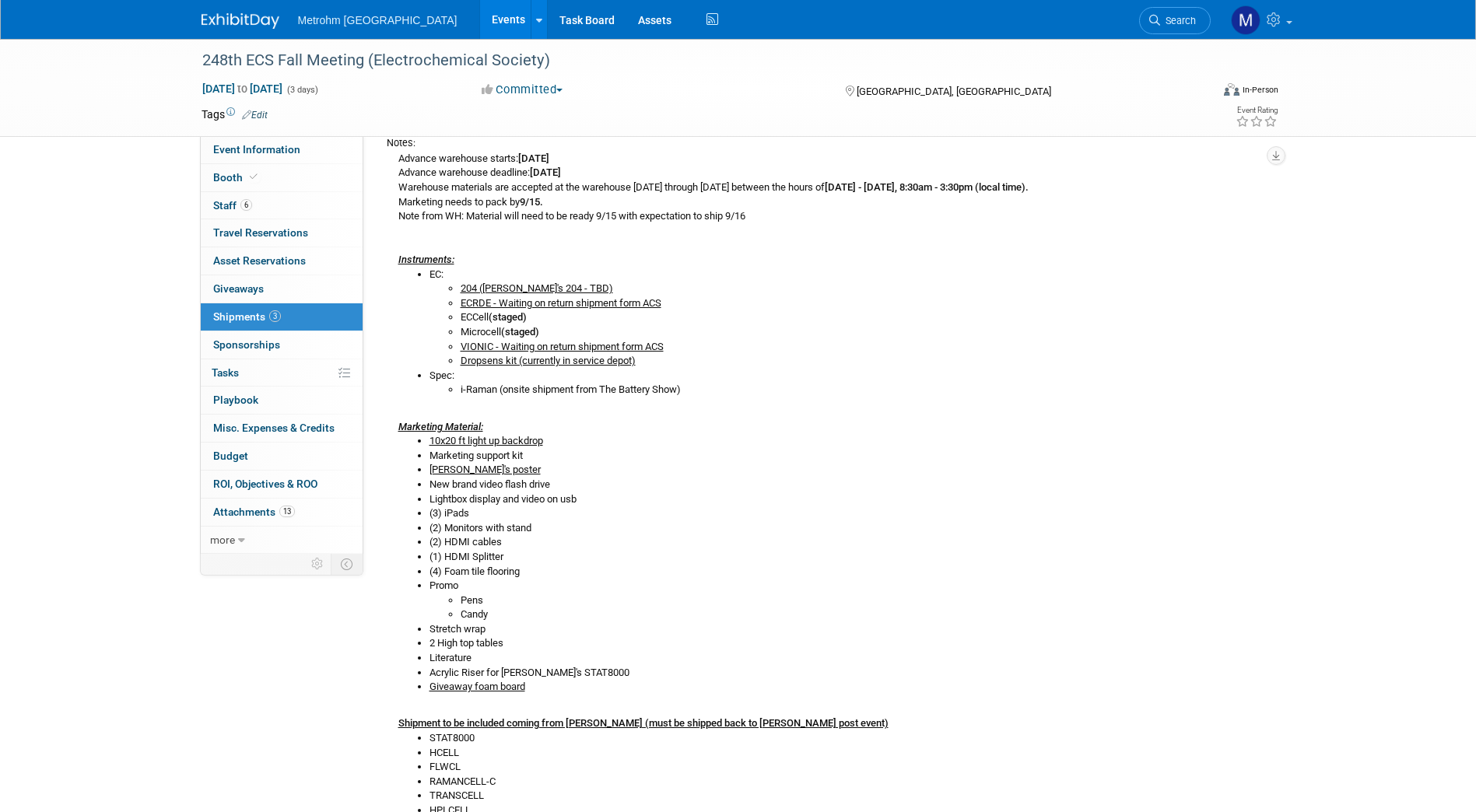
scroll to position [285, 0]
click at [283, 150] on span "Event Information" at bounding box center [256, 149] width 87 height 13
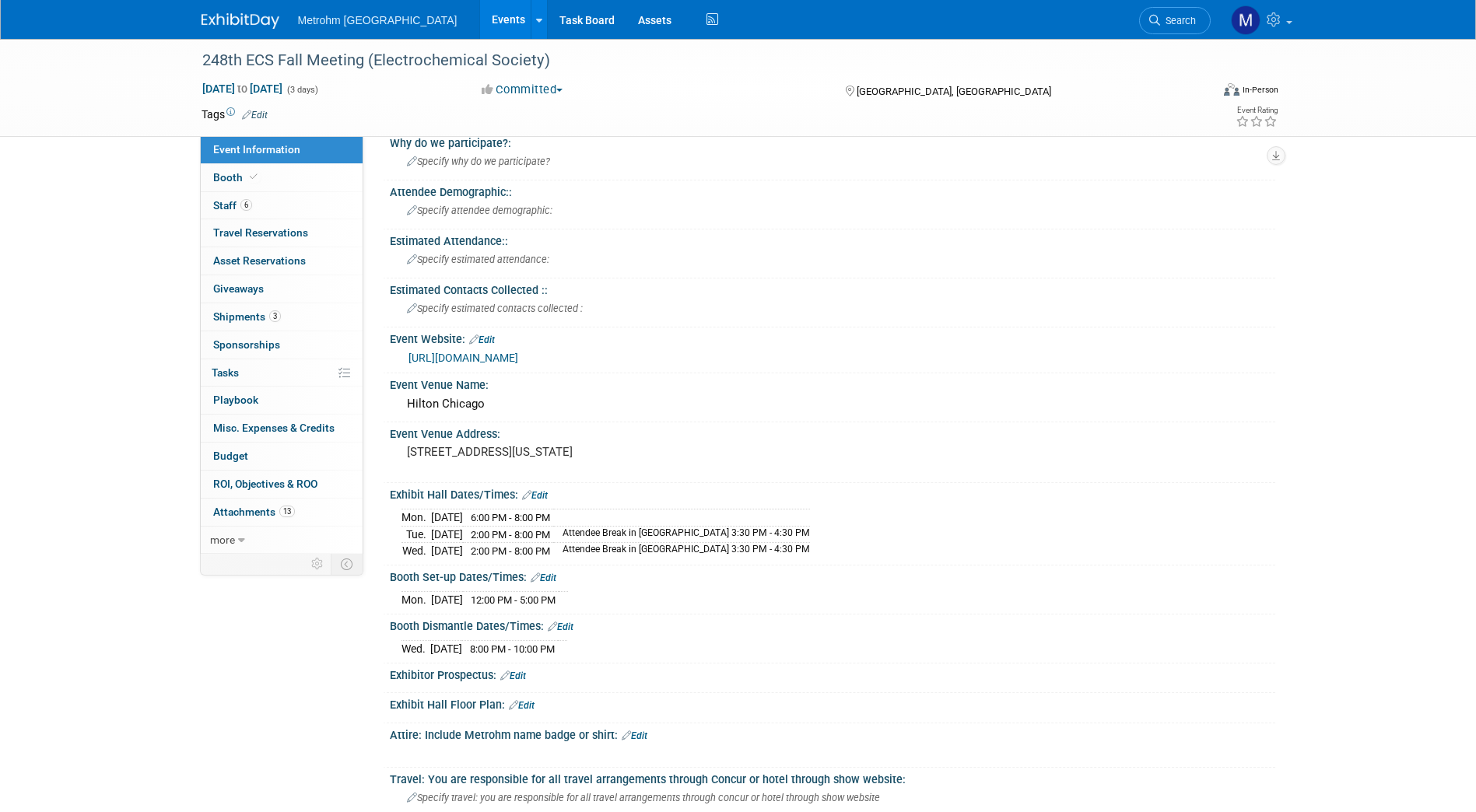
scroll to position [0, 0]
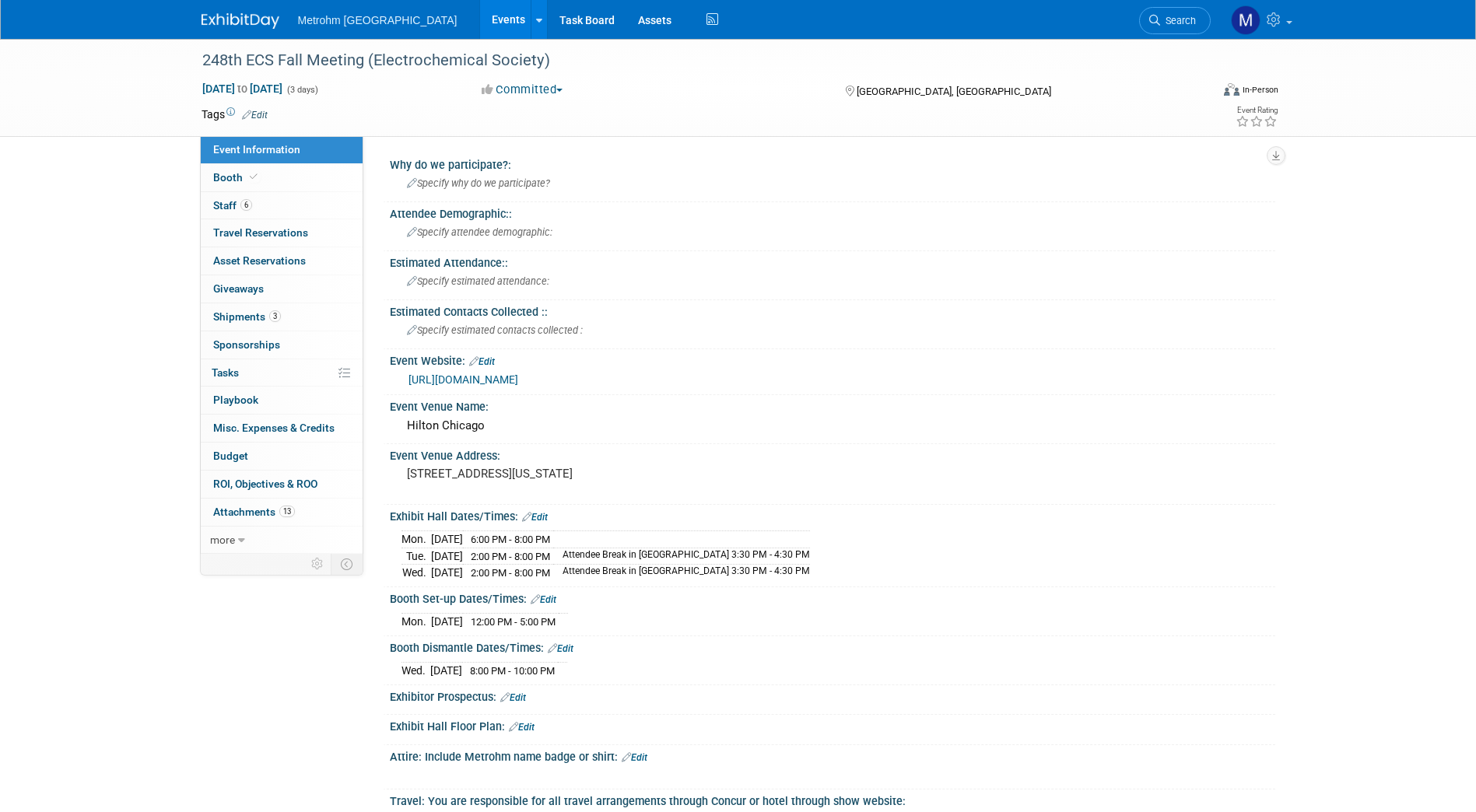
click at [269, 27] on img at bounding box center [240, 21] width 78 height 15
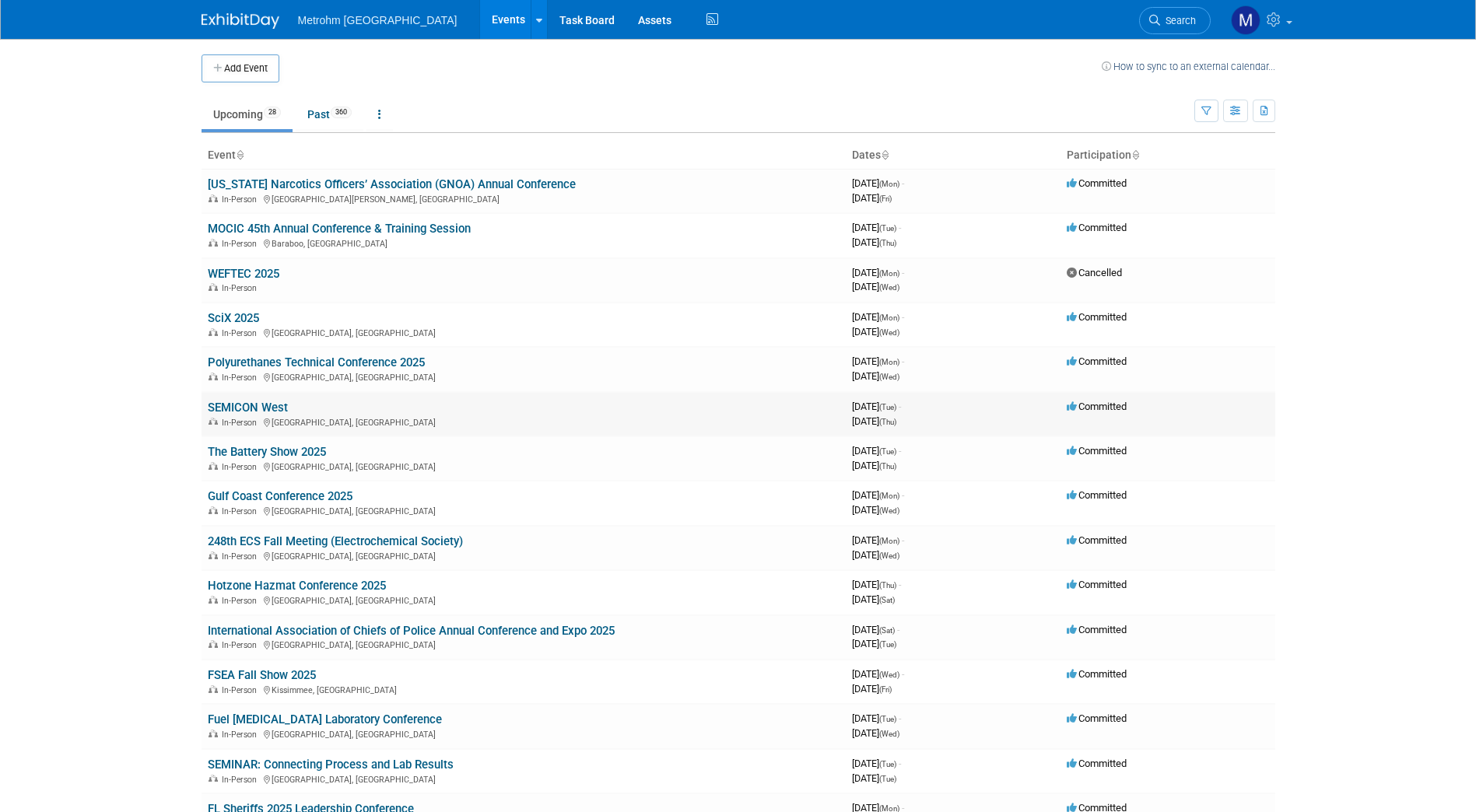
click at [258, 401] on link "SEMICON West" at bounding box center [248, 408] width 80 height 14
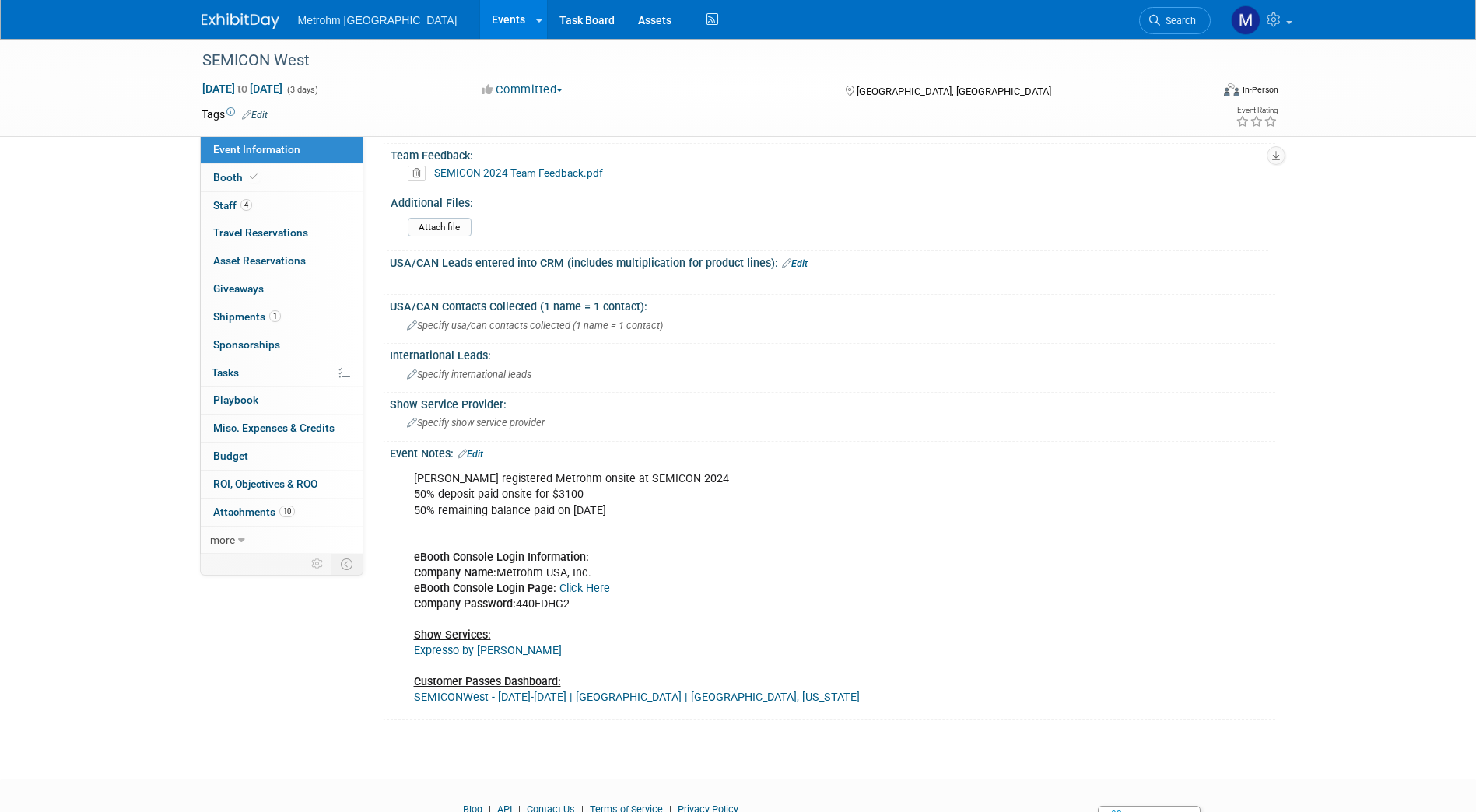
scroll to position [879, 0]
click at [290, 303] on link "1 Shipments 1" at bounding box center [281, 317] width 162 height 27
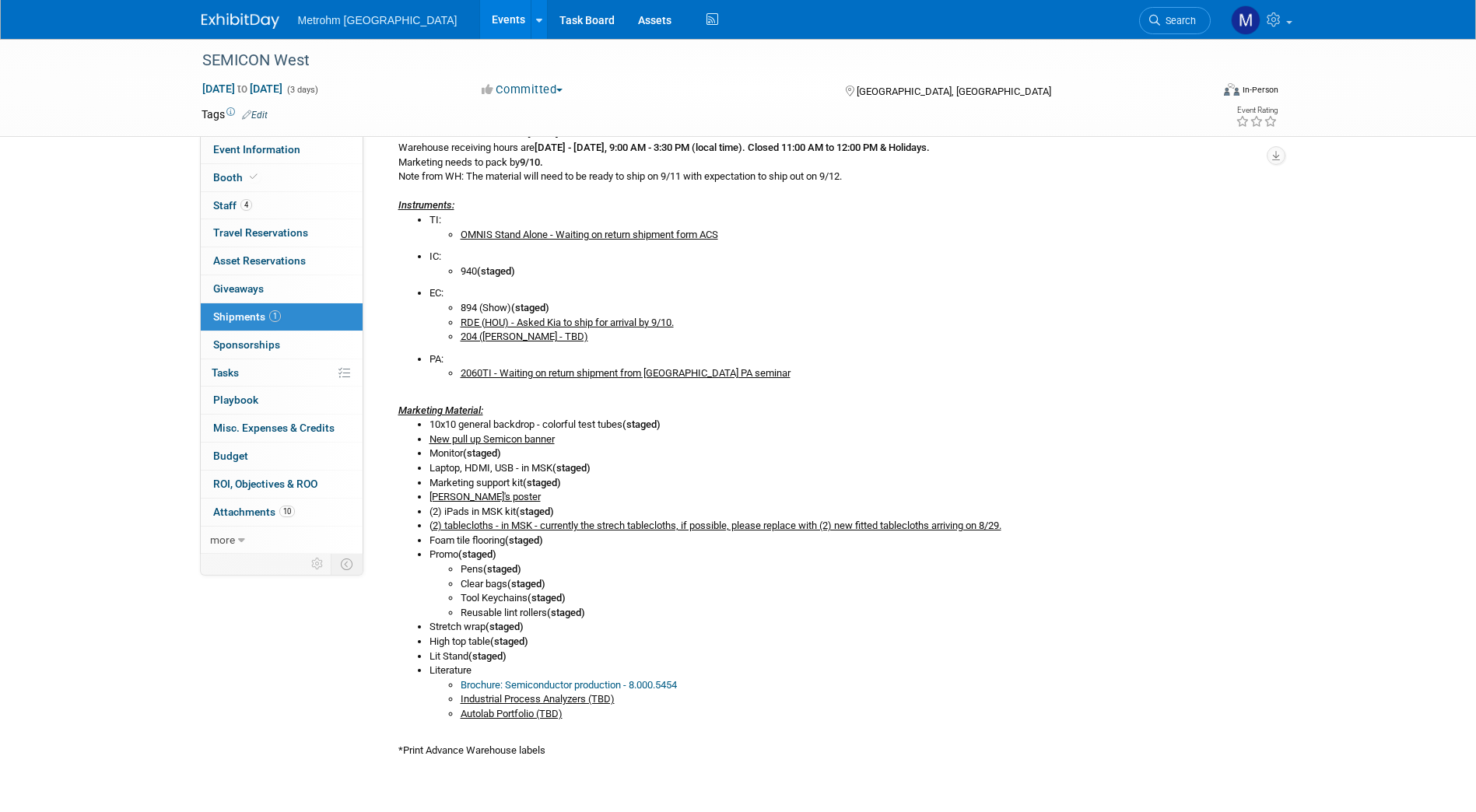
scroll to position [362, 0]
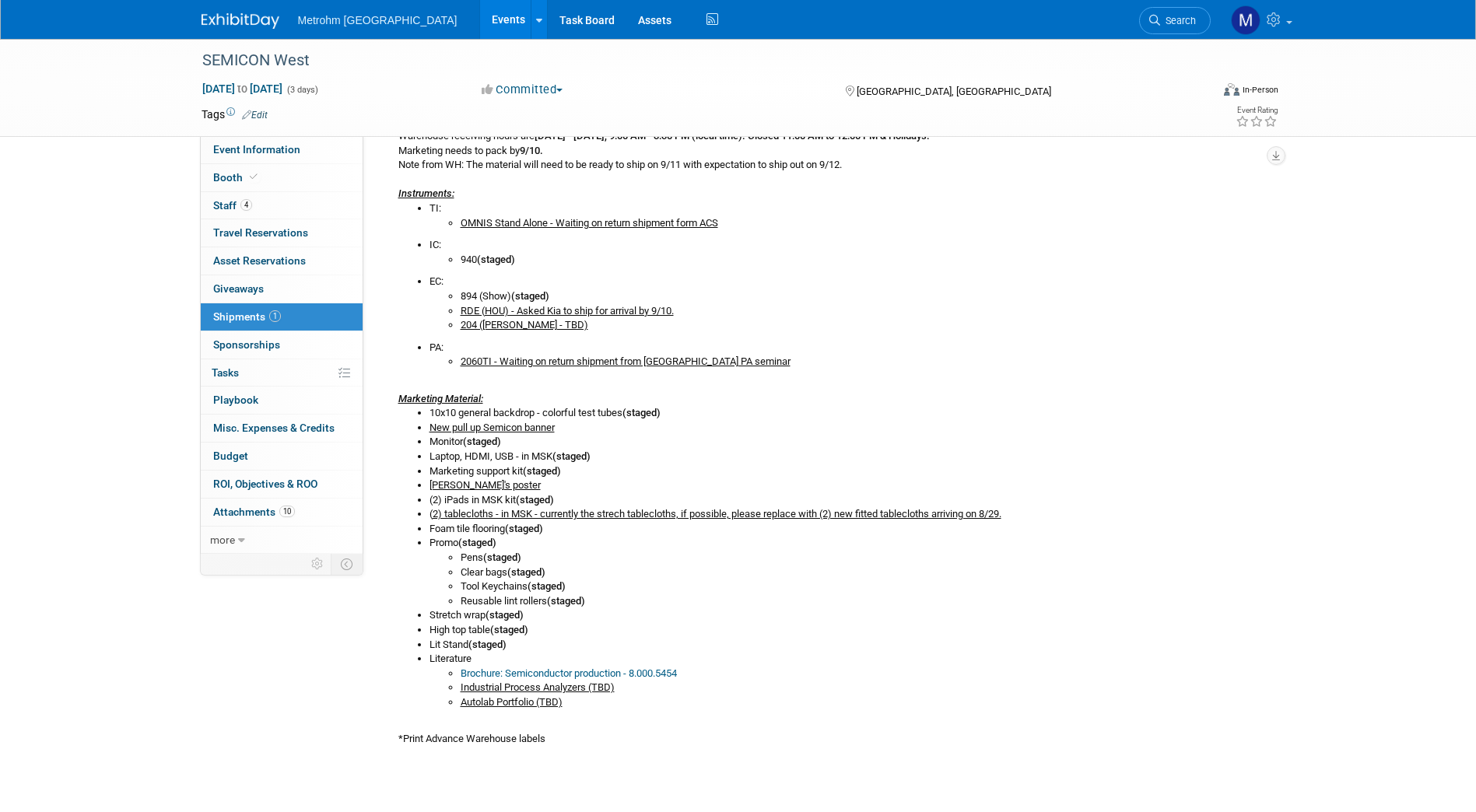
click at [540, 674] on link "Brochure: Semiconductor production - 8.000.5454" at bounding box center [569, 673] width 217 height 12
click at [1149, 628] on li "High top table (staged)" at bounding box center [847, 631] width 834 height 15
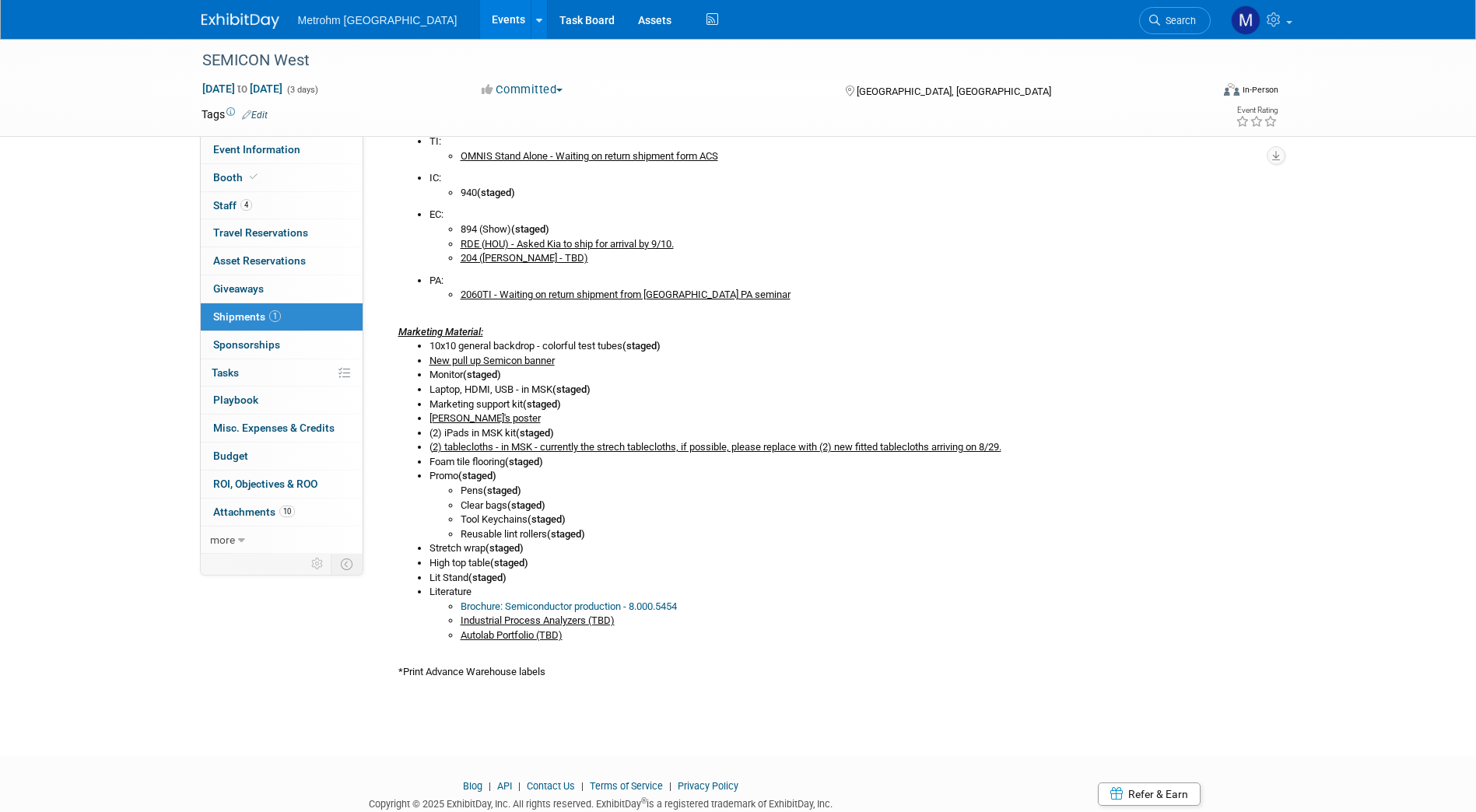
scroll to position [435, 0]
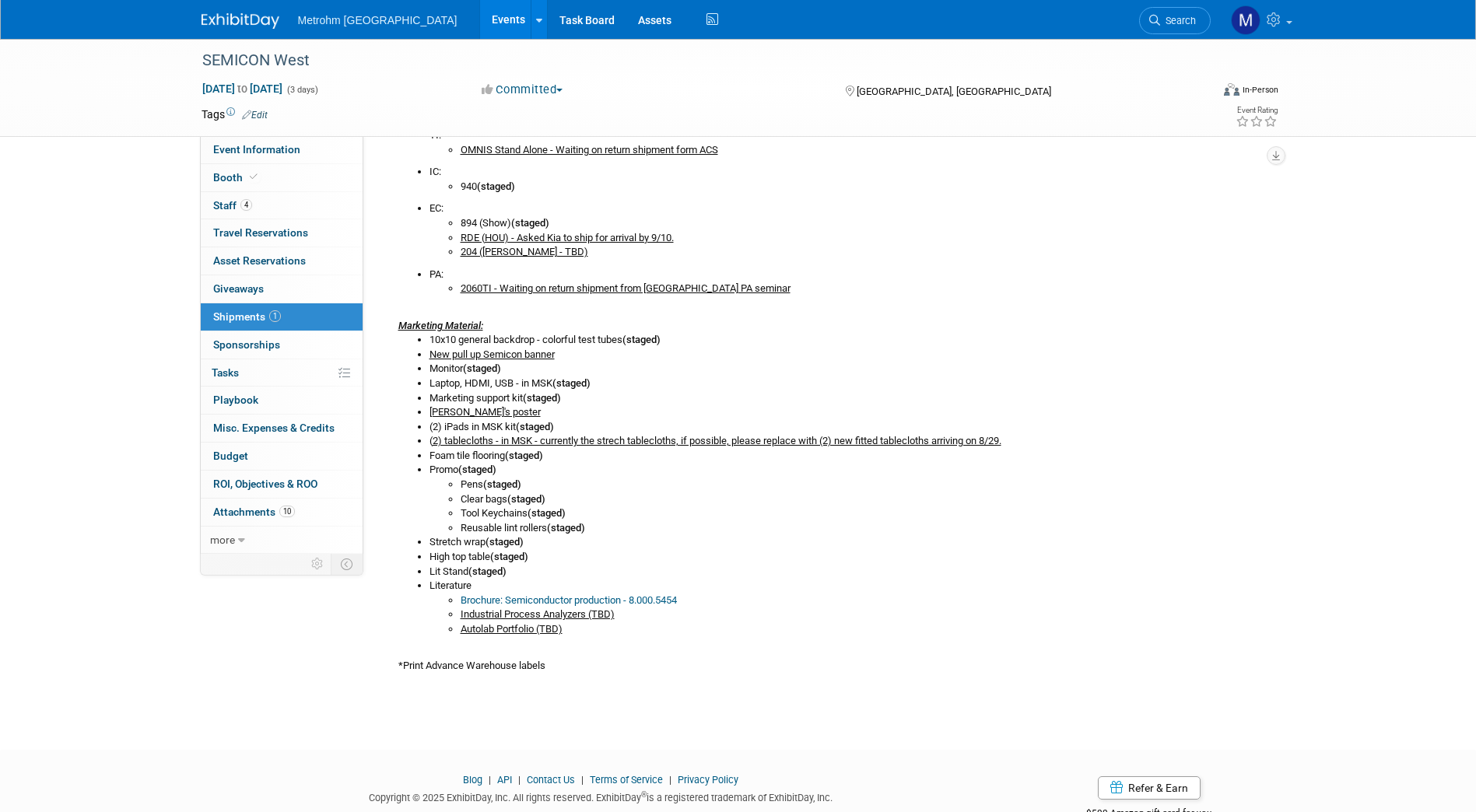
click at [623, 496] on li "Clear bags (staged)" at bounding box center [862, 500] width 803 height 15
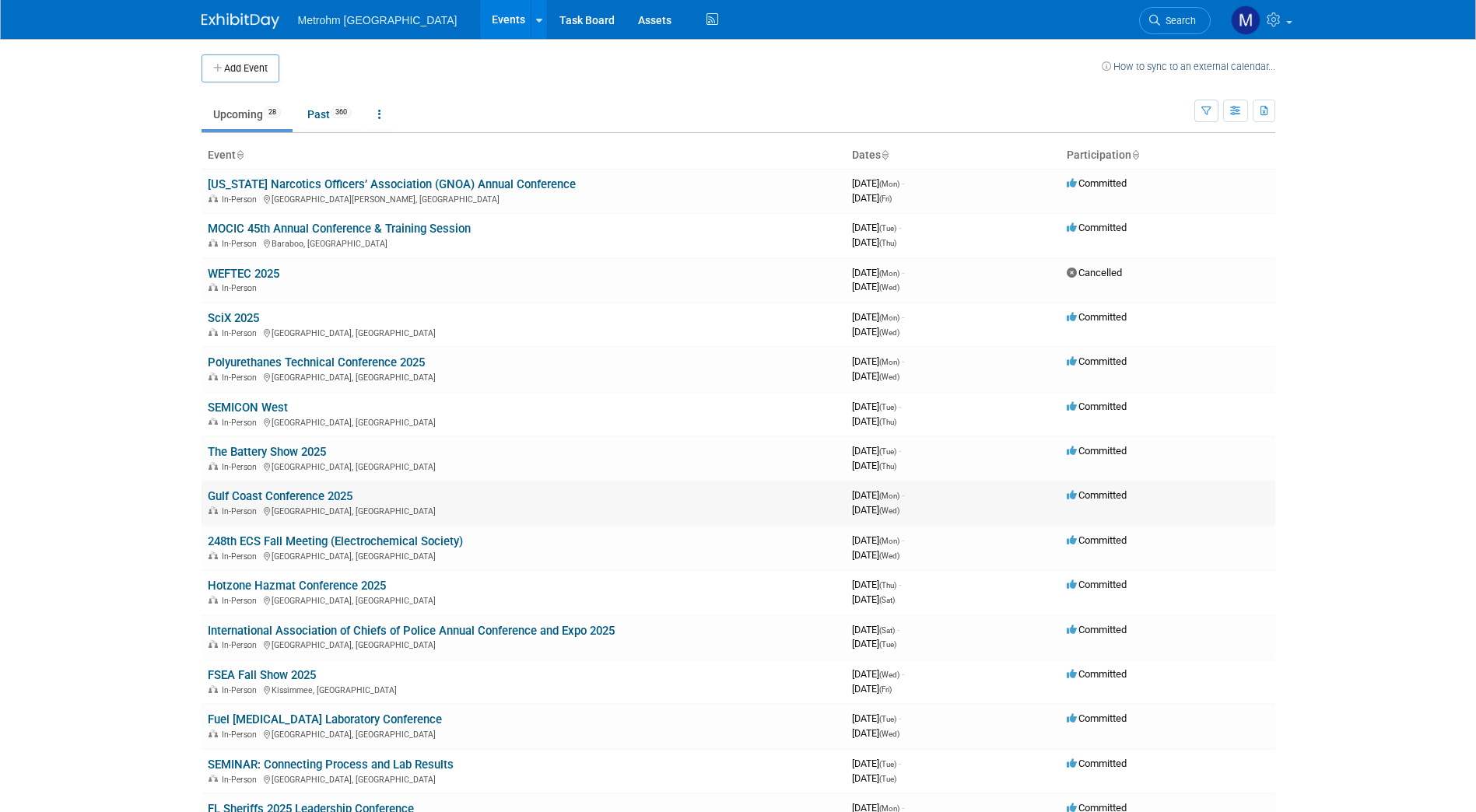
click at [286, 498] on link "Gulf Coast Conference 2025" at bounding box center [281, 496] width 145 height 14
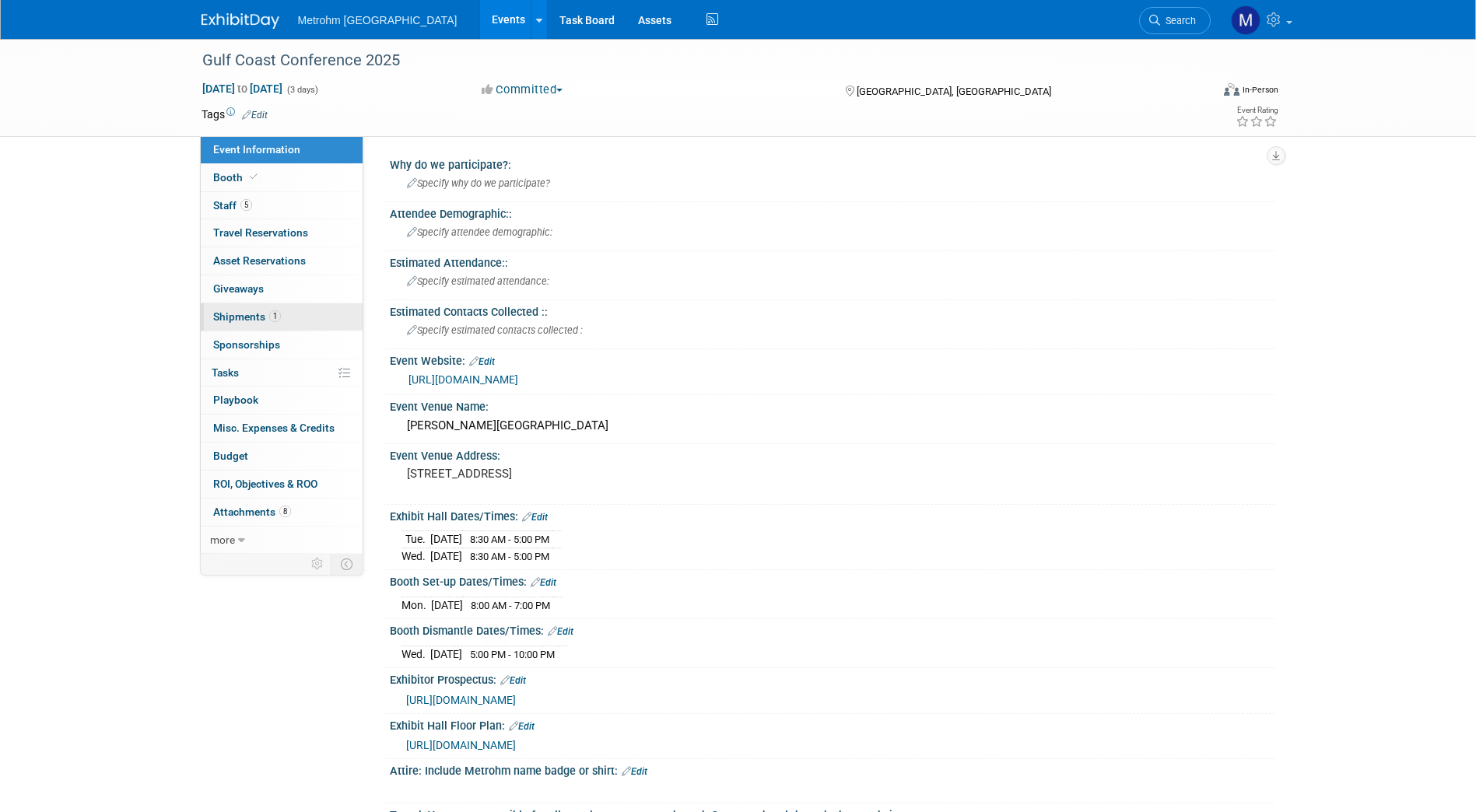
click at [300, 308] on link "1 Shipments 1" at bounding box center [281, 317] width 162 height 27
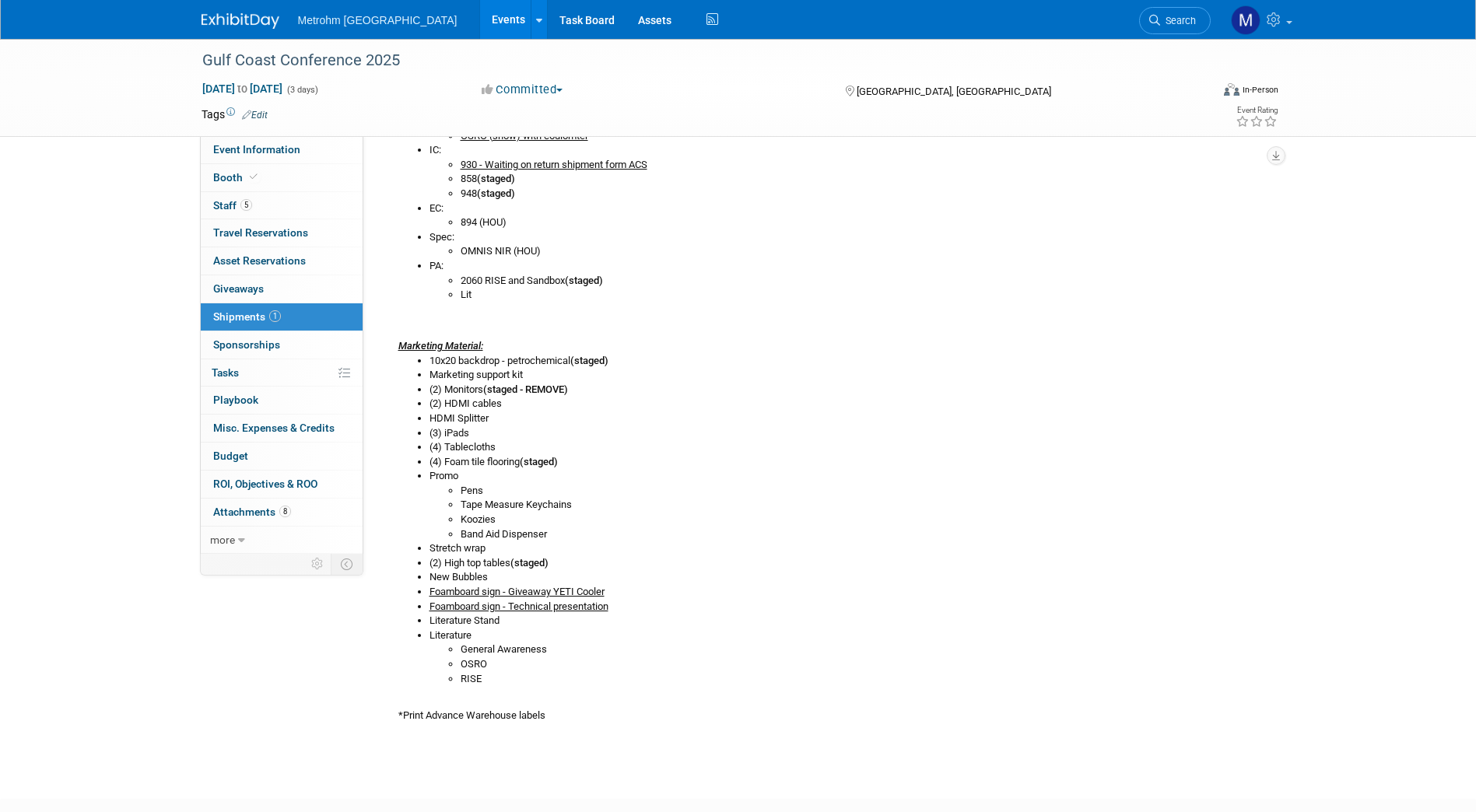
scroll to position [422, 0]
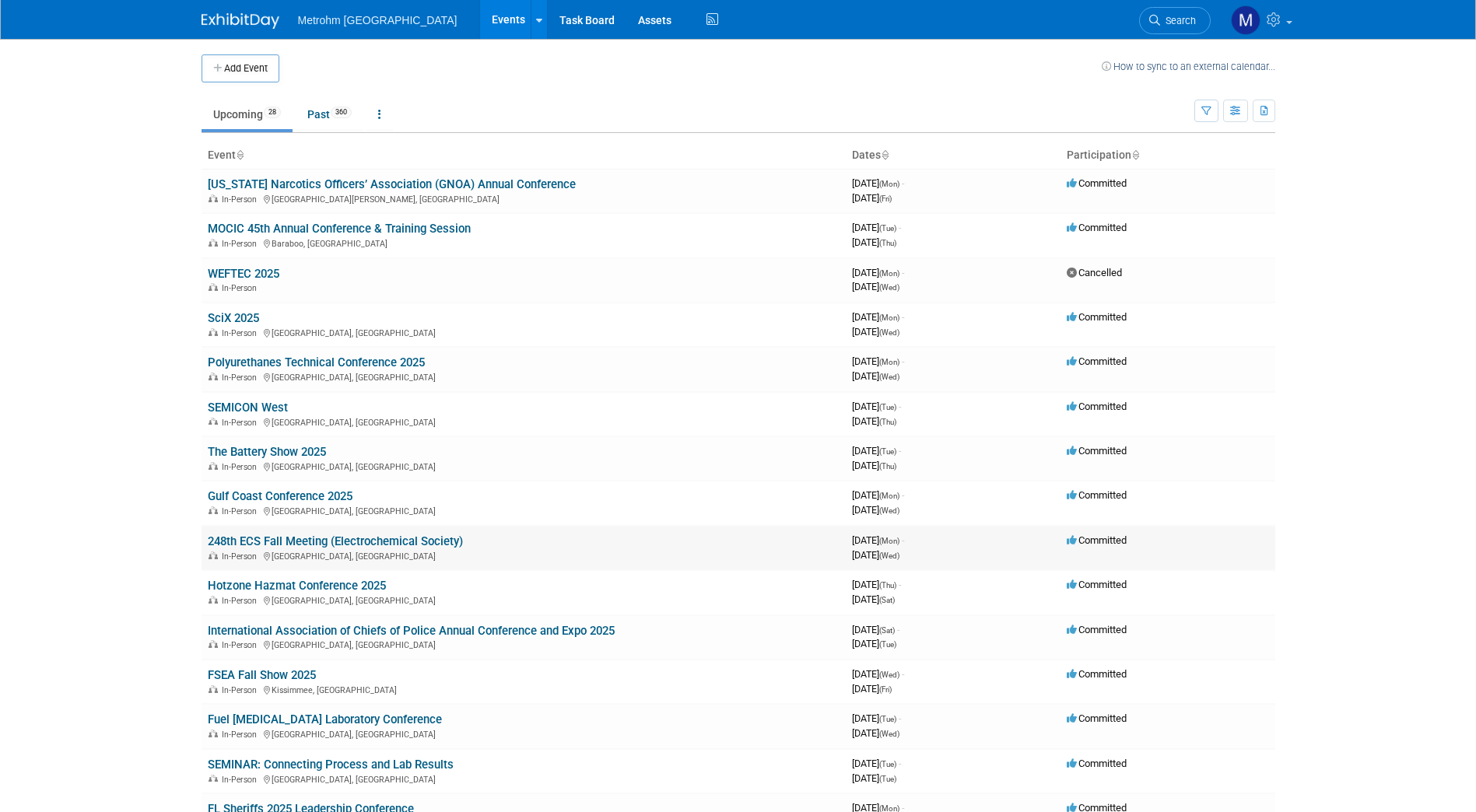
click at [273, 537] on link "248th ECS Fall Meeting (Electrochemical Society)" at bounding box center [335, 541] width 255 height 14
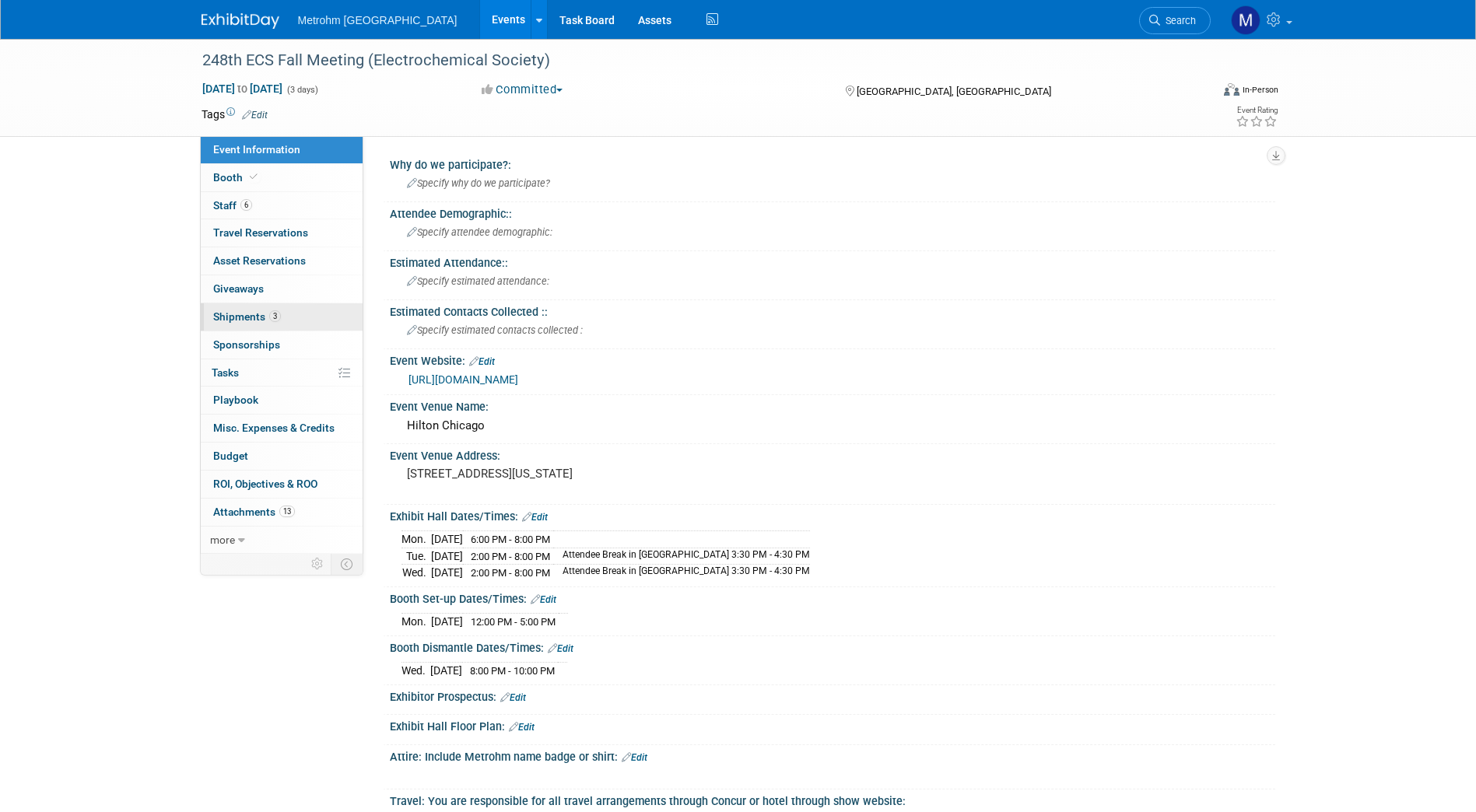
click at [228, 314] on span "Shipments 3" at bounding box center [247, 316] width 67 height 13
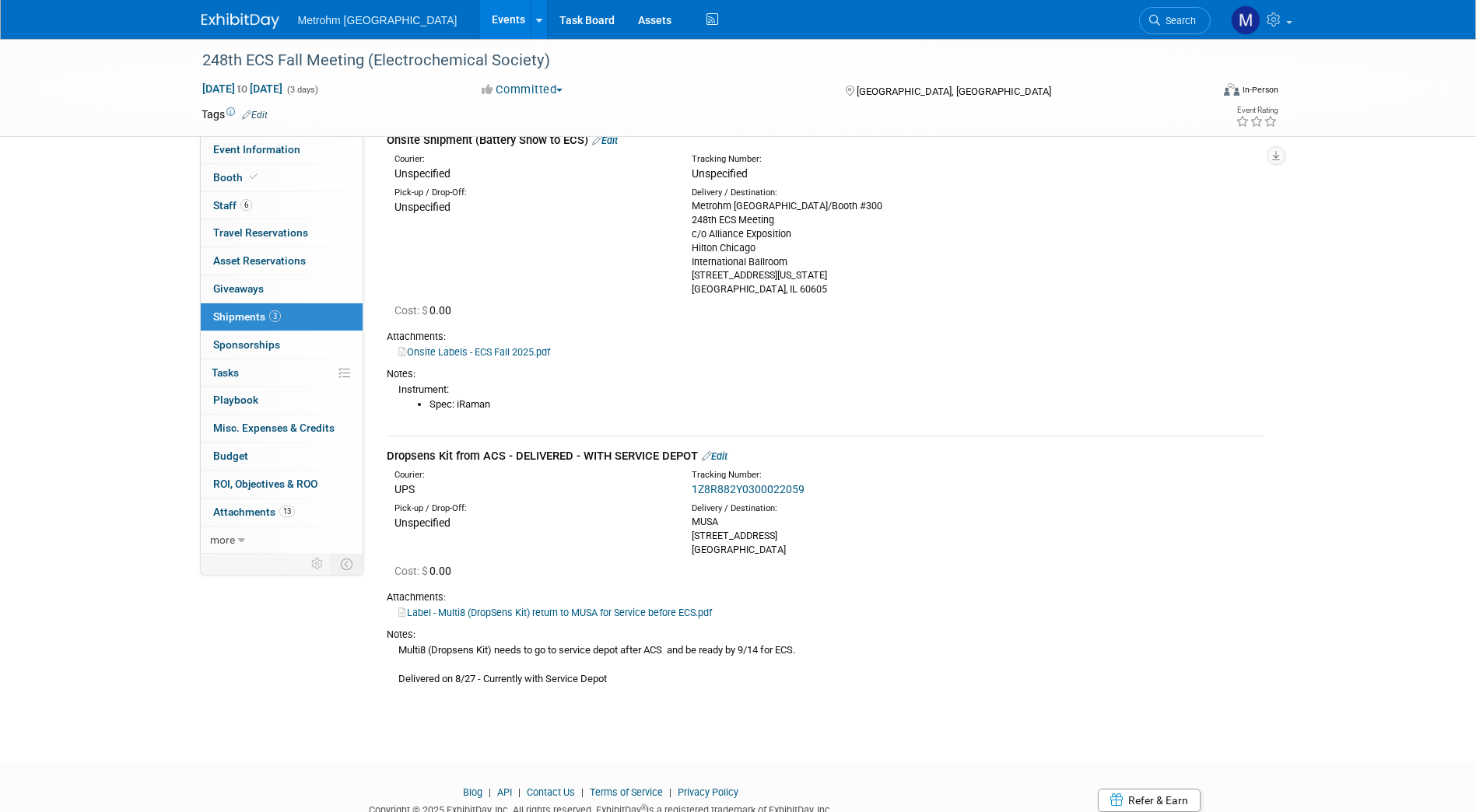
scroll to position [1078, 0]
click at [286, 162] on link "Event Information" at bounding box center [281, 150] width 162 height 27
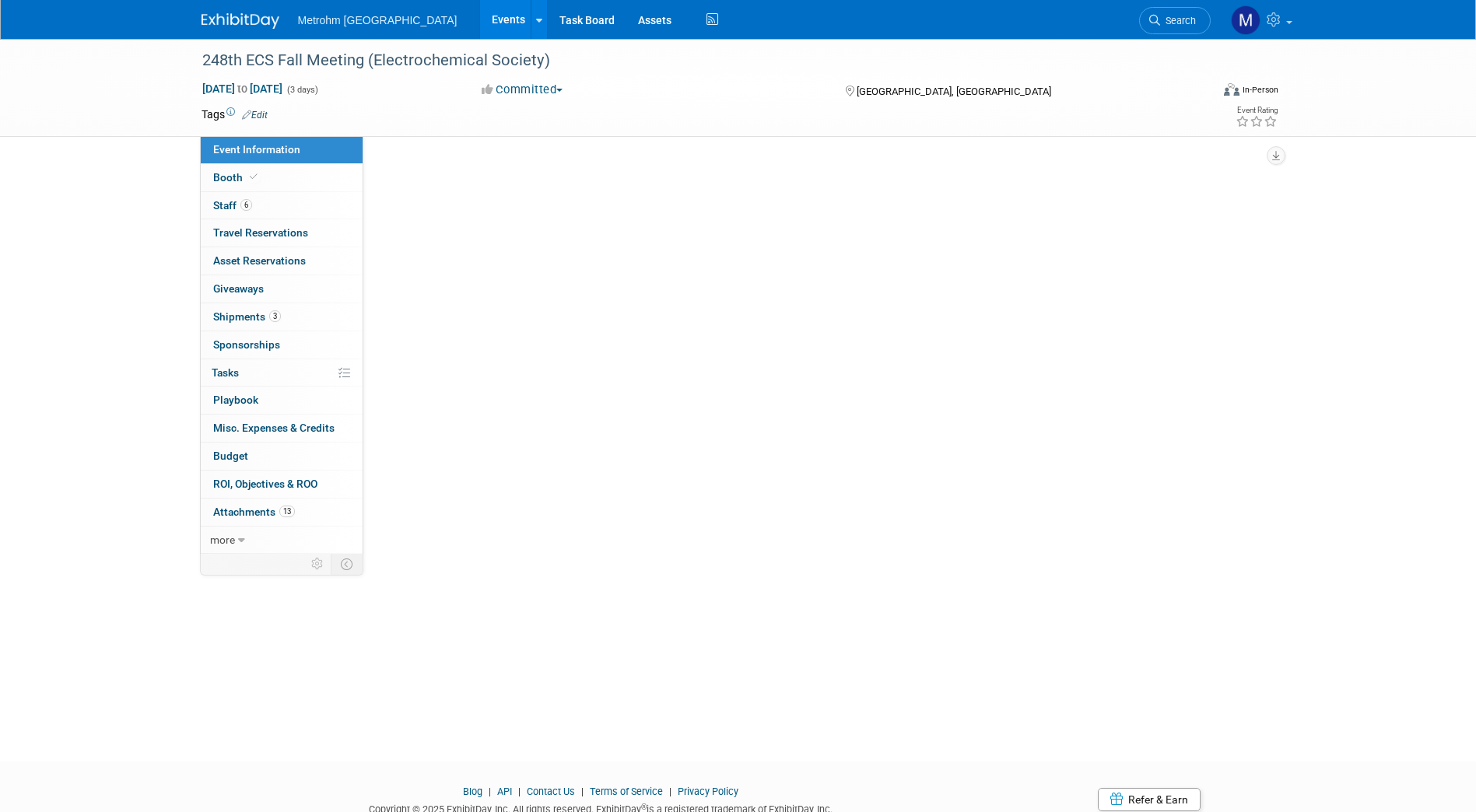
scroll to position [0, 0]
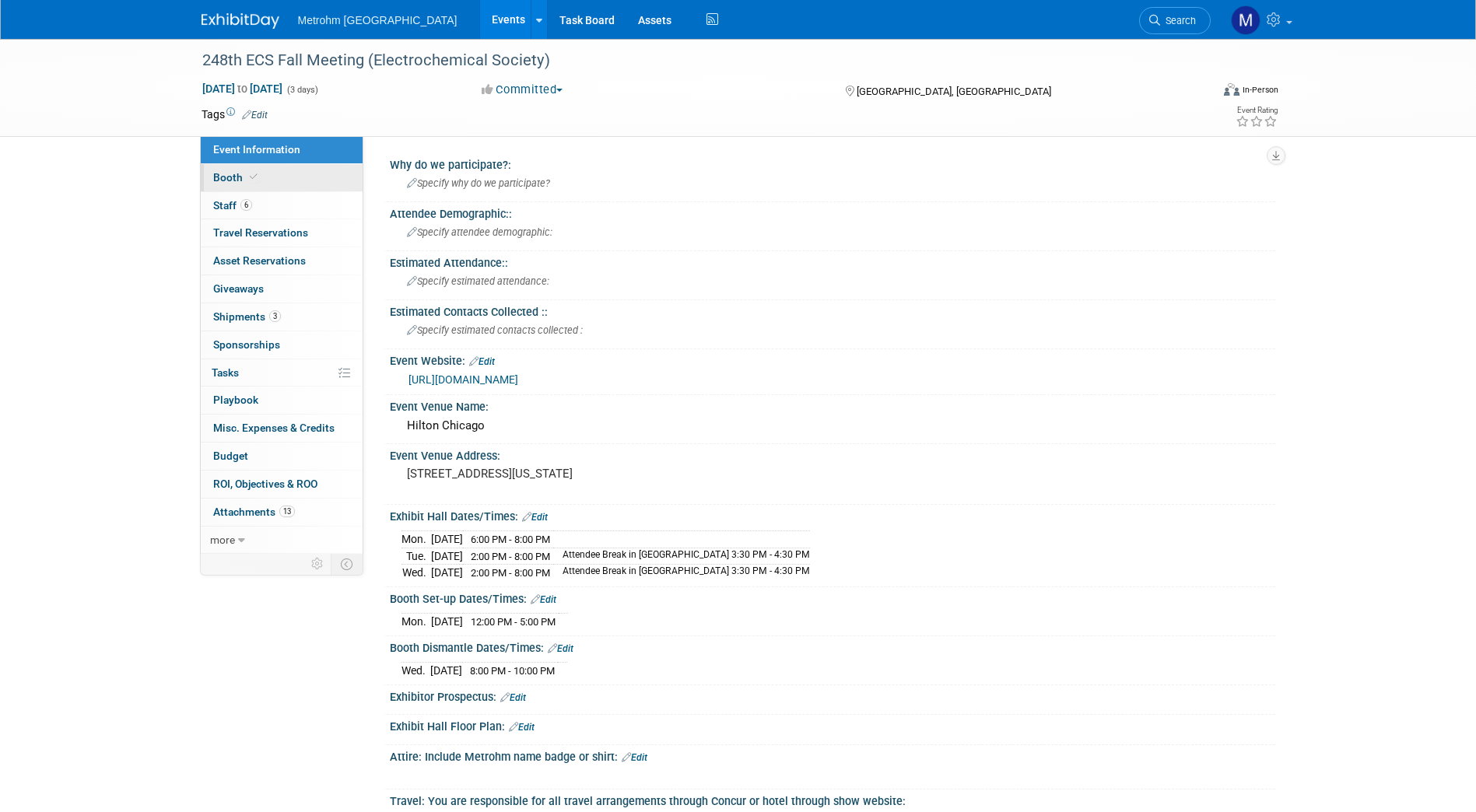
click at [281, 175] on link "Booth" at bounding box center [281, 178] width 162 height 27
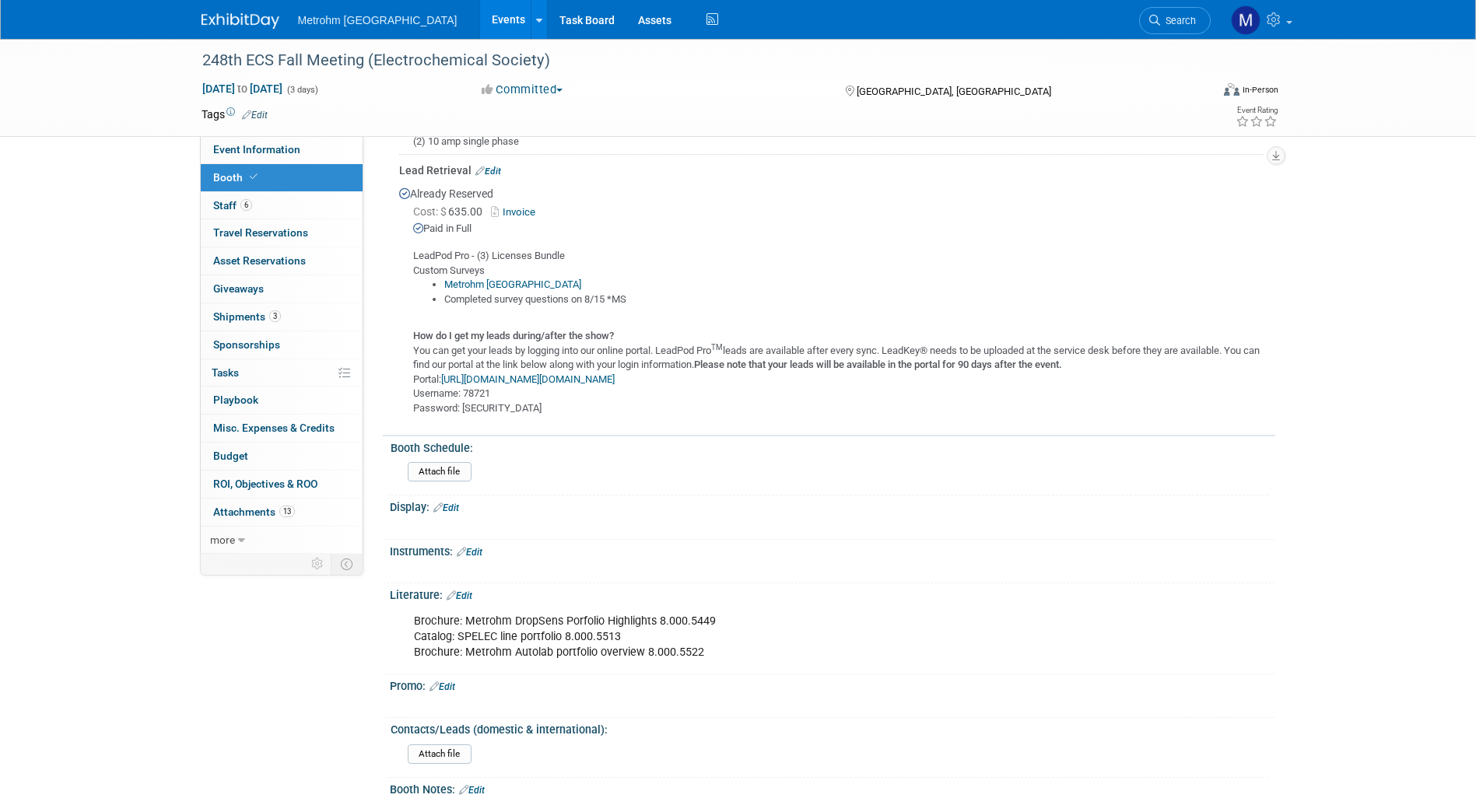
scroll to position [633, 0]
click at [628, 640] on div "Brochure: Metrohm DropSens Porfolio Highlights 8.000.5449 Catalog: SPELEC line …" at bounding box center [753, 636] width 701 height 62
click at [632, 640] on div "Brochure: Metrohm DropSens Porfolio Highlights 8.000.5449 Catalog: SPELEC line …" at bounding box center [753, 636] width 701 height 62
click at [689, 674] on div "Promo: Edit" at bounding box center [832, 684] width 885 height 20
click at [724, 654] on div "Brochure: Metrohm DropSens Porfolio Highlights 8.000.5449 Catalog: SPELEC line …" at bounding box center [753, 636] width 701 height 62
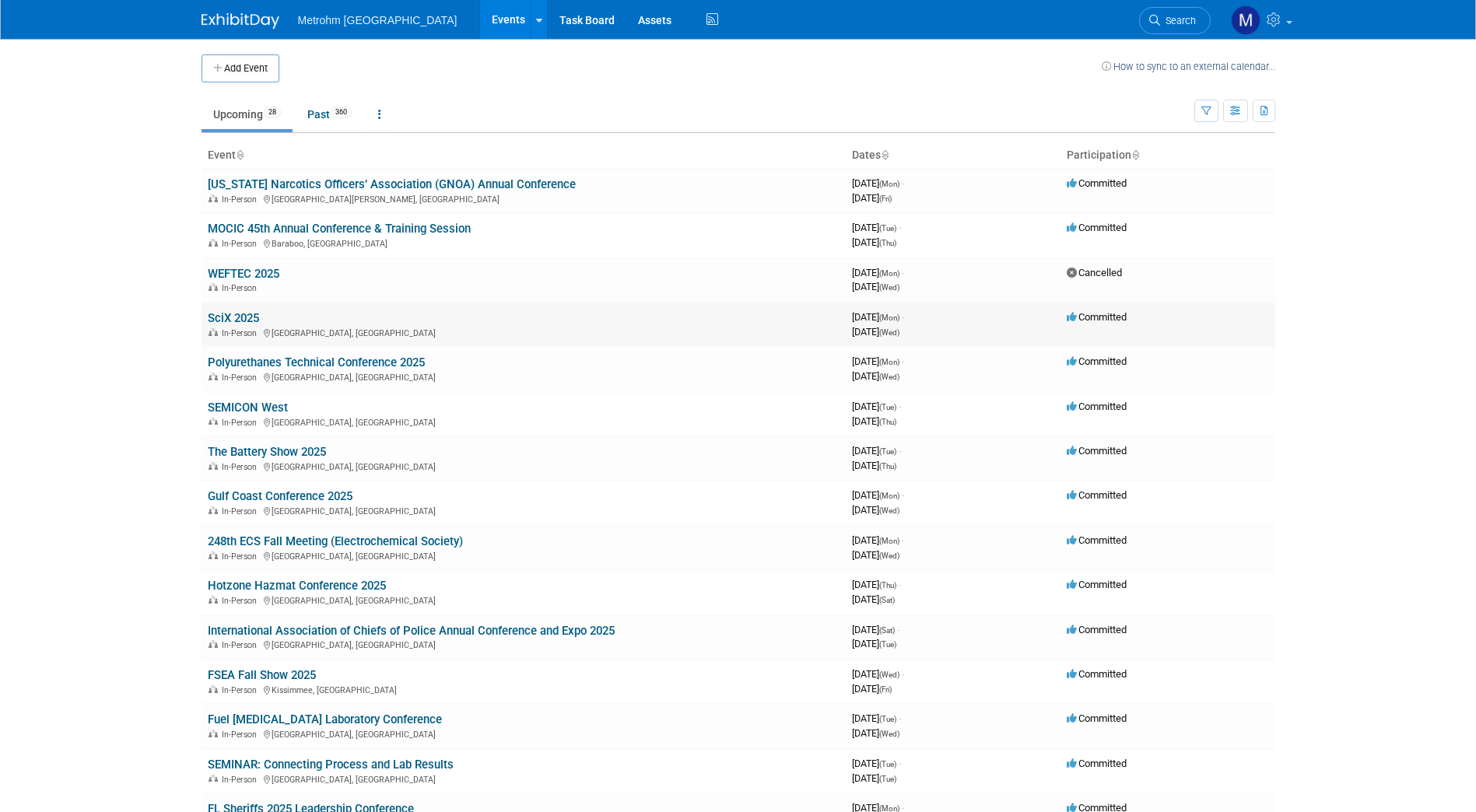
click at [239, 311] on link "SciX 2025" at bounding box center [233, 318] width 51 height 14
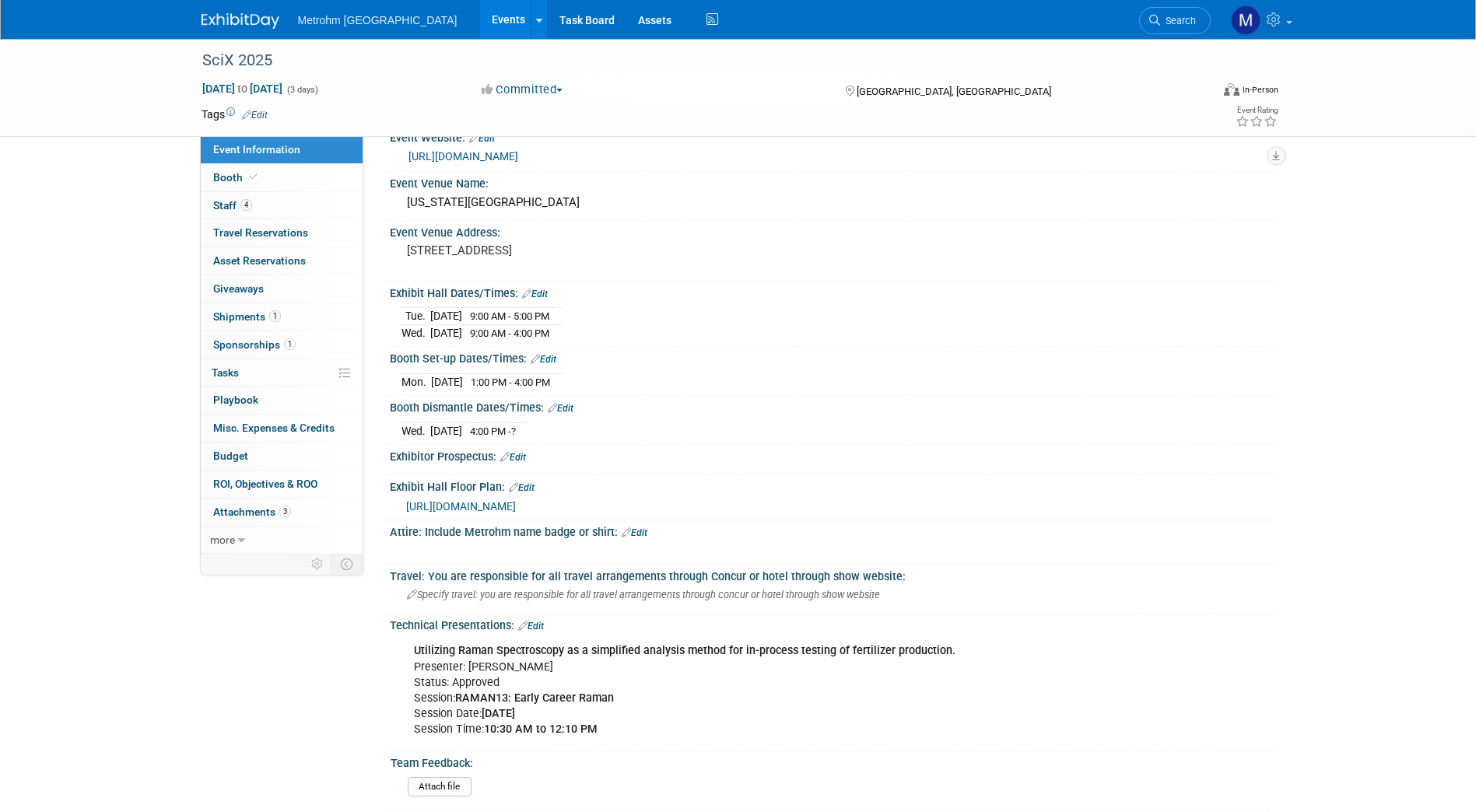
scroll to position [222, 0]
click at [284, 318] on link "1 Shipments 1" at bounding box center [281, 317] width 162 height 27
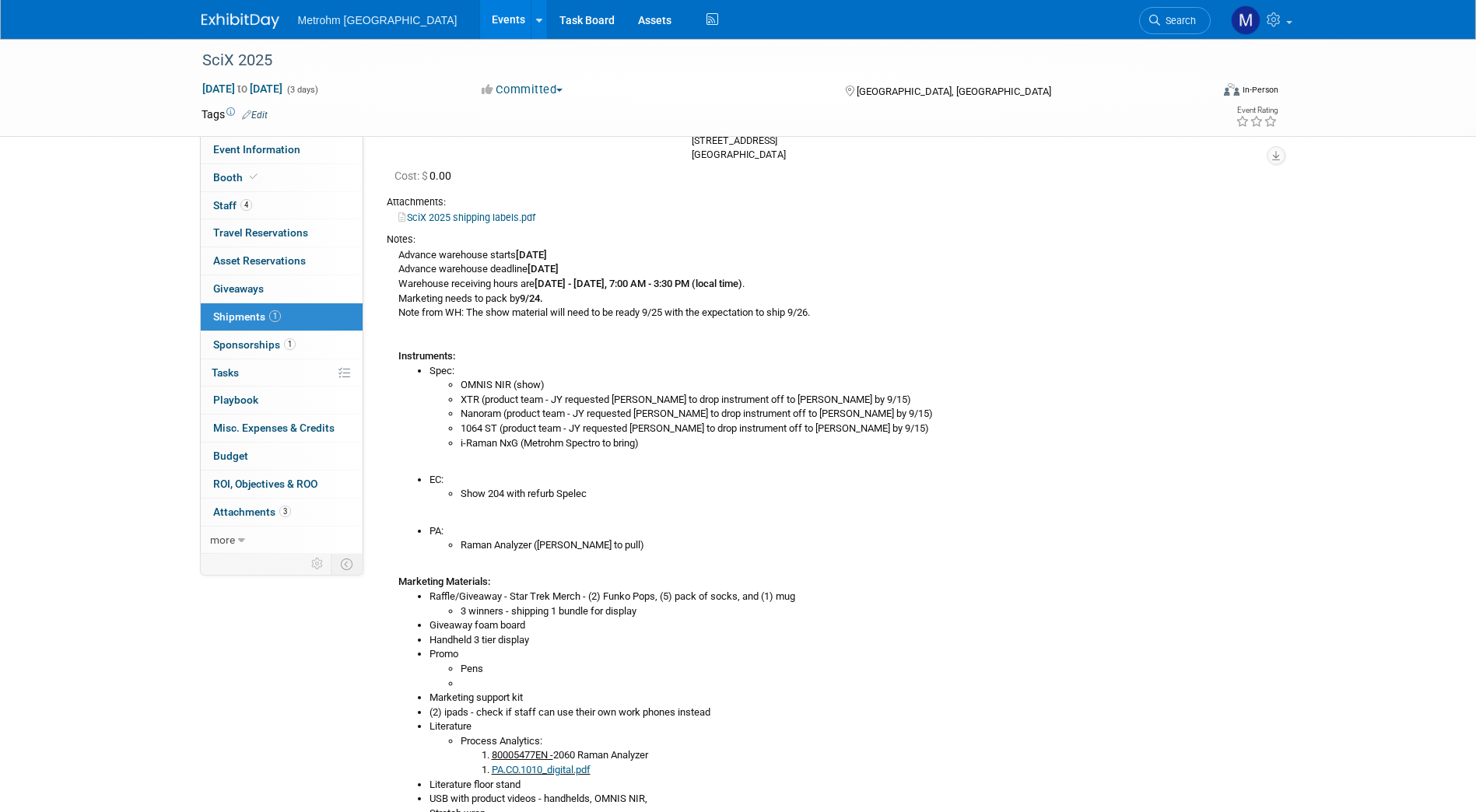
scroll to position [418, 0]
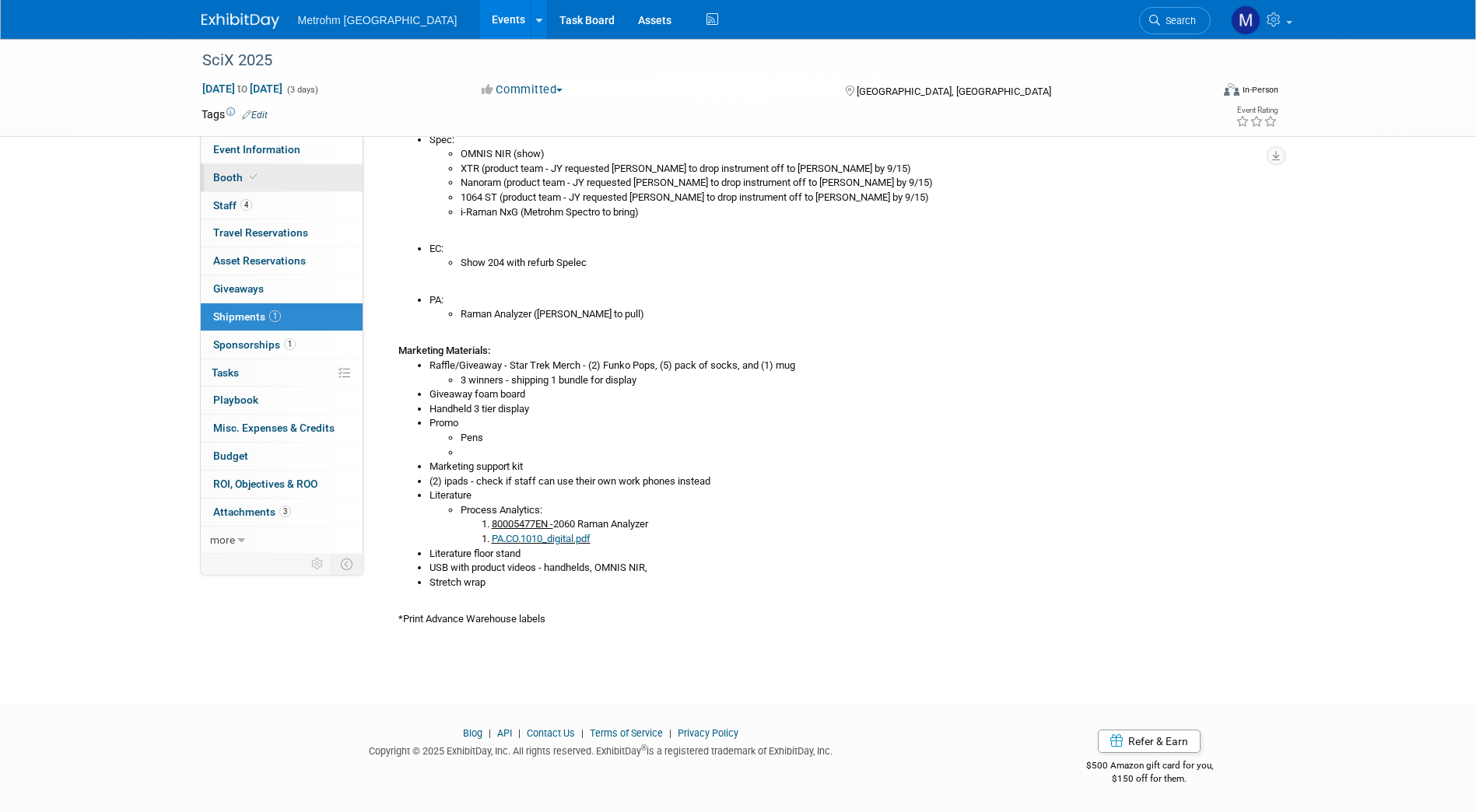
click at [264, 173] on link "Booth" at bounding box center [281, 178] width 162 height 27
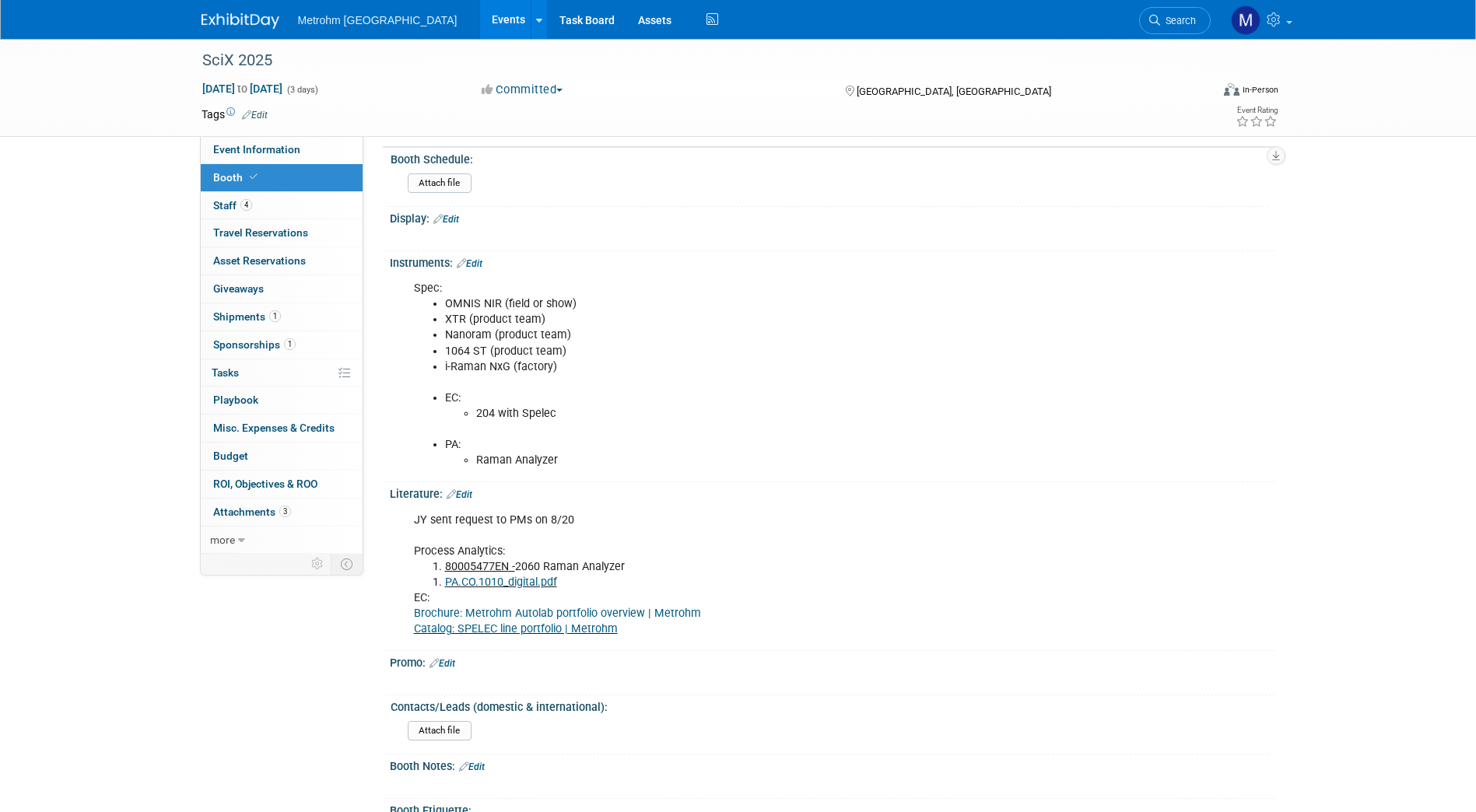
scroll to position [330, 0]
click at [539, 578] on link "PA.CO.1010_digital.pdf" at bounding box center [500, 581] width 112 height 13
click at [468, 490] on link "Edit" at bounding box center [459, 494] width 25 height 11
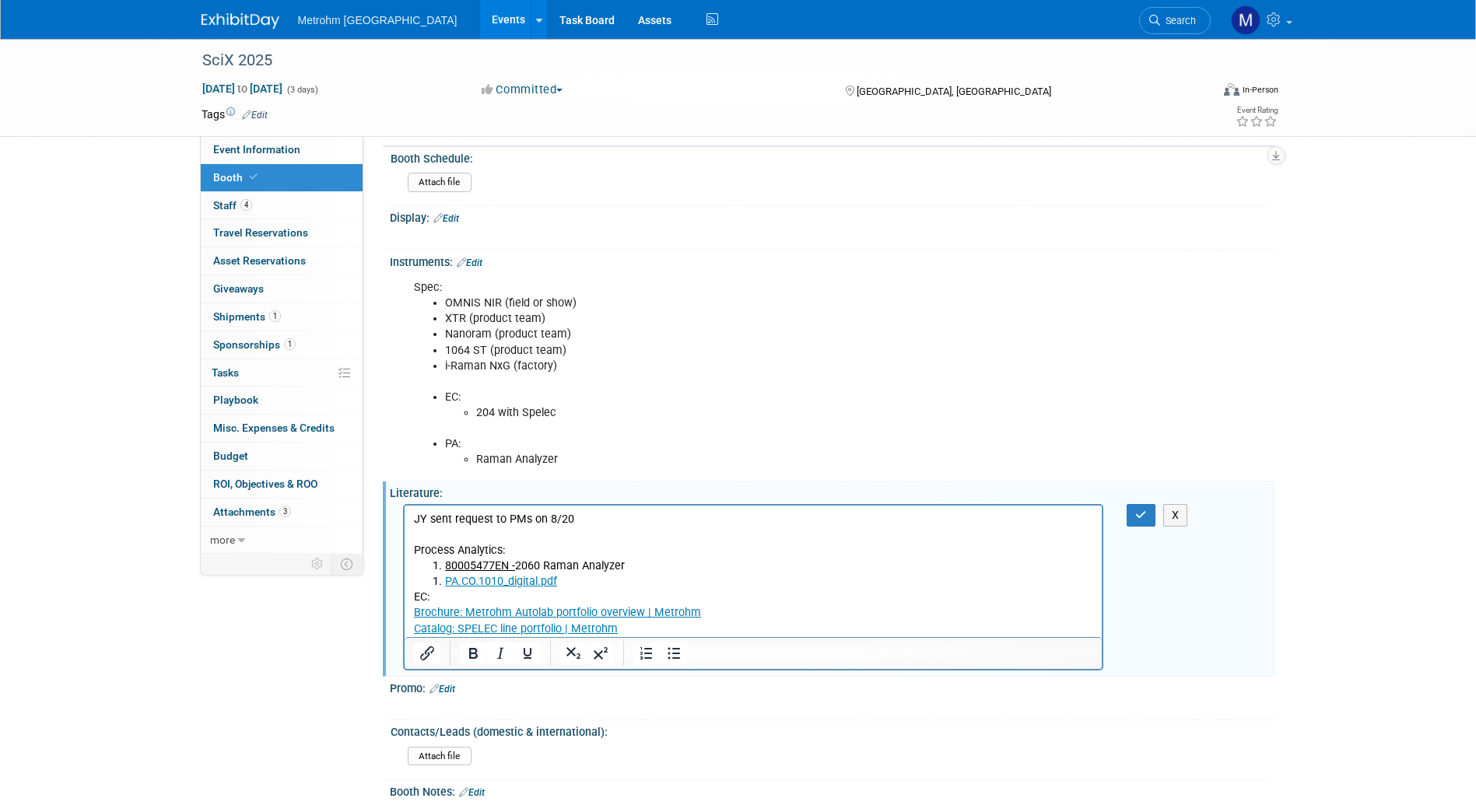
scroll to position [0, 0]
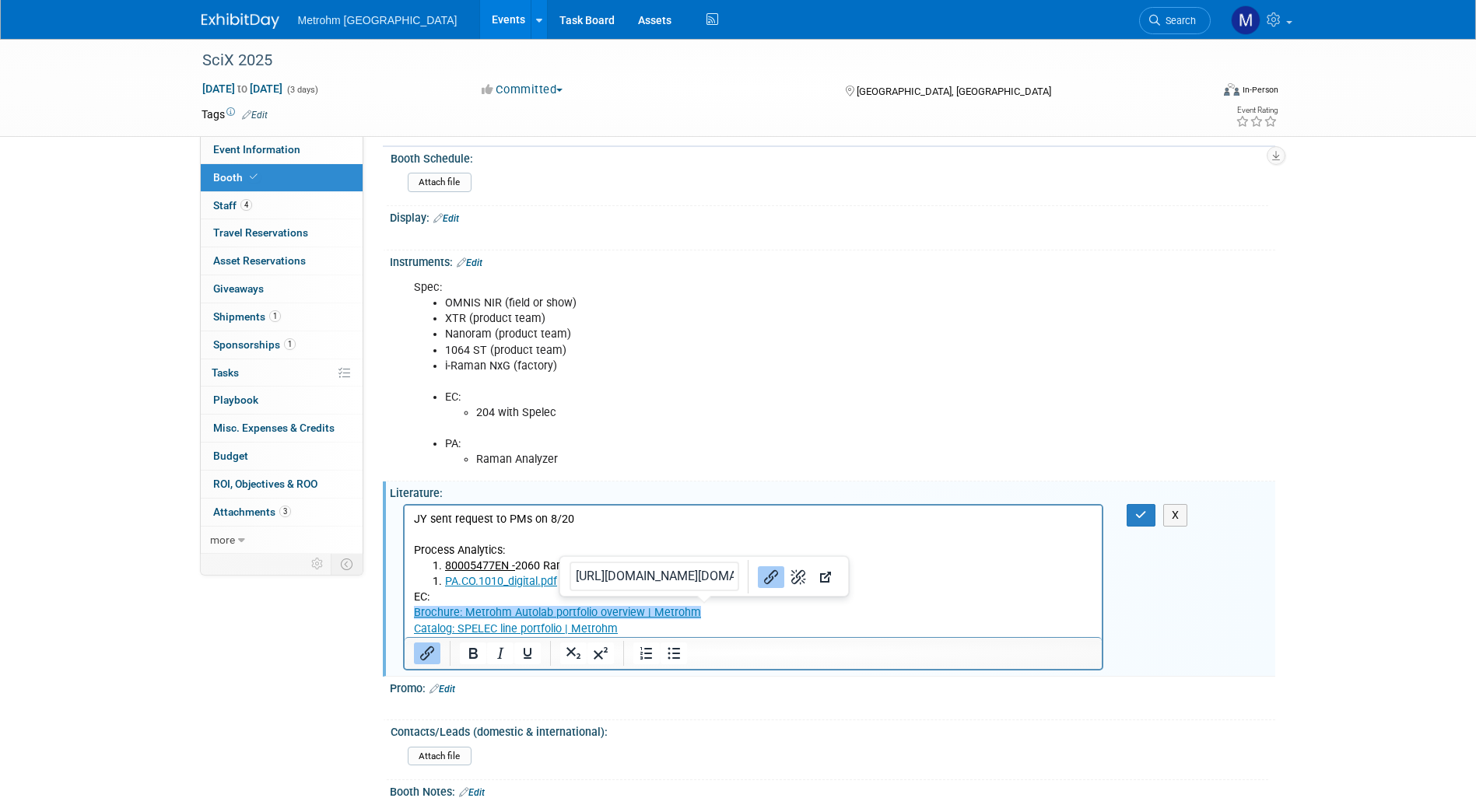
click at [718, 615] on p "EC: Brochure: Metrohm Autolab portfolio overview | Metrohm﻿ Catalog: SPELEC lin…" at bounding box center [752, 612] width 680 height 46
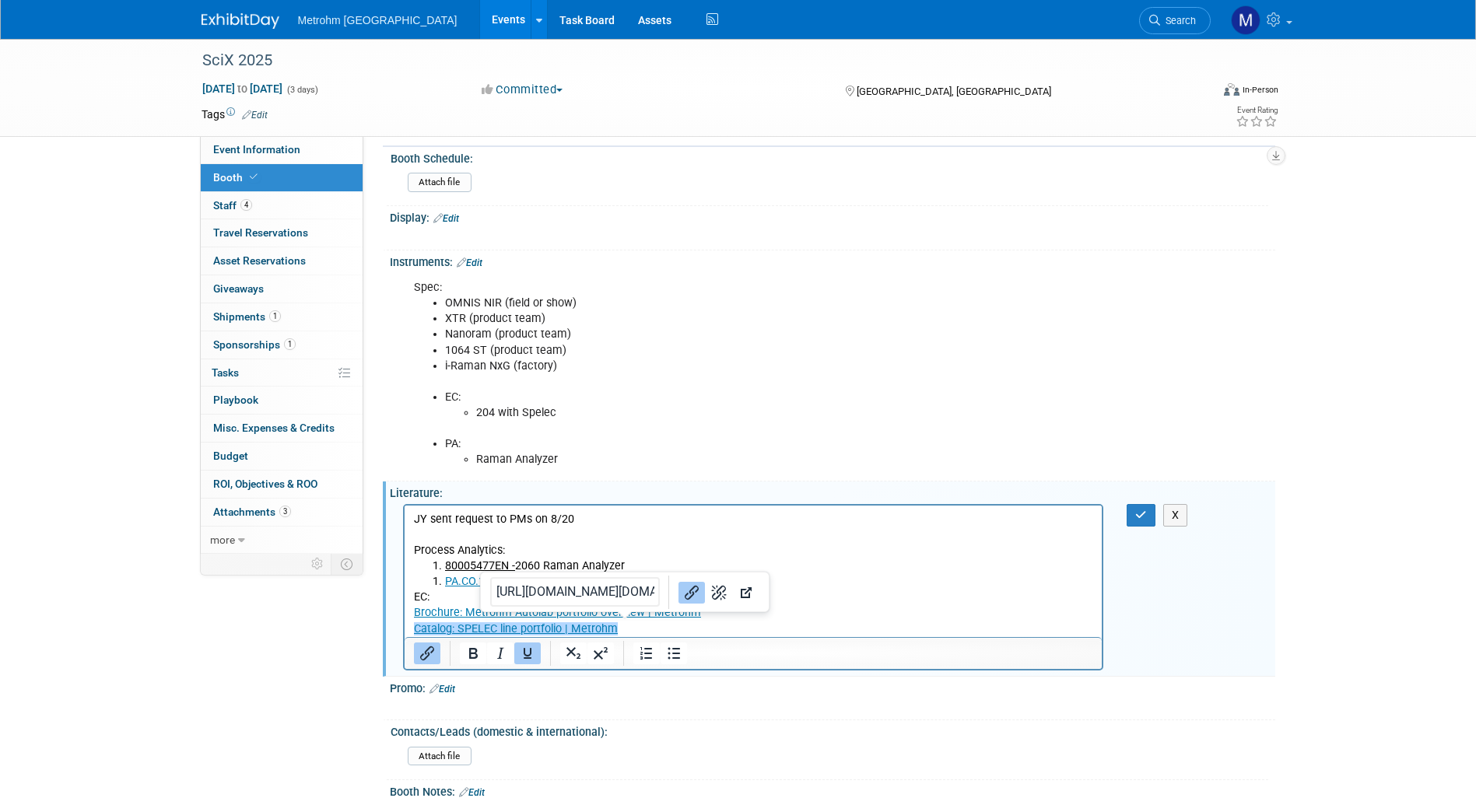
click at [690, 632] on p "EC: Brochure: Metrohm Autolab portfolio overview | Metrohm Catalog: SPELEC line…" at bounding box center [752, 612] width 680 height 46
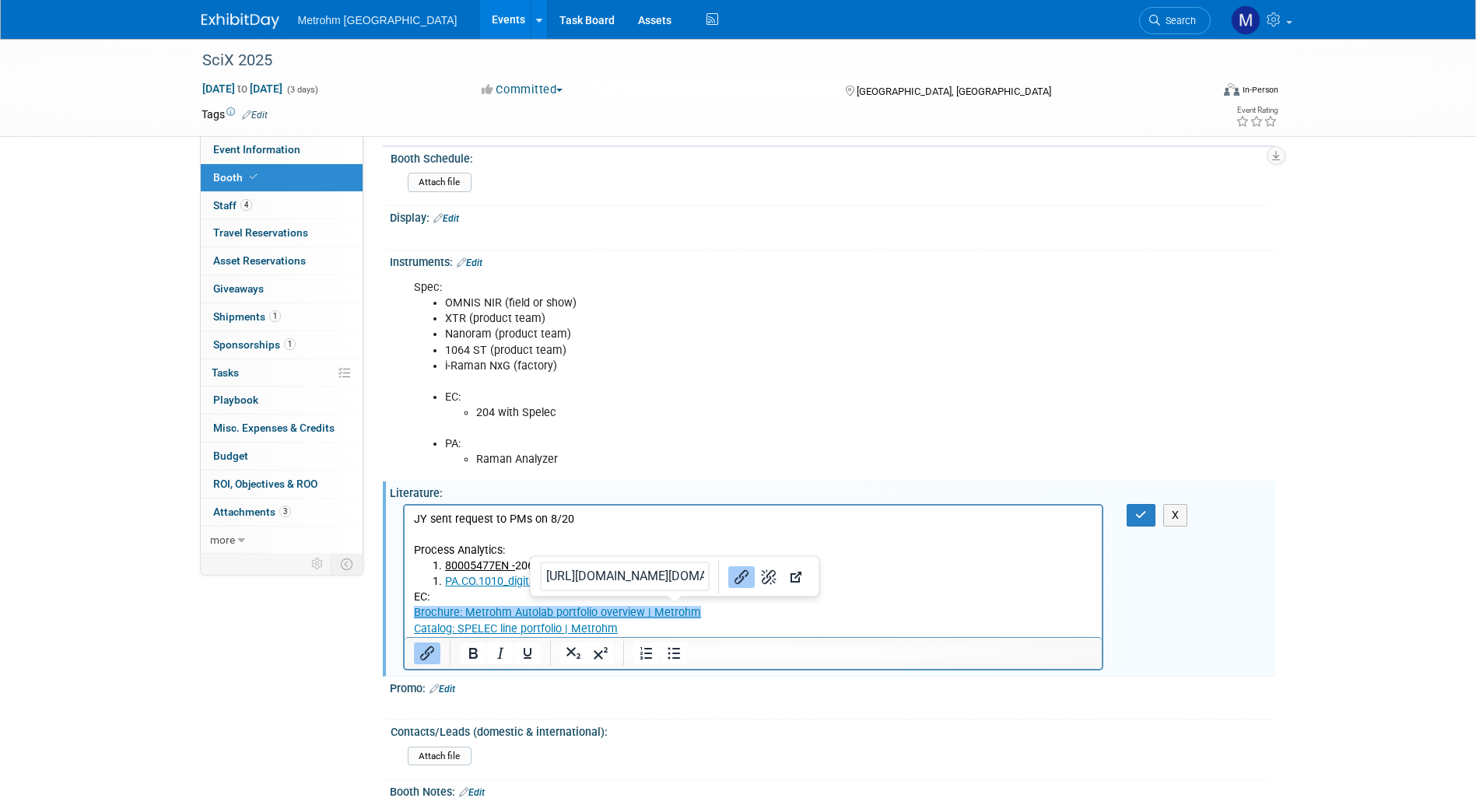
click at [662, 618] on link "Brochure: Metrohm Autolab portfolio overview | Metrohm" at bounding box center [556, 612] width 287 height 13
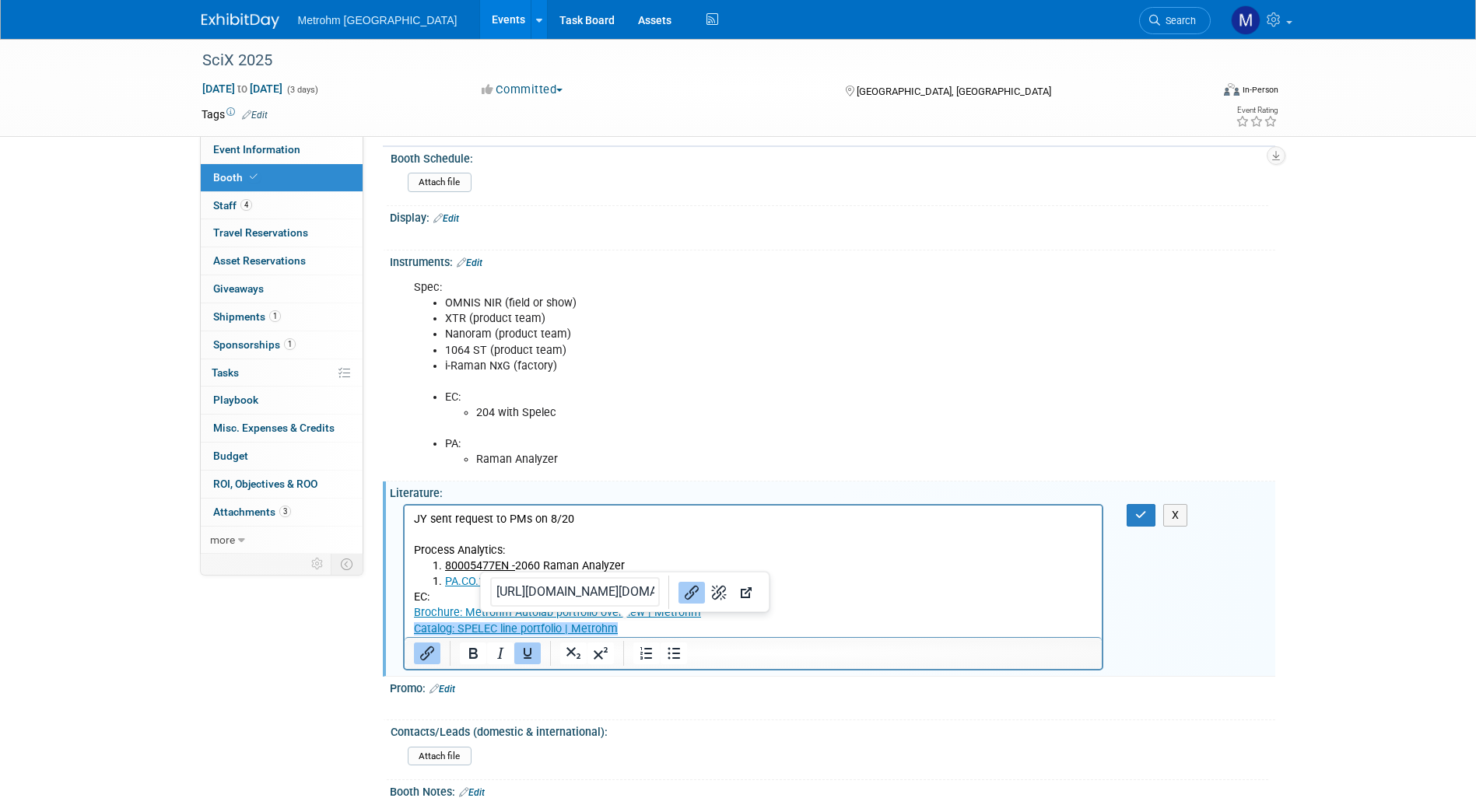
click at [666, 623] on p "EC: Brochure: Metrohm Autolab portfolio overview | Metrohm Catalog: SPELEC line…" at bounding box center [752, 612] width 680 height 46
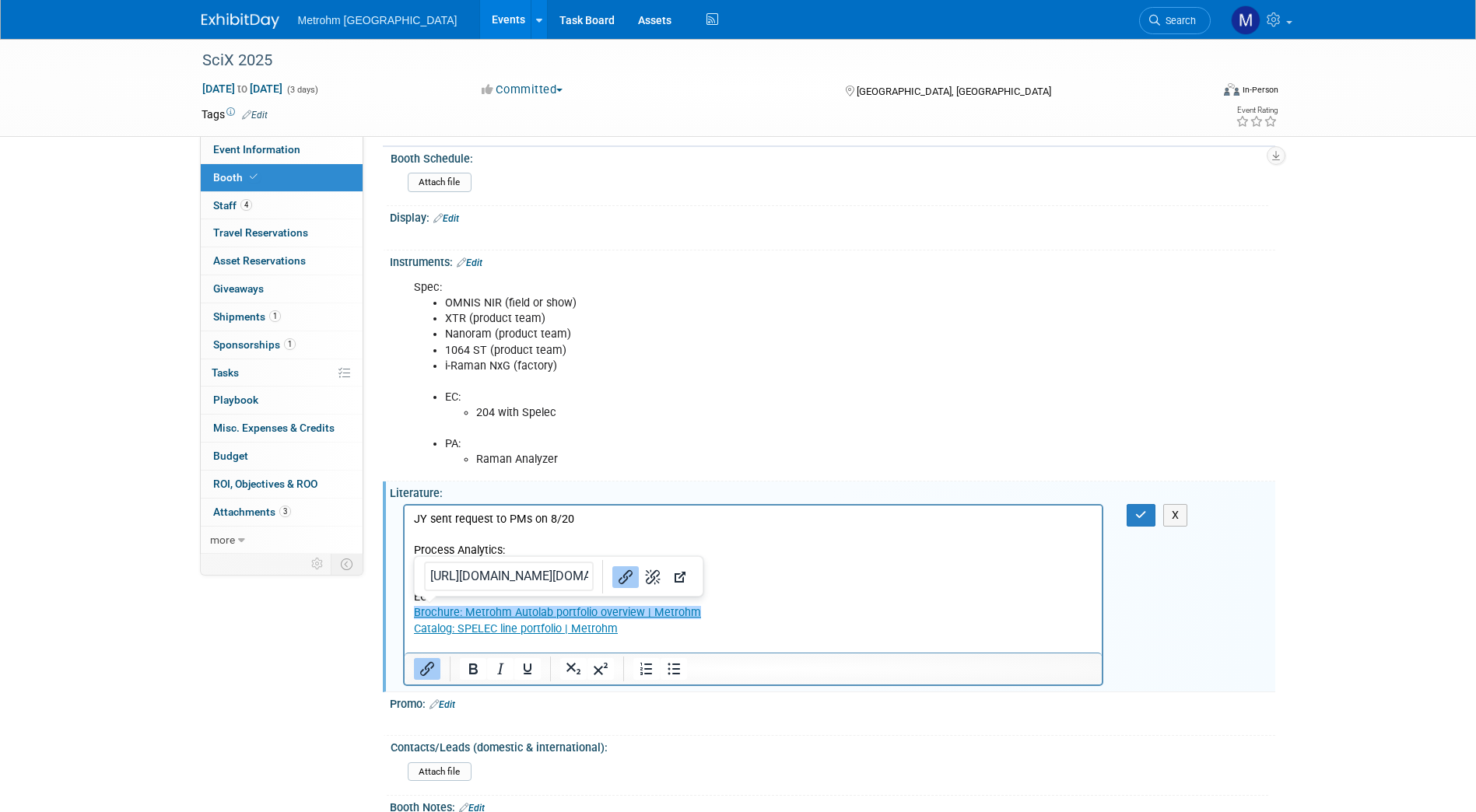
click at [414, 617] on link "﻿Brochure: Metrohm Autolab portfolio overview | Metrohm" at bounding box center [556, 612] width 287 height 13
click at [671, 665] on icon "Bullet list" at bounding box center [674, 669] width 19 height 19
click at [668, 672] on icon "Bullet list" at bounding box center [673, 669] width 13 height 12
click at [645, 617] on link "﻿Brochure: Metrohm Autolab portfolio overview | Metrohm" at bounding box center [556, 612] width 287 height 13
click at [761, 609] on p "EC: Brochure: Metrohm Autolab portfolio overview | Metrohm Catalog: SPELEC line…" at bounding box center [752, 612] width 680 height 46
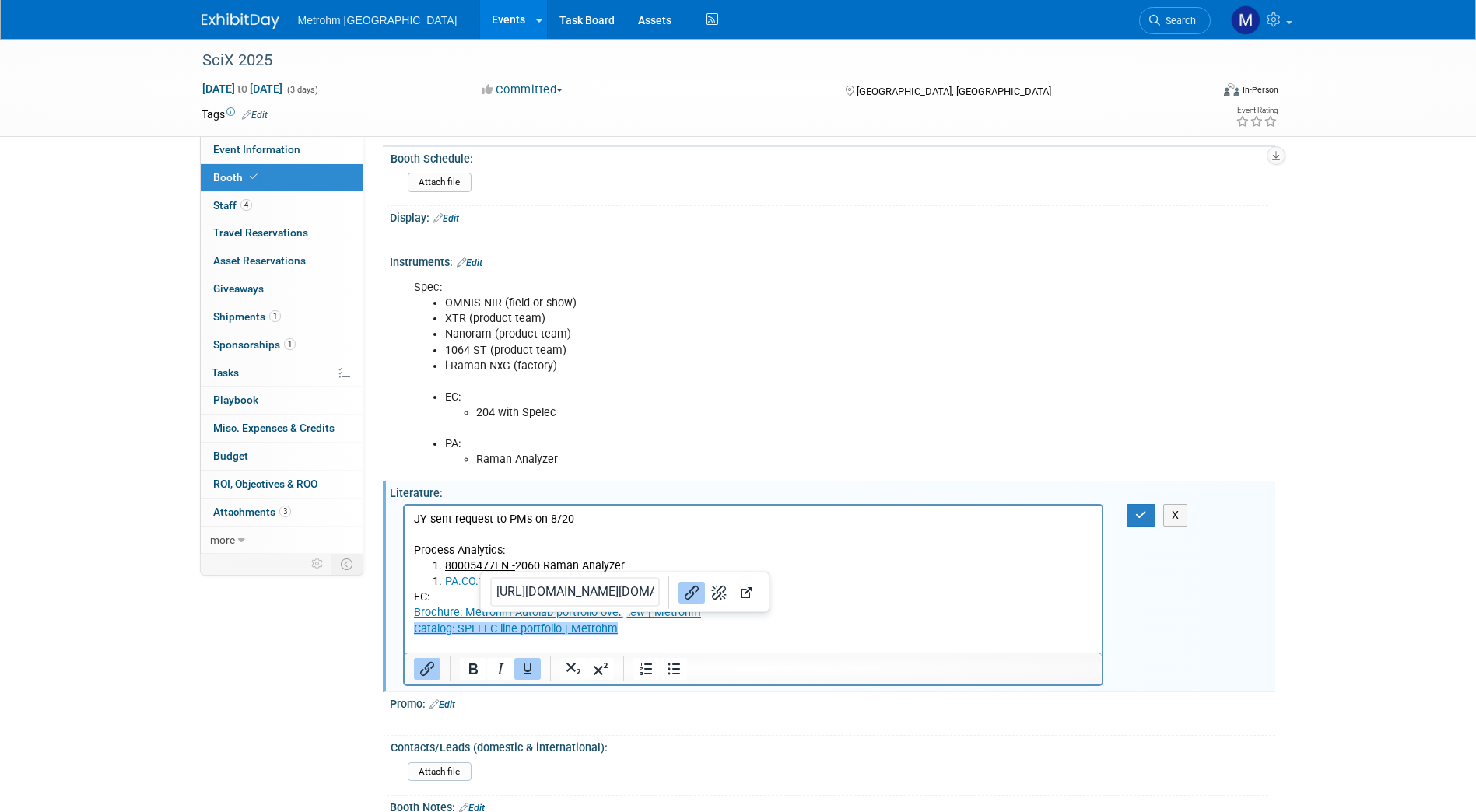
click at [725, 632] on p "EC: Brochure: Metrohm Autolab portfolio overview | Metrohm Catalog: SPELEC line…" at bounding box center [752, 612] width 680 height 46
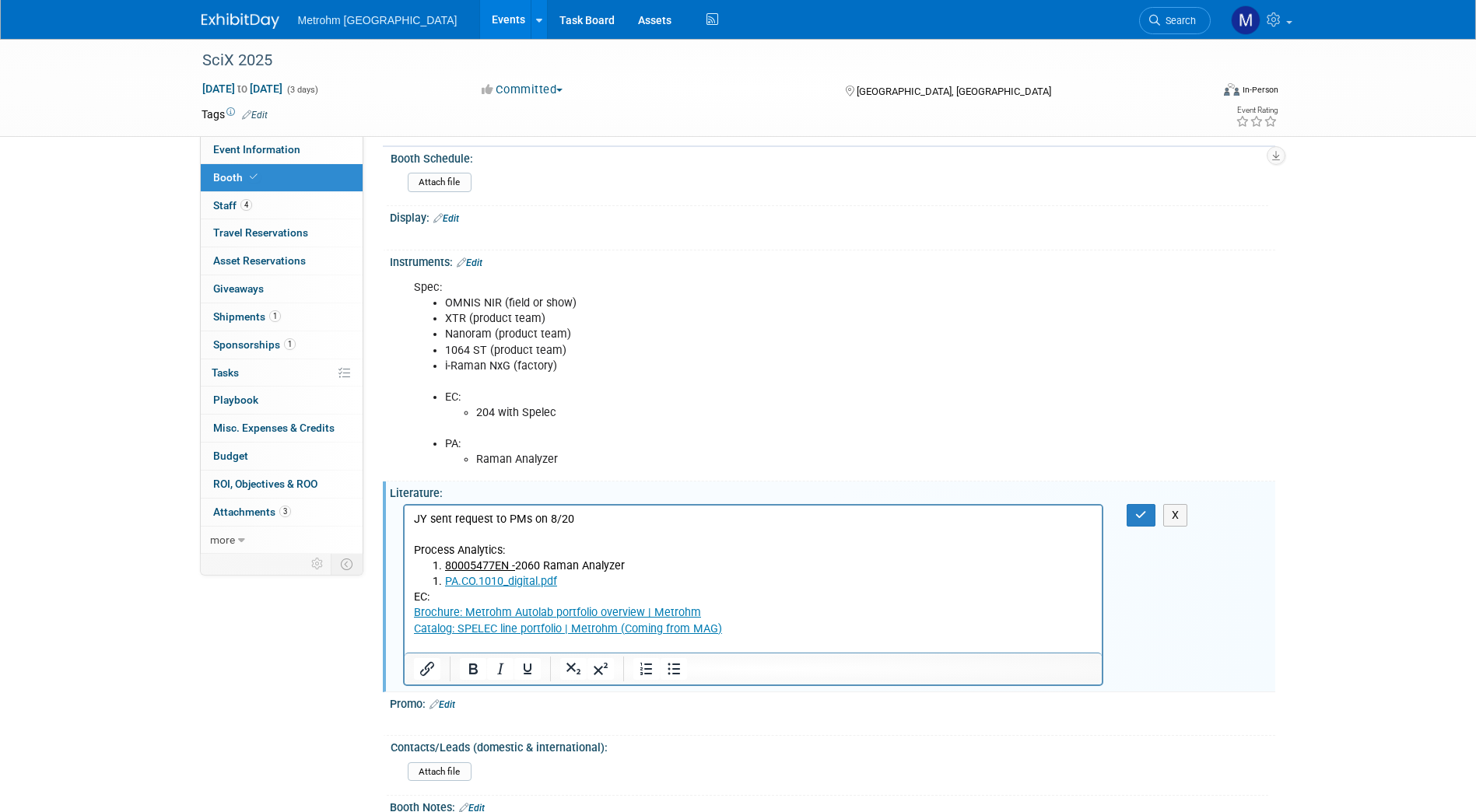
click at [562, 594] on p "EC: Brochure: Metrohm Autolab portfolio overview | Metrohm Catalog: SPELEC line…" at bounding box center [752, 612] width 680 height 46
click at [534, 581] on link "PA.CO.1010_digital.pdf" at bounding box center [500, 581] width 112 height 13
click at [1145, 510] on icon "button" at bounding box center [1141, 515] width 12 height 11
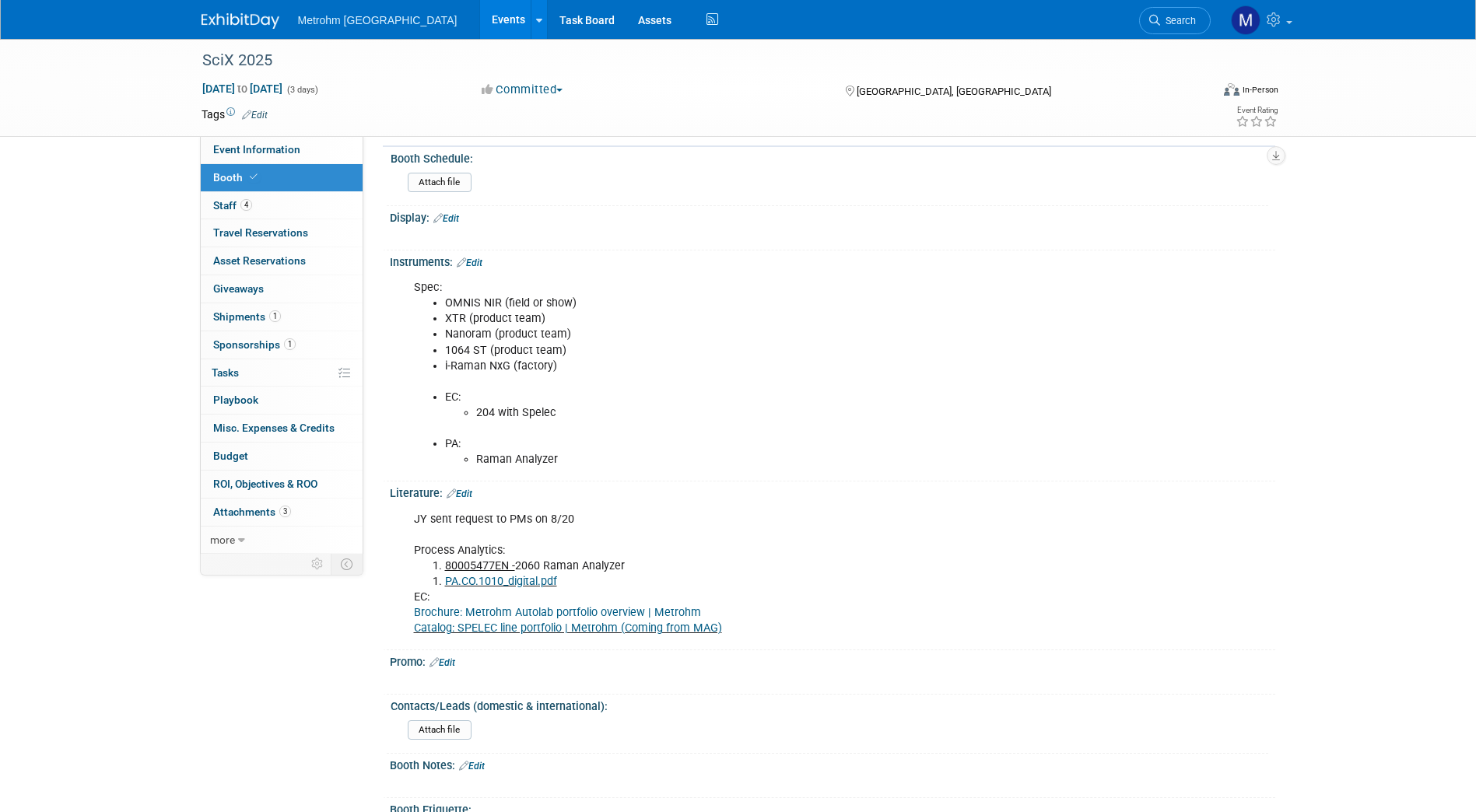
click at [526, 581] on link "PA.CO.1010_digital.pdf" at bounding box center [500, 581] width 112 height 13
click at [623, 574] on li "PA.CO.1010_digital.pdf" at bounding box center [769, 582] width 650 height 15
drag, startPoint x: 627, startPoint y: 564, endPoint x: 581, endPoint y: 564, distance: 46.0
click at [581, 564] on li "80005477EN - 2060 Raman Analyzer" at bounding box center [769, 566] width 650 height 15
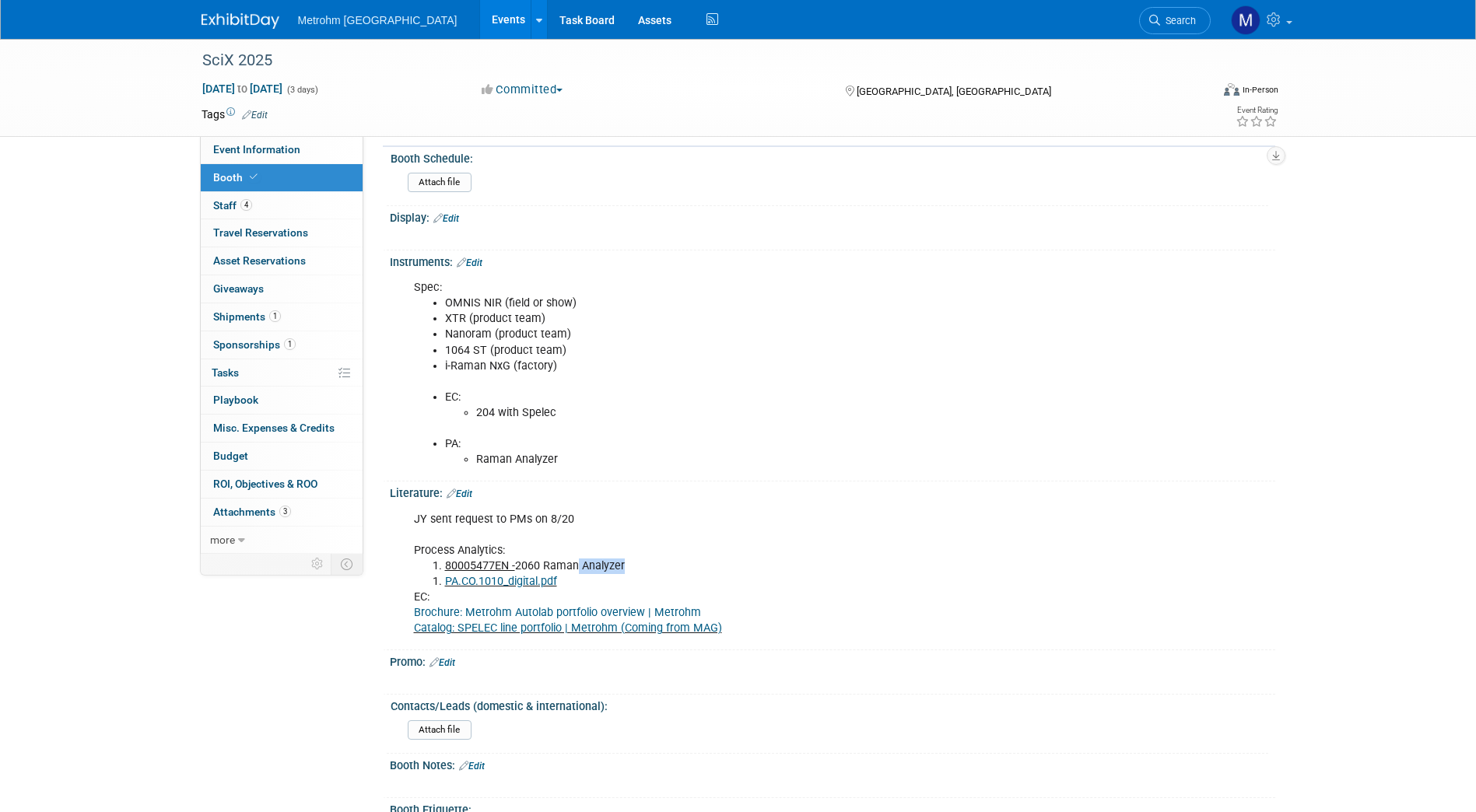
click at [581, 564] on li "80005477EN - 2060 Raman Analyzer" at bounding box center [769, 566] width 650 height 15
click at [725, 509] on div "JY sent request to PMs on 8/20 Process Analytics: 80005477EN - 2060 Raman Analy…" at bounding box center [753, 574] width 701 height 141
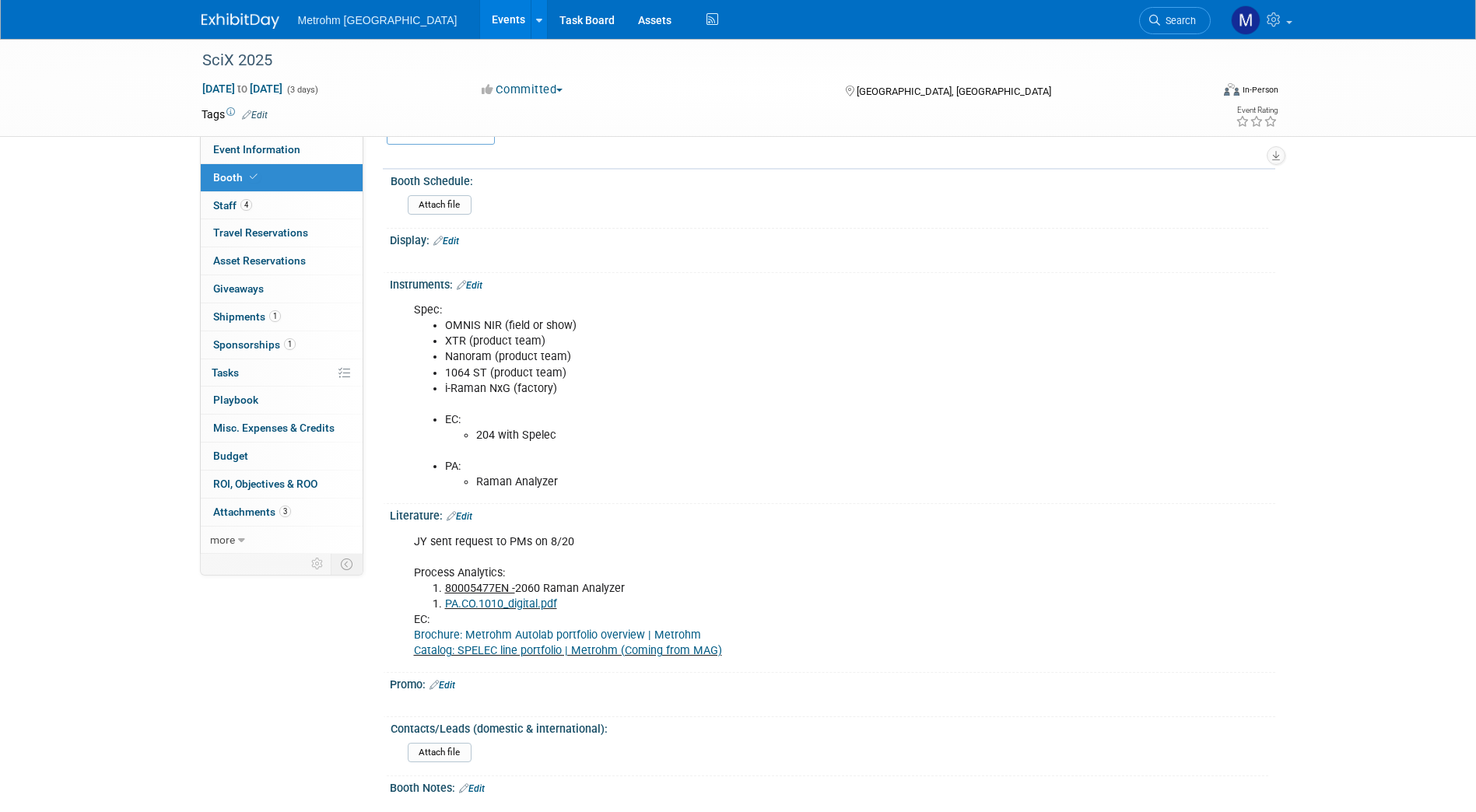
scroll to position [309, 0]
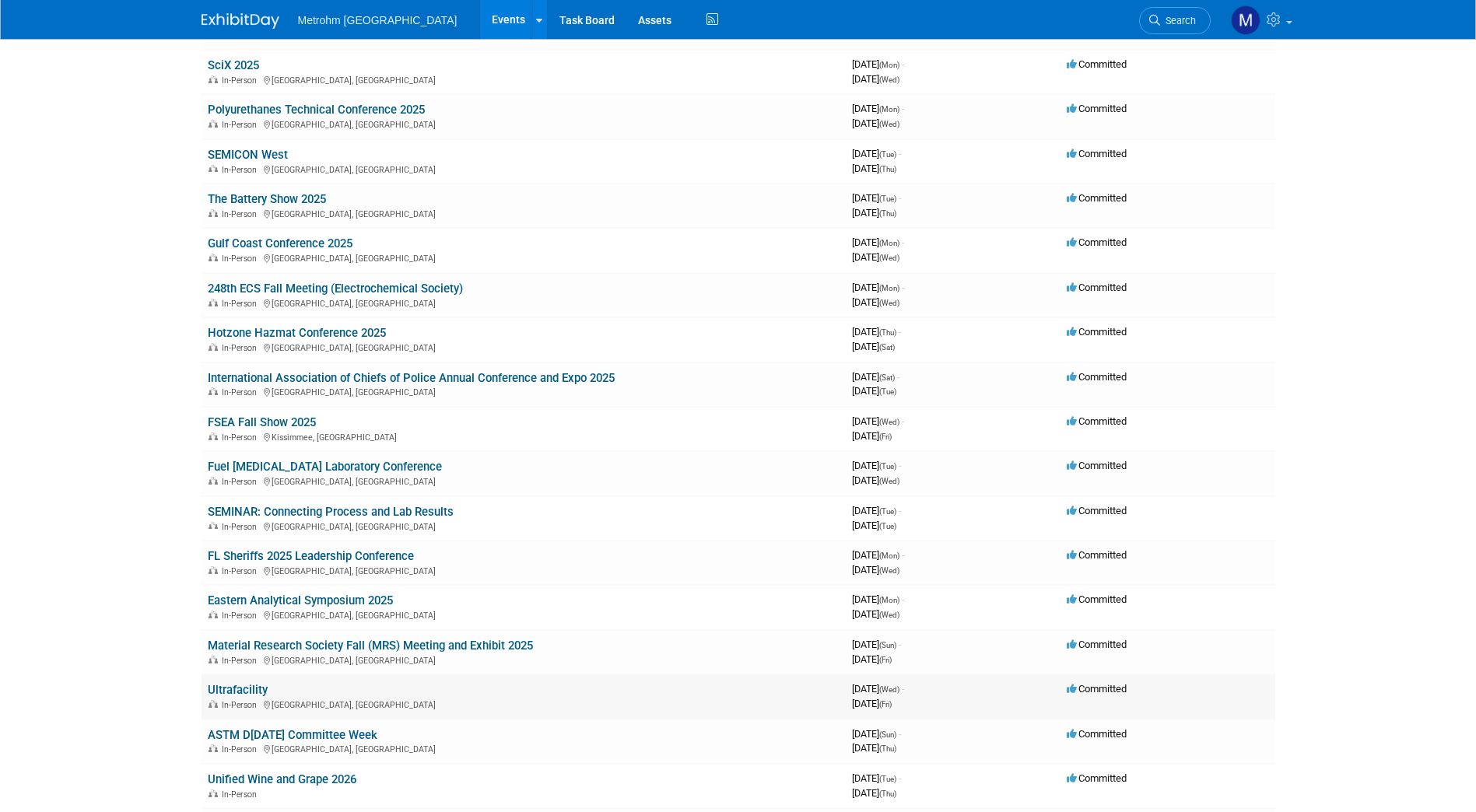
scroll to position [252, 0]
click at [315, 240] on link "Gulf Coast Conference 2025" at bounding box center [281, 244] width 145 height 14
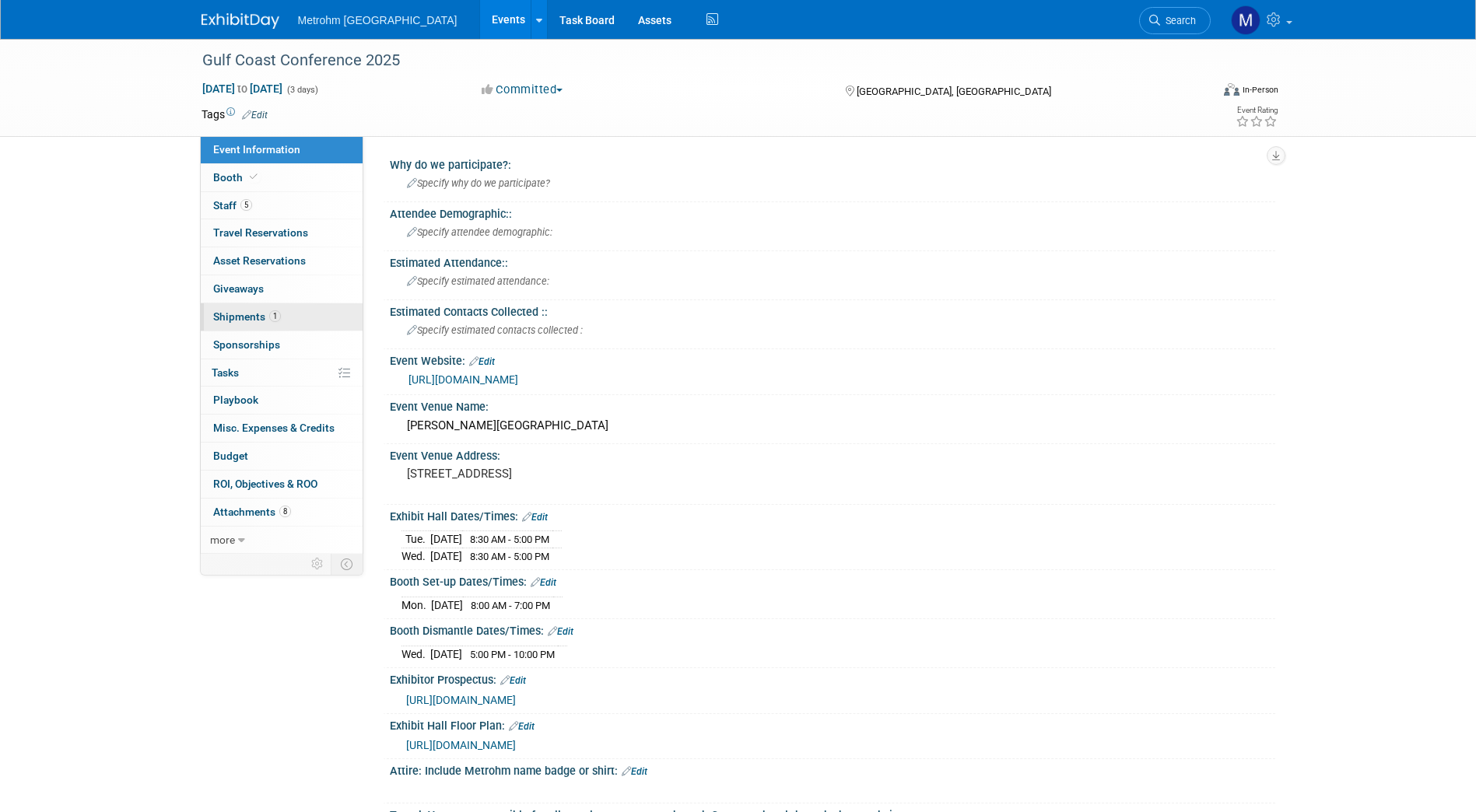
click at [285, 313] on link "1 Shipments 1" at bounding box center [281, 317] width 162 height 27
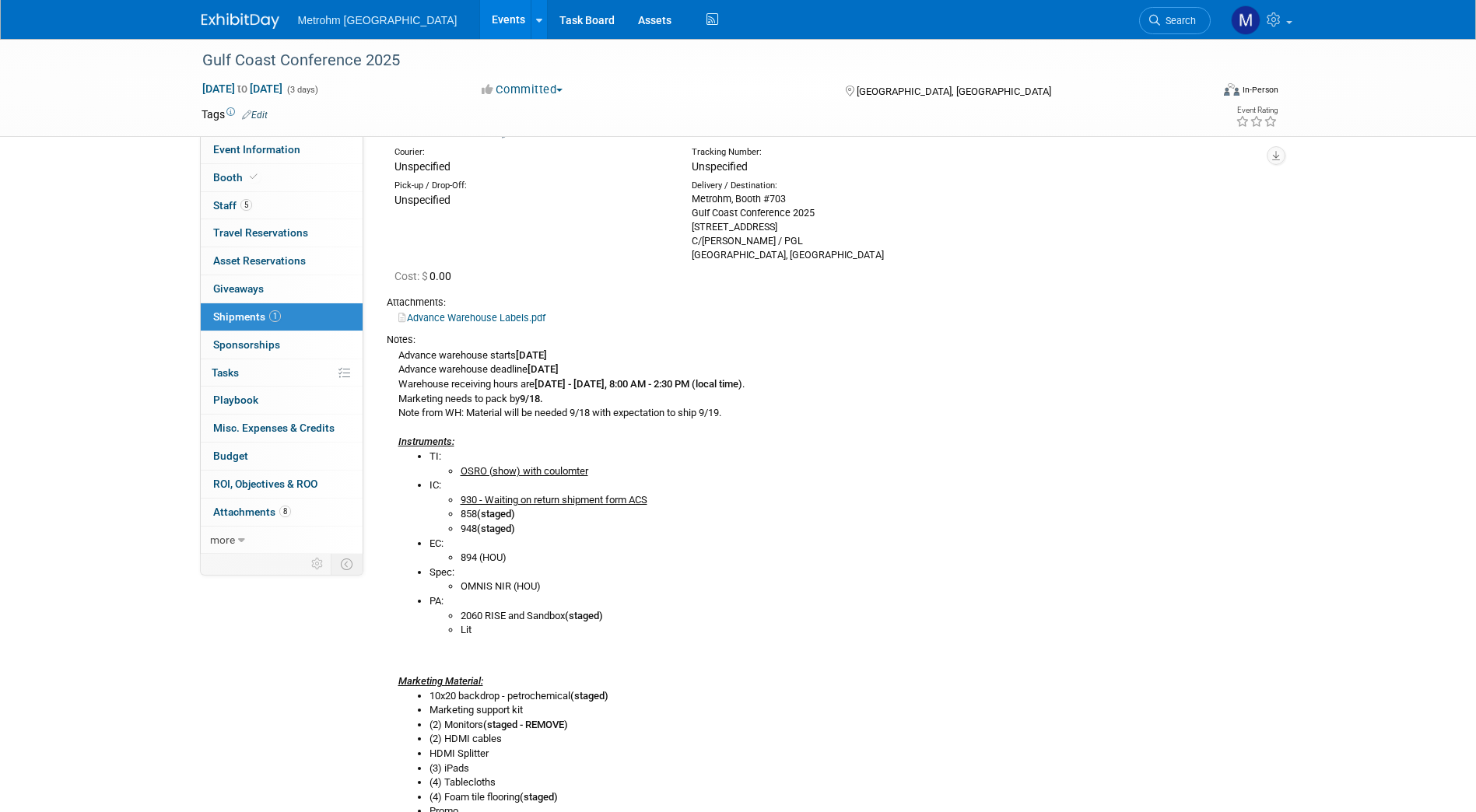
scroll to position [88, 0]
click at [1123, 406] on div "Advance warehouse starts September 15, 2025 Advance warehouse deadline October …" at bounding box center [825, 701] width 877 height 712
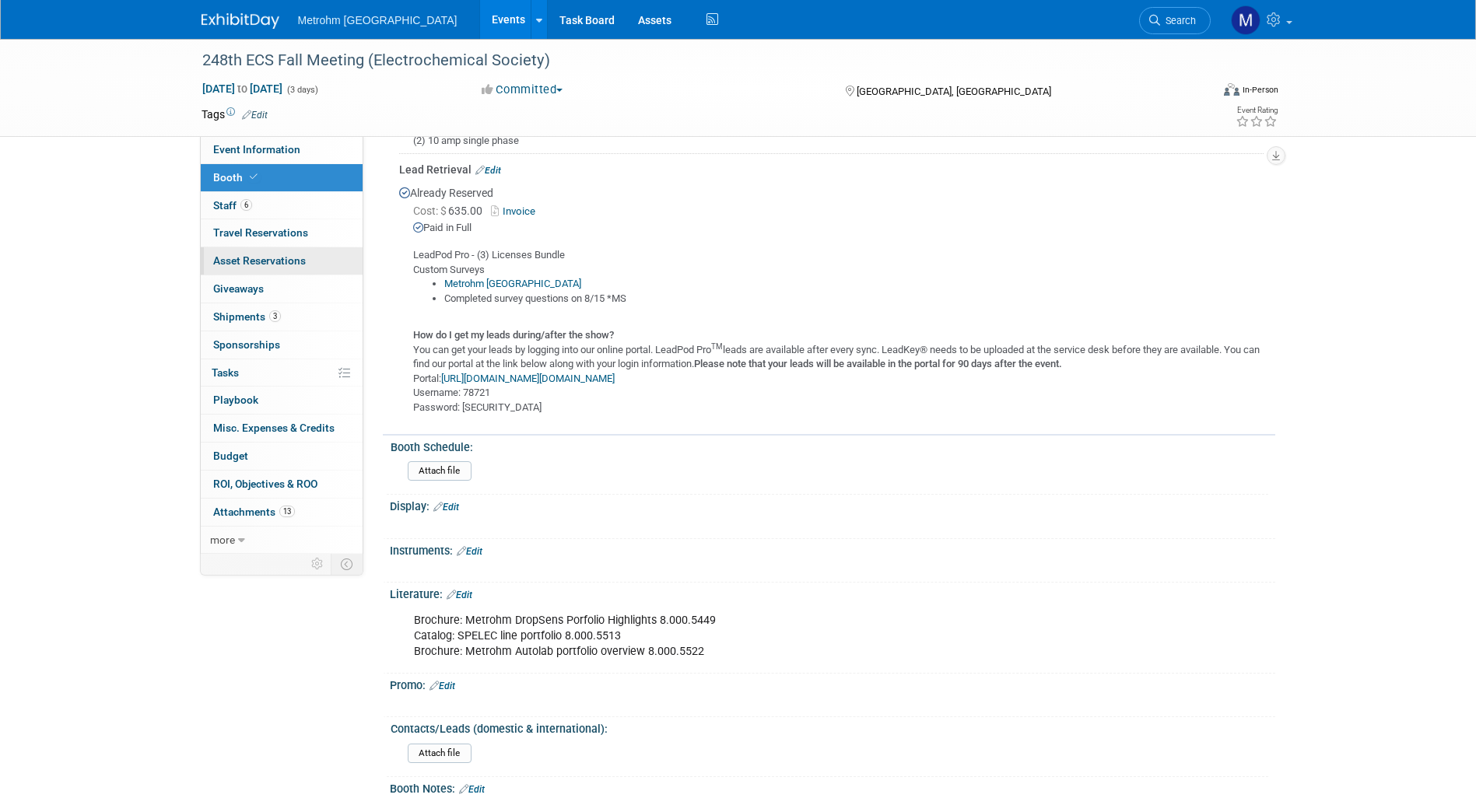
scroll to position [633, 0]
click at [254, 310] on span "Shipments 3" at bounding box center [247, 316] width 67 height 13
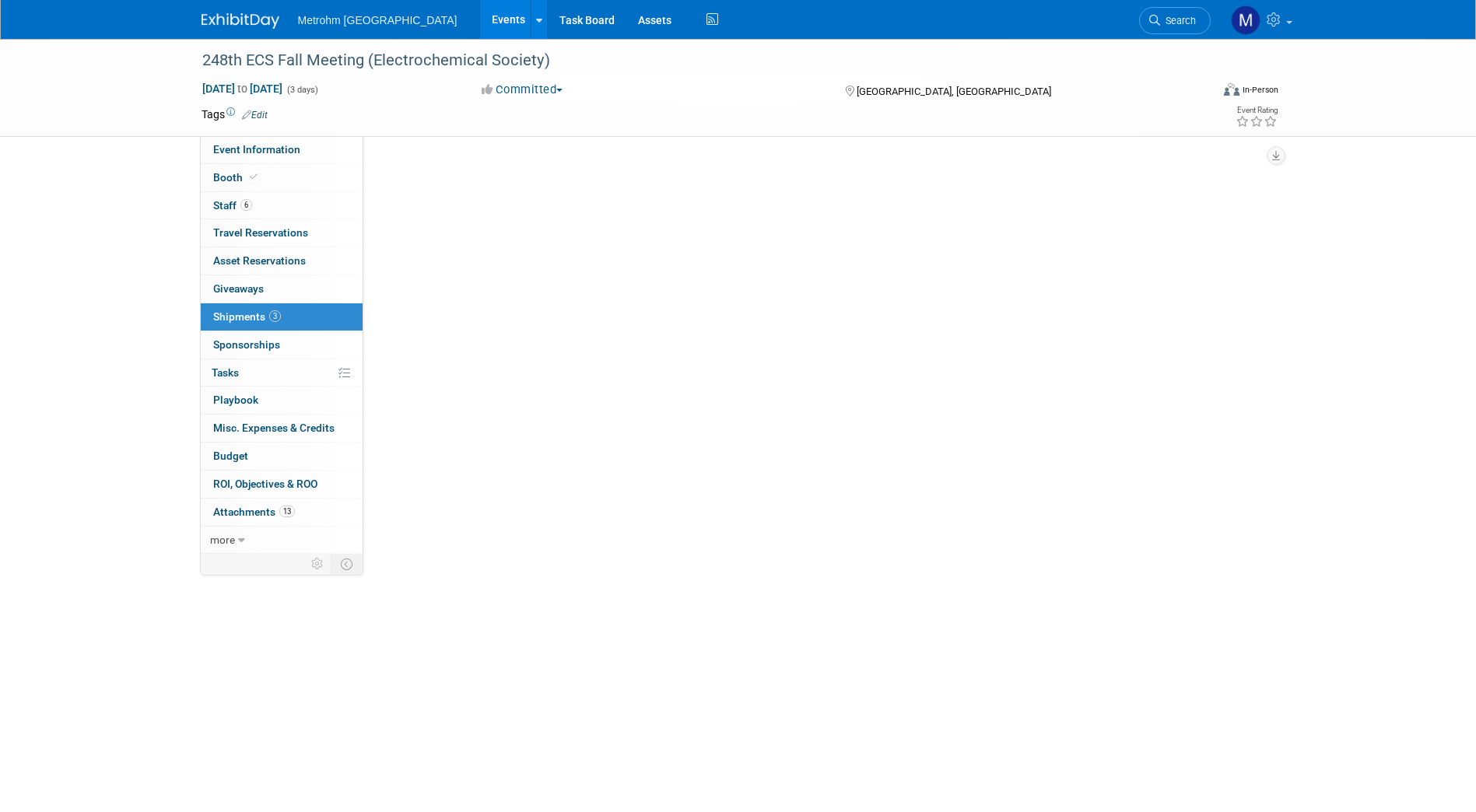
scroll to position [0, 0]
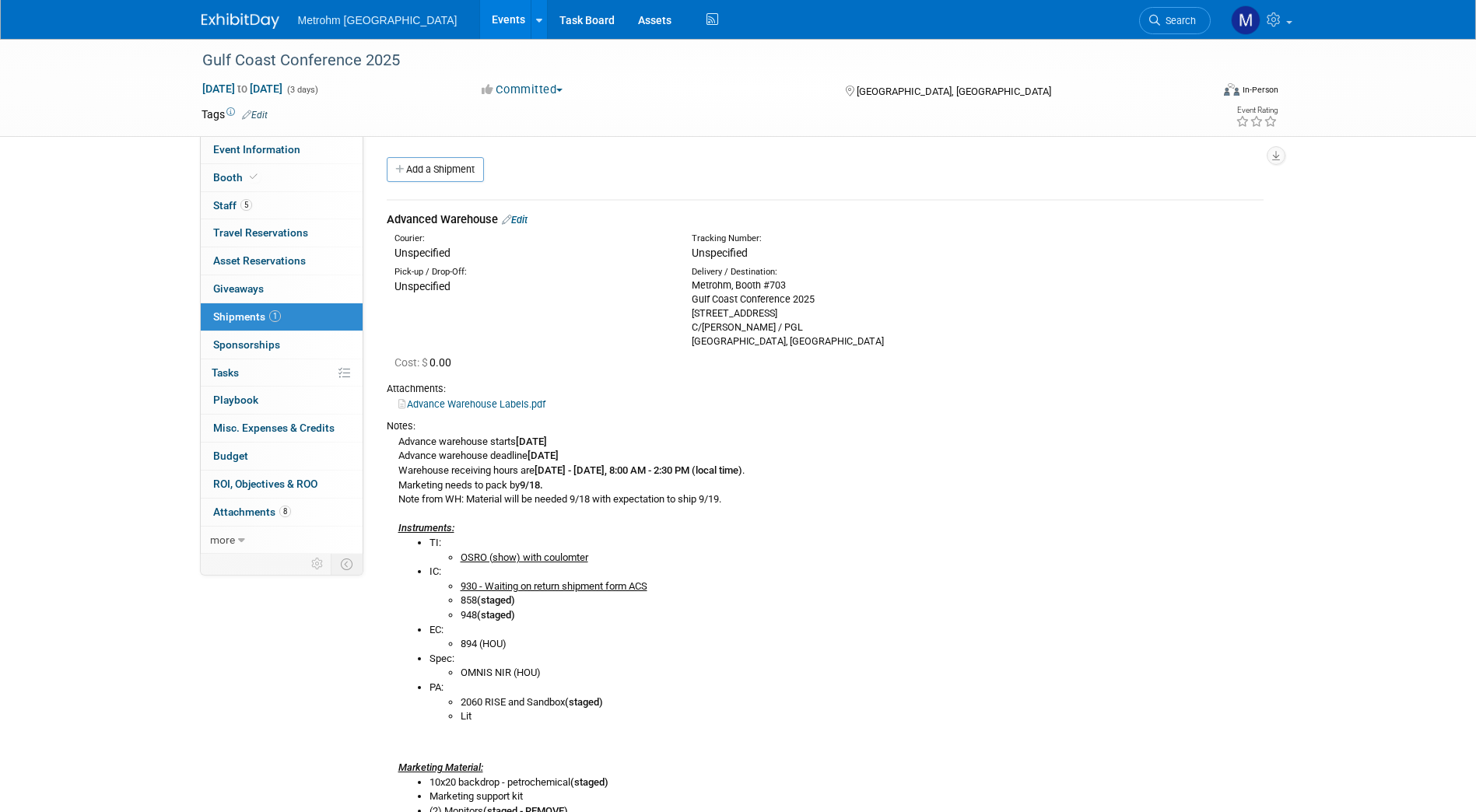
click at [527, 221] on link "Edit" at bounding box center [515, 220] width 25 height 12
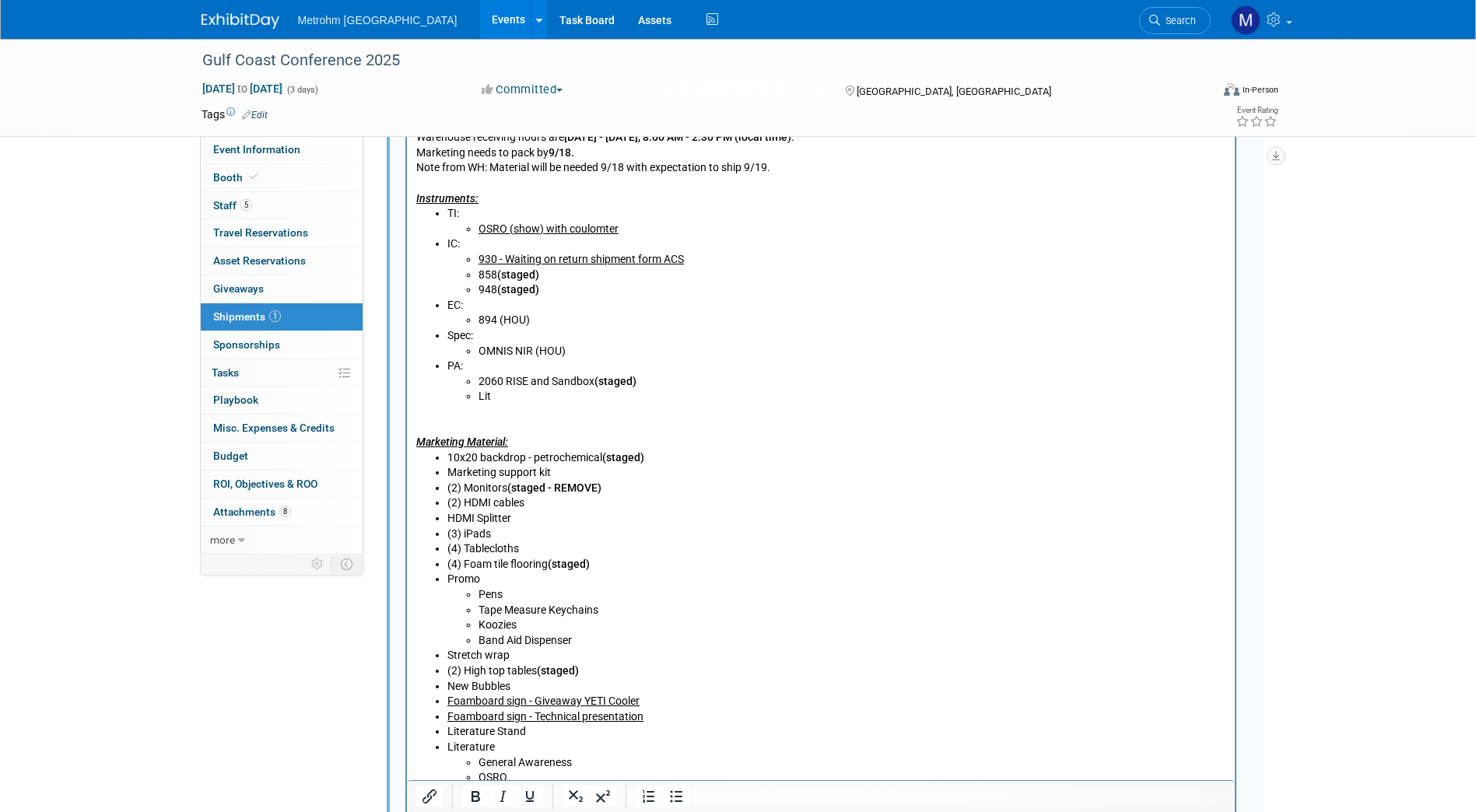
scroll to position [711, 0]
drag, startPoint x: 617, startPoint y: 486, endPoint x: 436, endPoint y: 493, distance: 181.1
click at [447, 493] on li "(2) Monitors (staged - REMOVE)" at bounding box center [836, 488] width 778 height 15
click at [532, 503] on li "(2) HDMI cables" at bounding box center [836, 502] width 778 height 15
drag, startPoint x: 532, startPoint y: 503, endPoint x: 527, endPoint y: 514, distance: 12.1
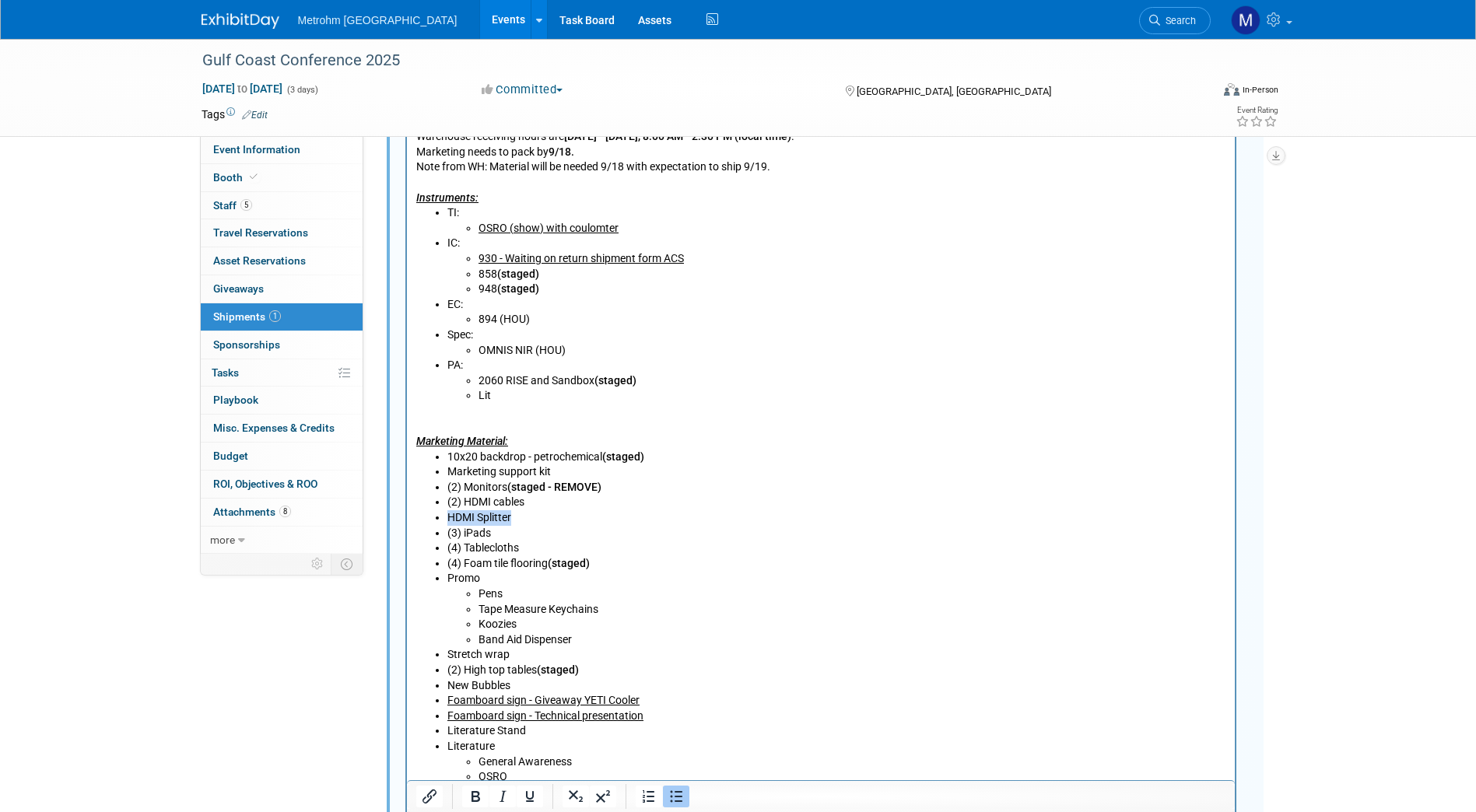
click at [527, 514] on ul "10x20 backdrop - petrochemical (staged) Marketing support kit (2) Monitors (sta…" at bounding box center [820, 625] width 810 height 350
click at [527, 514] on li "HDMI Splitter" at bounding box center [836, 518] width 778 height 15
drag, startPoint x: 523, startPoint y: 516, endPoint x: 442, endPoint y: 490, distance: 85.1
click at [442, 490] on ul "10x20 backdrop - petrochemical (staged) Marketing support kit (2) Monitors (sta…" at bounding box center [820, 625] width 810 height 350
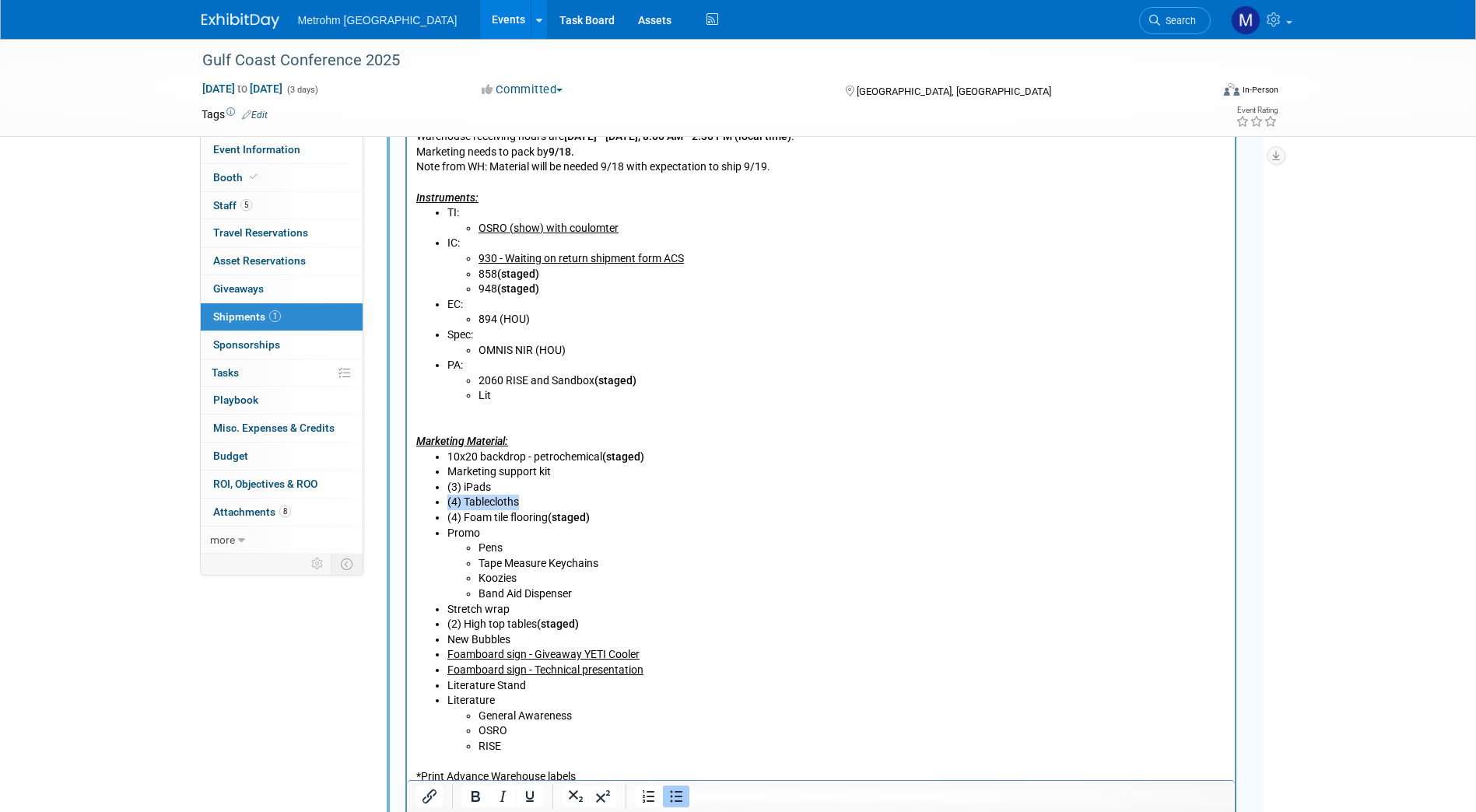
drag, startPoint x: 521, startPoint y: 503, endPoint x: 444, endPoint y: 508, distance: 77.2
click at [444, 508] on ul "10x20 backdrop - petrochemical (staged) Marketing support kit (3) iPads (4) Tab…" at bounding box center [820, 602] width 810 height 305
click at [537, 797] on icon "Underline" at bounding box center [530, 797] width 19 height 19
click at [540, 508] on li "(4) Tablecloths" at bounding box center [836, 502] width 778 height 15
click at [583, 606] on li "Stretch wrap" at bounding box center [836, 610] width 778 height 15
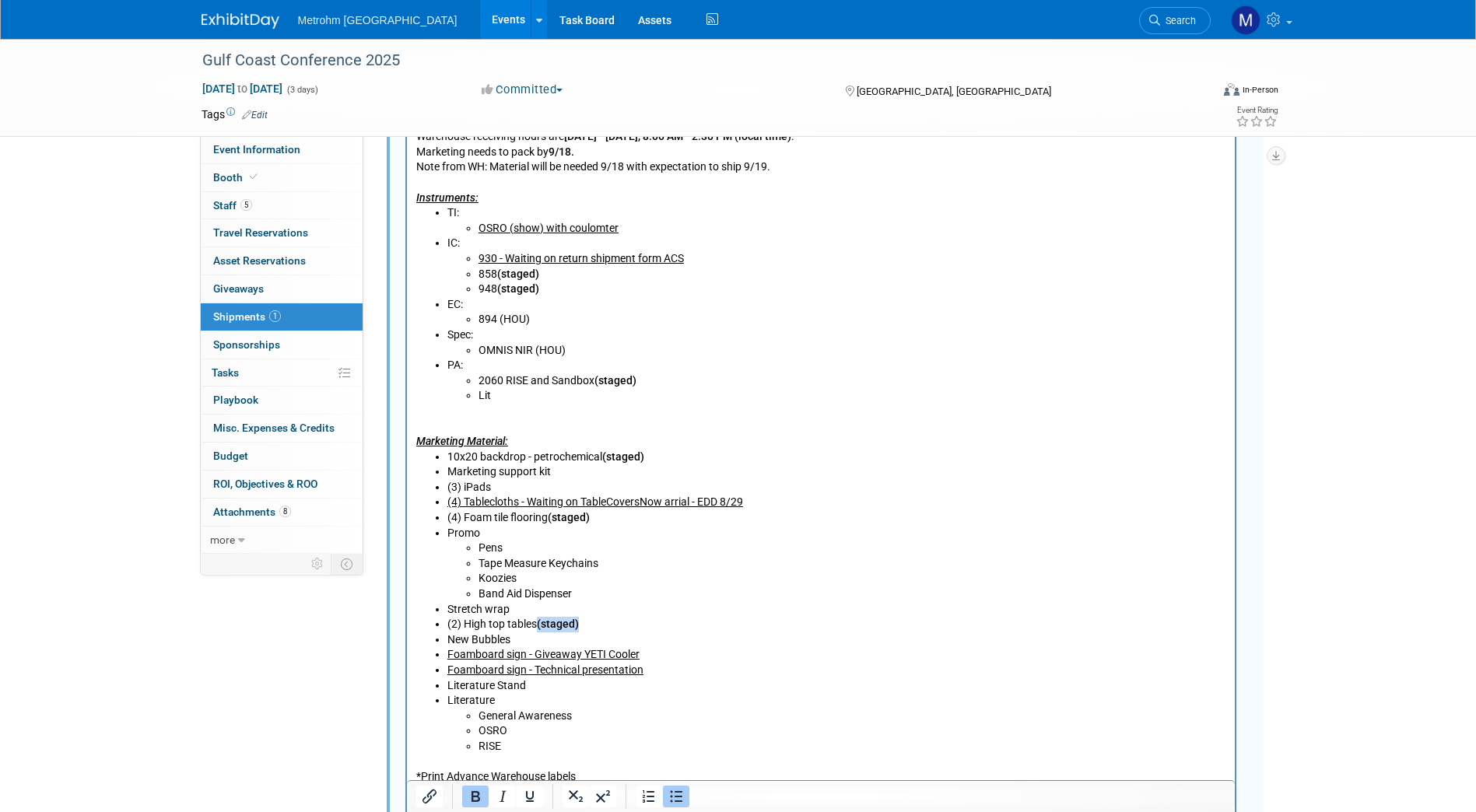
drag, startPoint x: 586, startPoint y: 621, endPoint x: 540, endPoint y: 625, distance: 46.2
click at [540, 625] on li "(2) High top tables (staged)" at bounding box center [836, 624] width 778 height 15
copy b "(staged)"
click at [516, 612] on li "Stretch wrap" at bounding box center [836, 610] width 778 height 15
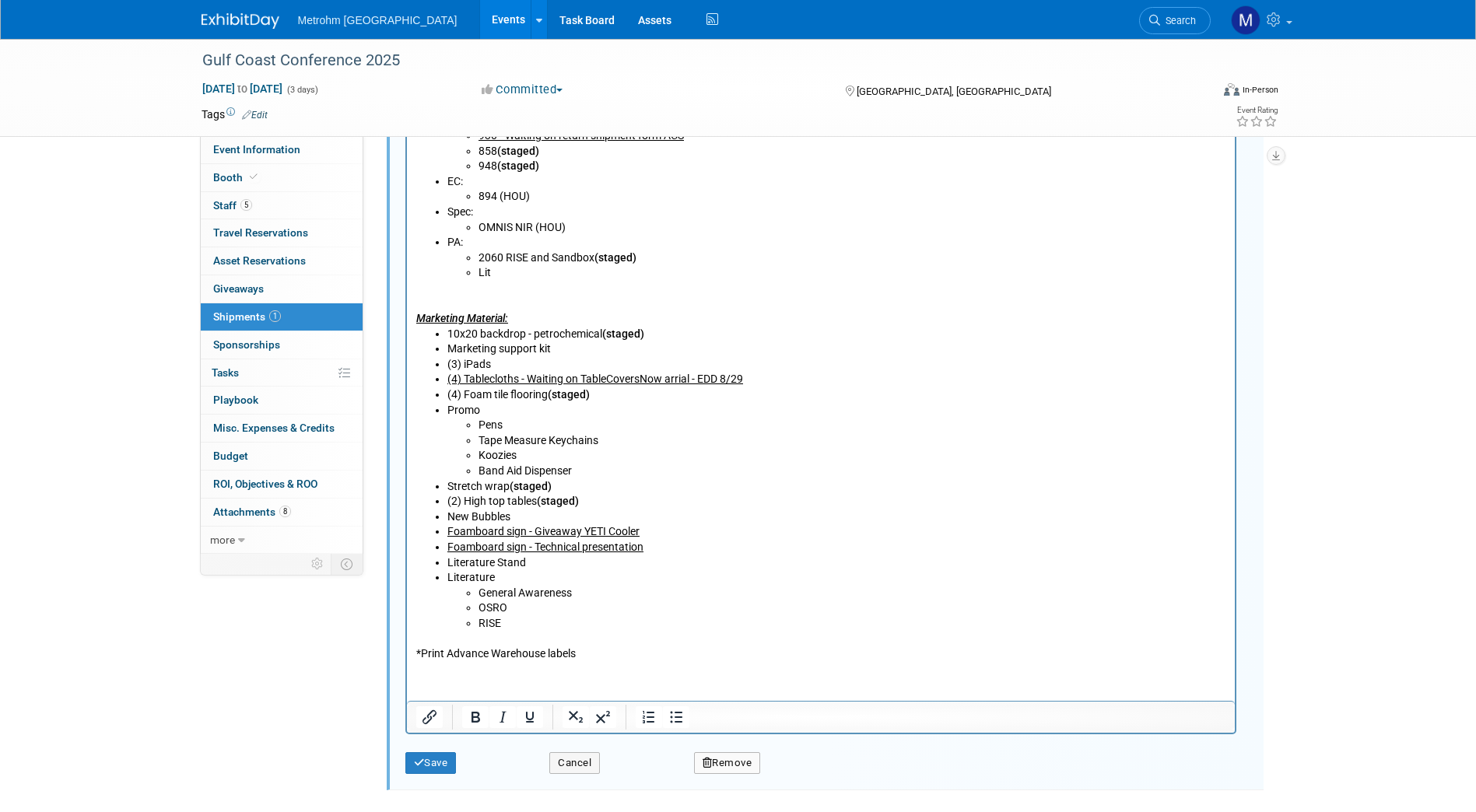
scroll to position [835, 0]
click at [495, 566] on li "Literature Stand" at bounding box center [836, 563] width 778 height 15
click at [575, 562] on li "Literature Floor Stand" at bounding box center [836, 563] width 778 height 15
drag, startPoint x: 602, startPoint y: 556, endPoint x: 554, endPoint y: 566, distance: 49.0
click at [554, 566] on li "Literature Floor Stand (staged)" at bounding box center [836, 563] width 778 height 15
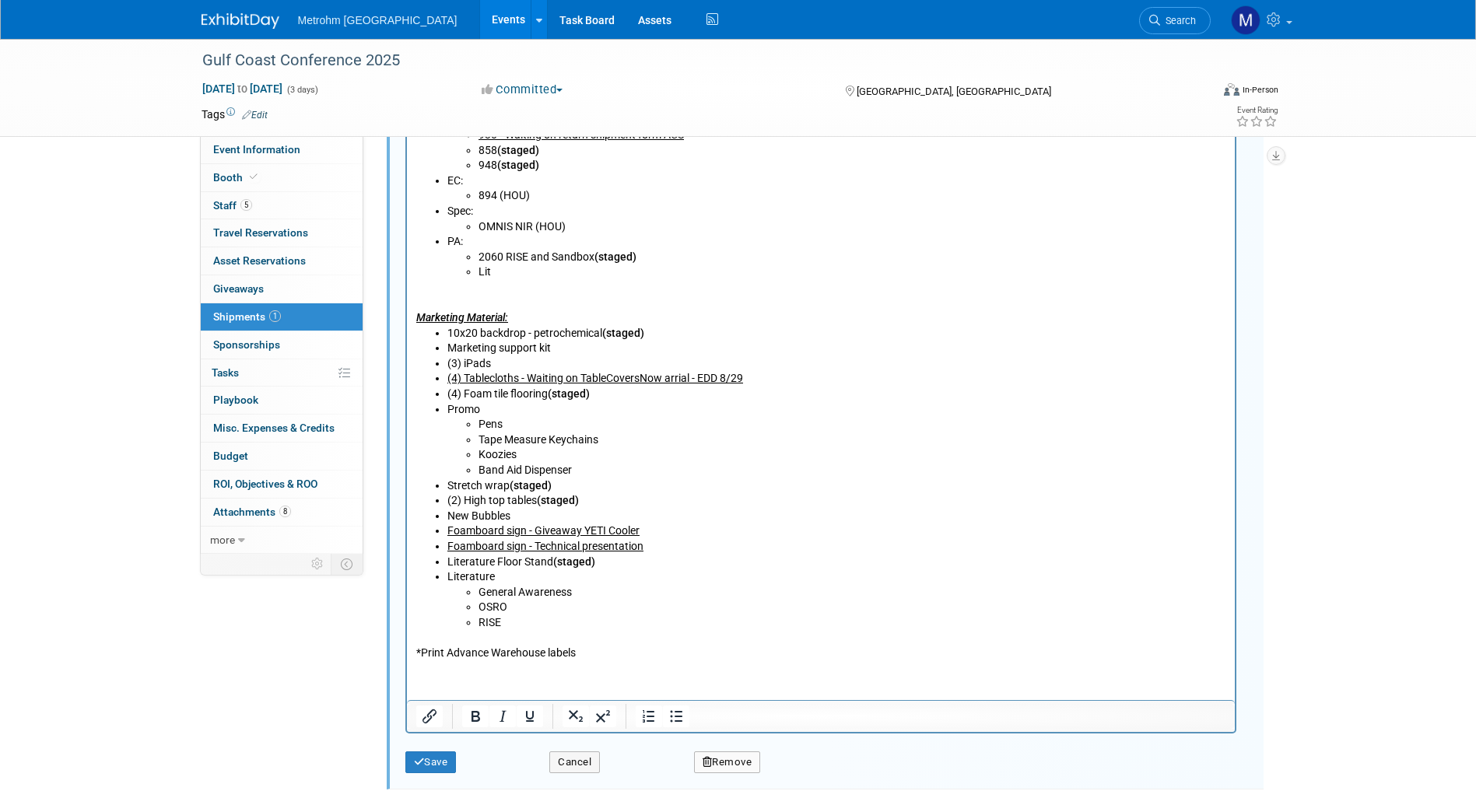
click at [643, 637] on p "*Print Advance Warehouse labels" at bounding box center [820, 647] width 810 height 30
click at [516, 366] on li "(3) iPads" at bounding box center [836, 365] width 778 height 15
drag, startPoint x: 547, startPoint y: 361, endPoint x: 493, endPoint y: 366, distance: 54.2
click at [493, 366] on li "(3) iPads (staged)" at bounding box center [836, 365] width 778 height 15
click at [439, 765] on button "Save" at bounding box center [430, 762] width 51 height 22
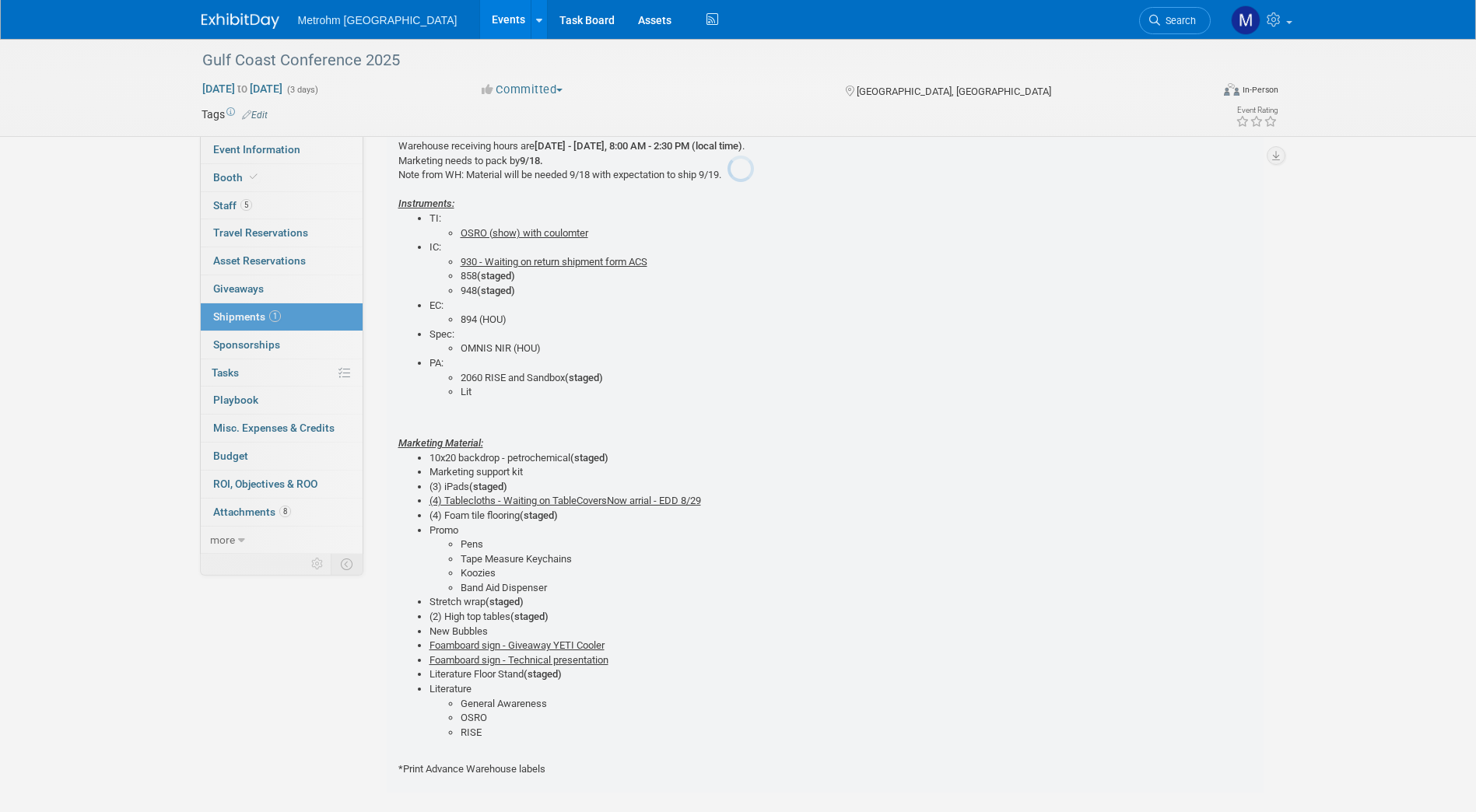
scroll to position [24, 0]
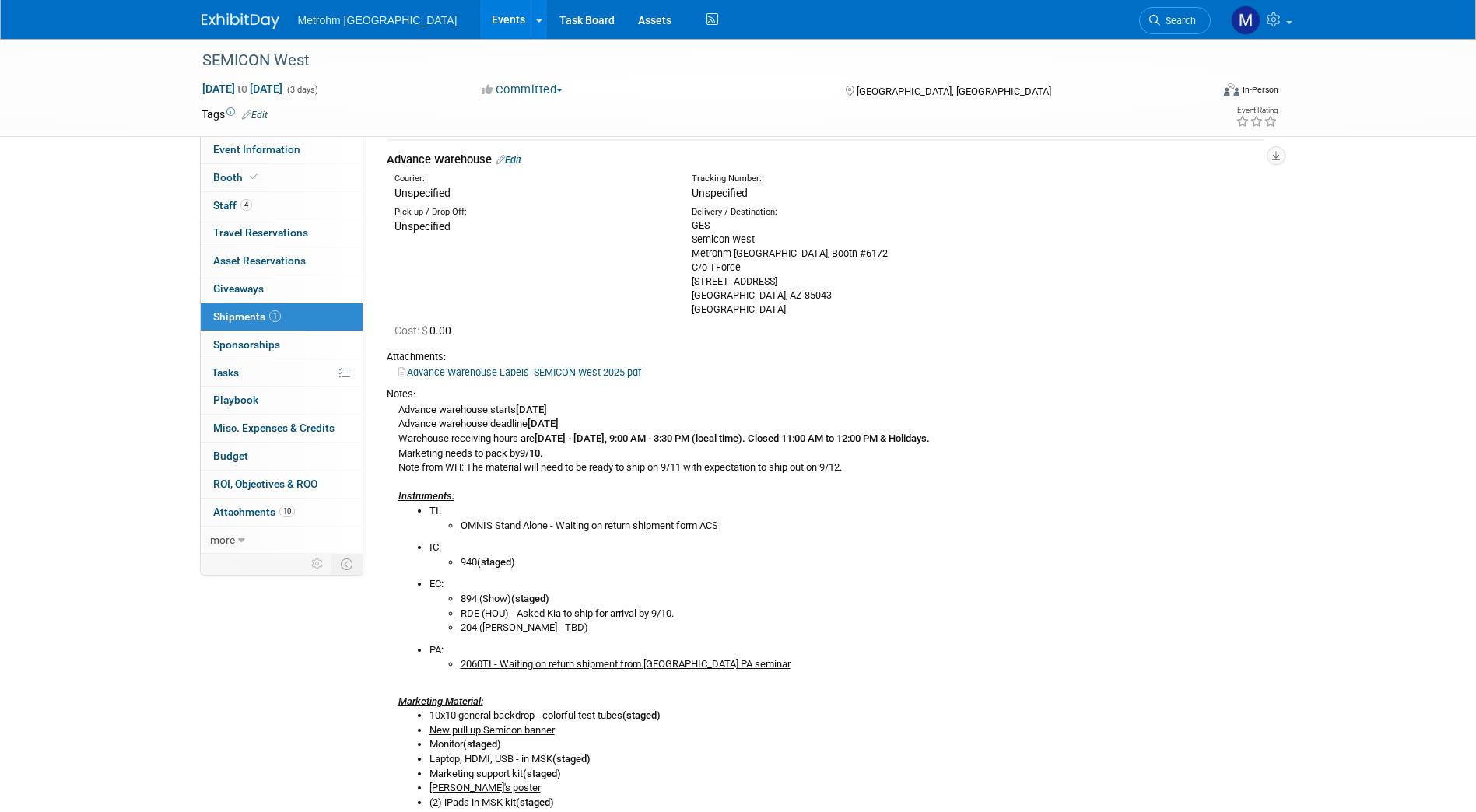
scroll to position [50, 0]
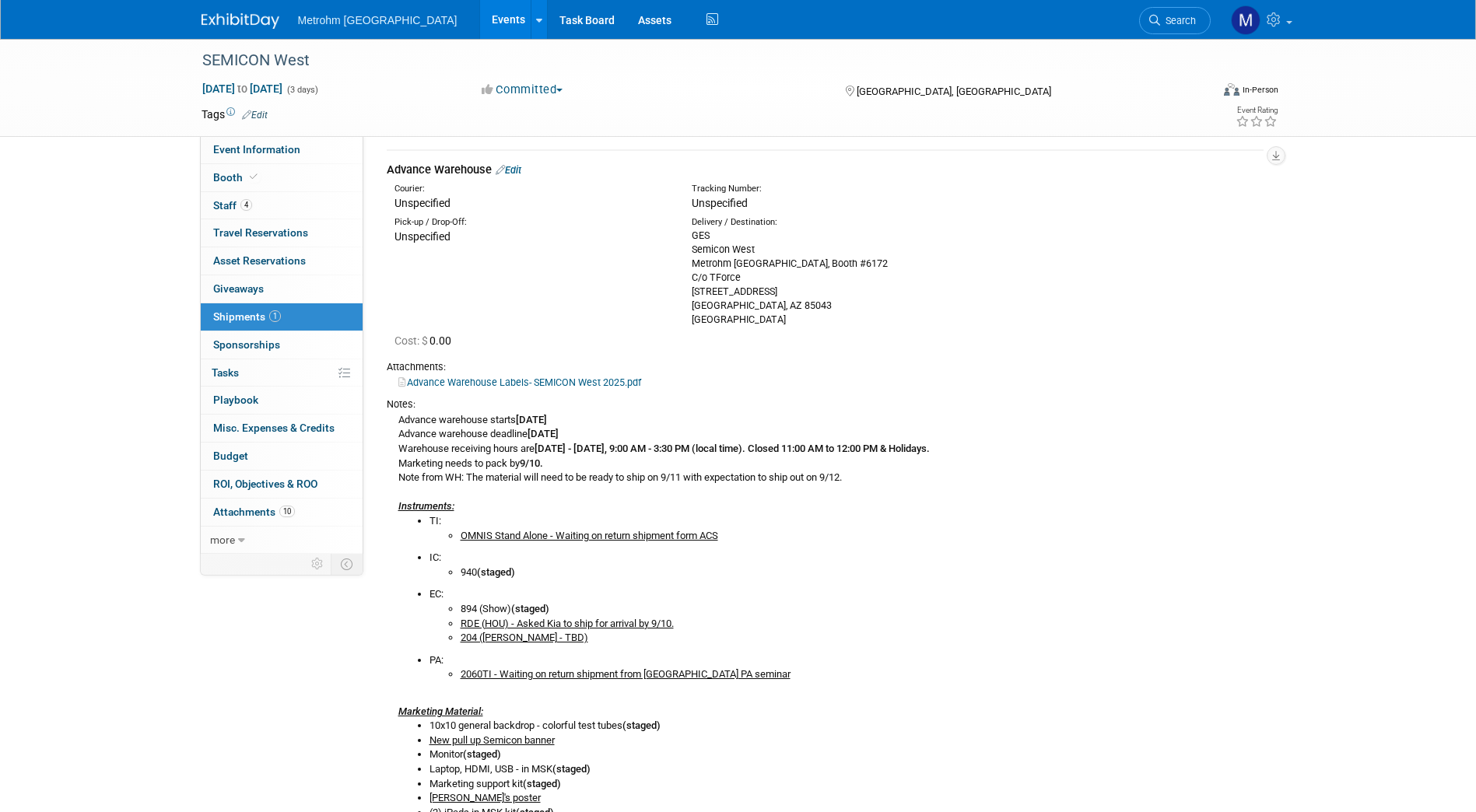
click at [515, 171] on link "Edit" at bounding box center [508, 170] width 25 height 12
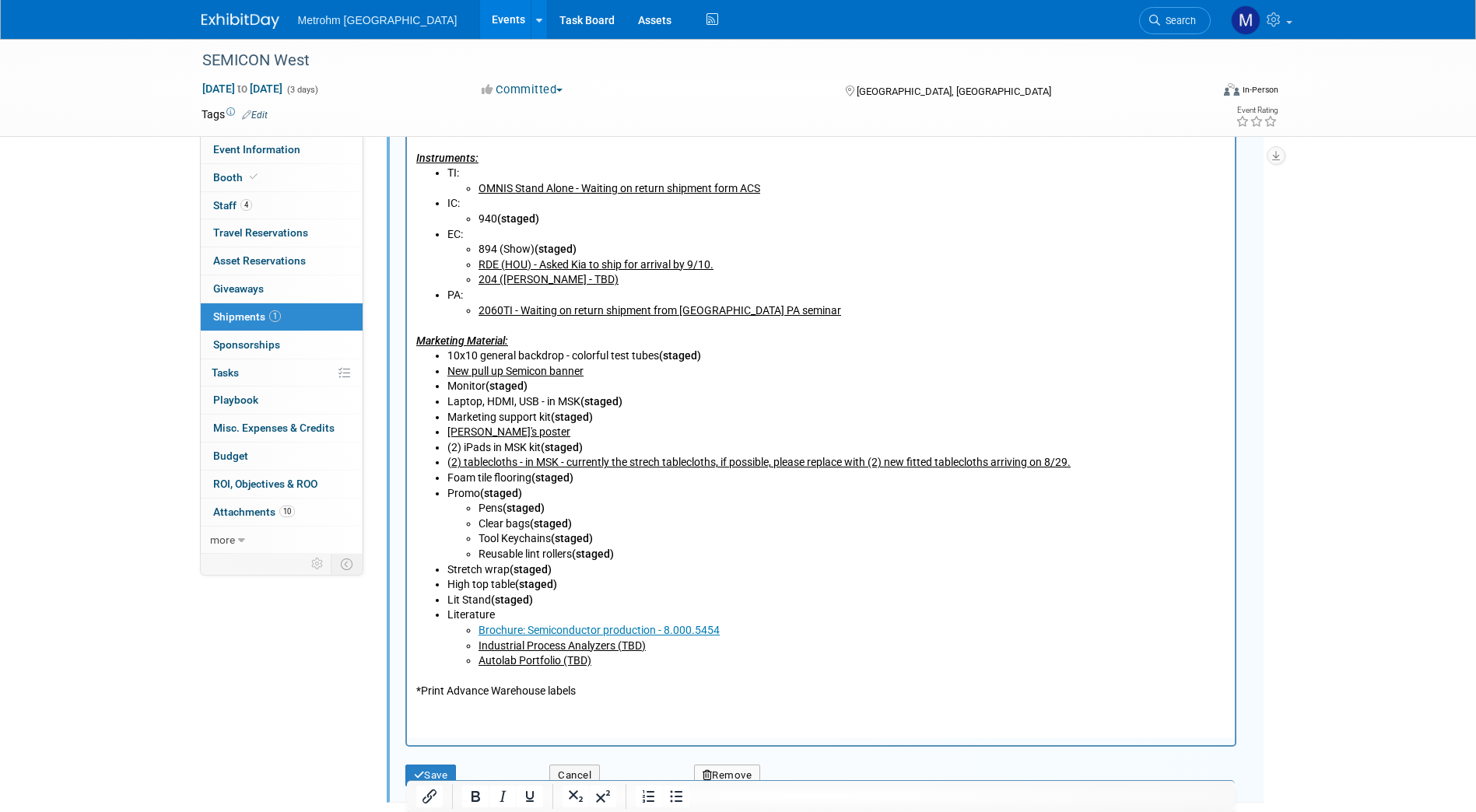
scroll to position [783, 0]
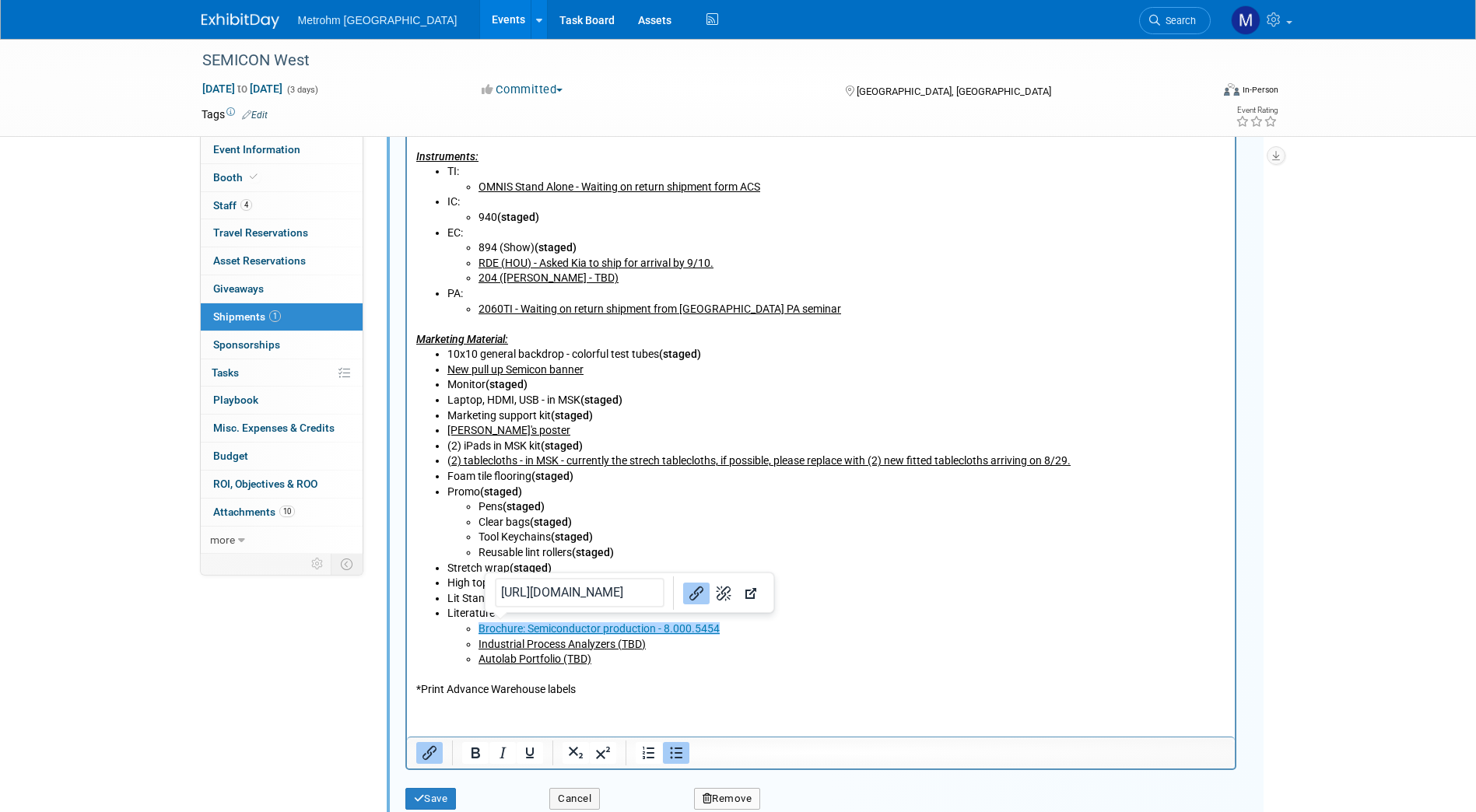
drag, startPoint x: 727, startPoint y: 625, endPoint x: 475, endPoint y: 628, distance: 252.0
click at [475, 628] on ul "Brochure: Semiconductor production - 8.000.5454 Industrial Process Analyzers (T…" at bounding box center [836, 644] width 778 height 45
click at [537, 750] on icon "Underline" at bounding box center [530, 753] width 19 height 19
click at [437, 799] on button "Save" at bounding box center [430, 799] width 51 height 22
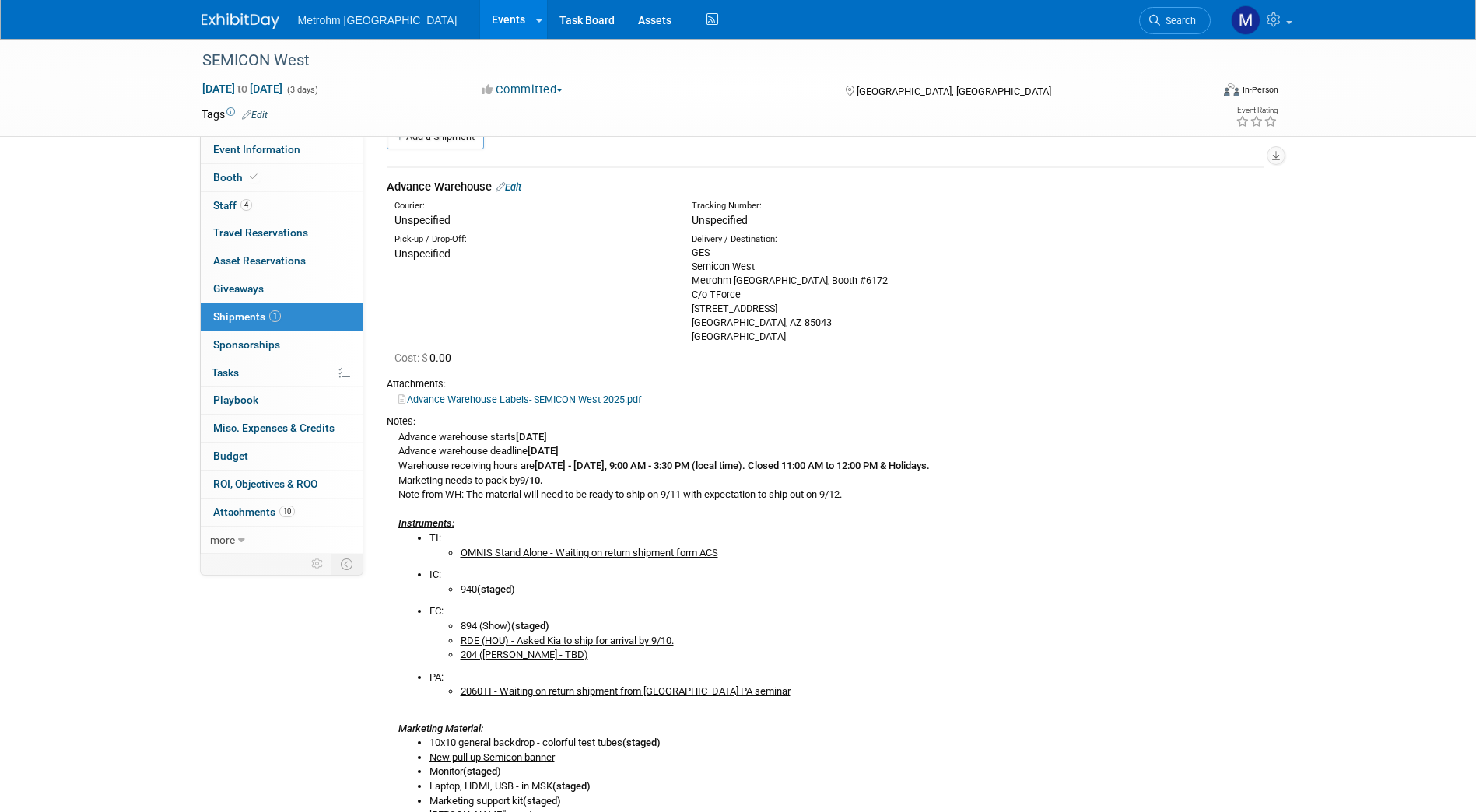
scroll to position [0, 0]
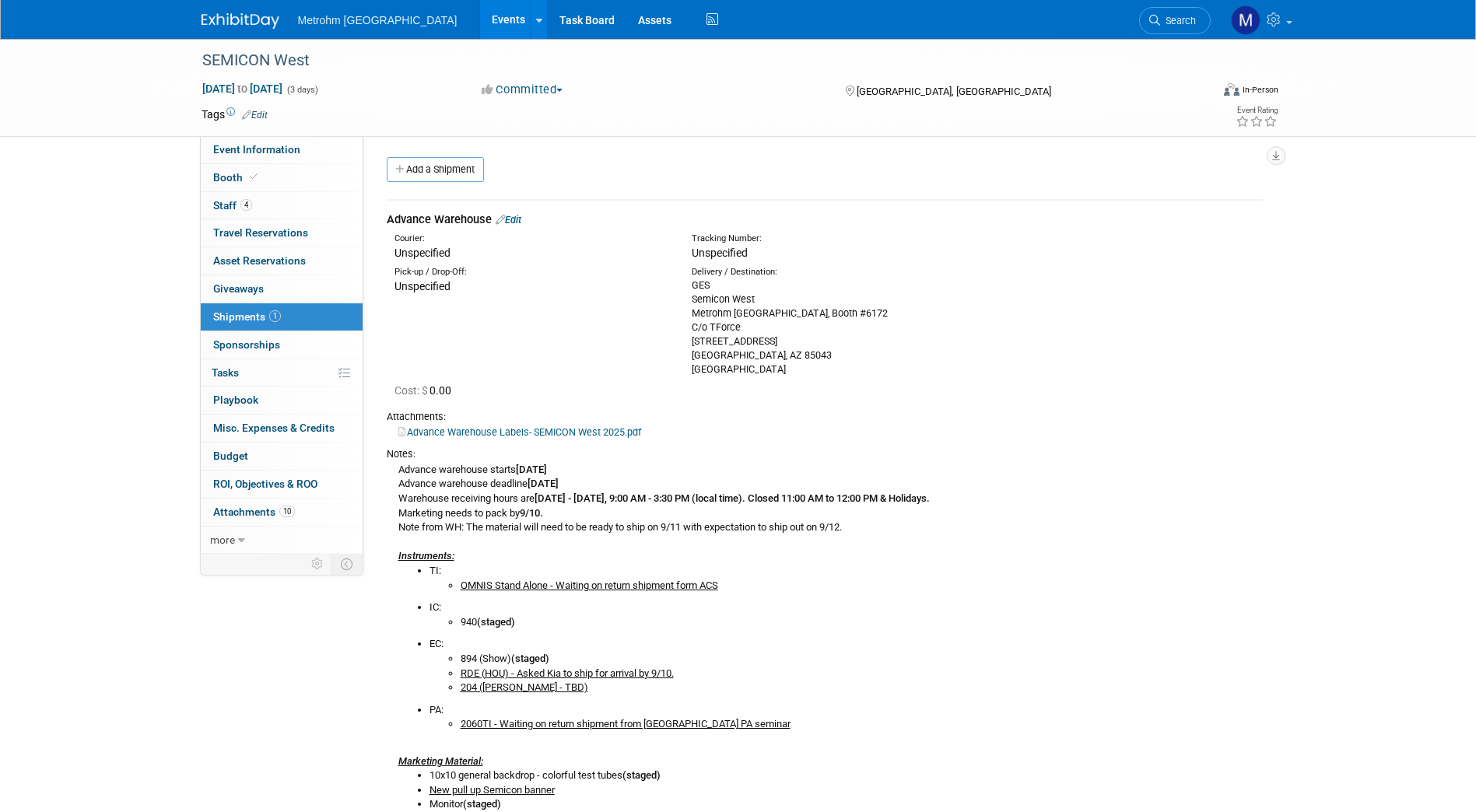
click at [518, 222] on link "Edit" at bounding box center [508, 220] width 25 height 12
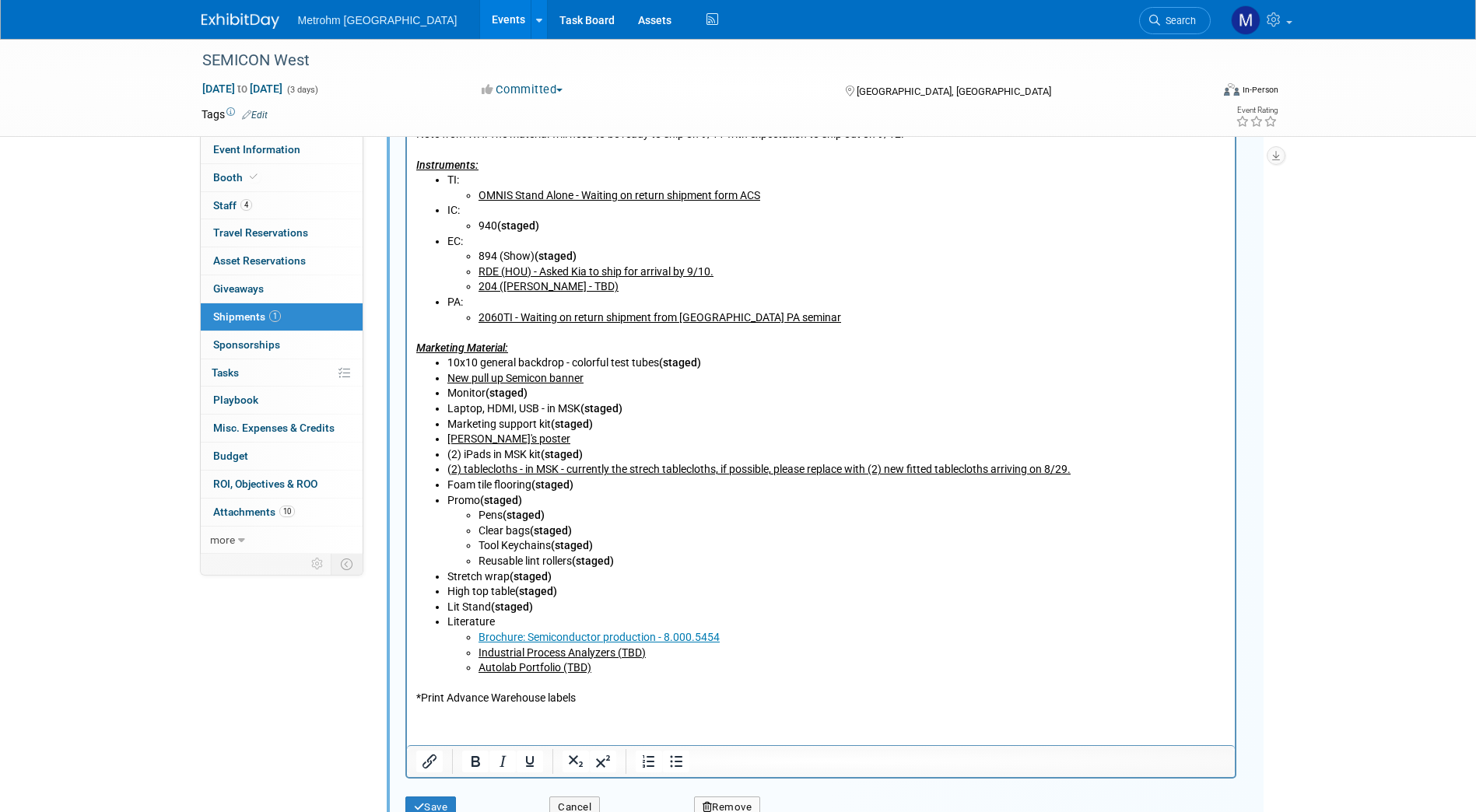
scroll to position [777, 0]
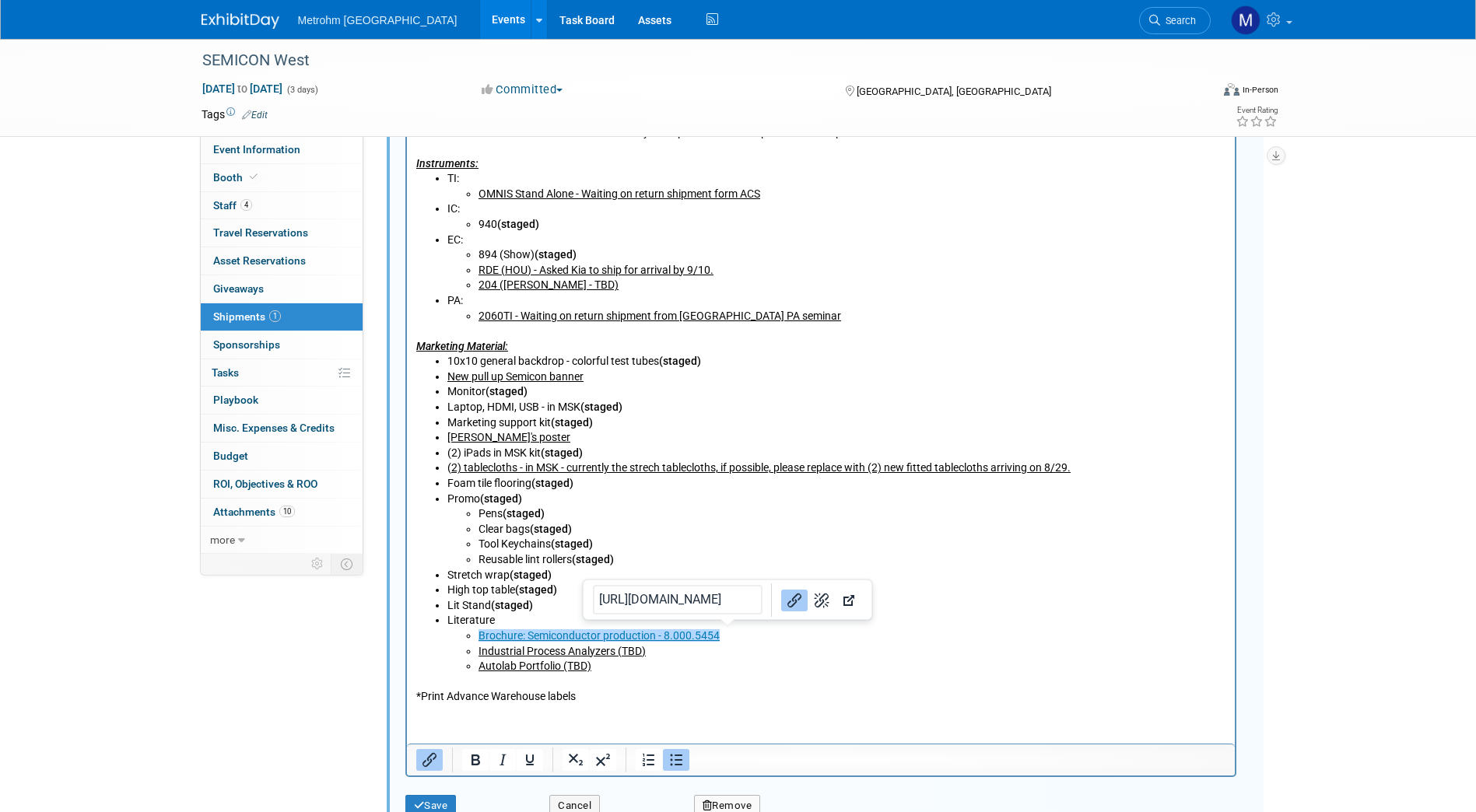
drag, startPoint x: 735, startPoint y: 635, endPoint x: 473, endPoint y: 635, distance: 262.0
click at [473, 635] on ul "Brochure: Semiconductor production - 8.000.5454﻿ Industrial Process Analyzers (…" at bounding box center [836, 651] width 778 height 45
click at [521, 770] on button "Underline" at bounding box center [529, 760] width 26 height 22
click at [441, 809] on button "Save" at bounding box center [430, 806] width 51 height 22
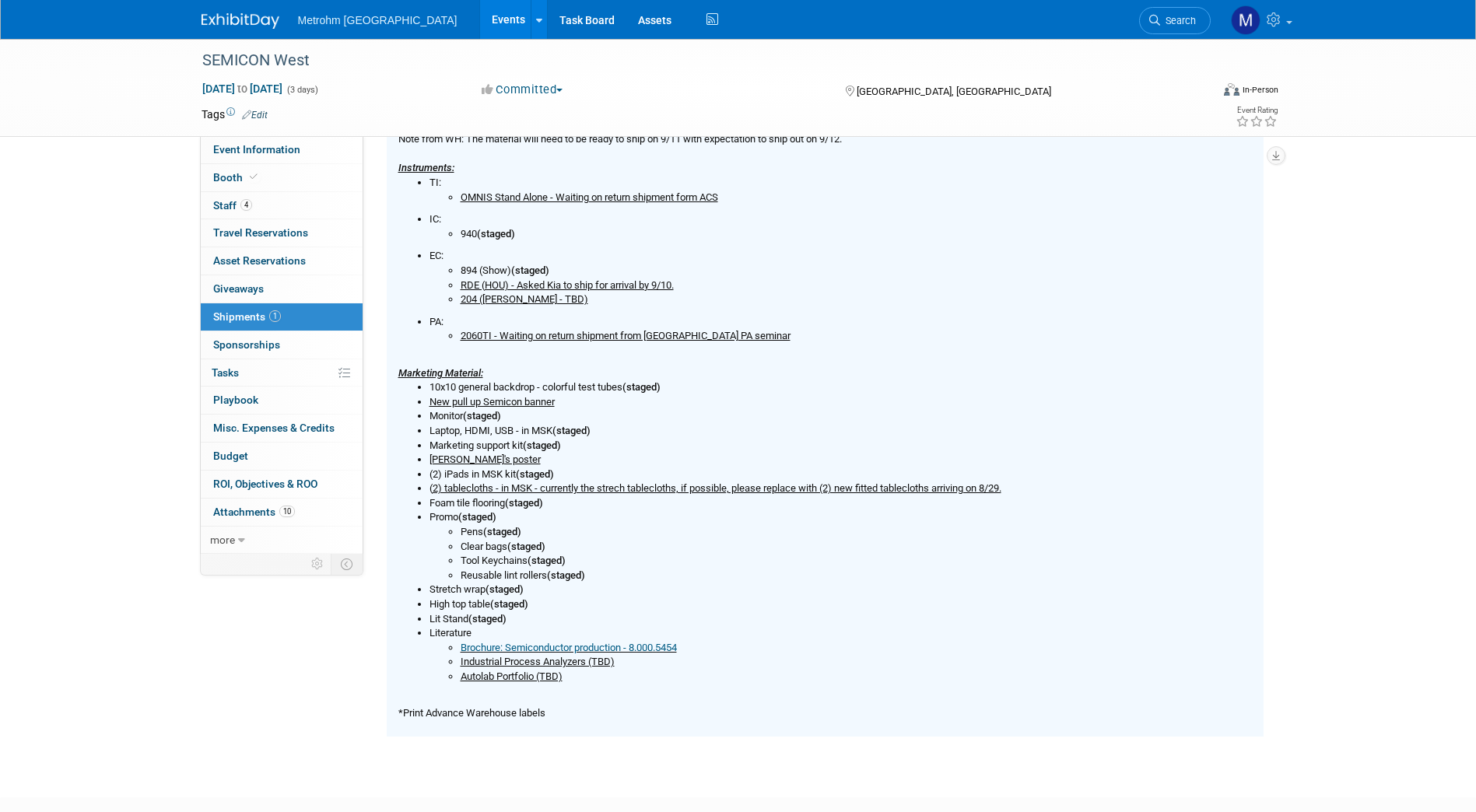
scroll to position [390, 0]
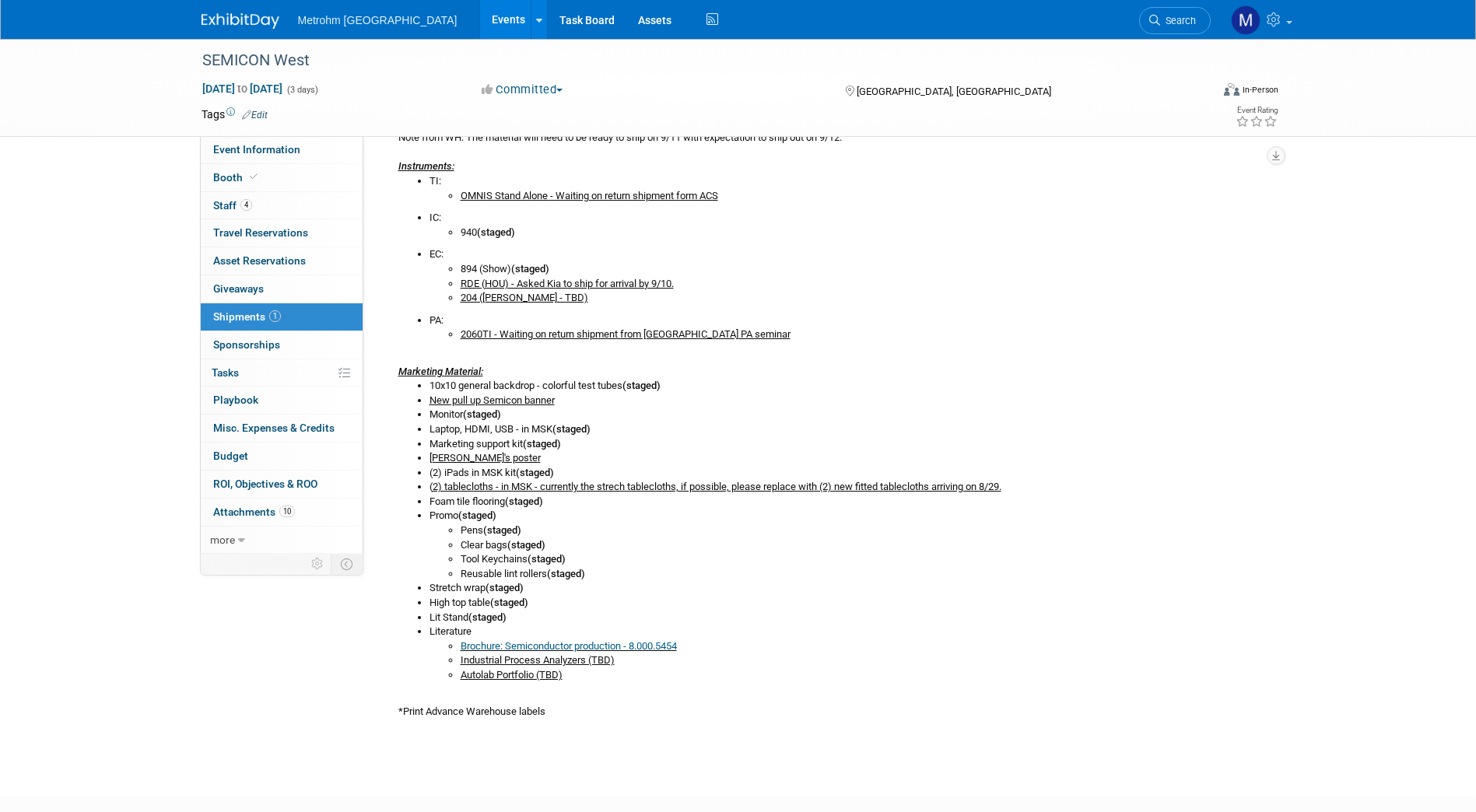
click at [792, 617] on li "Lit Stand (staged)" at bounding box center [847, 618] width 834 height 15
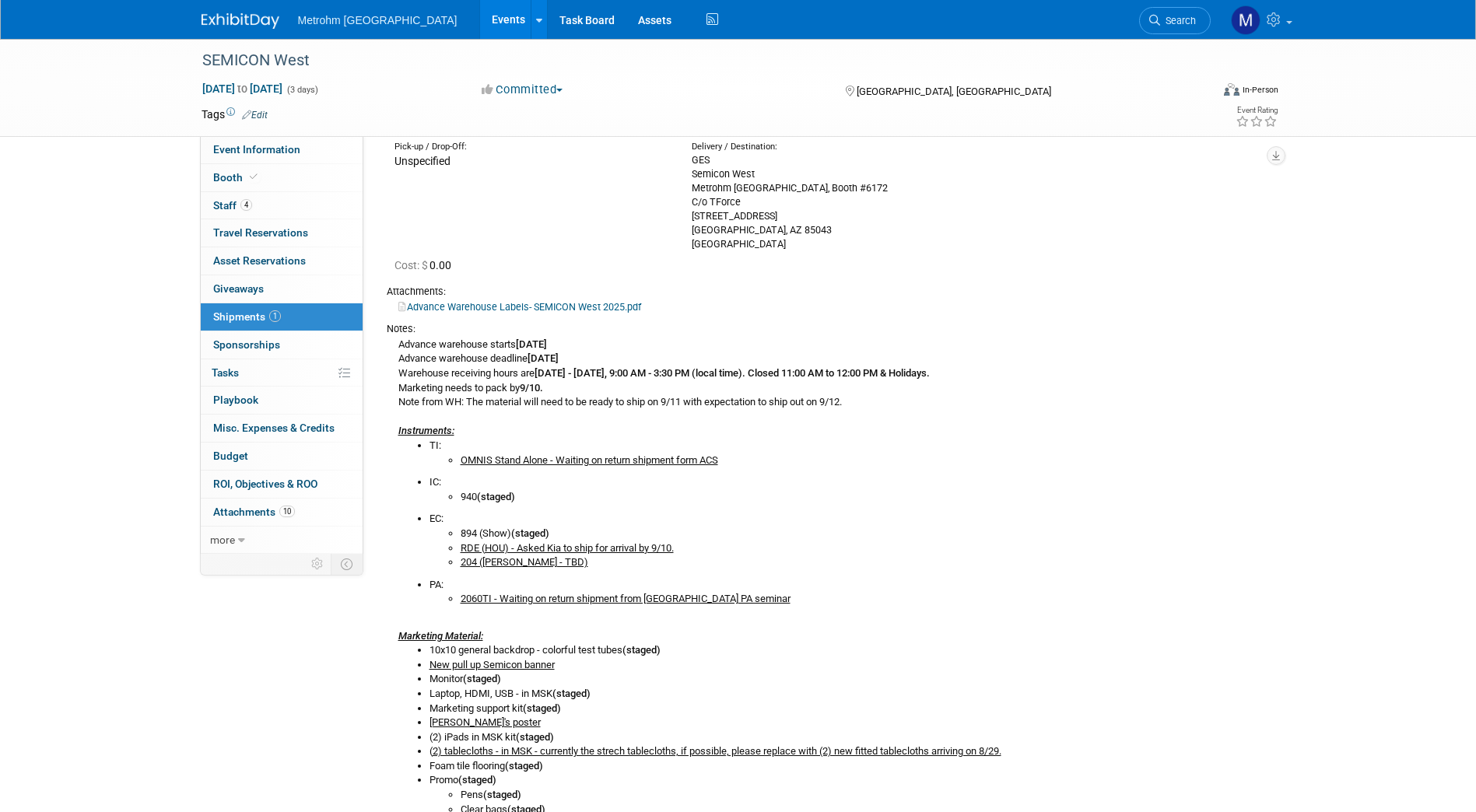
scroll to position [0, 0]
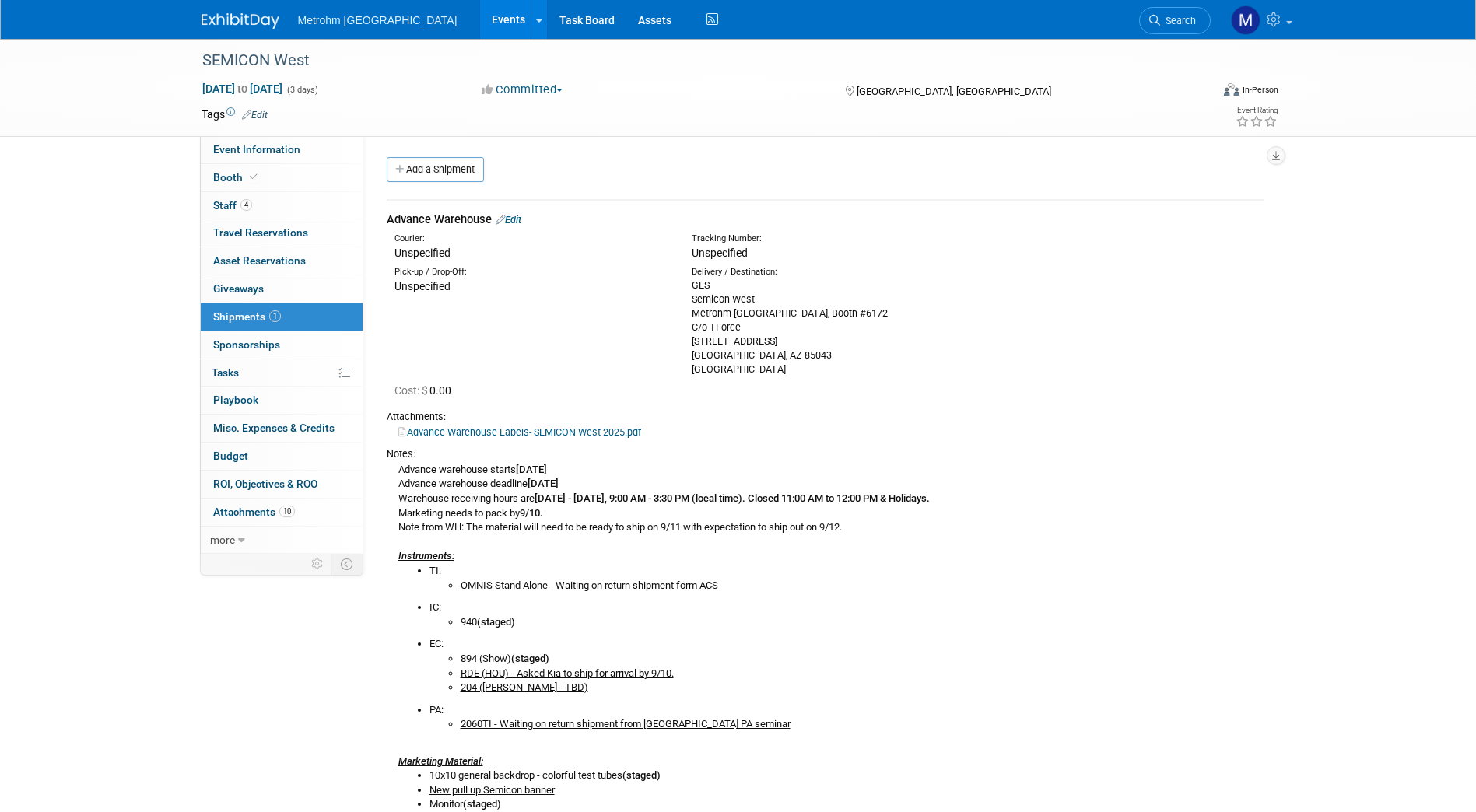
click at [513, 222] on link "Edit" at bounding box center [508, 220] width 25 height 12
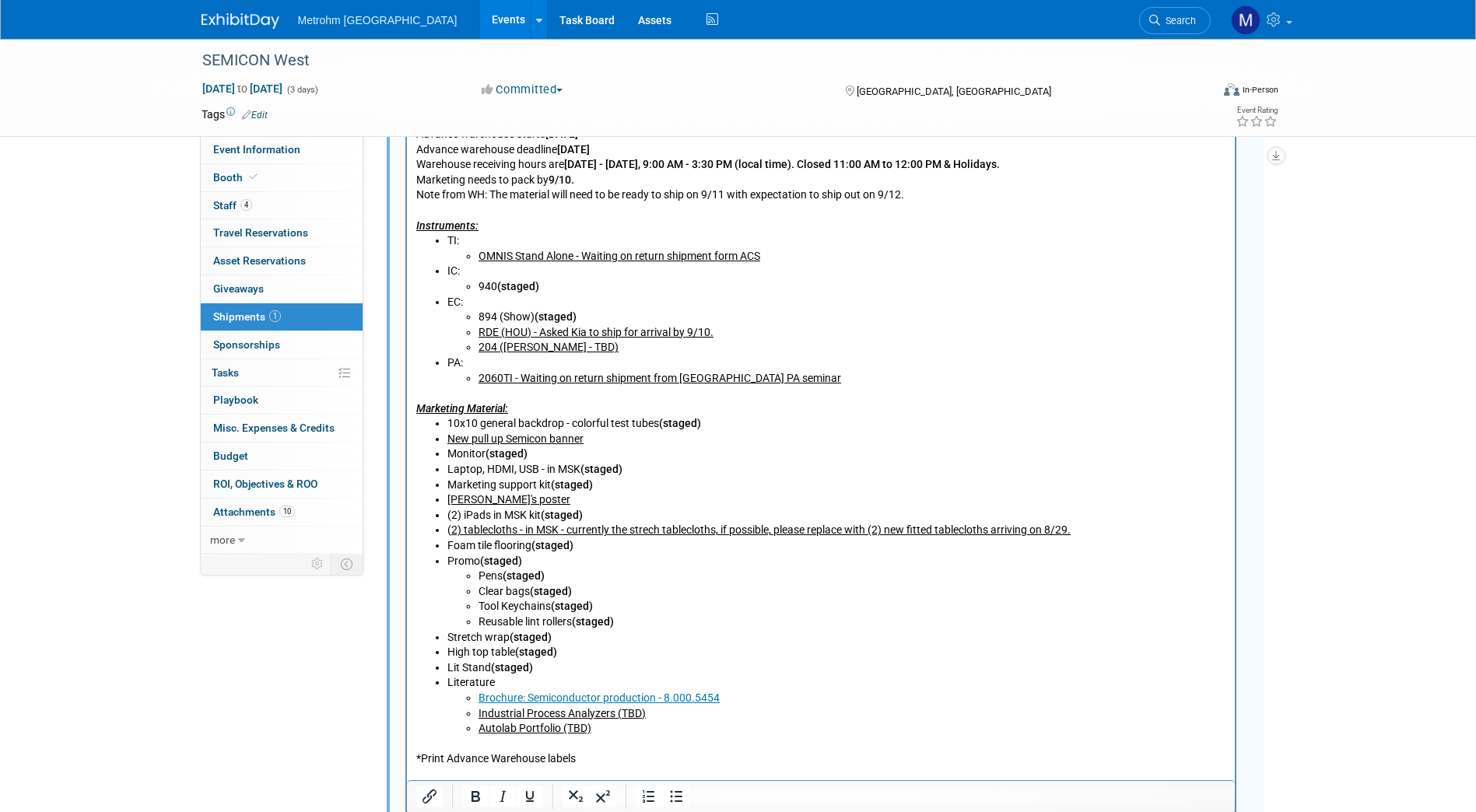
scroll to position [715, 0]
drag, startPoint x: 568, startPoint y: 455, endPoint x: 451, endPoint y: 458, distance: 117.0
click at [451, 458] on li "Monitor (staged)" at bounding box center [836, 453] width 778 height 15
drag, startPoint x: 631, startPoint y: 469, endPoint x: 447, endPoint y: 467, distance: 184.0
click at [447, 467] on li "Laptop, HDMI, USB - in MSK (staged)" at bounding box center [836, 469] width 778 height 15
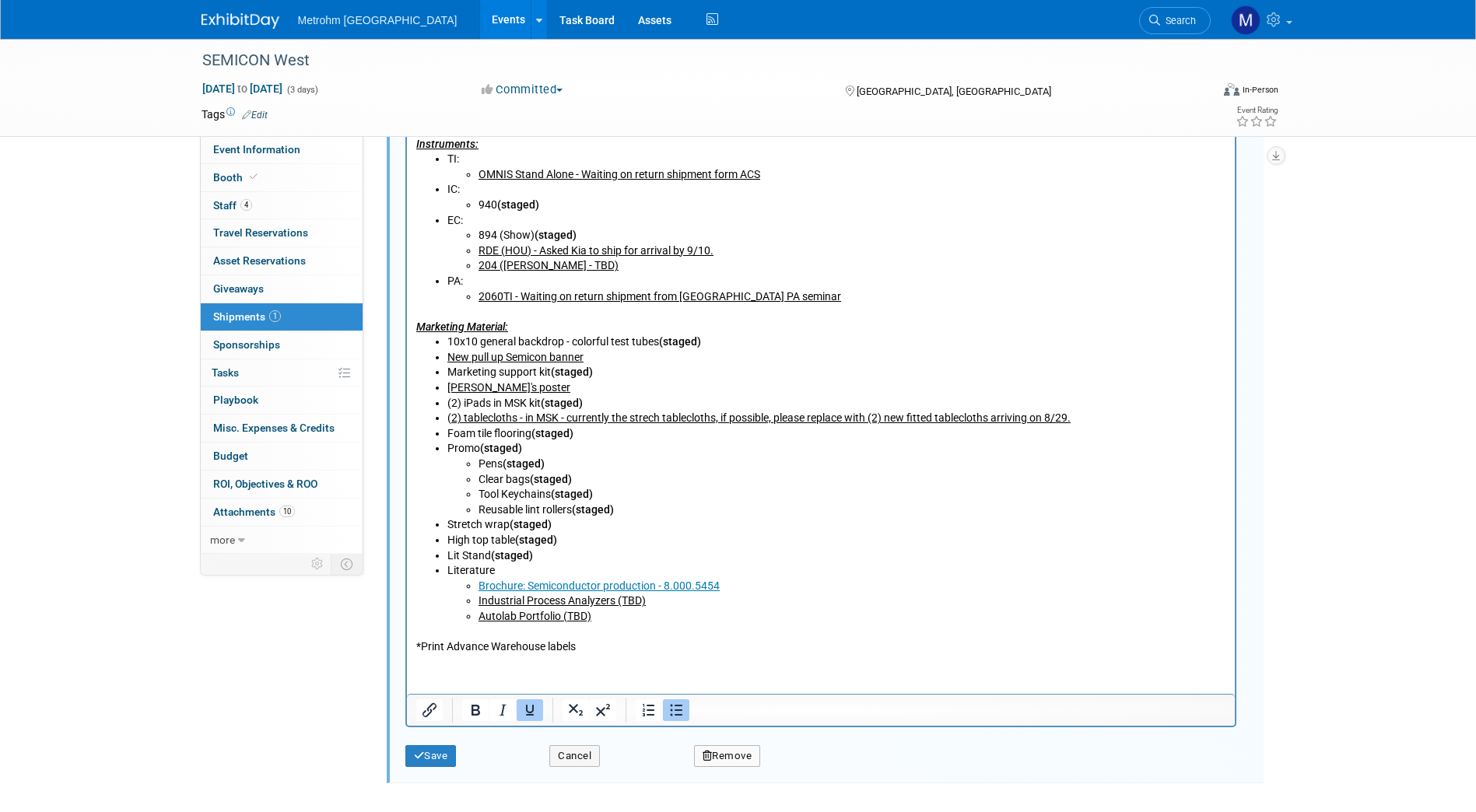
scroll to position [799, 0]
click at [433, 749] on button "Save" at bounding box center [430, 754] width 51 height 22
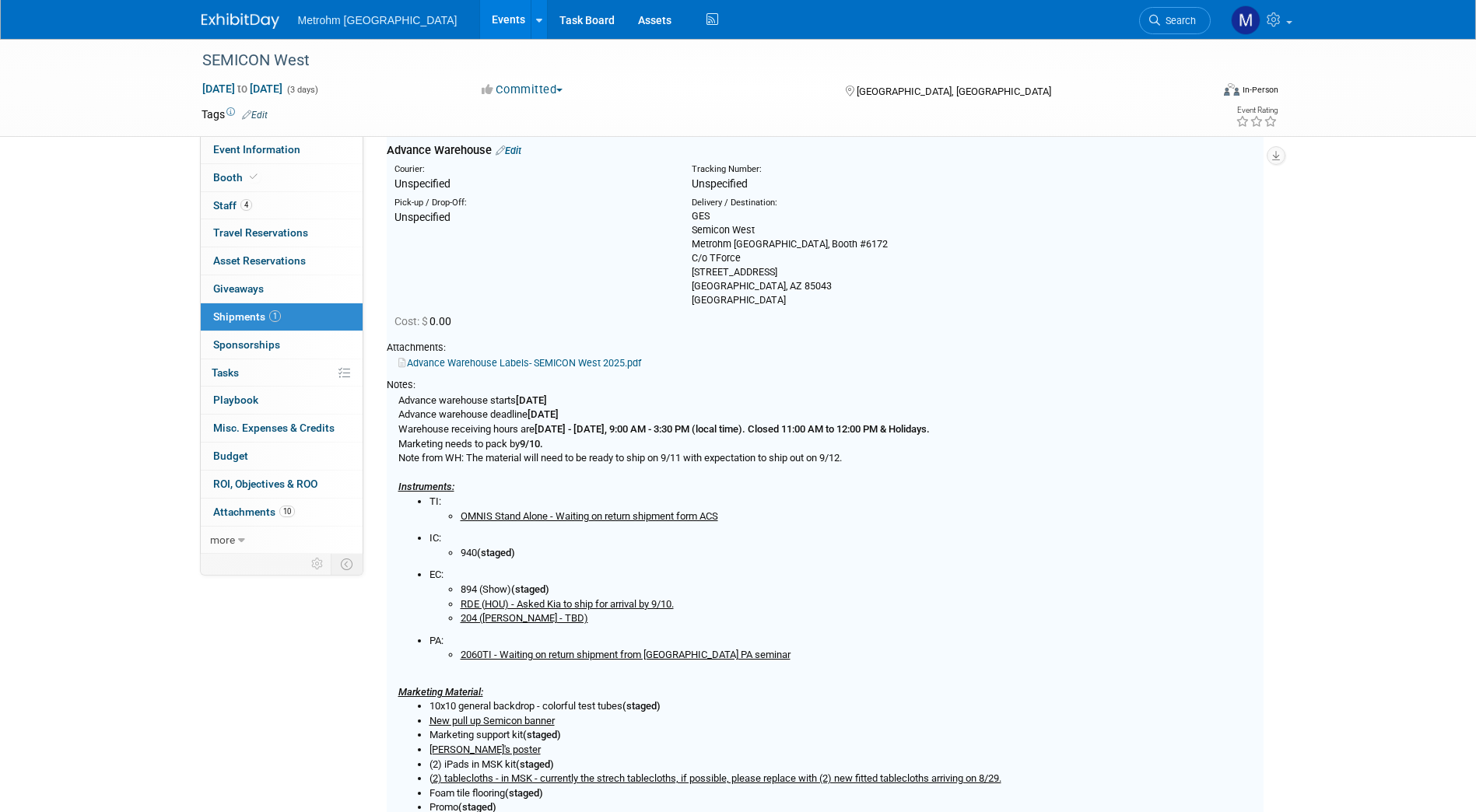
scroll to position [24, 0]
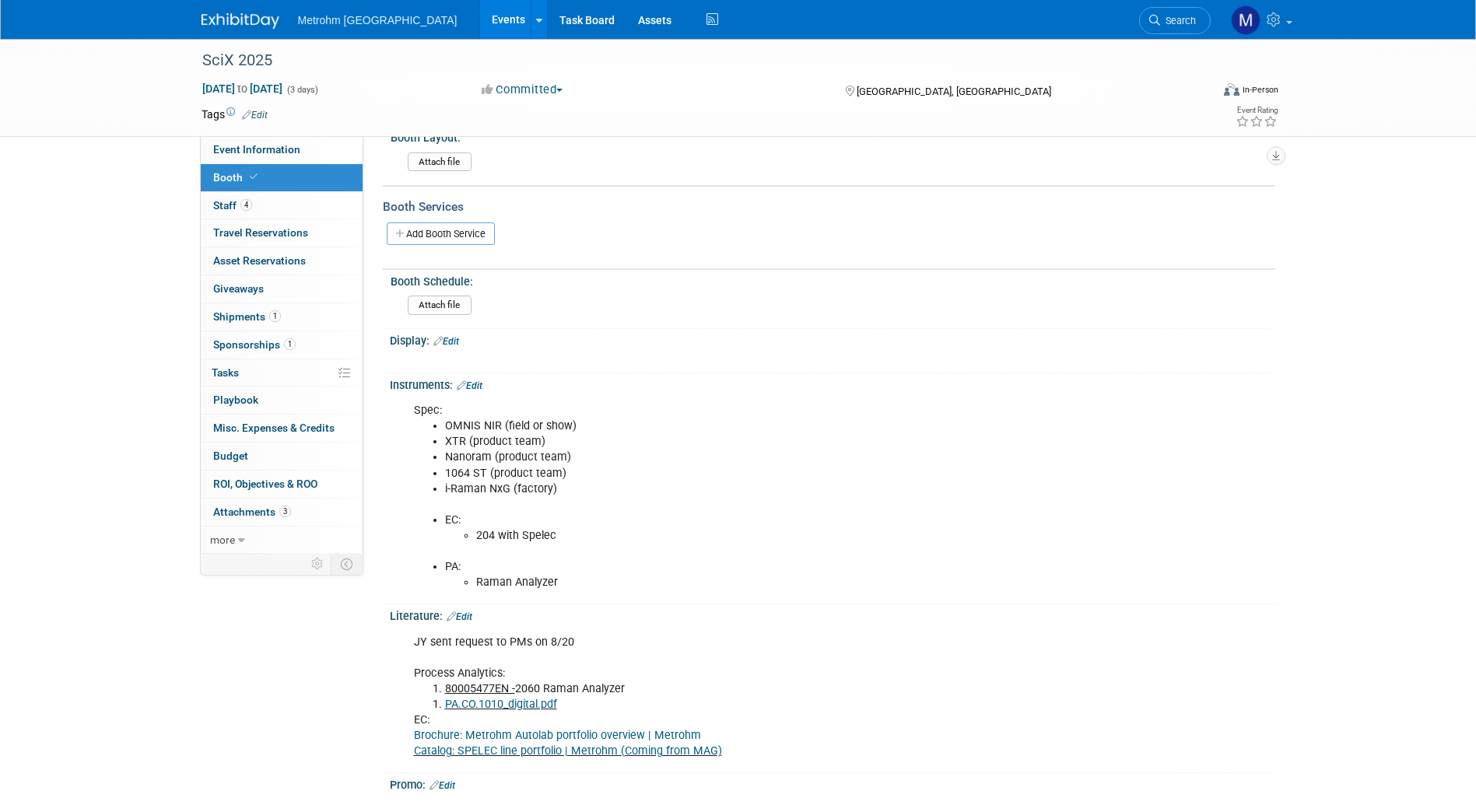
scroll to position [207, 0]
click at [292, 314] on link "1 Shipments 1" at bounding box center [281, 317] width 162 height 27
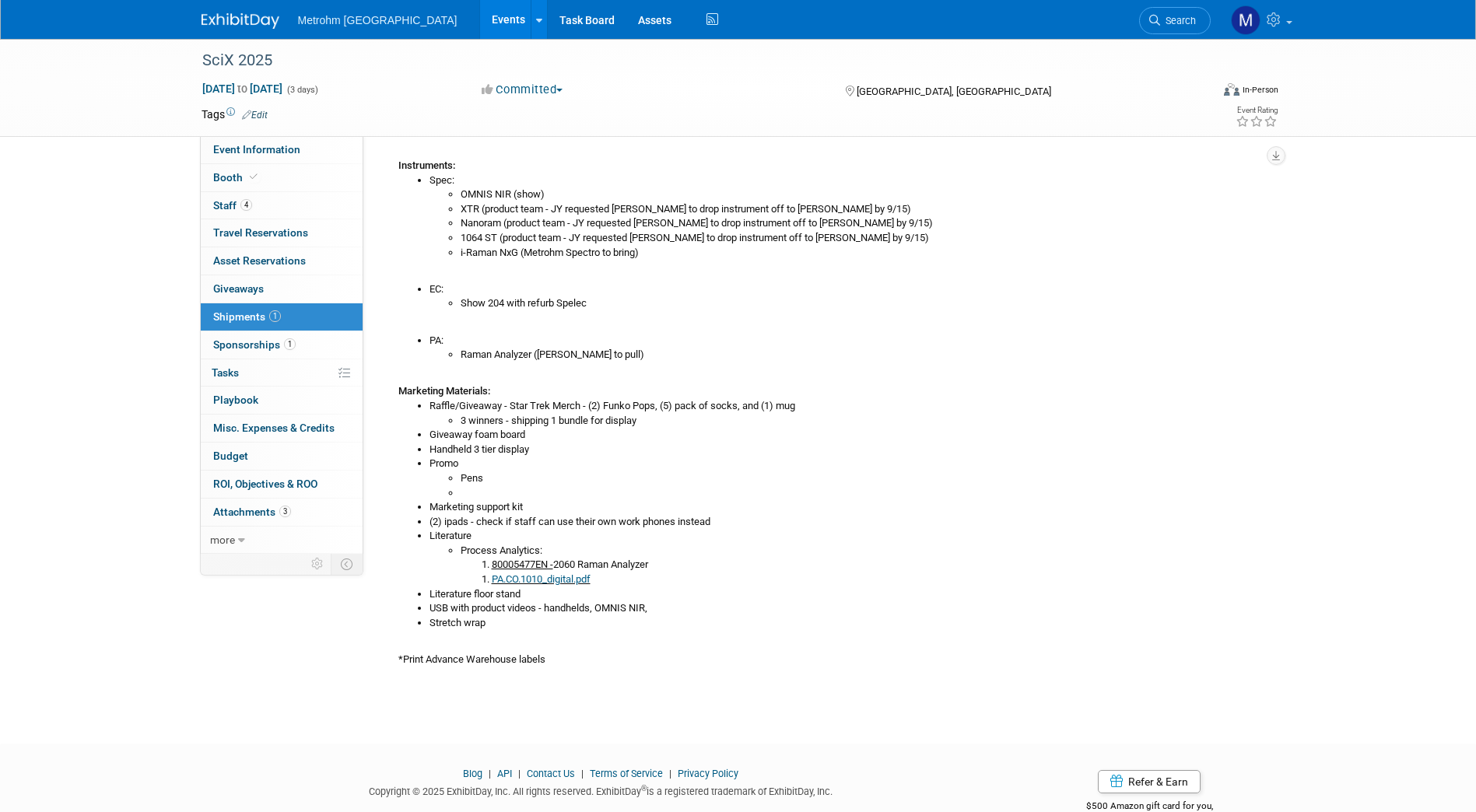
scroll to position [380, 0]
